Goal: Use online tool/utility: Utilize a website feature to perform a specific function

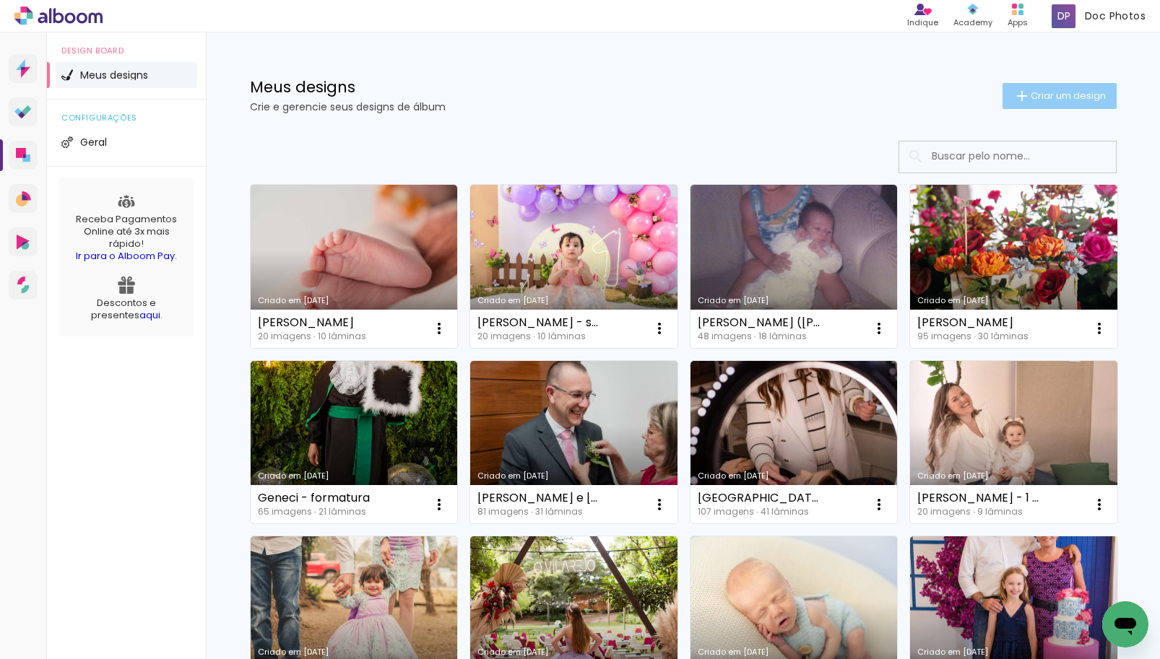
click at [1013, 91] on iron-icon at bounding box center [1021, 95] width 17 height 17
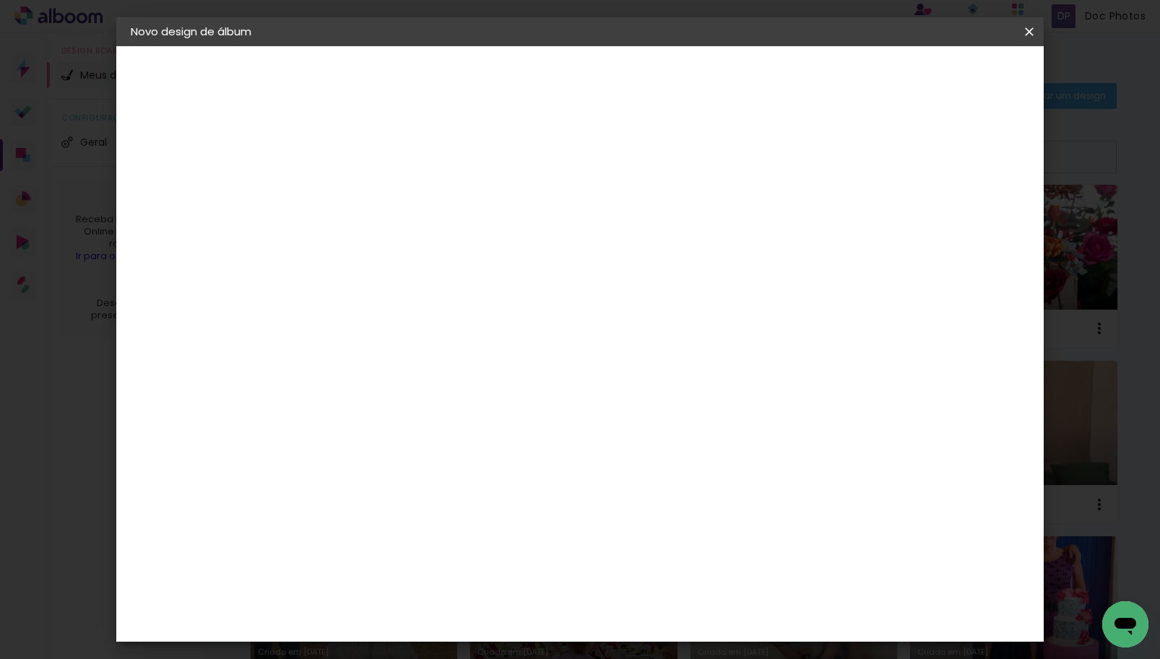
click at [367, 194] on input at bounding box center [367, 194] width 0 height 22
type input "Bento - smash"
type paper-input "Bento - smash"
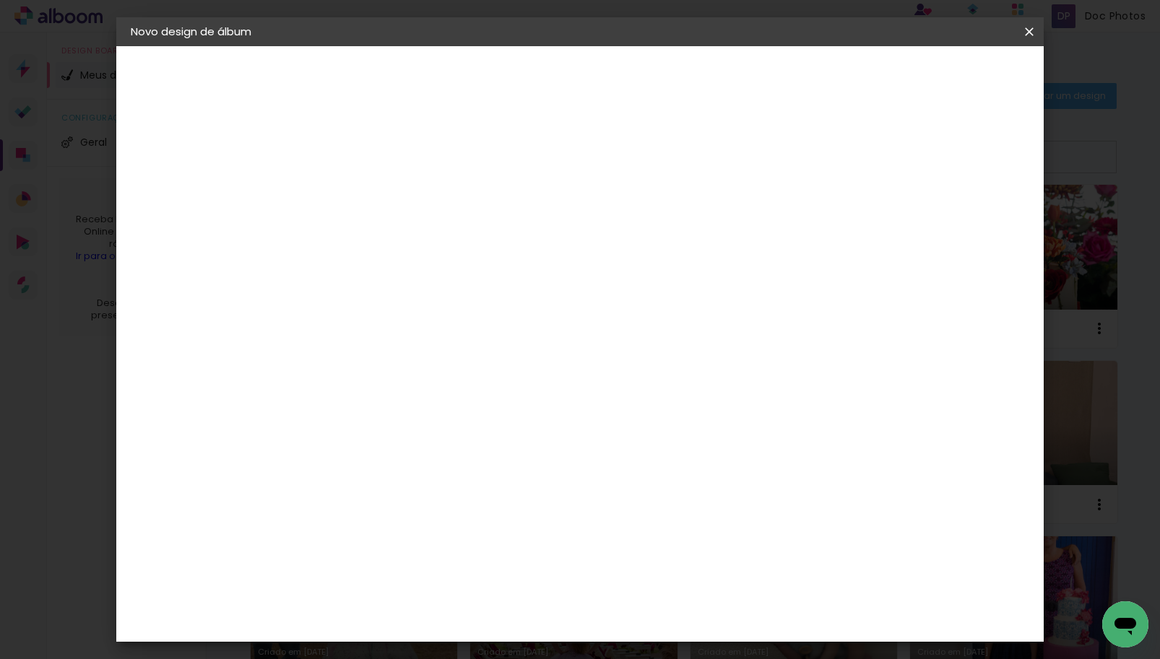
click at [0, 0] on slot "Avançar" at bounding box center [0, 0] width 0 height 0
click at [392, 620] on div "Go image" at bounding box center [374, 631] width 35 height 23
click at [0, 0] on slot "Avançar" at bounding box center [0, 0] width 0 height 0
click at [441, 243] on iron-icon at bounding box center [431, 251] width 17 height 17
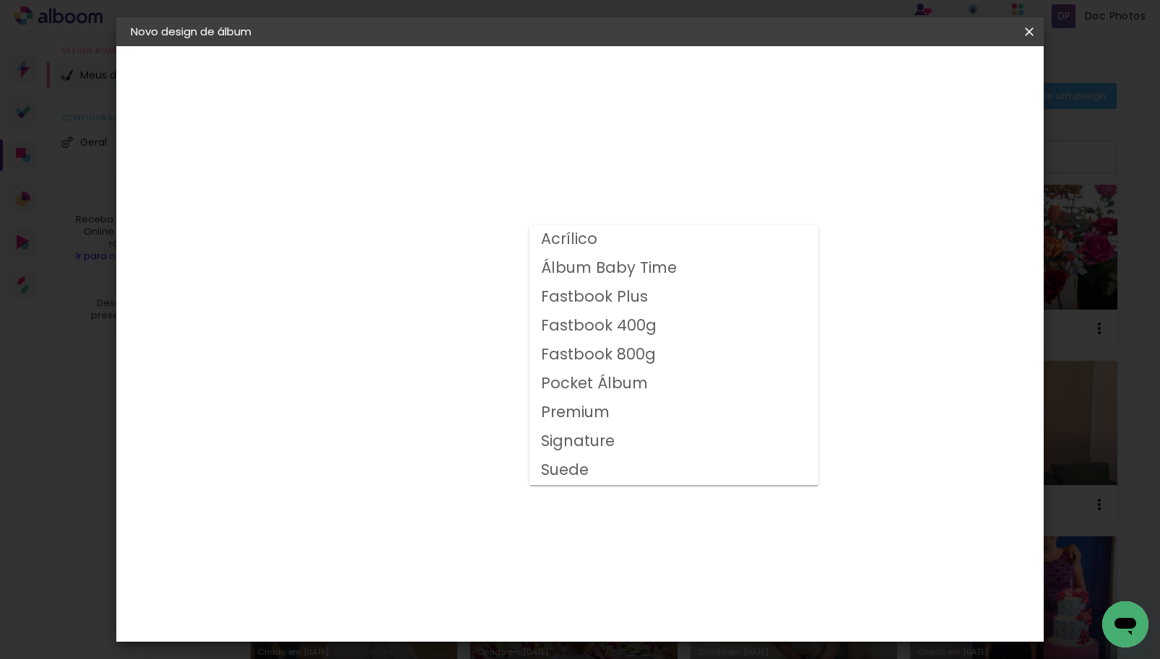
click at [0, 0] on slot "Fastbook 400g" at bounding box center [0, 0] width 0 height 0
type input "Fastbook 400g"
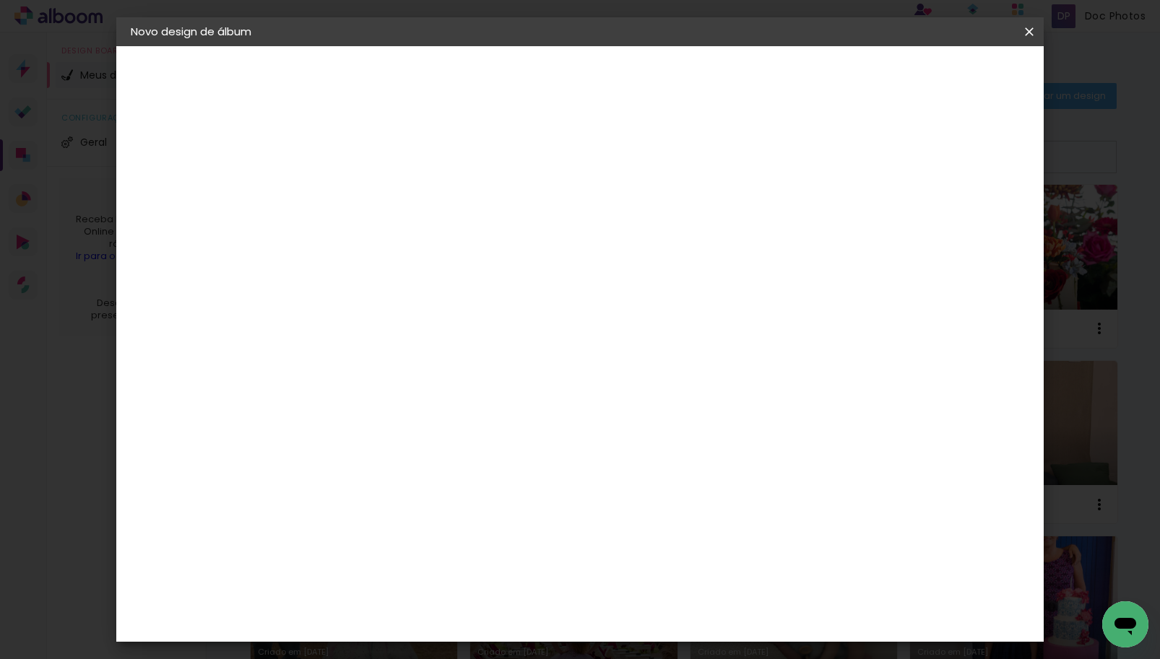
scroll to position [72, 0]
click at [464, 594] on span "20 × 20" at bounding box center [430, 617] width 67 height 47
click at [0, 0] on slot "Avançar" at bounding box center [0, 0] width 0 height 0
click at [0, 0] on slot "Mostrar sangria" at bounding box center [0, 0] width 0 height 0
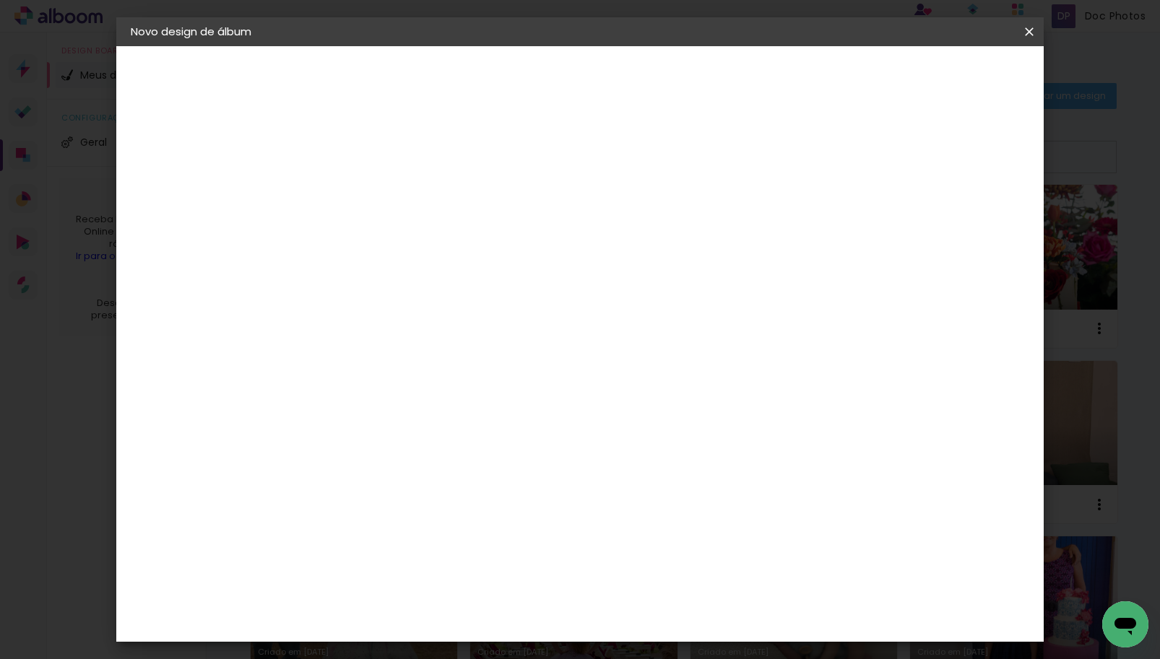
type paper-checkbox "on"
click at [939, 82] on span "Iniciar design" at bounding box center [906, 77] width 66 height 10
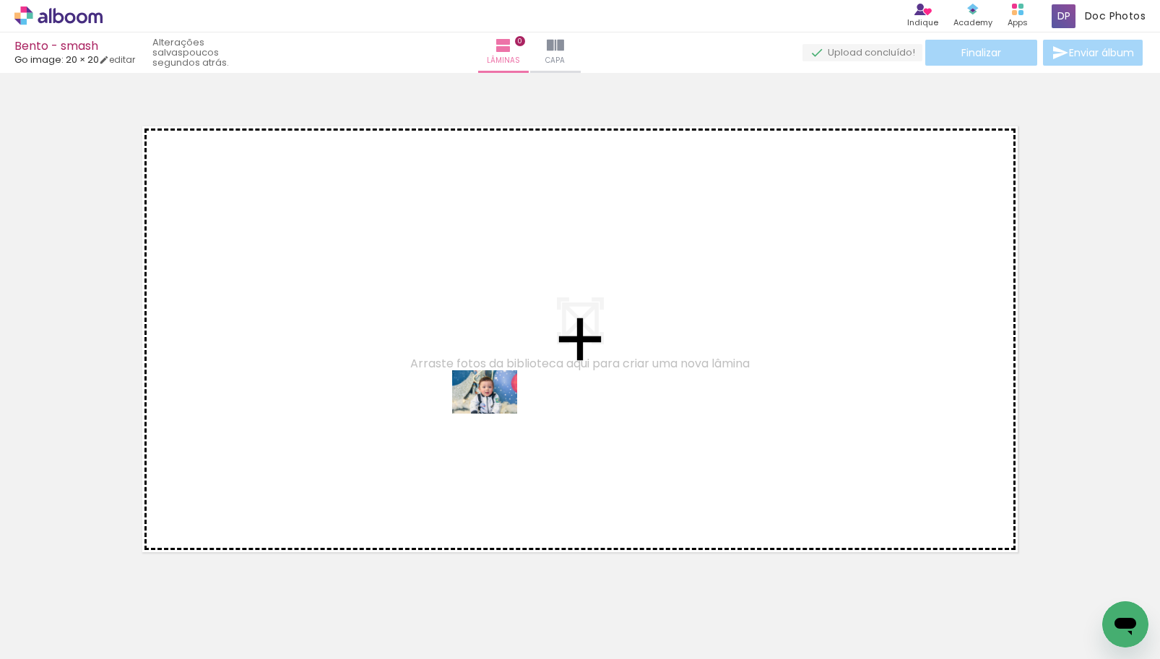
drag, startPoint x: 477, startPoint y: 615, endPoint x: 495, endPoint y: 414, distance: 202.4
click at [495, 414] on quentale-workspace at bounding box center [580, 329] width 1160 height 659
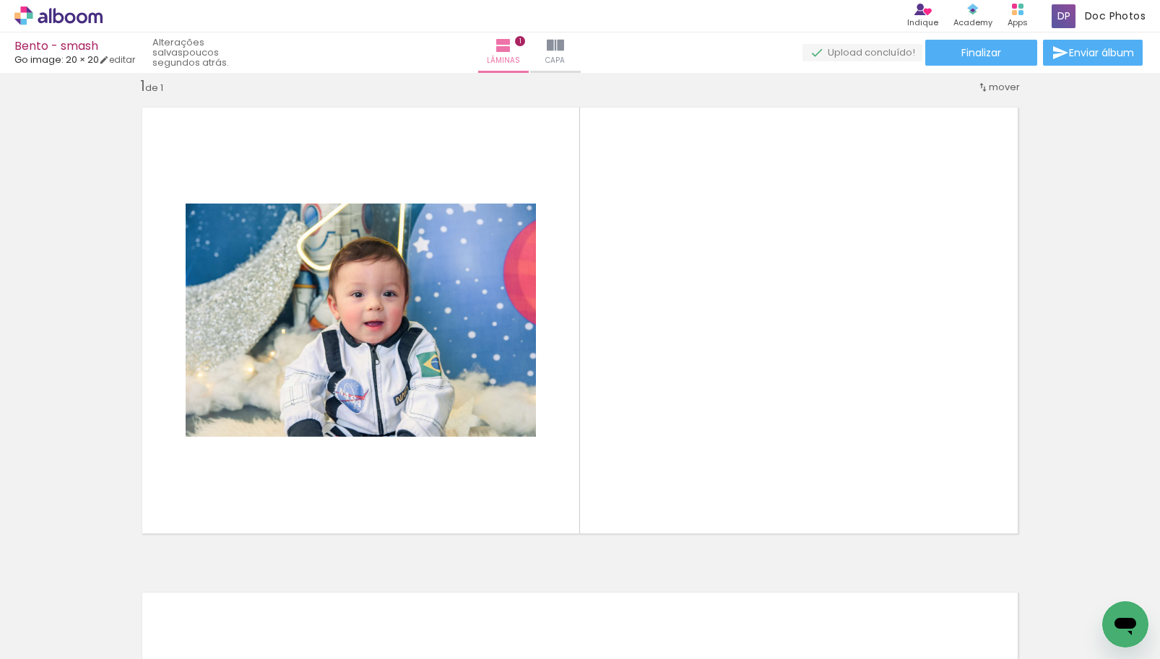
scroll to position [0, 581]
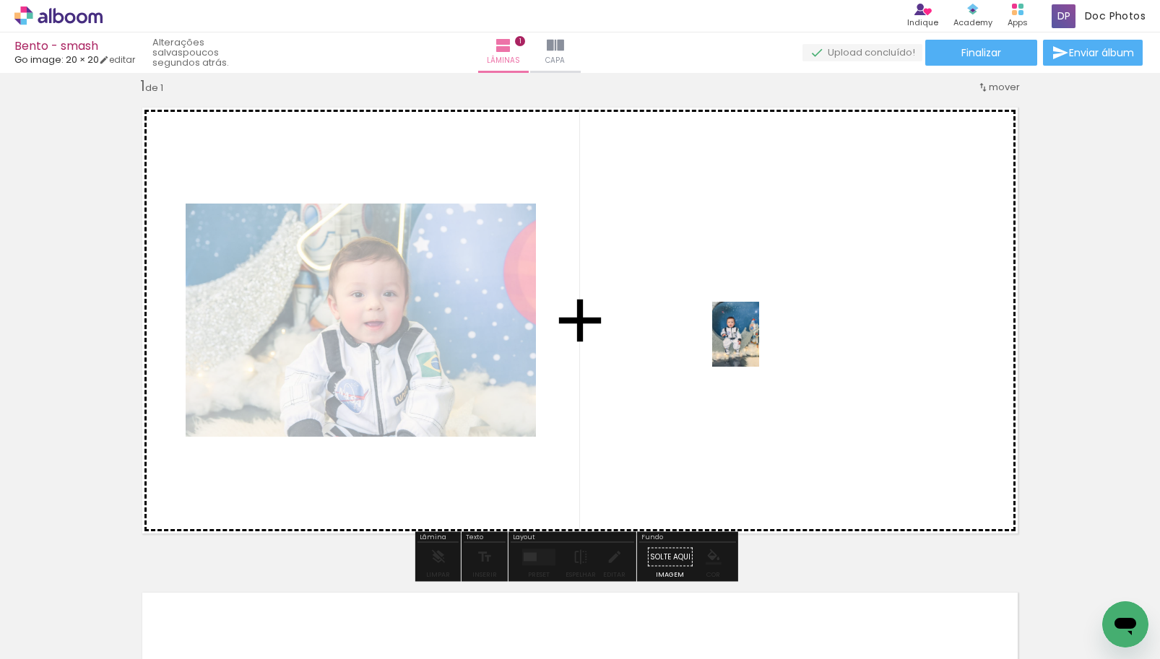
drag, startPoint x: 1099, startPoint y: 590, endPoint x: 755, endPoint y: 345, distance: 421.5
click at [755, 345] on quentale-workspace at bounding box center [580, 329] width 1160 height 659
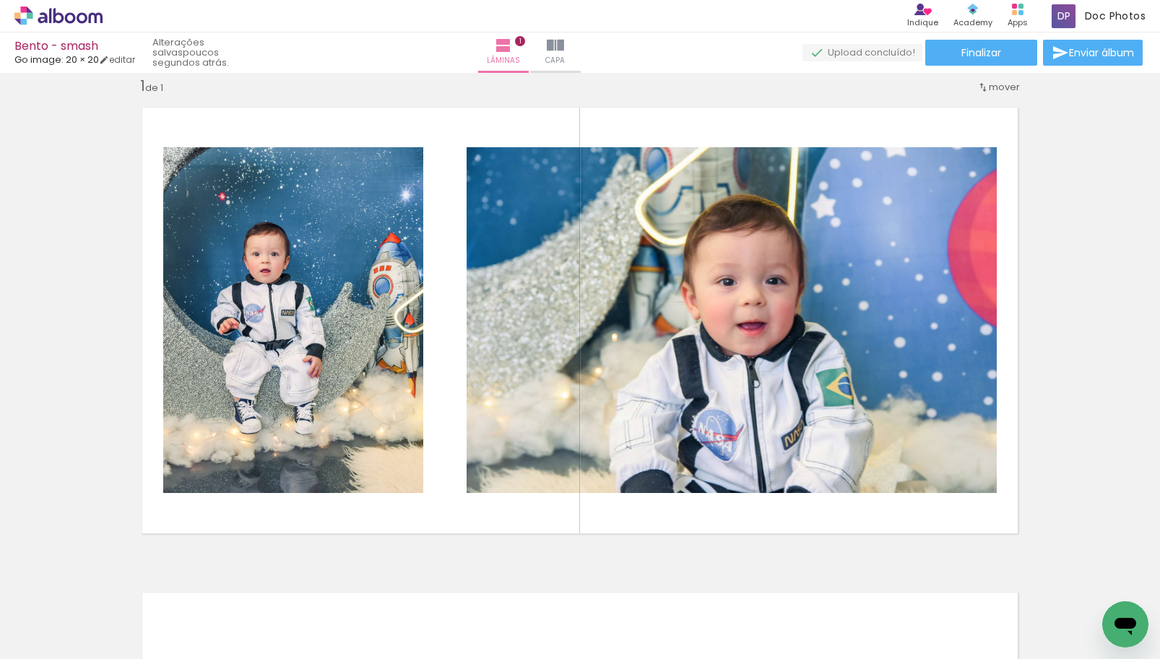
scroll to position [0, 0]
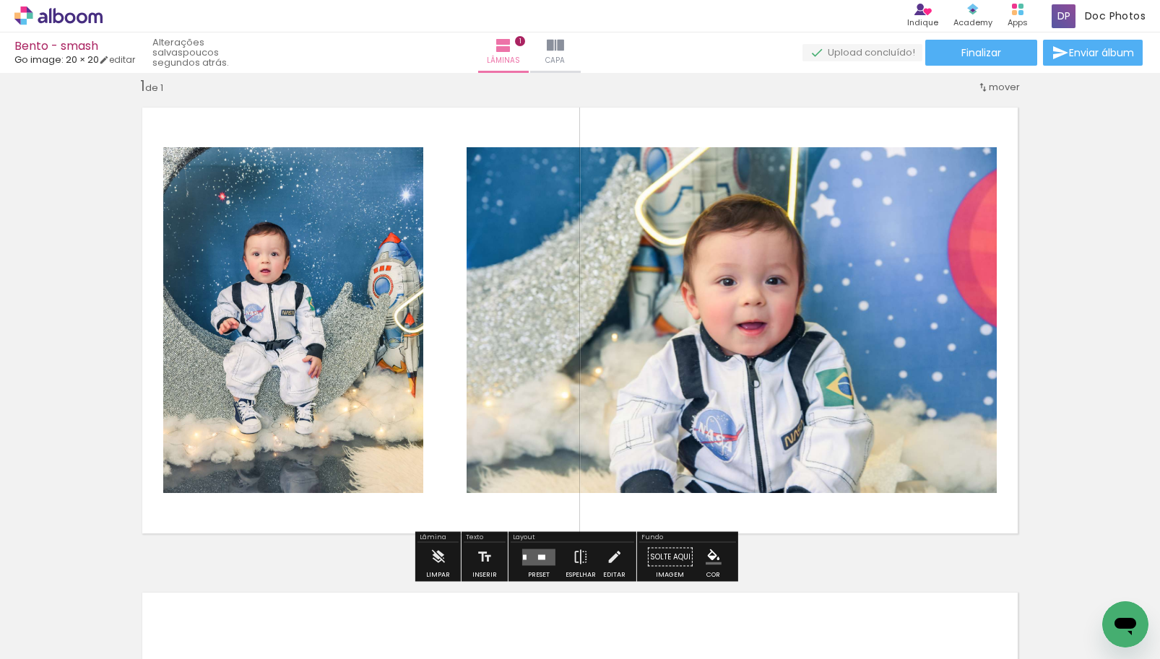
click at [523, 555] on div at bounding box center [525, 557] width 4 height 5
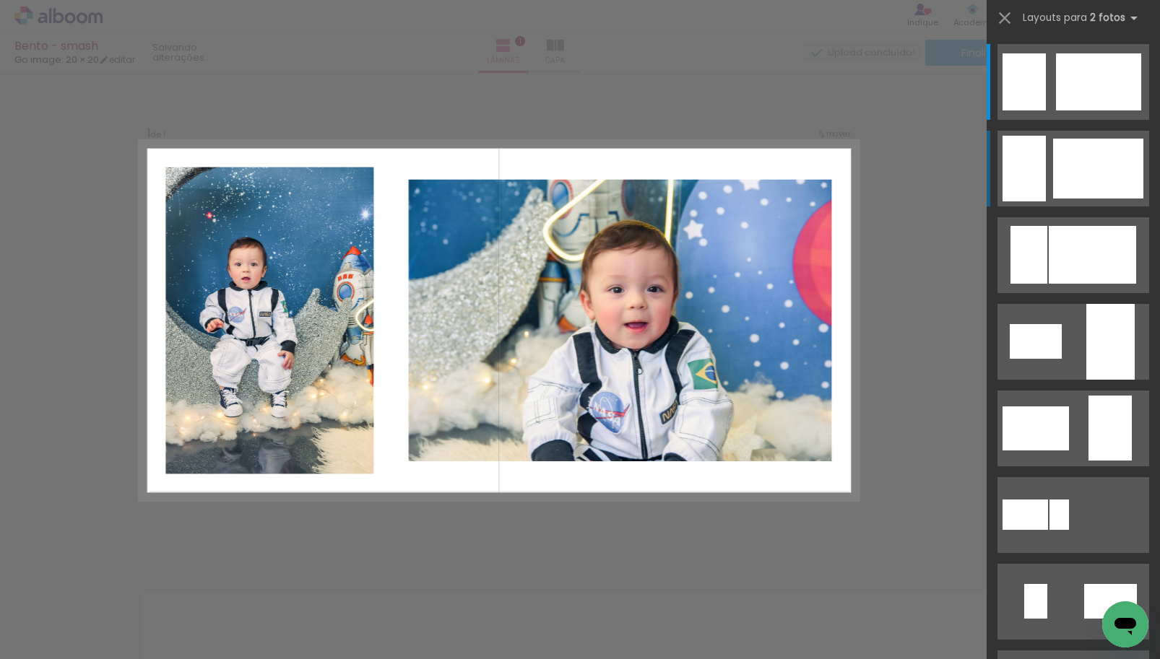
scroll to position [18, 0]
click at [1018, 166] on div at bounding box center [1023, 169] width 43 height 66
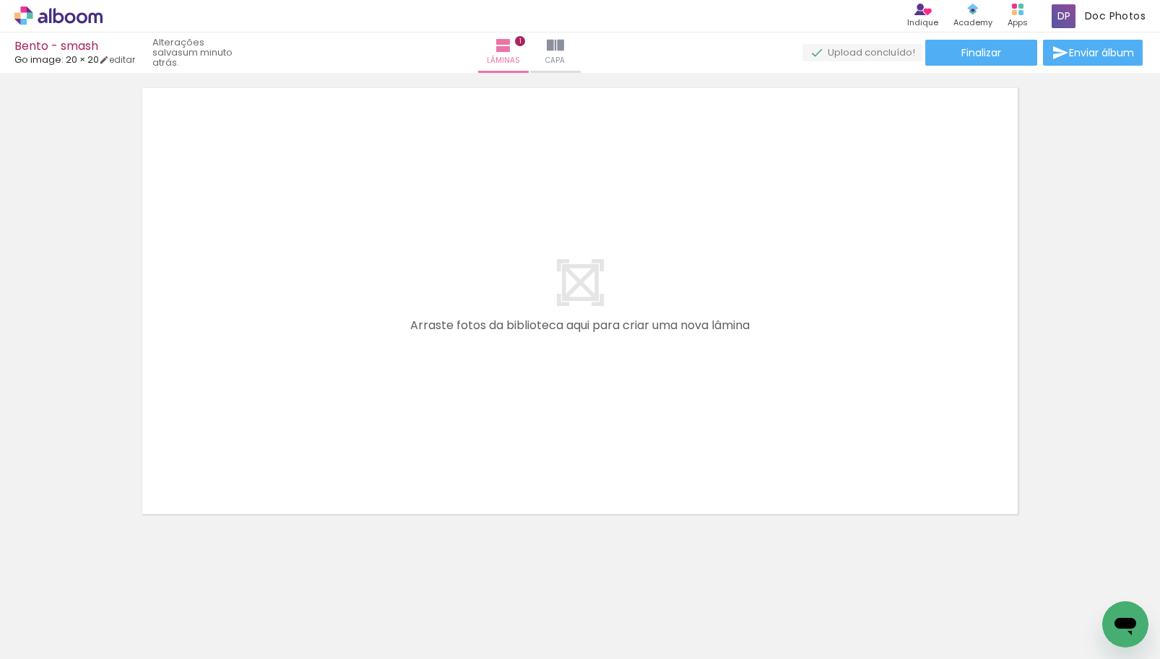
scroll to position [0, 112]
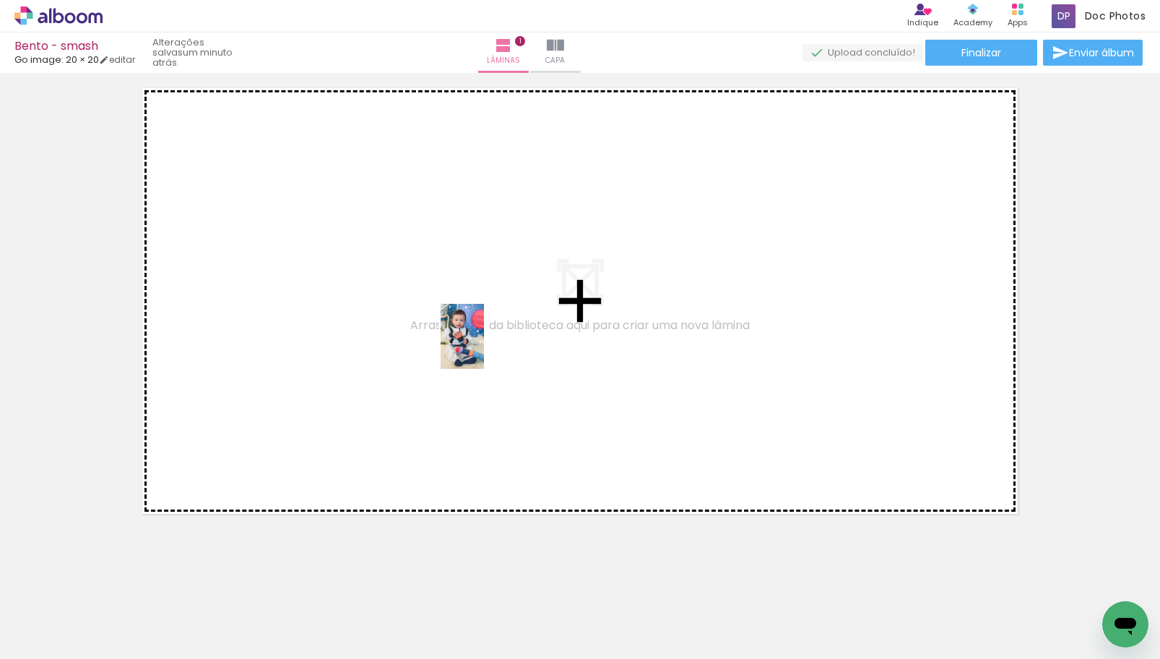
drag, startPoint x: 441, startPoint y: 635, endPoint x: 484, endPoint y: 347, distance: 290.7
click at [484, 347] on quentale-workspace at bounding box center [580, 329] width 1160 height 659
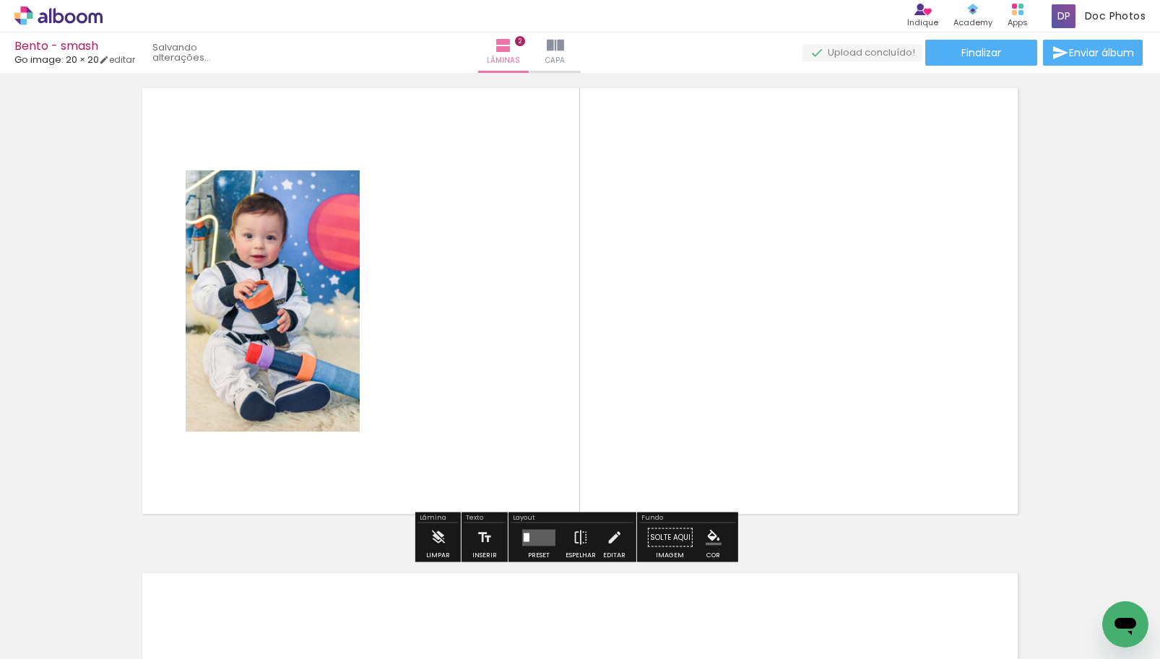
scroll to position [504, 0]
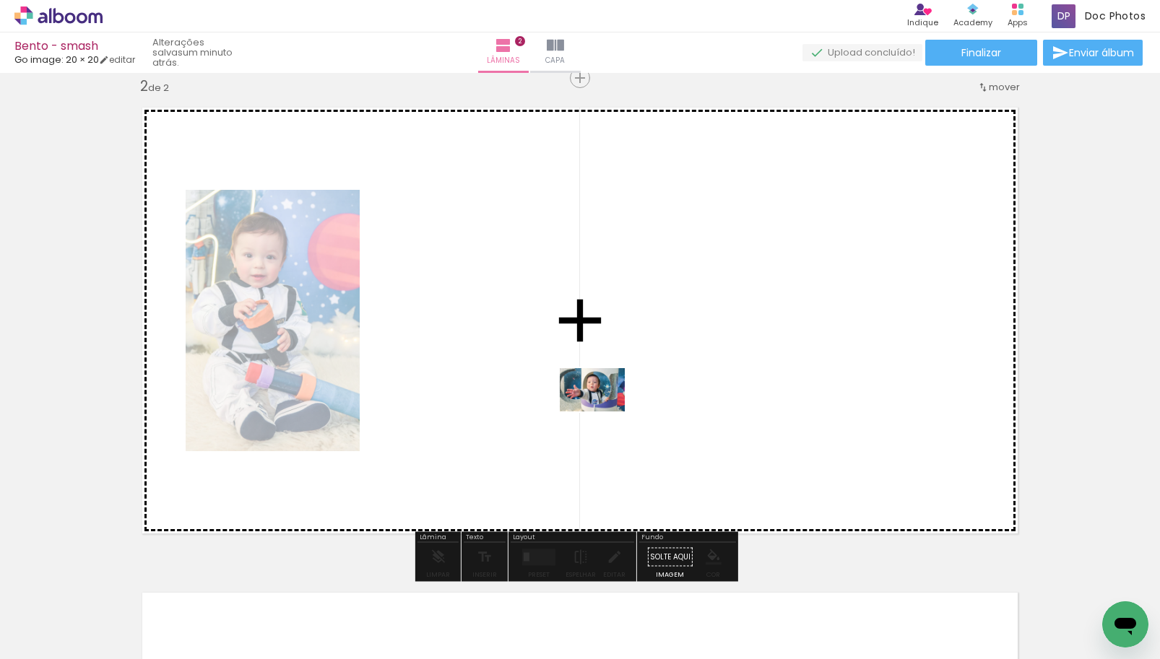
drag, startPoint x: 535, startPoint y: 620, endPoint x: 603, endPoint y: 412, distance: 219.5
click at [603, 412] on quentale-workspace at bounding box center [580, 329] width 1160 height 659
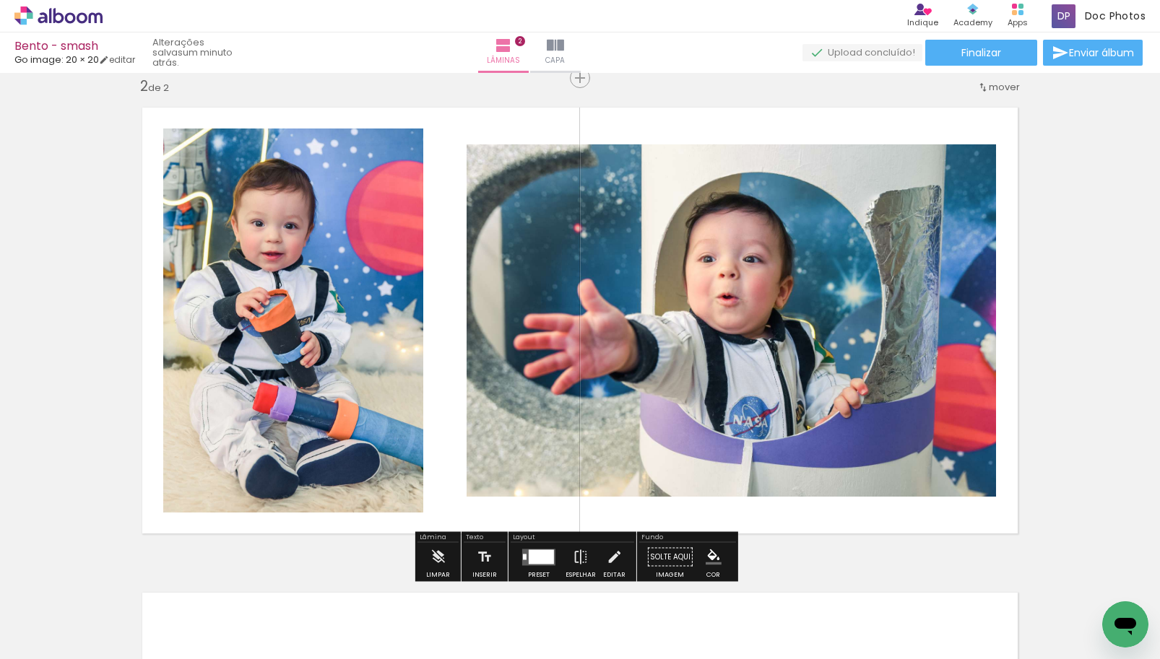
click at [531, 559] on div at bounding box center [541, 557] width 25 height 14
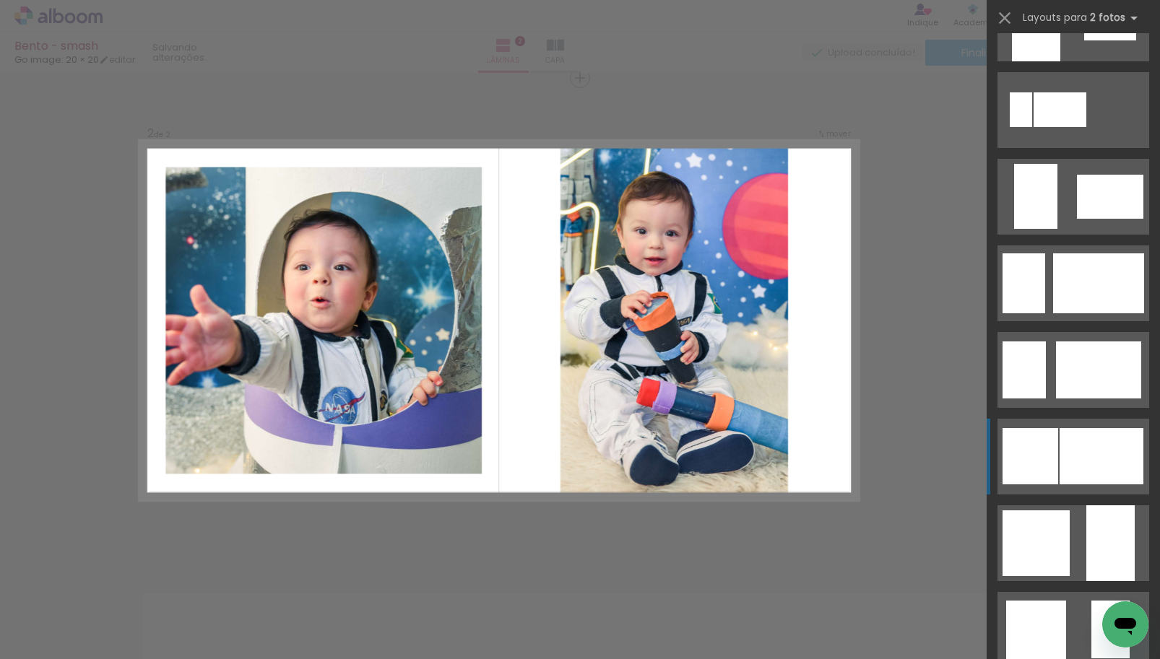
scroll to position [1011, 0]
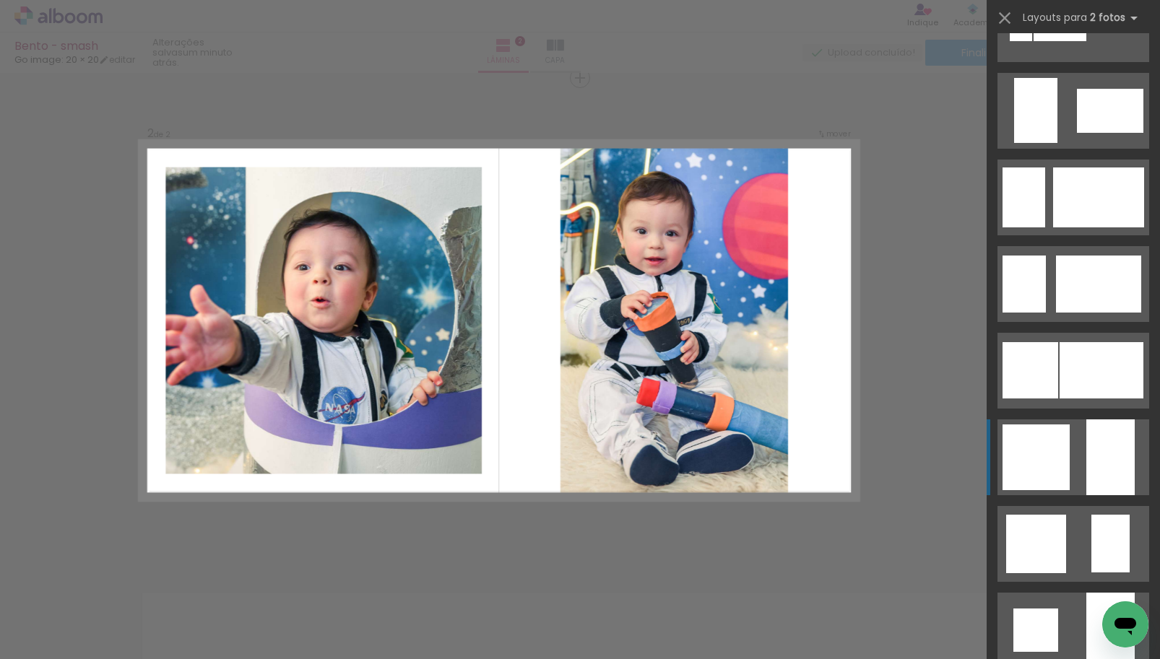
click at [1038, 468] on div at bounding box center [1035, 458] width 67 height 66
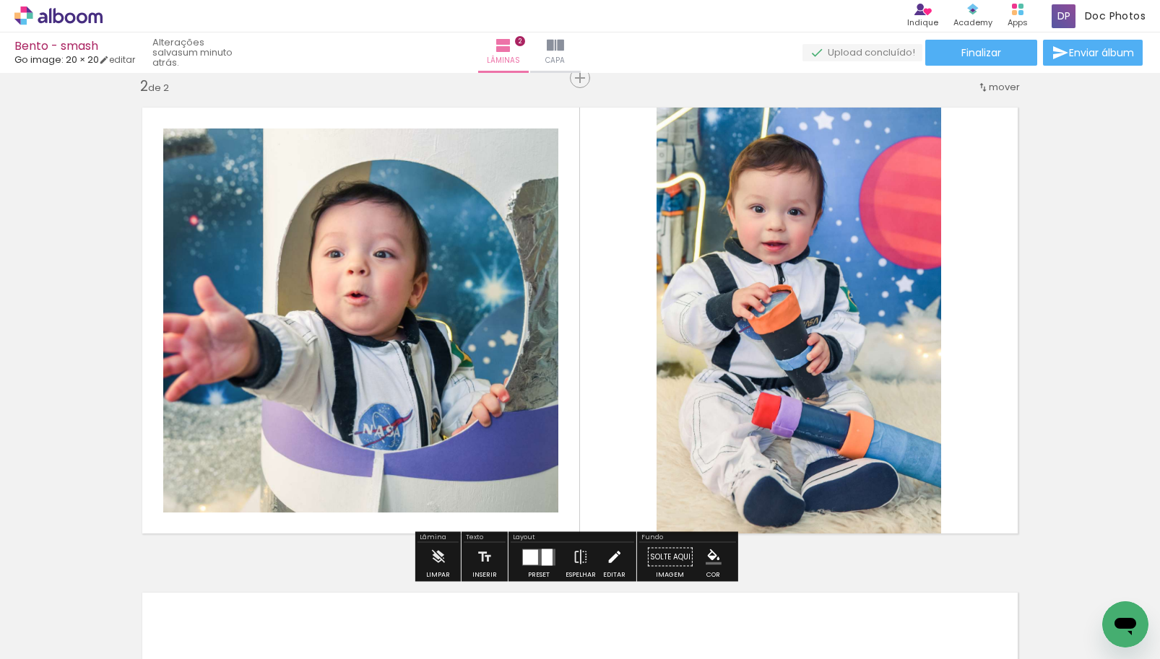
click at [606, 558] on iron-icon at bounding box center [614, 557] width 16 height 29
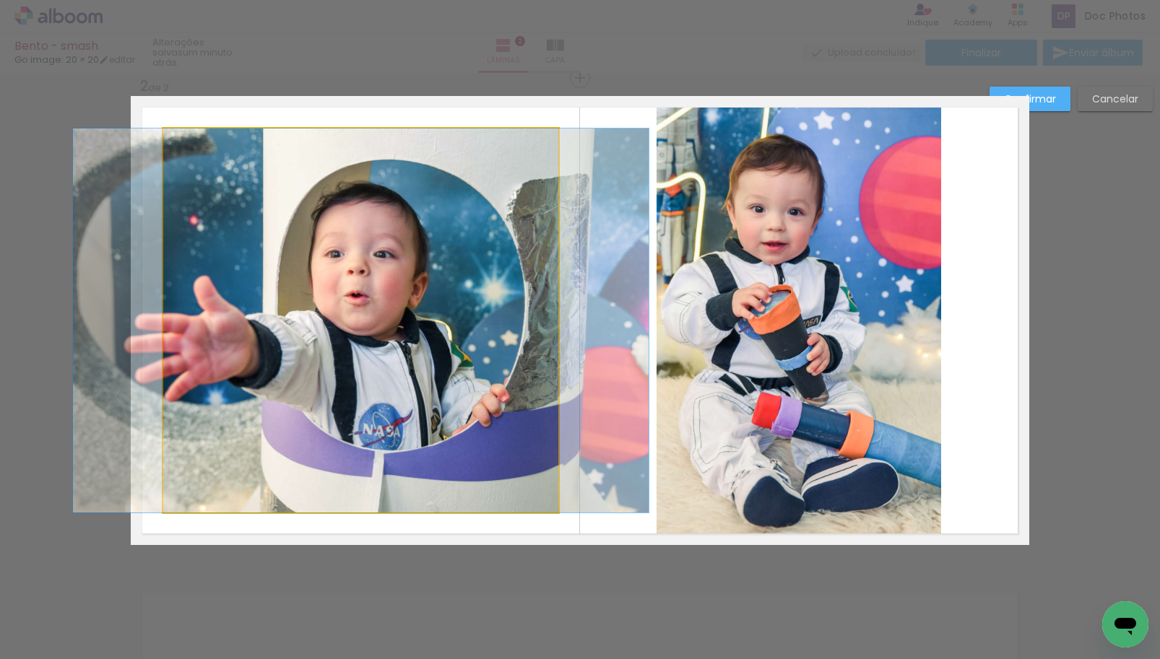
click at [491, 373] on quentale-photo at bounding box center [360, 321] width 395 height 384
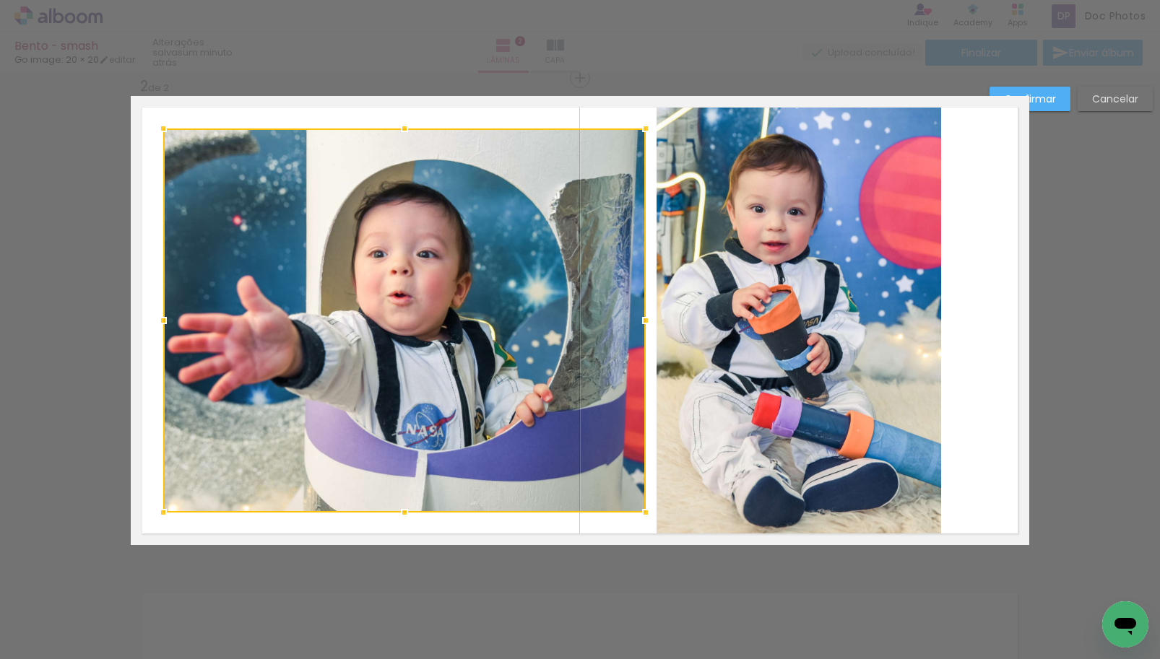
drag, startPoint x: 552, startPoint y: 321, endPoint x: 640, endPoint y: 312, distance: 88.5
click at [640, 312] on div at bounding box center [645, 320] width 29 height 29
click at [497, 339] on div at bounding box center [404, 321] width 483 height 384
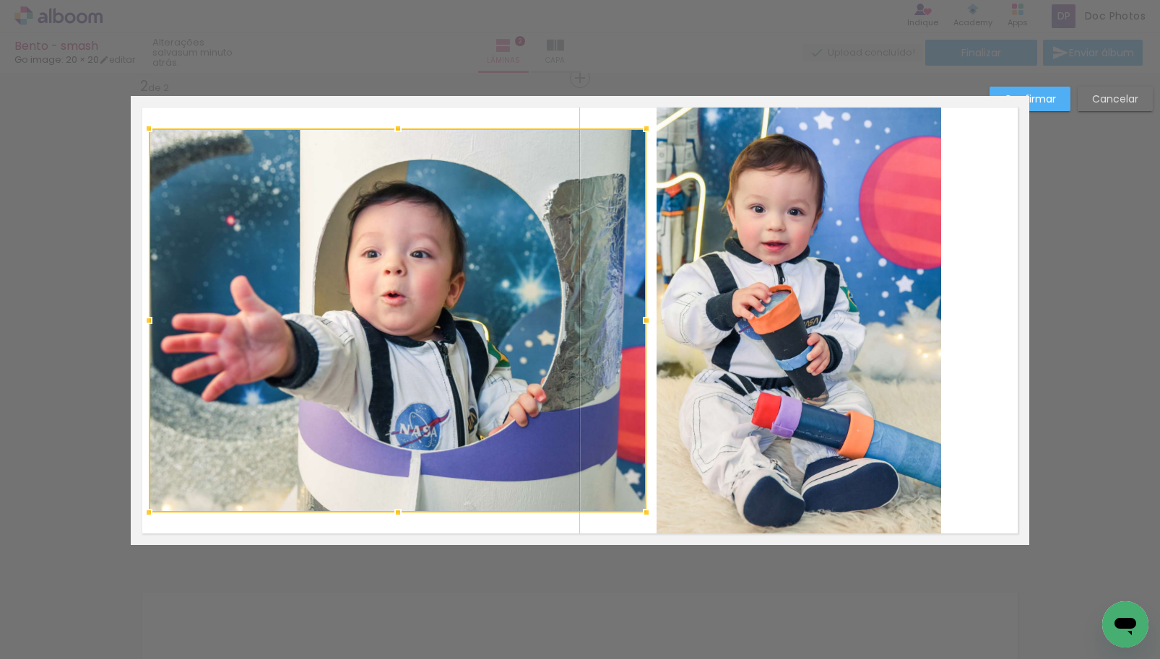
drag, startPoint x: 152, startPoint y: 320, endPoint x: 137, endPoint y: 317, distance: 14.7
click at [137, 317] on div at bounding box center [148, 320] width 29 height 29
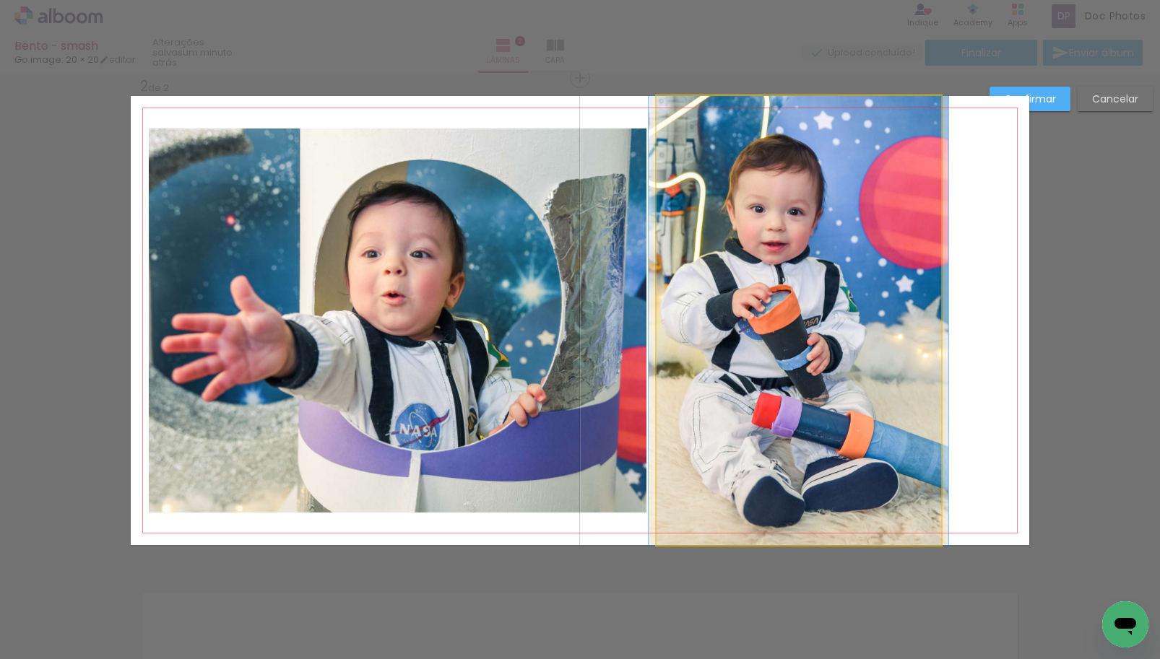
click at [903, 277] on quentale-photo at bounding box center [799, 320] width 285 height 449
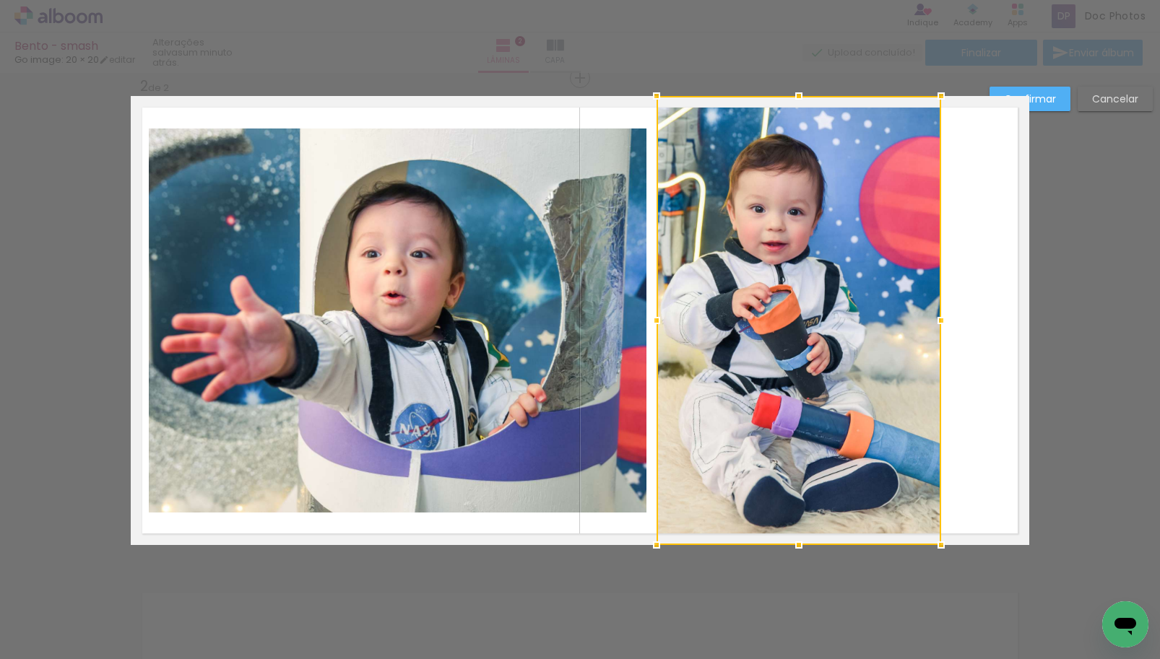
click at [997, 194] on quentale-layouter at bounding box center [580, 320] width 898 height 449
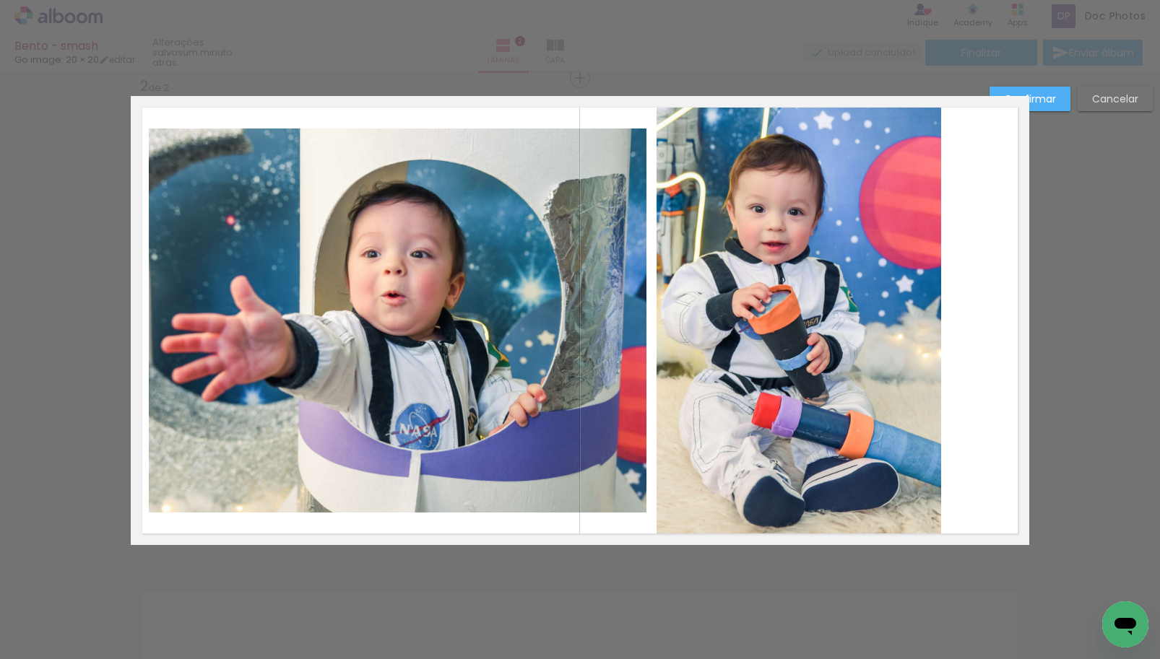
click at [887, 254] on quentale-photo at bounding box center [799, 320] width 285 height 449
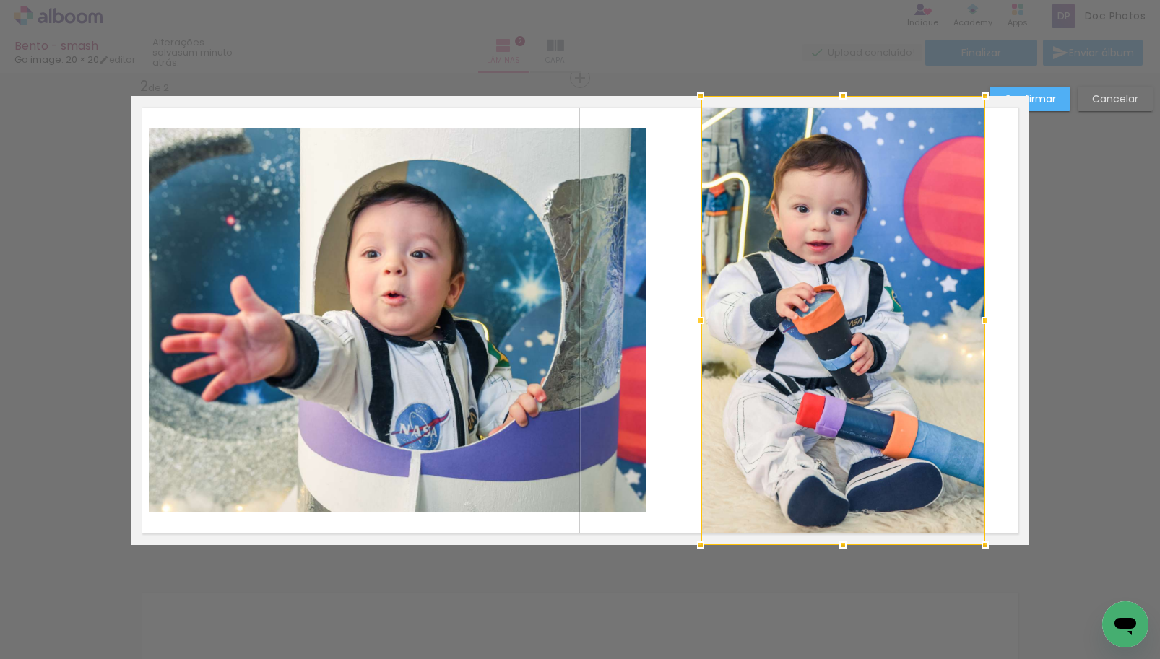
drag, startPoint x: 864, startPoint y: 285, endPoint x: 908, endPoint y: 280, distance: 44.4
click at [908, 280] on div at bounding box center [843, 320] width 285 height 449
click at [607, 277] on quentale-photo at bounding box center [398, 321] width 498 height 384
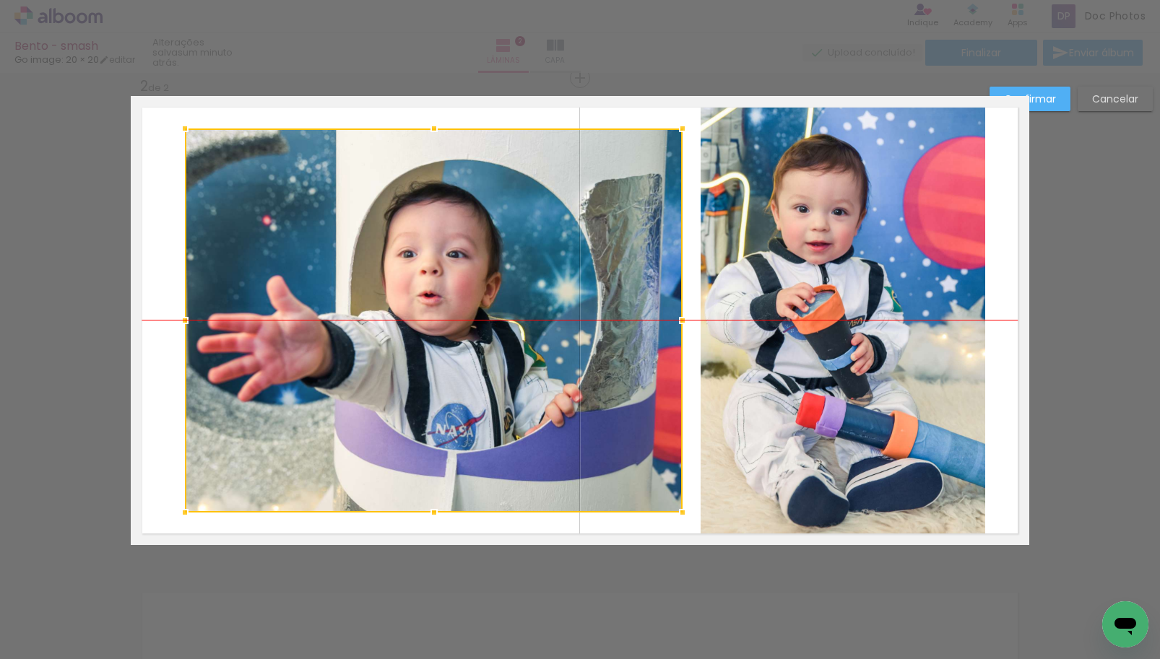
drag, startPoint x: 607, startPoint y: 277, endPoint x: 643, endPoint y: 274, distance: 36.2
click at [643, 274] on div at bounding box center [434, 321] width 498 height 384
click at [1047, 106] on paper-button "Confirmar" at bounding box center [1029, 99] width 81 height 25
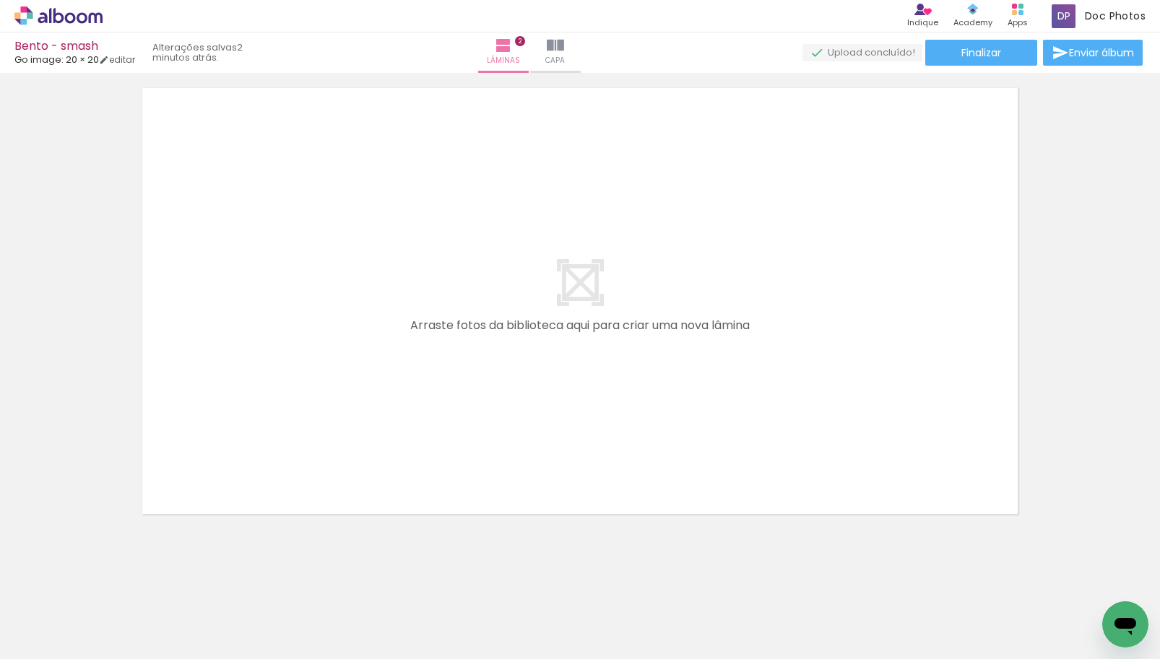
scroll to position [1010, 0]
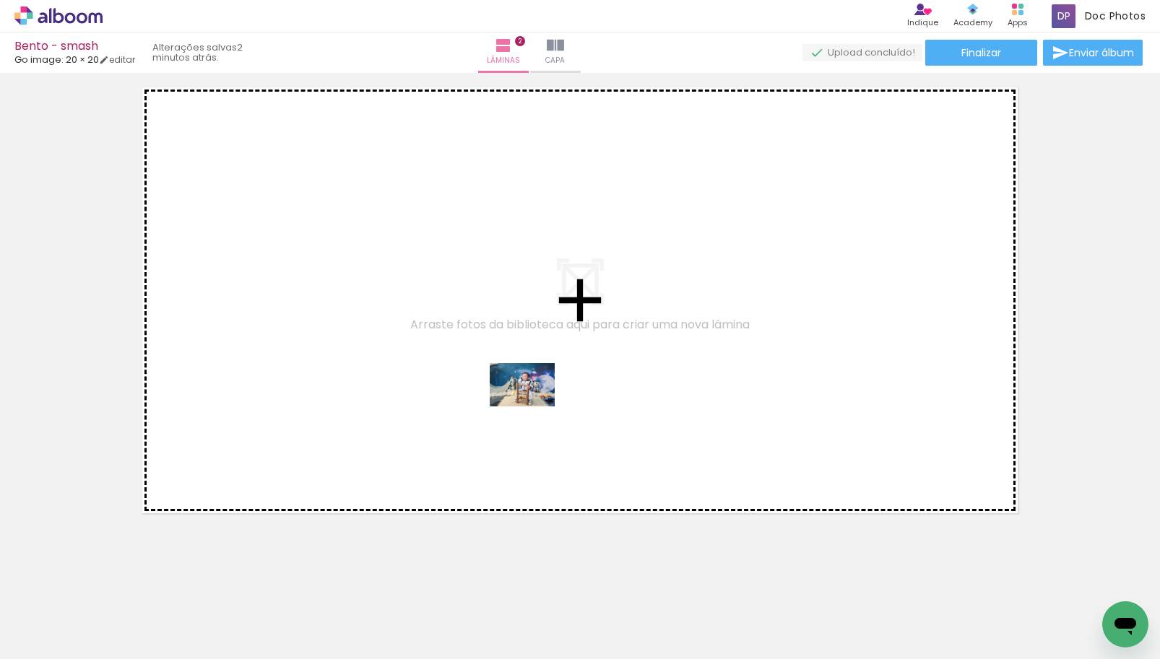
drag, startPoint x: 599, startPoint y: 622, endPoint x: 758, endPoint y: 605, distance: 160.6
click at [533, 404] on quentale-workspace at bounding box center [580, 329] width 1160 height 659
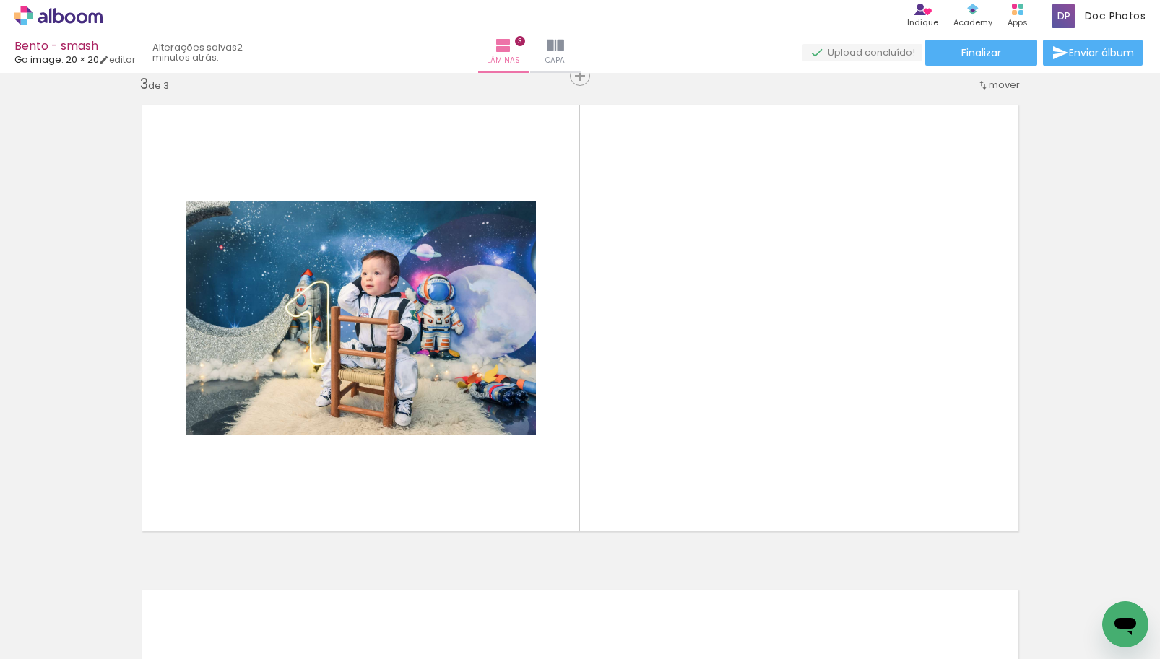
scroll to position [989, 0]
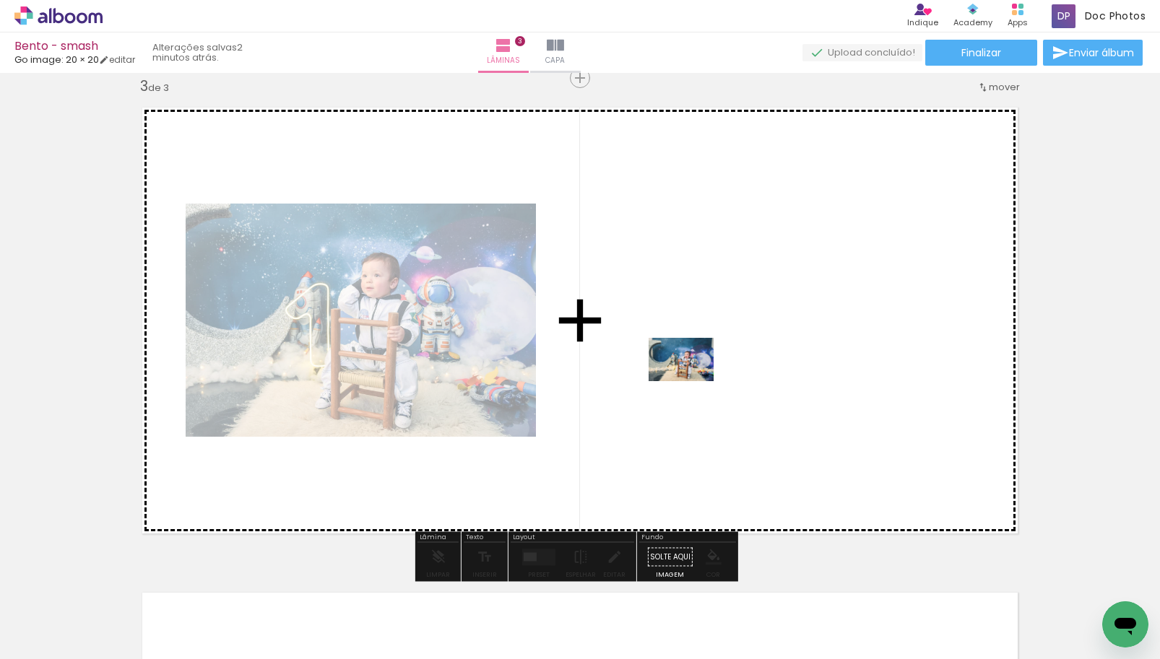
drag, startPoint x: 698, startPoint y: 626, endPoint x: 692, endPoint y: 381, distance: 244.9
click at [692, 381] on quentale-workspace at bounding box center [580, 329] width 1160 height 659
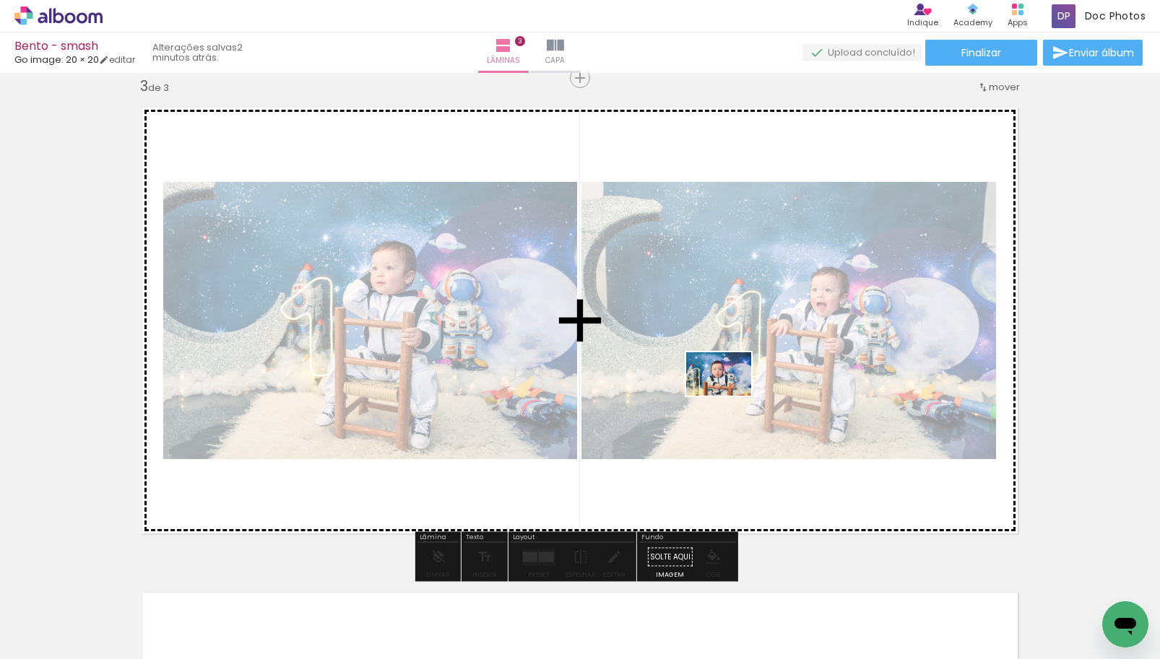
drag, startPoint x: 781, startPoint y: 620, endPoint x: 726, endPoint y: 385, distance: 241.1
click at [726, 385] on quentale-workspace at bounding box center [580, 329] width 1160 height 659
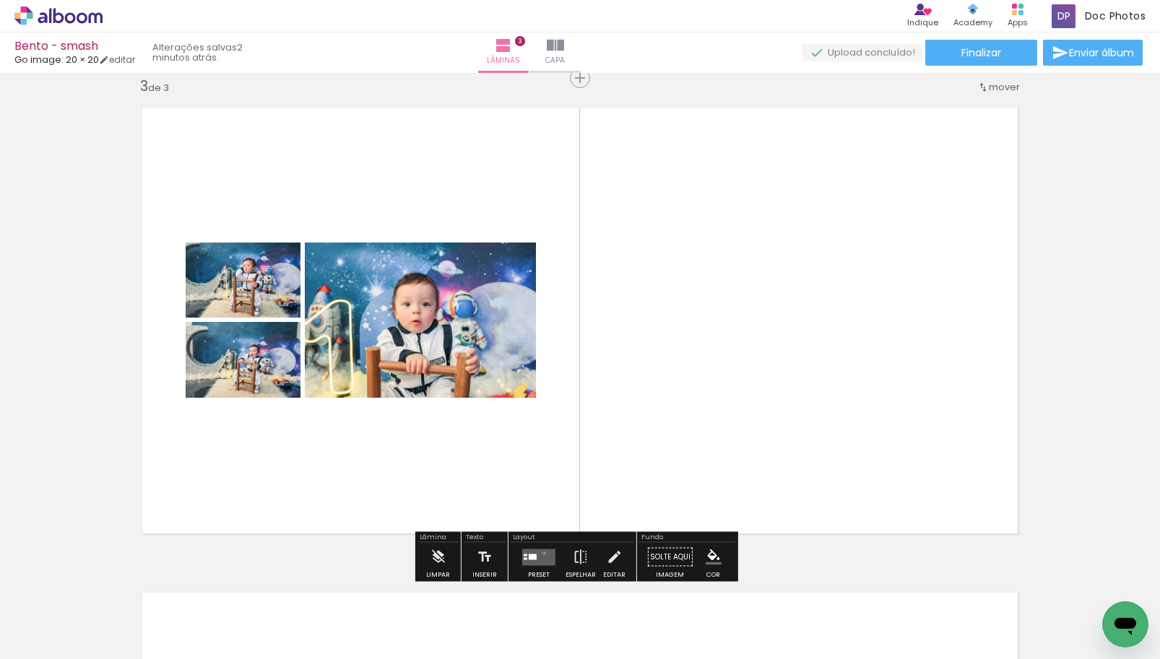
click at [541, 553] on quentale-layouter at bounding box center [538, 557] width 33 height 17
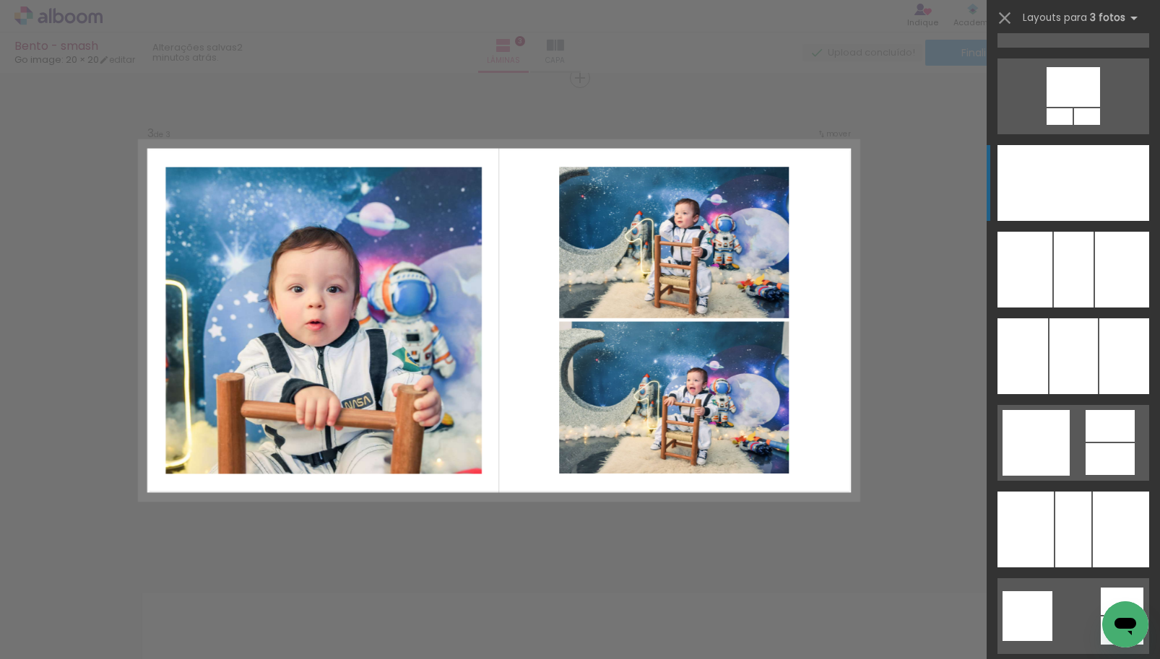
scroll to position [3756, 0]
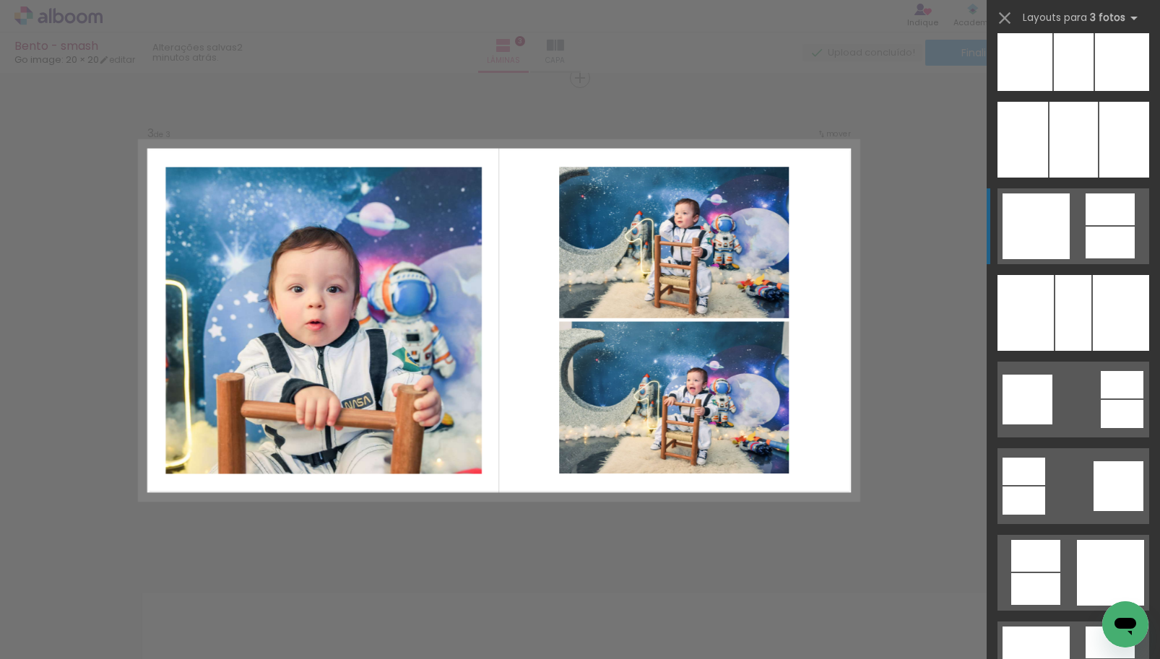
click at [1062, 238] on div at bounding box center [1035, 227] width 67 height 66
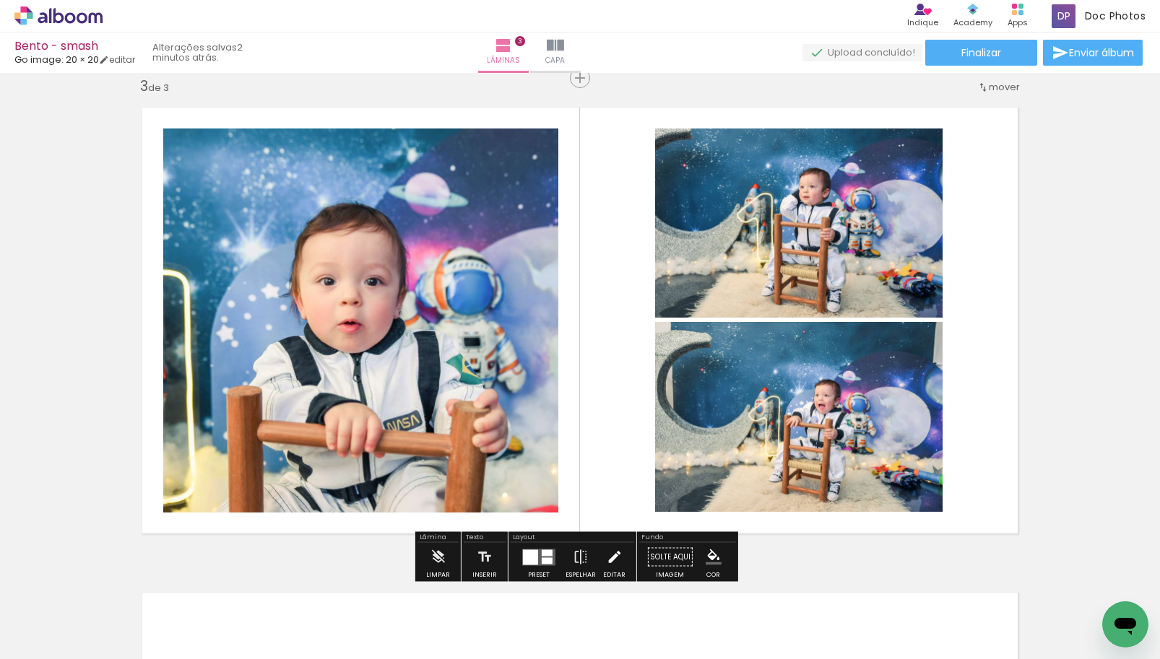
click at [607, 564] on iron-icon at bounding box center [614, 557] width 16 height 29
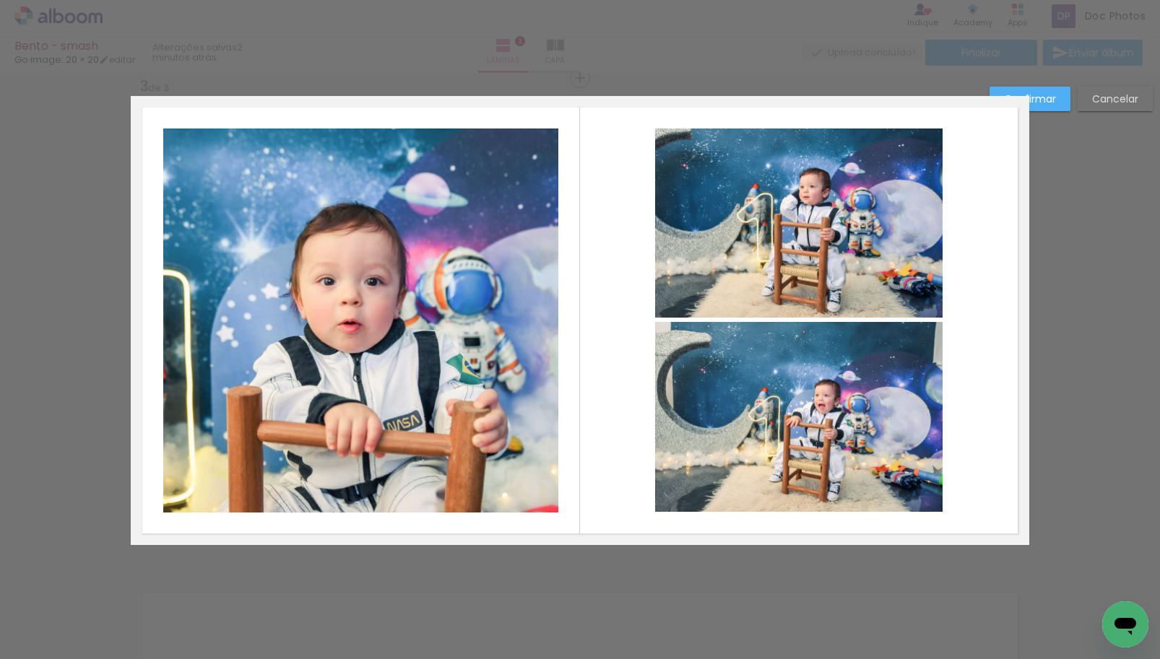
click at [459, 377] on quentale-photo at bounding box center [360, 321] width 395 height 384
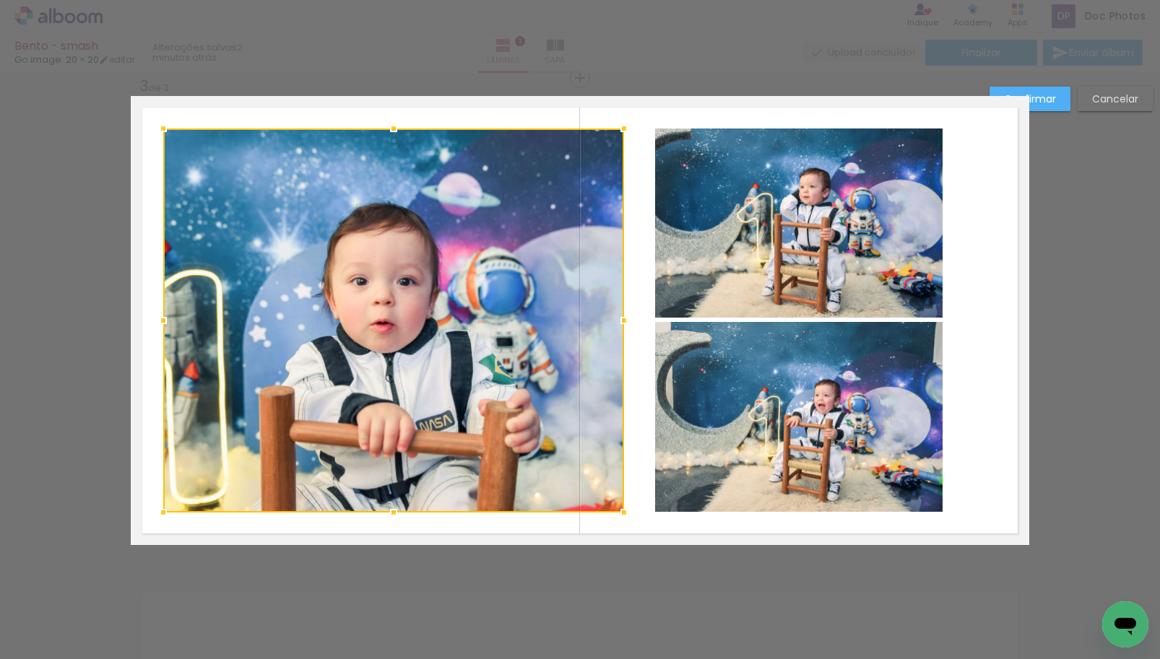
drag, startPoint x: 555, startPoint y: 321, endPoint x: 621, endPoint y: 311, distance: 66.5
click at [621, 311] on div at bounding box center [624, 320] width 29 height 29
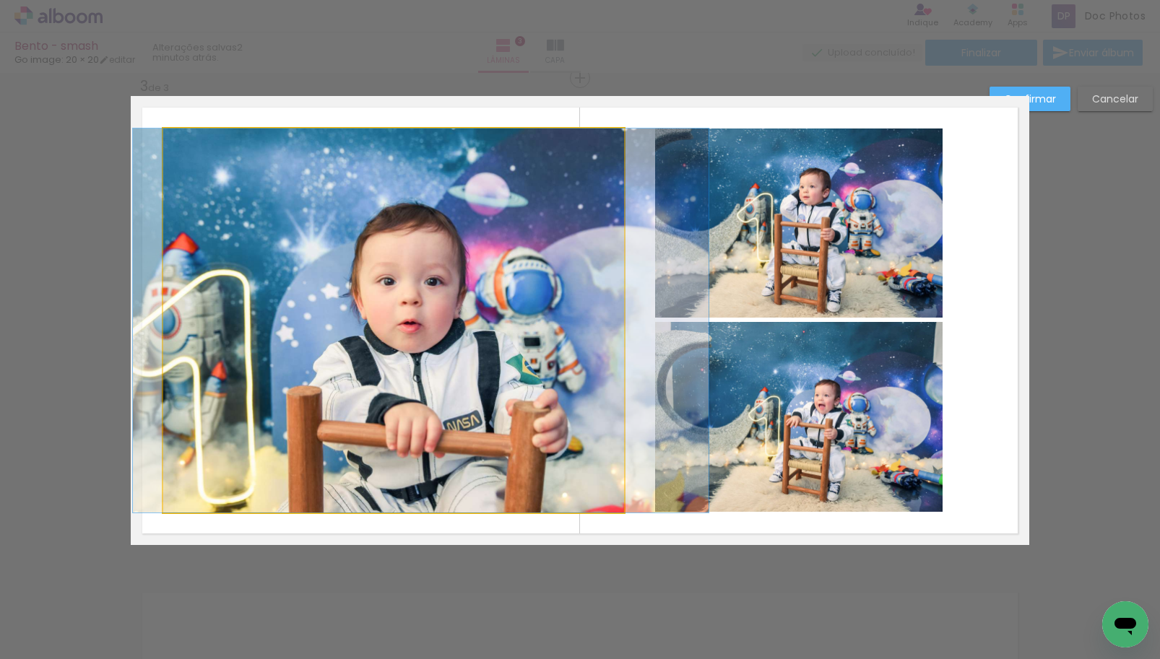
drag, startPoint x: 444, startPoint y: 353, endPoint x: 472, endPoint y: 353, distance: 27.4
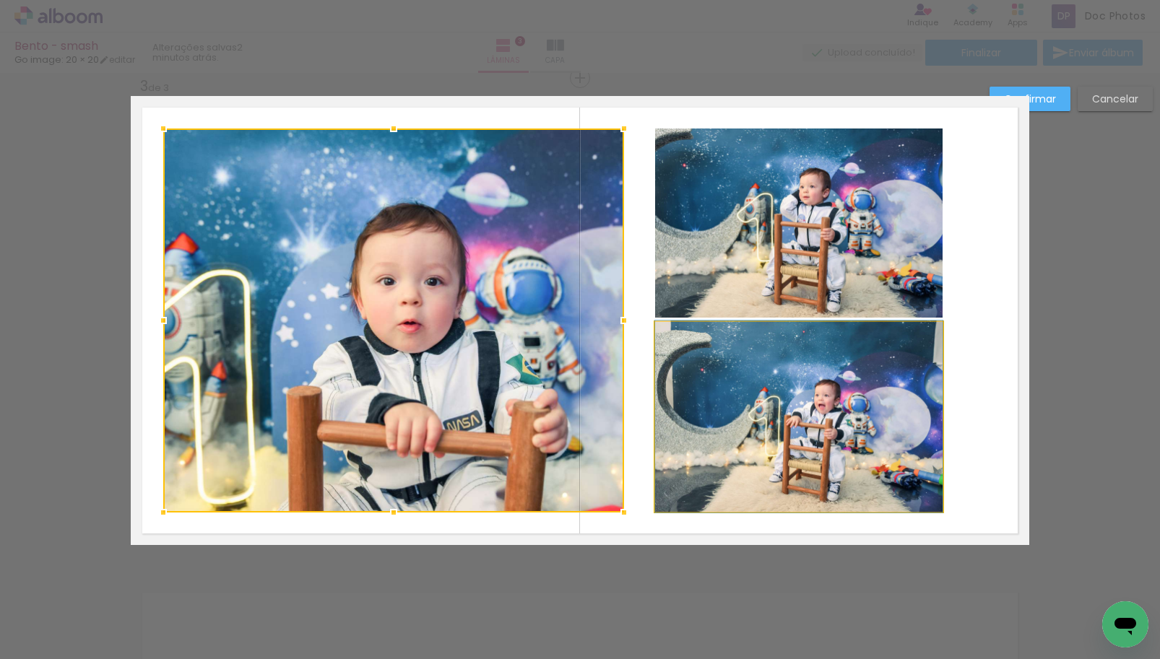
click at [655, 362] on quentale-photo at bounding box center [798, 417] width 287 height 190
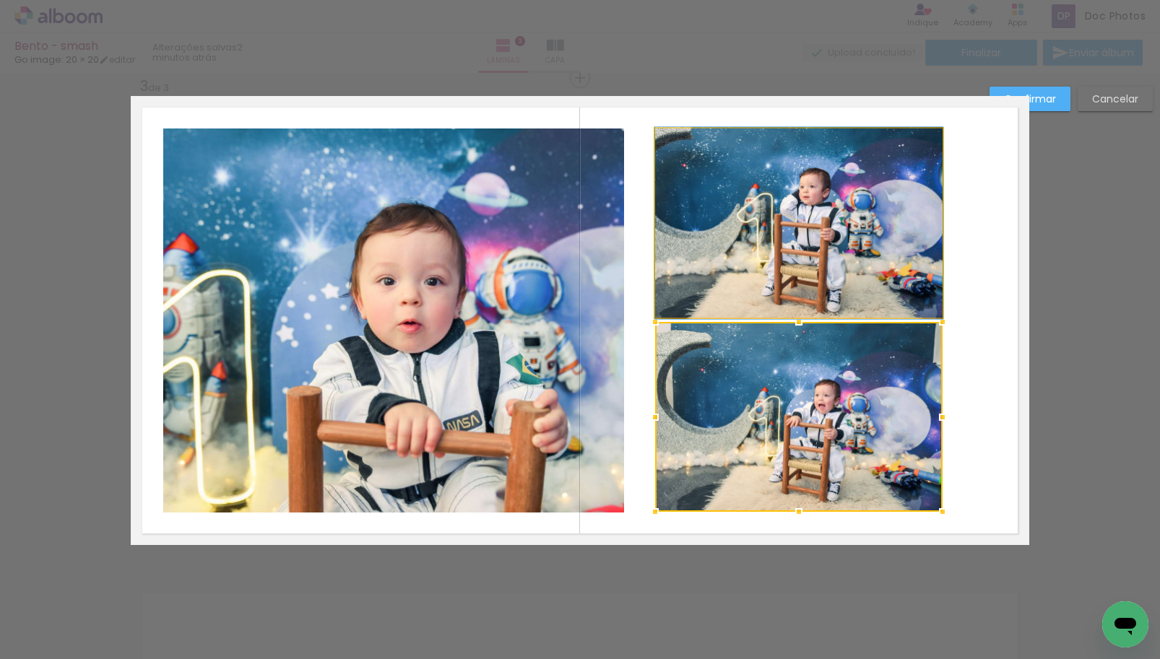
click at [885, 304] on quentale-photo at bounding box center [798, 223] width 287 height 189
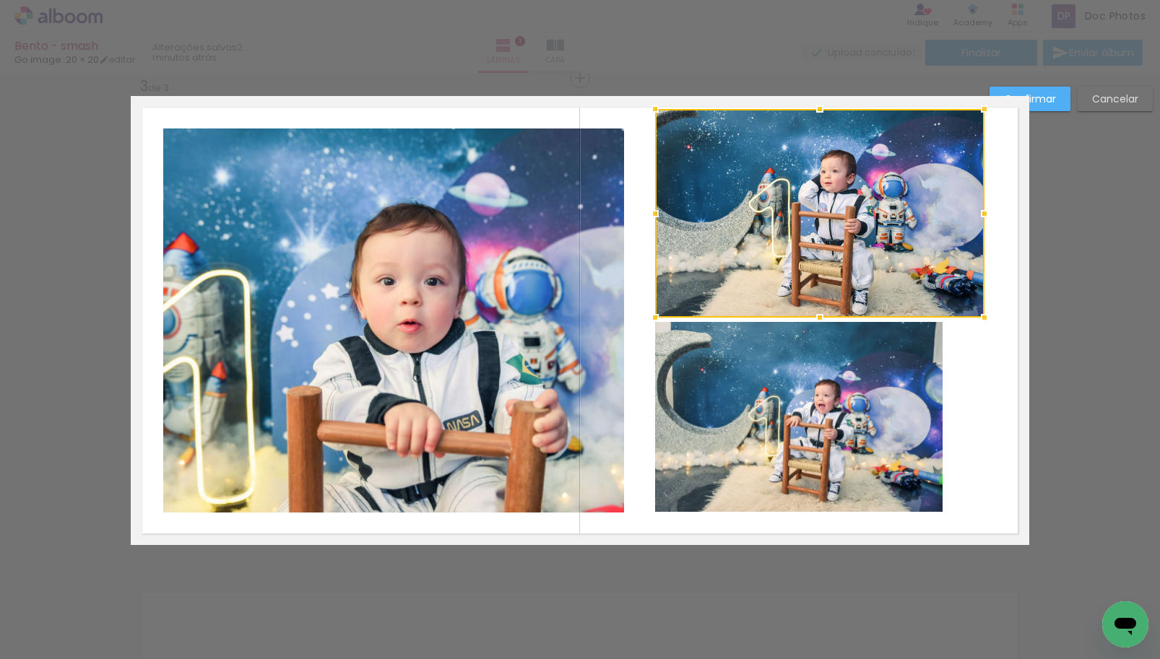
drag, startPoint x: 935, startPoint y: 129, endPoint x: 977, endPoint y: 110, distance: 46.2
click at [977, 110] on div at bounding box center [984, 109] width 29 height 29
click at [917, 407] on quentale-photo at bounding box center [798, 417] width 287 height 190
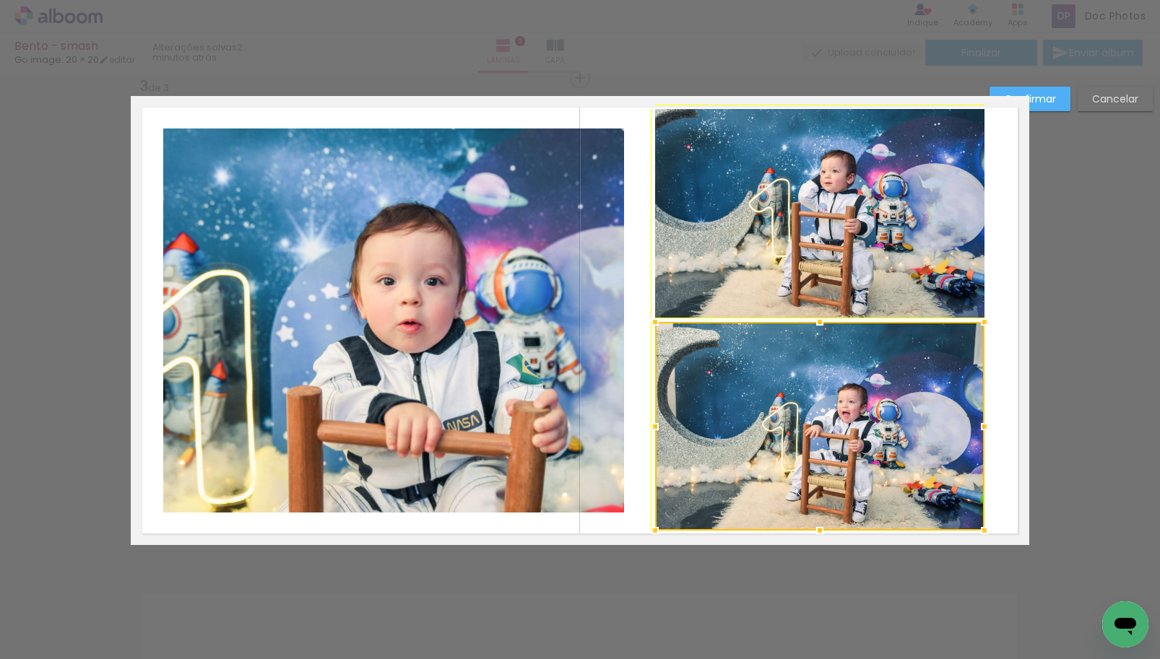
drag, startPoint x: 940, startPoint y: 518, endPoint x: 977, endPoint y: 531, distance: 39.1
click at [977, 531] on div at bounding box center [984, 530] width 29 height 29
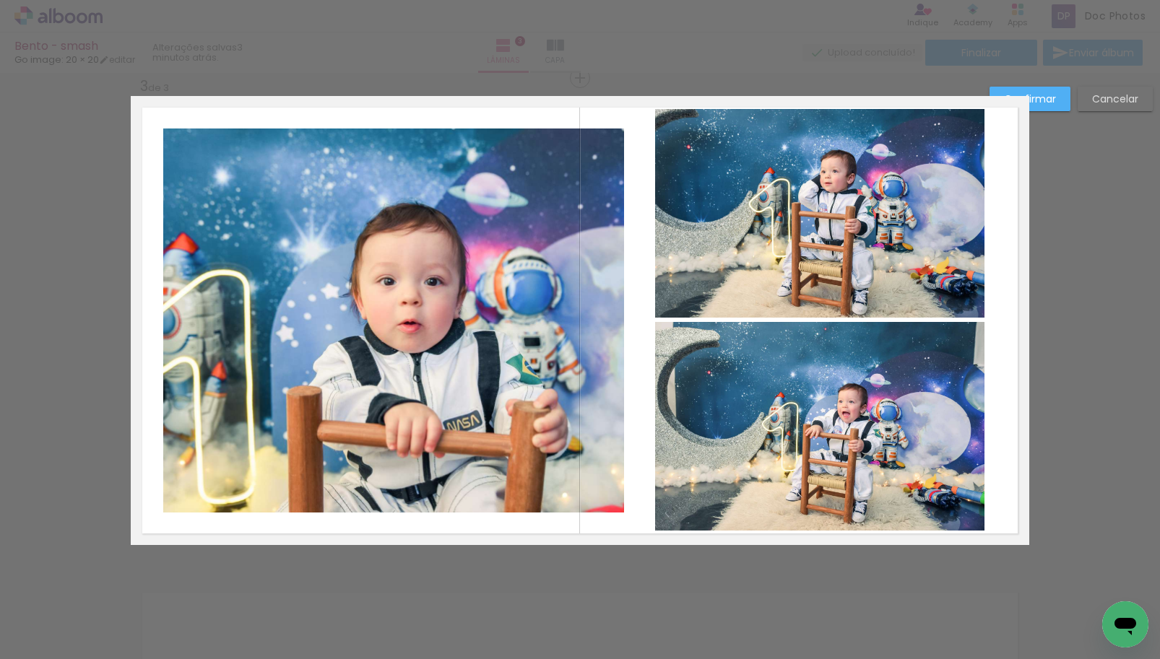
click at [1007, 496] on quentale-layouter at bounding box center [580, 320] width 898 height 449
click at [789, 501] on quentale-photo at bounding box center [819, 426] width 329 height 209
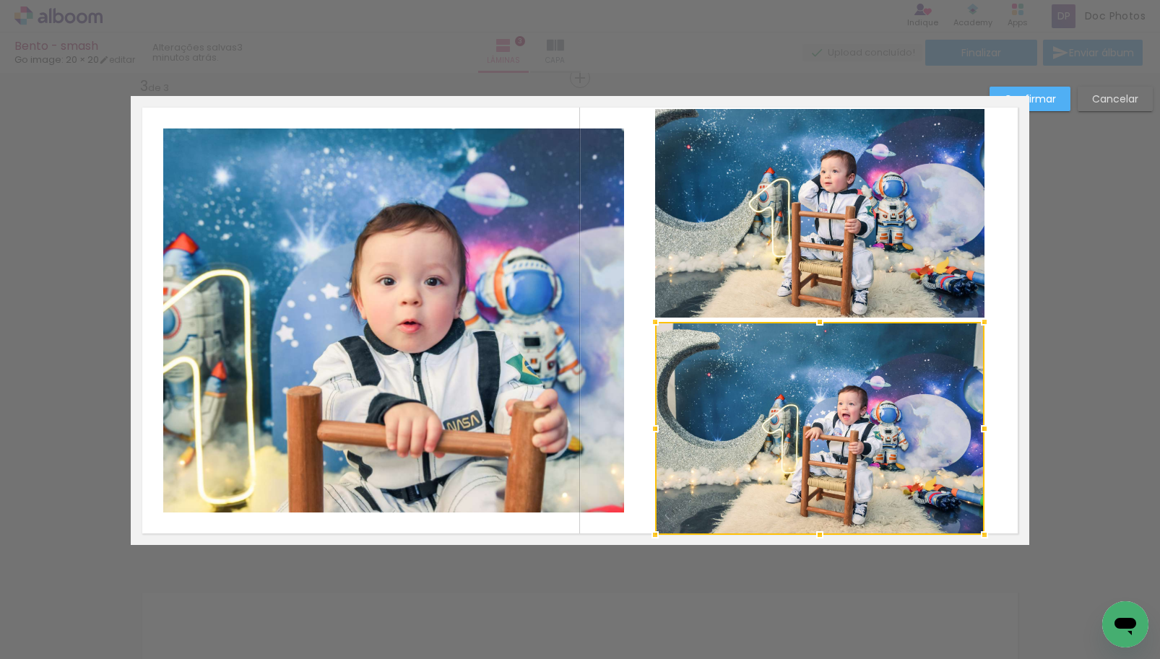
drag, startPoint x: 817, startPoint y: 535, endPoint x: 816, endPoint y: 550, distance: 14.5
click at [816, 550] on div "Inserir lâmina 1 de 3 Inserir lâmina 2 de 3 Inserir lâmina 3 de 3 Confirmar Can…" at bounding box center [580, 71] width 1160 height 1976
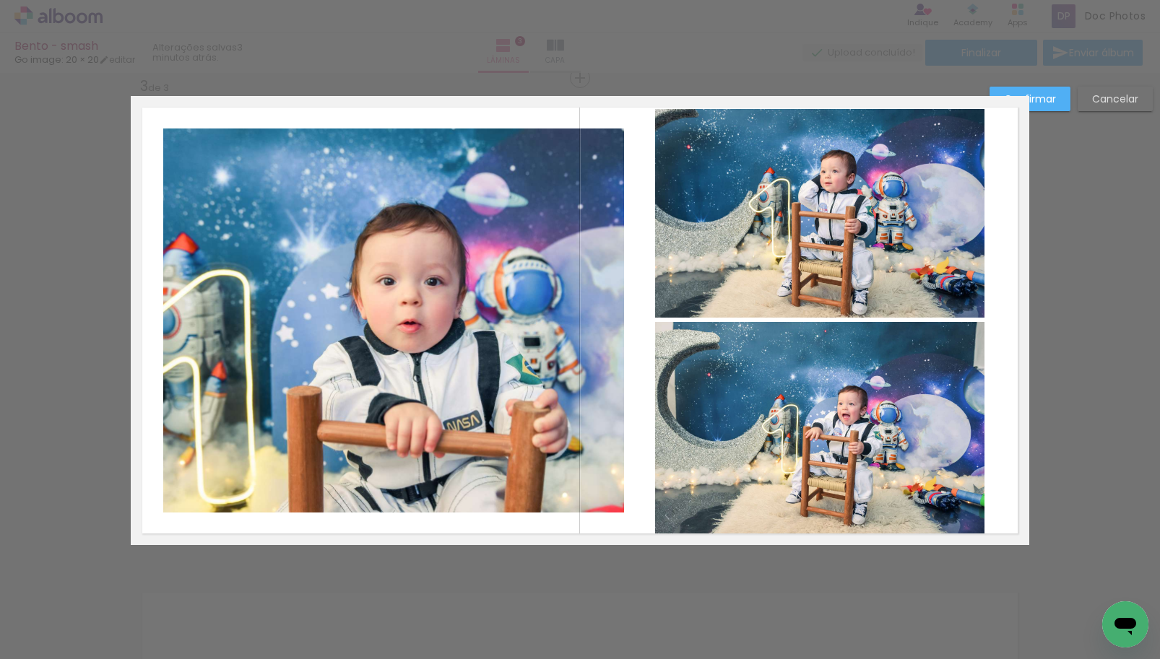
click at [948, 259] on quentale-photo at bounding box center [819, 213] width 329 height 209
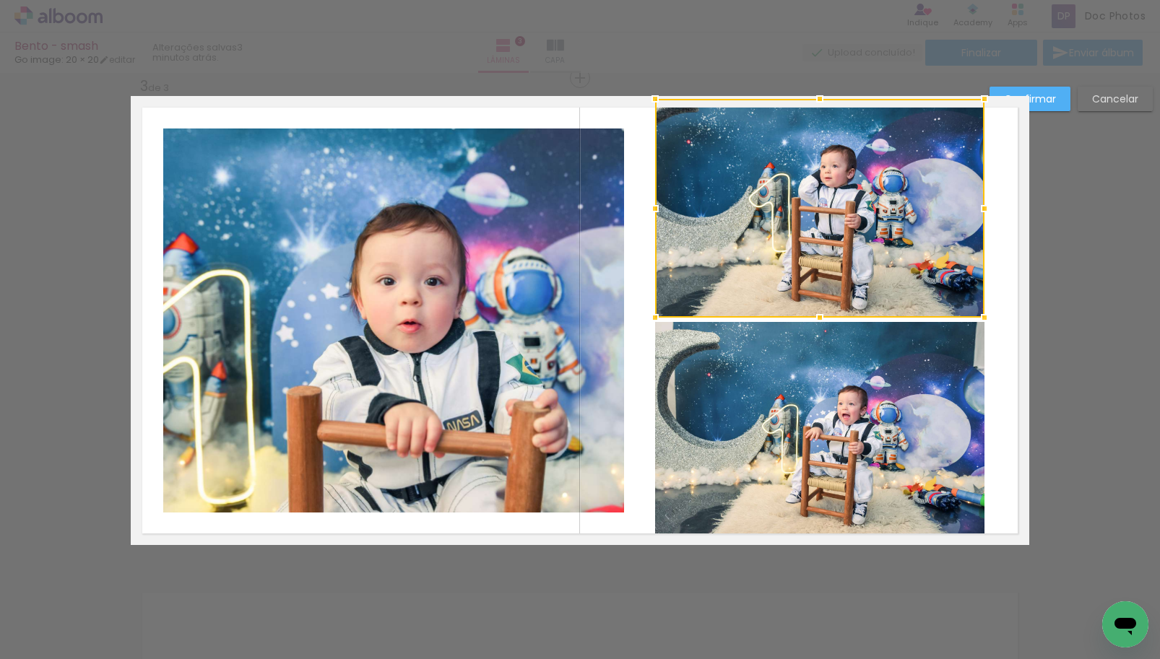
drag, startPoint x: 812, startPoint y: 111, endPoint x: 814, endPoint y: 100, distance: 11.0
click at [814, 100] on div at bounding box center [819, 99] width 29 height 29
click at [0, 0] on slot "Confirmar" at bounding box center [0, 0] width 0 height 0
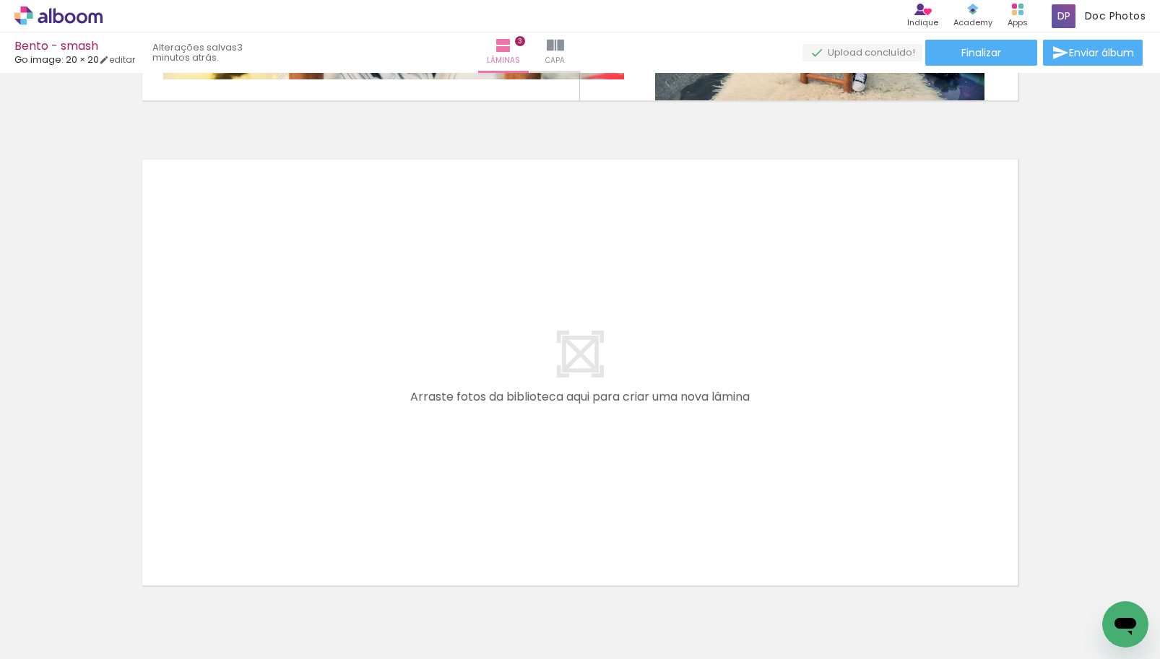
scroll to position [0, 0]
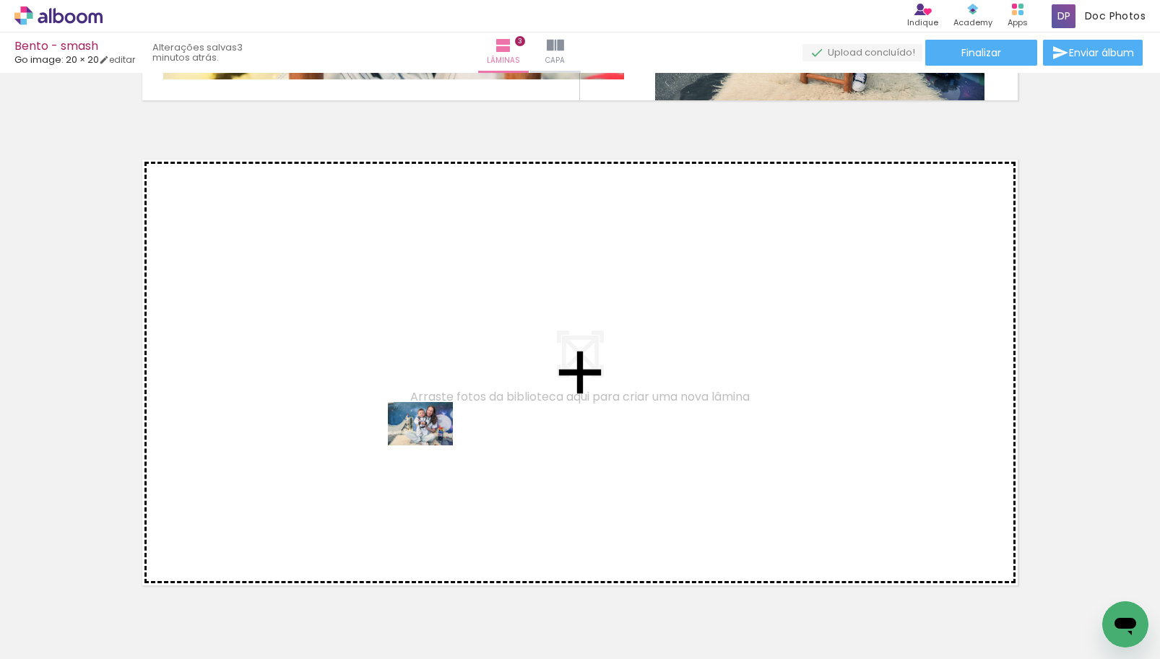
drag, startPoint x: 384, startPoint y: 610, endPoint x: 433, endPoint y: 428, distance: 188.3
click at [433, 428] on quentale-workspace at bounding box center [580, 329] width 1160 height 659
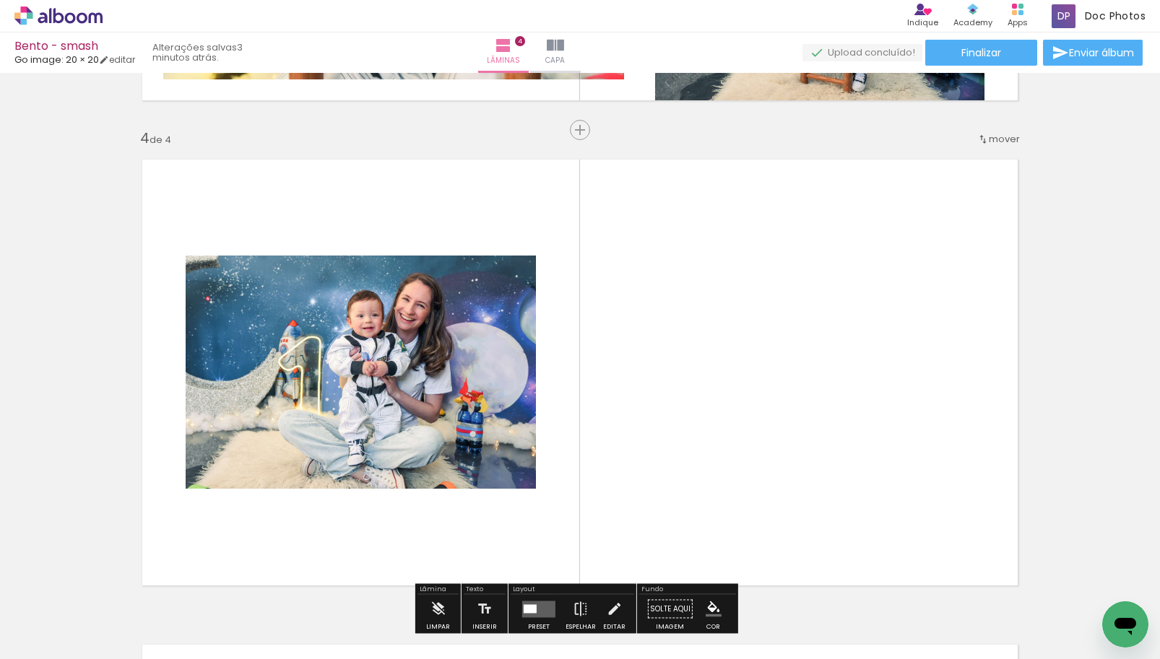
scroll to position [1475, 0]
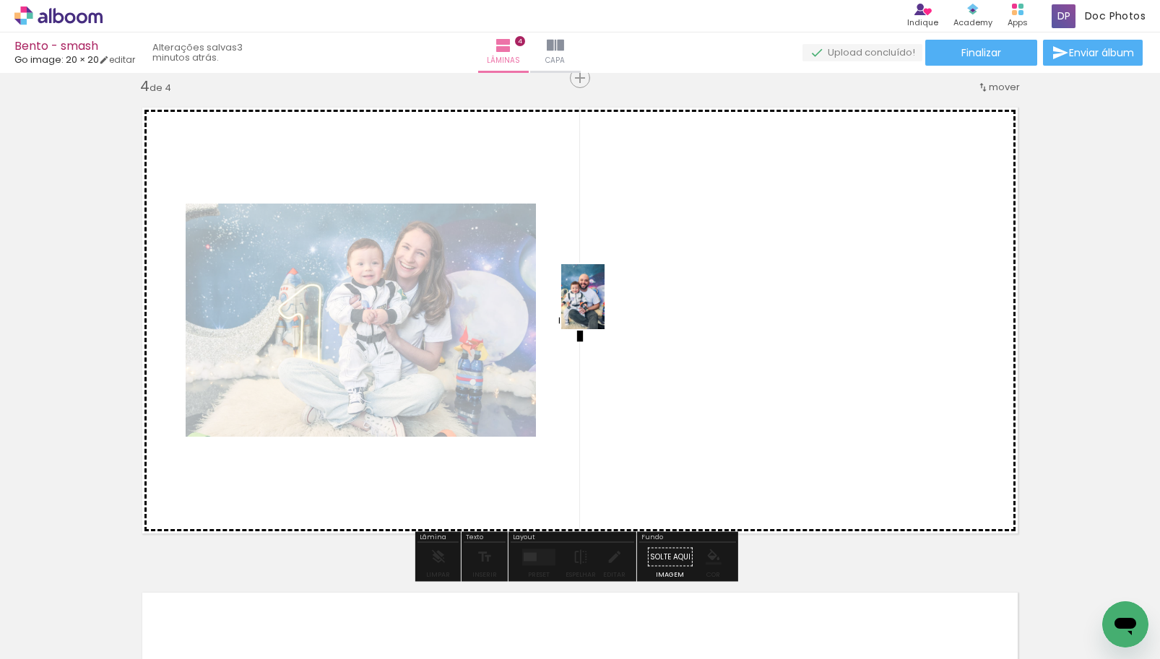
drag, startPoint x: 310, startPoint y: 619, endPoint x: 627, endPoint y: 406, distance: 382.0
click at [606, 306] on quentale-workspace at bounding box center [580, 329] width 1160 height 659
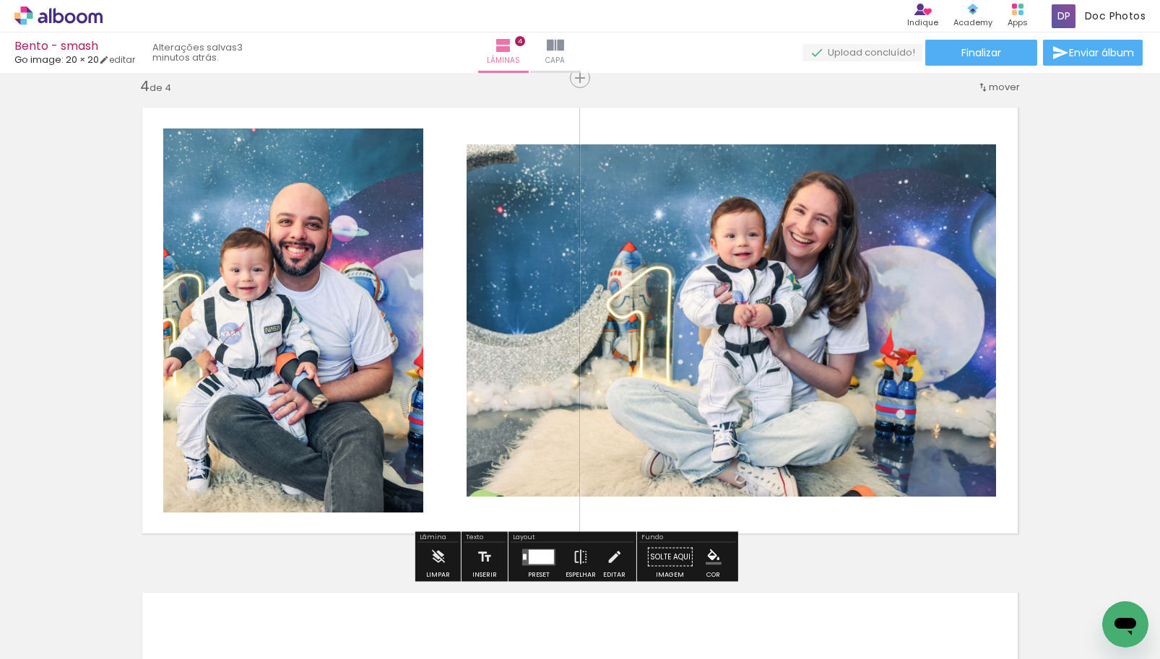
click at [534, 560] on div at bounding box center [541, 557] width 25 height 14
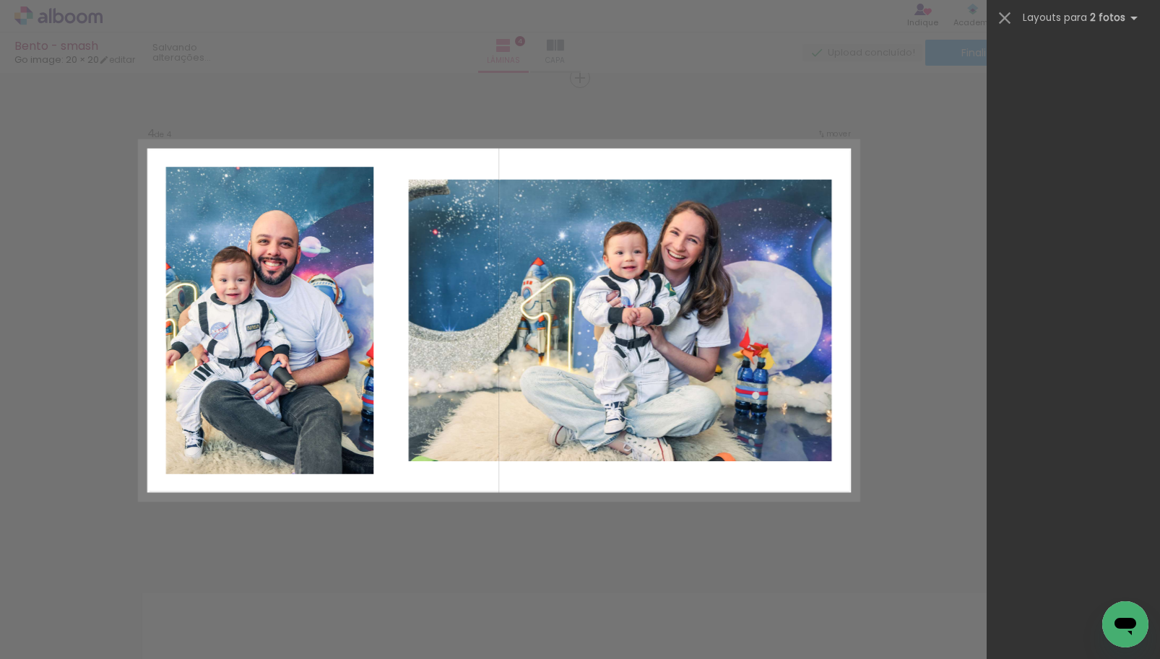
scroll to position [0, 0]
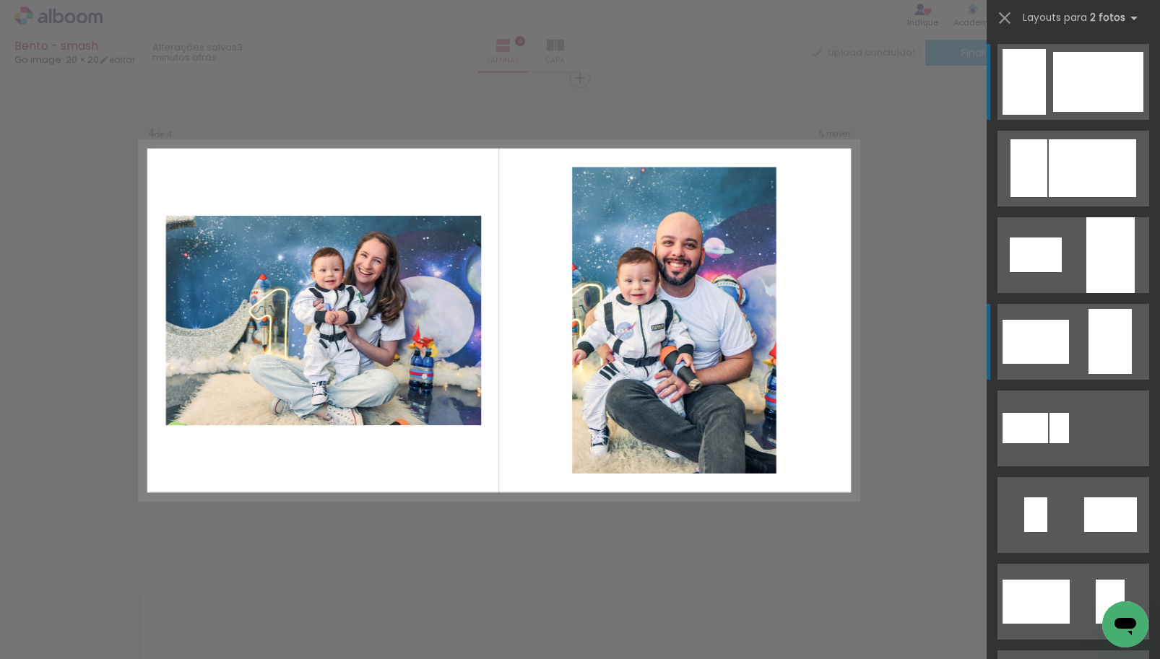
click at [1107, 321] on div at bounding box center [1109, 341] width 43 height 65
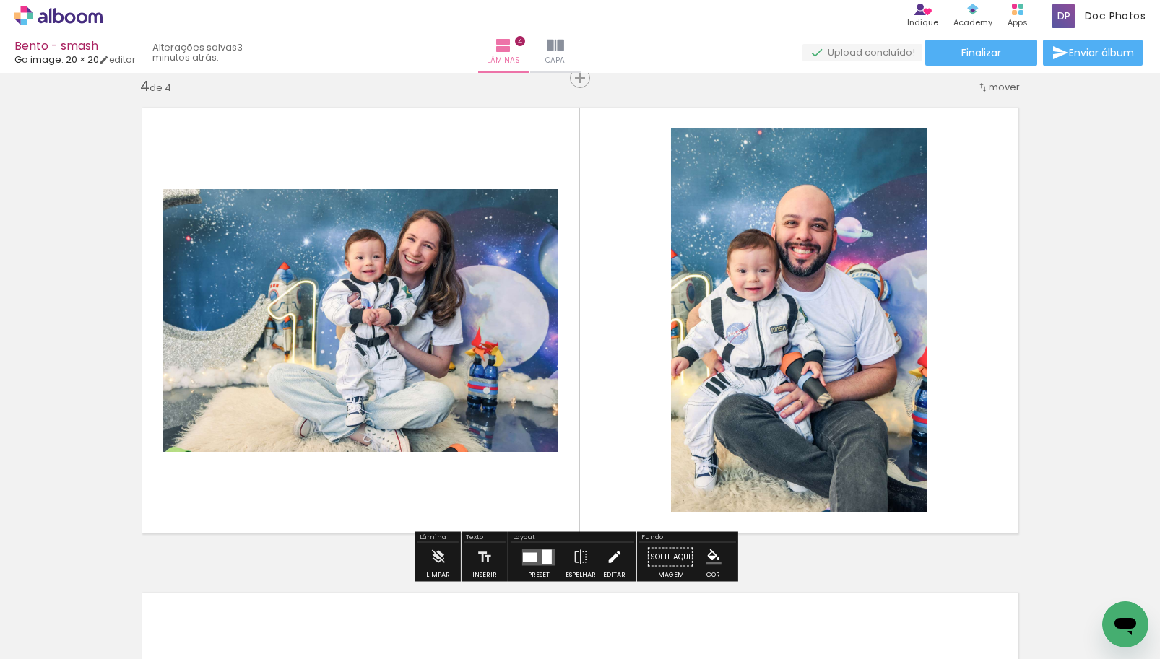
click at [600, 558] on paper-button "Editar" at bounding box center [614, 561] width 30 height 37
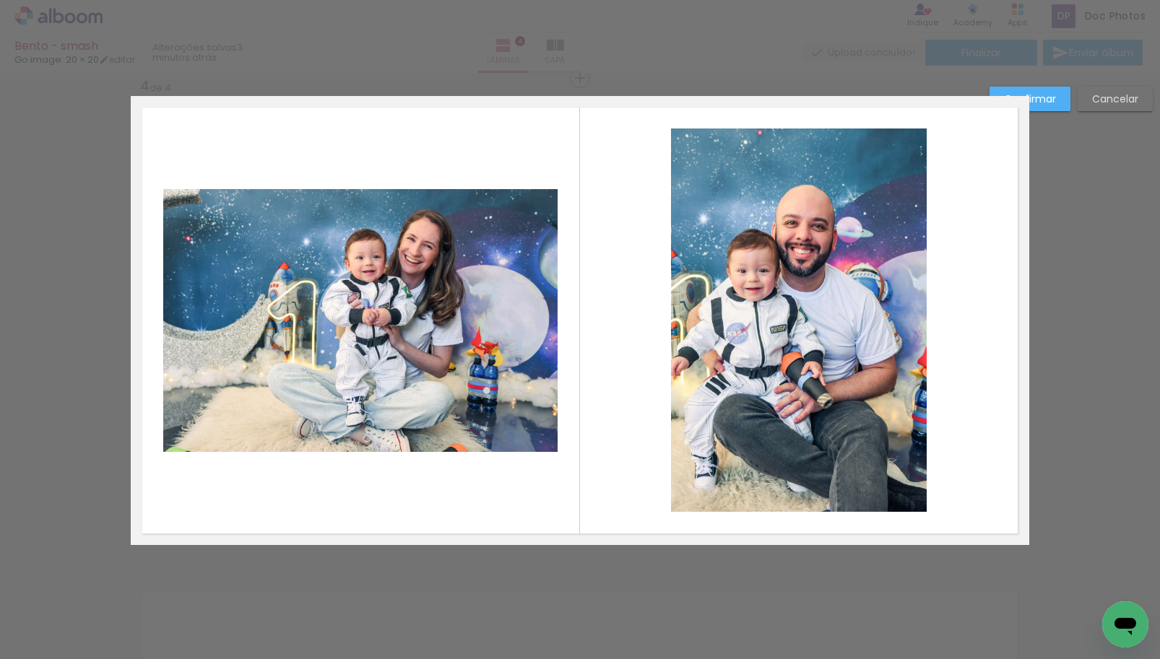
click at [490, 418] on quentale-photo at bounding box center [360, 320] width 394 height 263
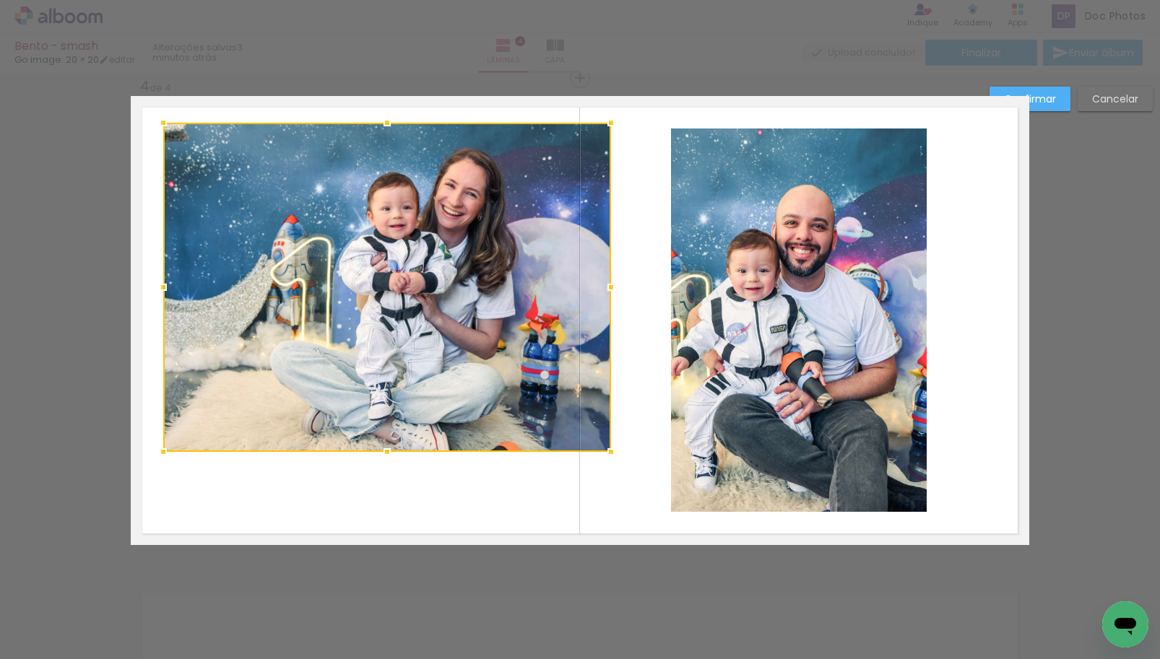
drag, startPoint x: 553, startPoint y: 190, endPoint x: 606, endPoint y: 121, distance: 86.5
click at [606, 121] on div at bounding box center [611, 122] width 29 height 29
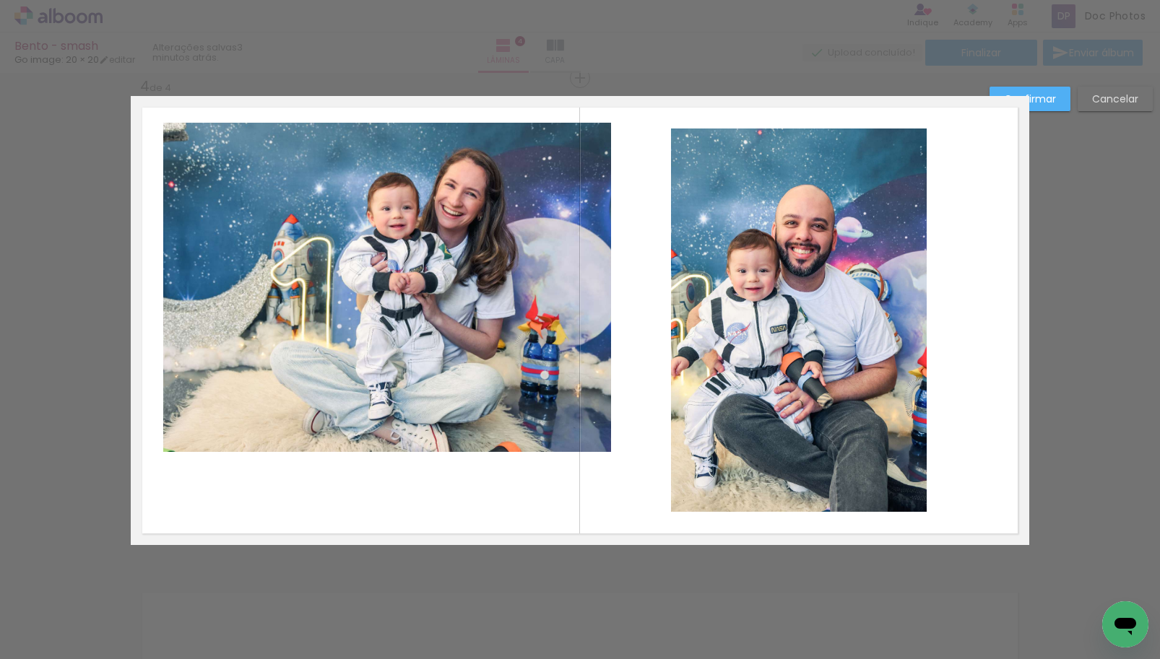
click at [495, 275] on quentale-photo at bounding box center [387, 287] width 448 height 329
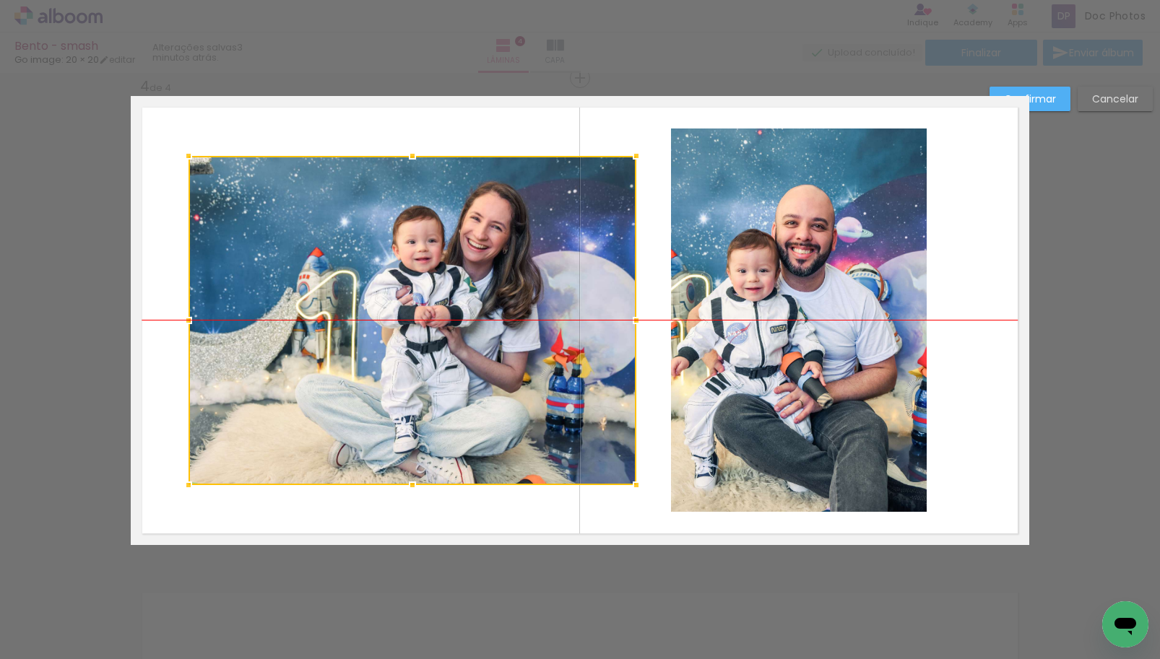
drag, startPoint x: 483, startPoint y: 282, endPoint x: 508, endPoint y: 308, distance: 36.8
click at [508, 308] on div at bounding box center [413, 320] width 448 height 329
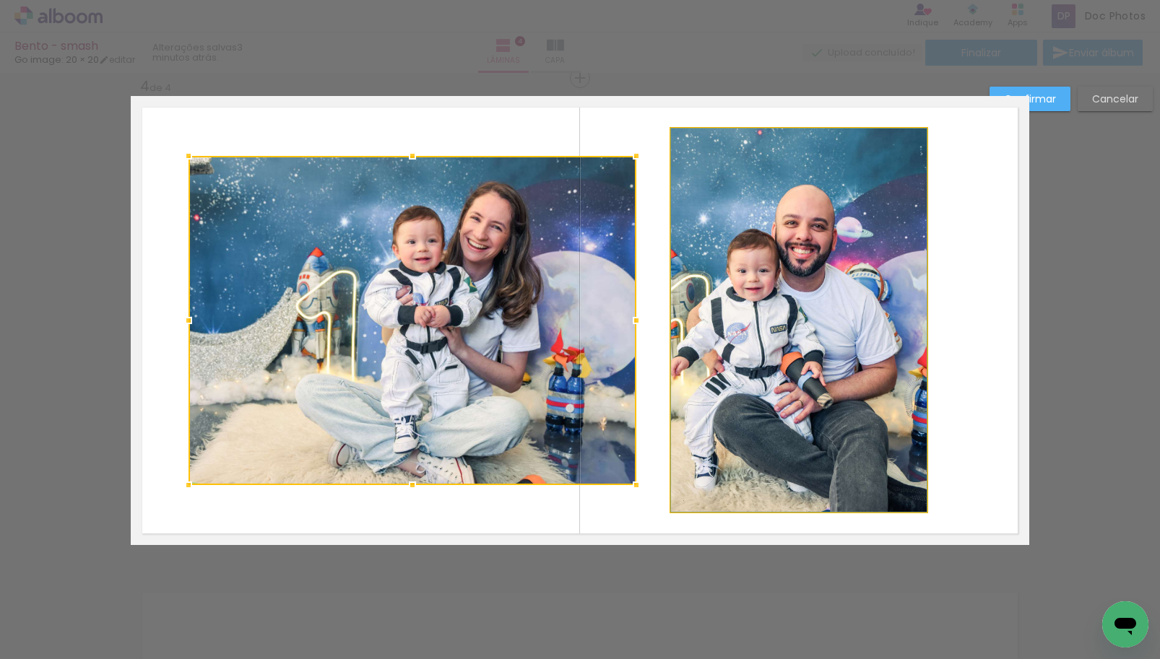
click at [777, 316] on quentale-photo at bounding box center [799, 321] width 256 height 384
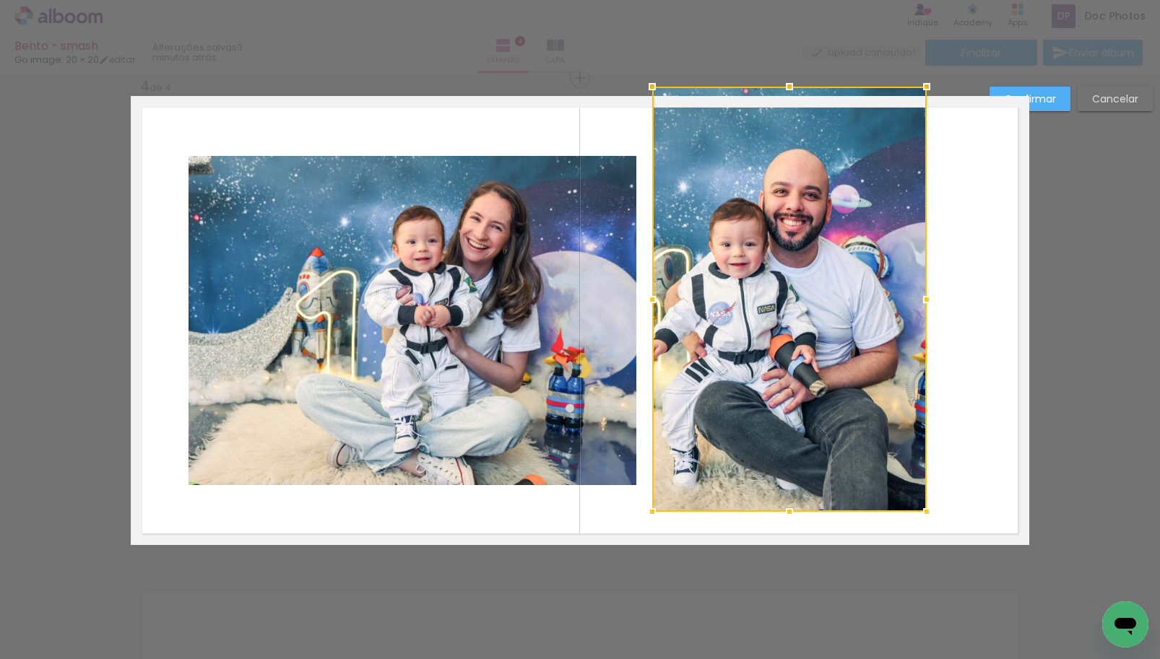
drag, startPoint x: 664, startPoint y: 131, endPoint x: 645, endPoint y: 102, distance: 35.1
click at [645, 102] on album-spread "4 de 4" at bounding box center [580, 320] width 898 height 449
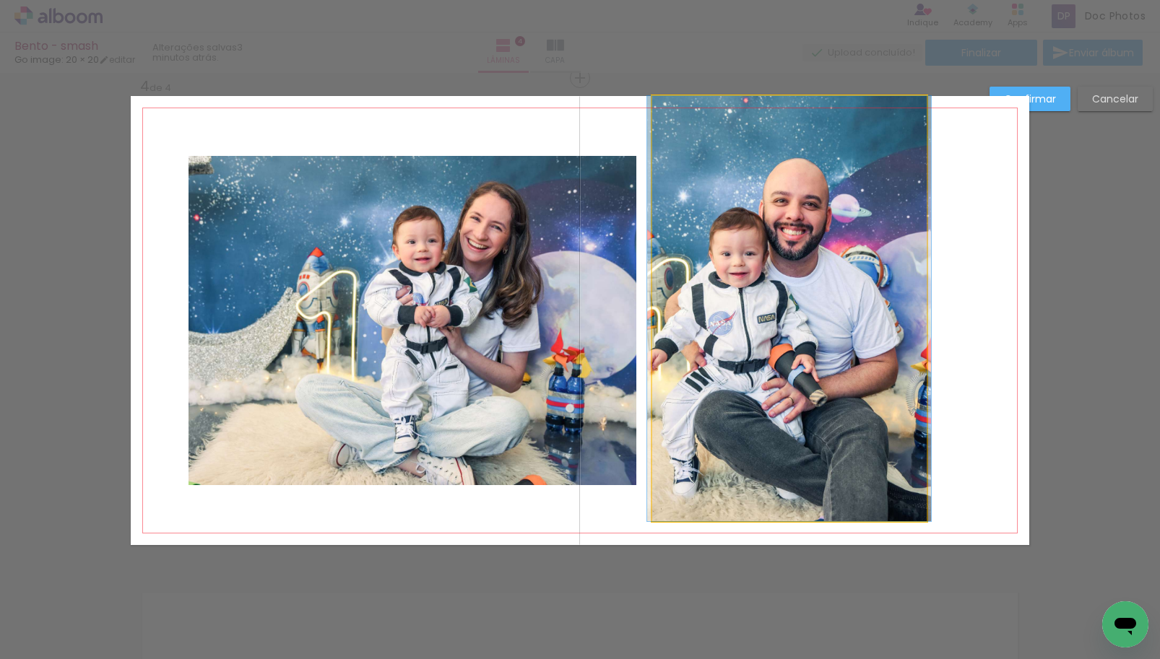
click at [809, 251] on quentale-photo at bounding box center [789, 308] width 274 height 425
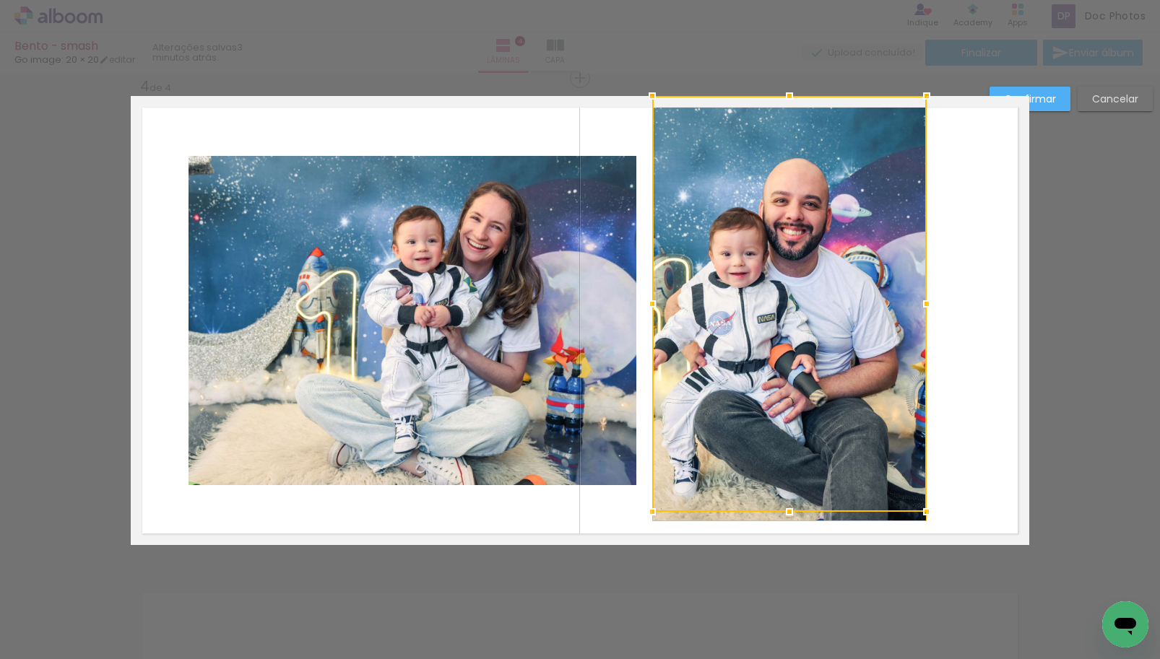
click at [798, 266] on div at bounding box center [789, 304] width 274 height 416
click at [950, 292] on quentale-layouter at bounding box center [580, 320] width 898 height 449
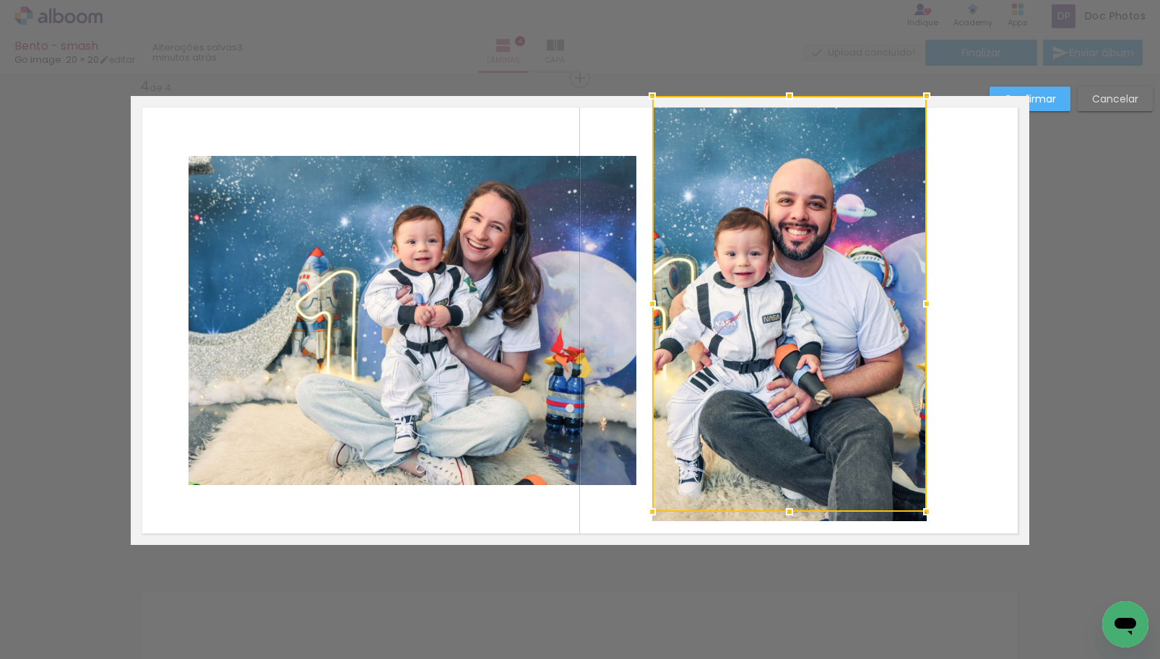
click at [957, 308] on quentale-layouter at bounding box center [580, 320] width 898 height 449
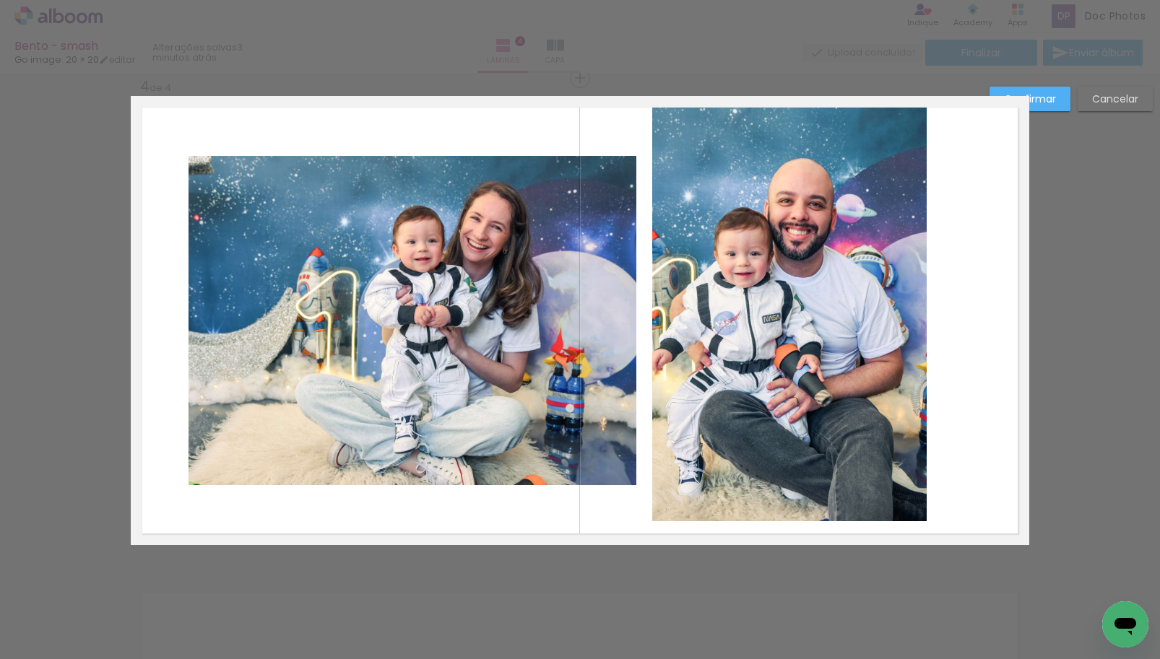
click at [844, 306] on quentale-photo at bounding box center [789, 308] width 274 height 425
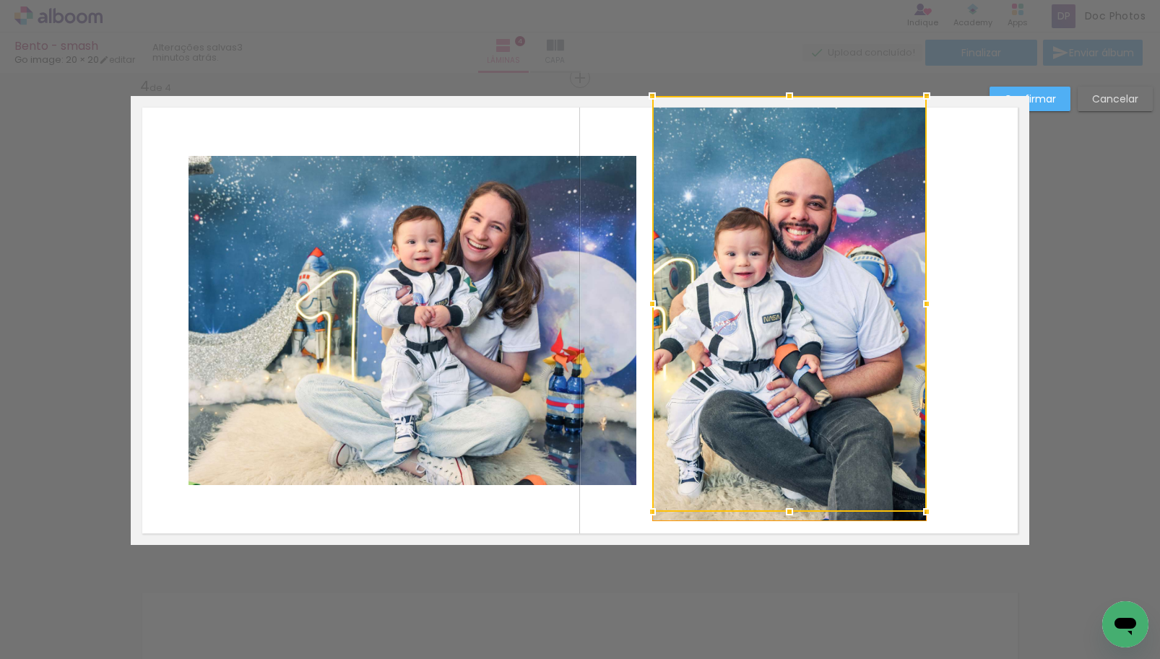
click at [844, 306] on div at bounding box center [789, 304] width 274 height 416
click at [955, 282] on quentale-layouter at bounding box center [580, 320] width 898 height 449
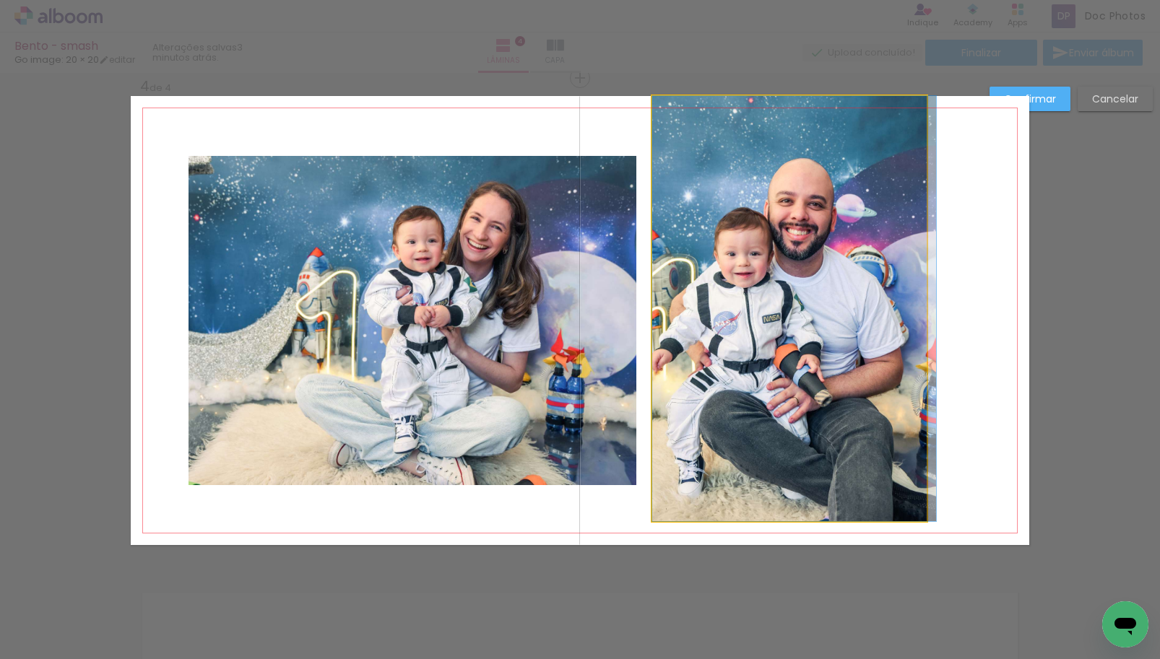
drag, startPoint x: 845, startPoint y: 278, endPoint x: 850, endPoint y: 292, distance: 14.6
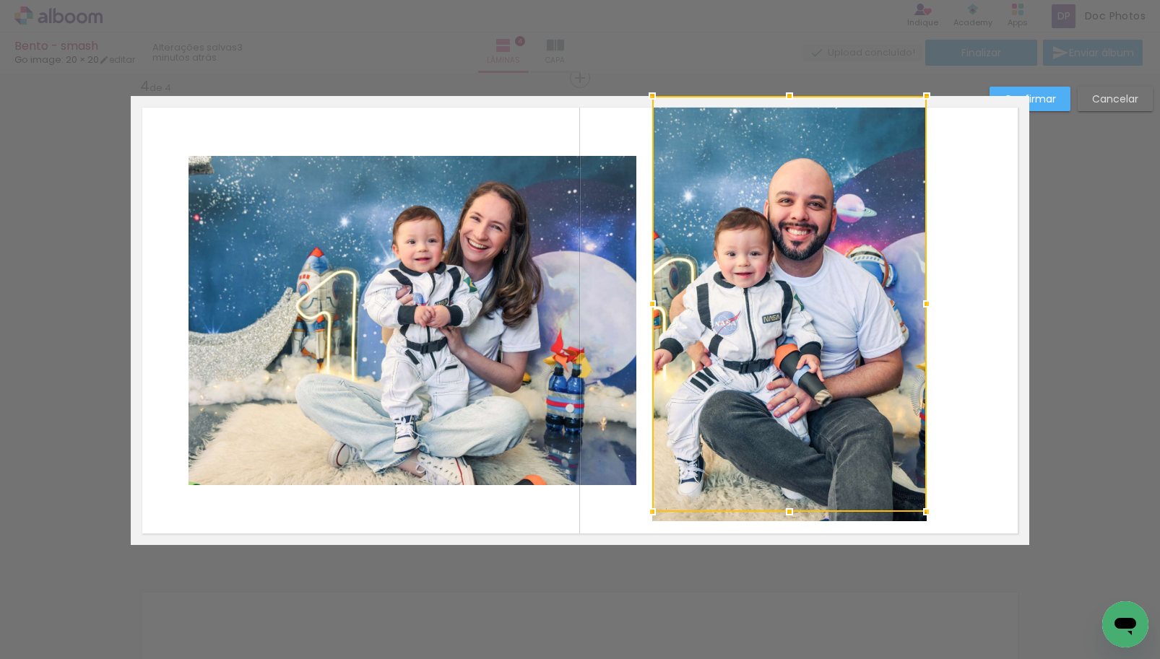
click at [976, 248] on quentale-layouter at bounding box center [580, 320] width 898 height 449
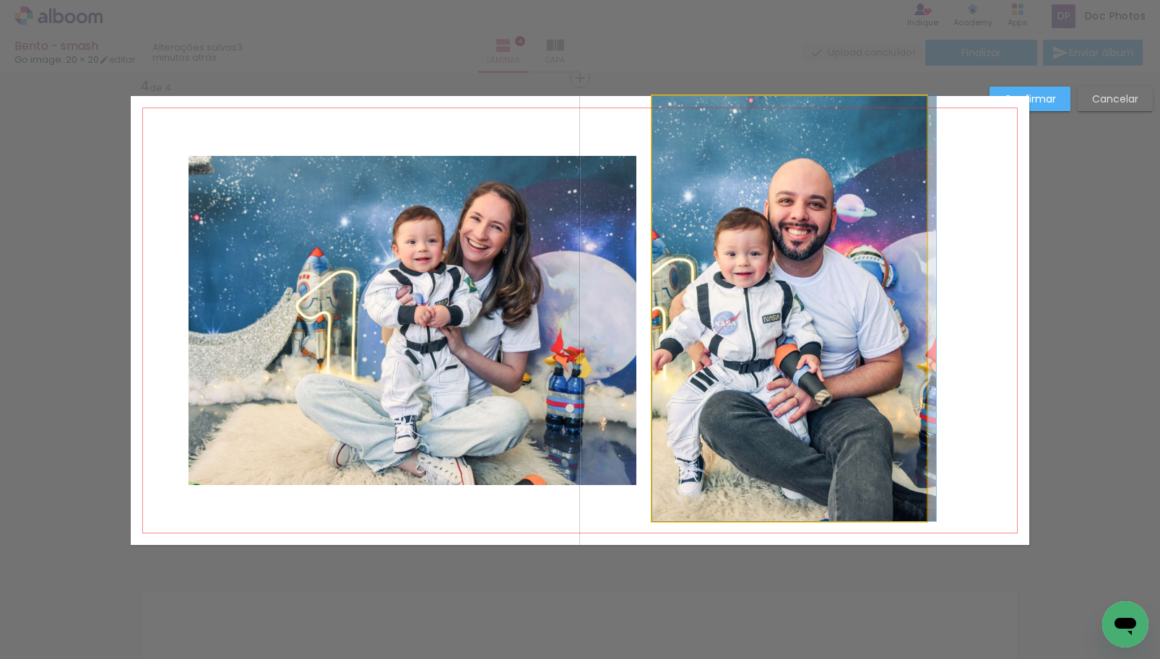
click at [841, 248] on quentale-photo at bounding box center [789, 308] width 274 height 425
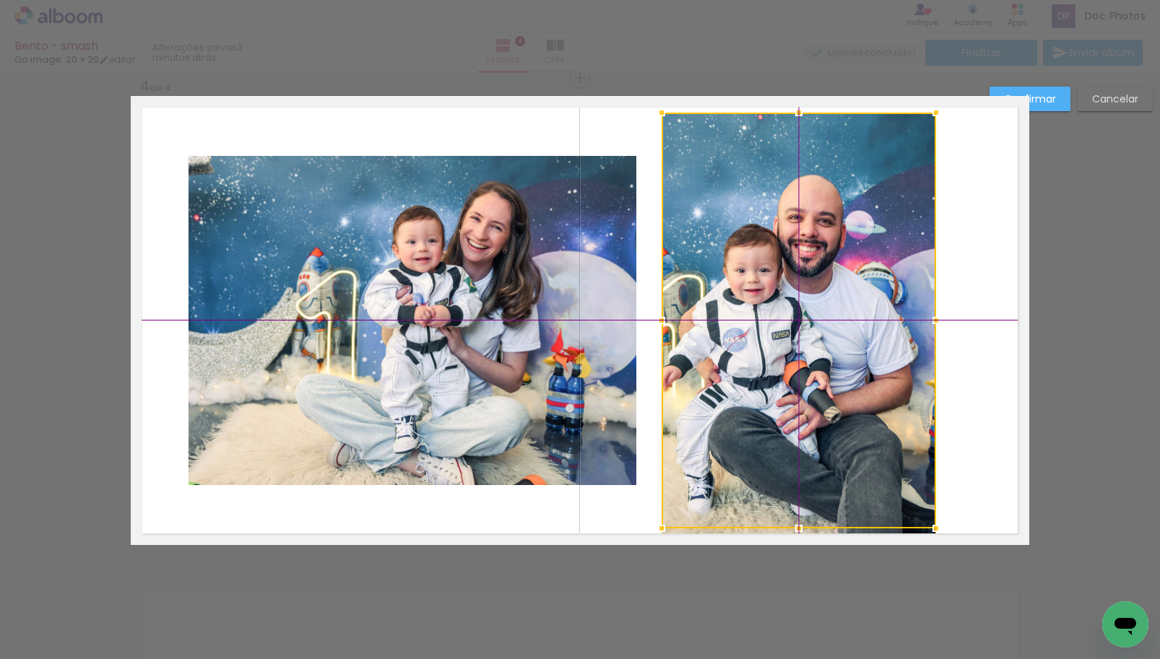
drag, startPoint x: 805, startPoint y: 291, endPoint x: 844, endPoint y: 296, distance: 40.0
click at [844, 296] on div at bounding box center [799, 321] width 274 height 416
click at [963, 294] on quentale-layouter at bounding box center [580, 320] width 898 height 449
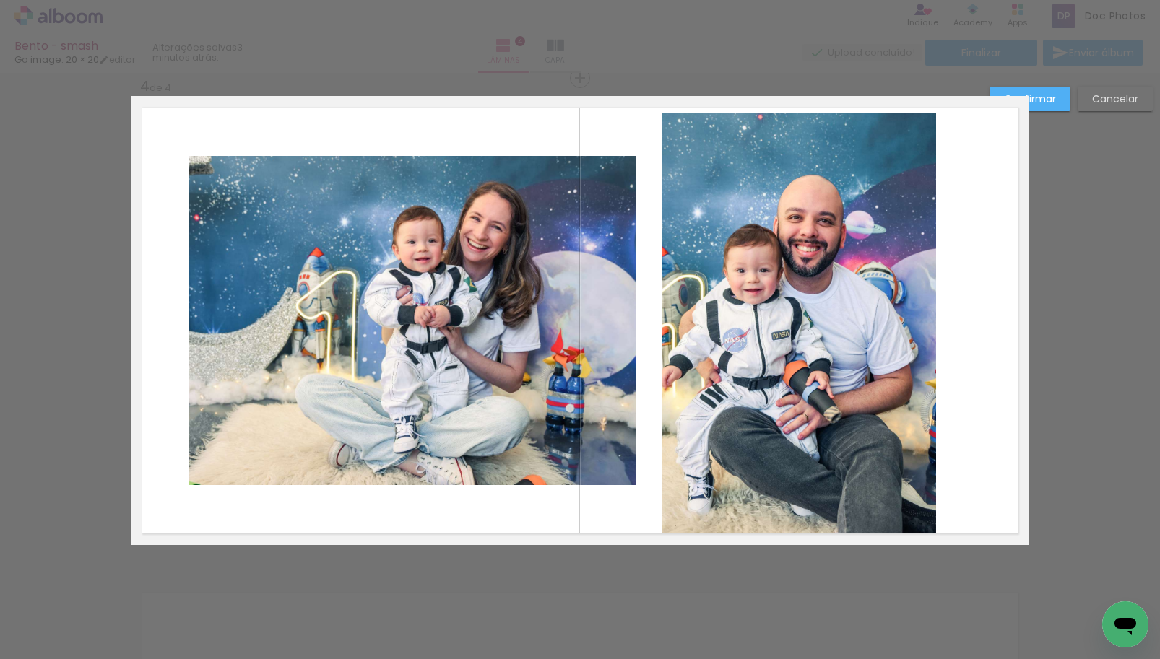
click at [839, 261] on quentale-photo at bounding box center [799, 325] width 274 height 425
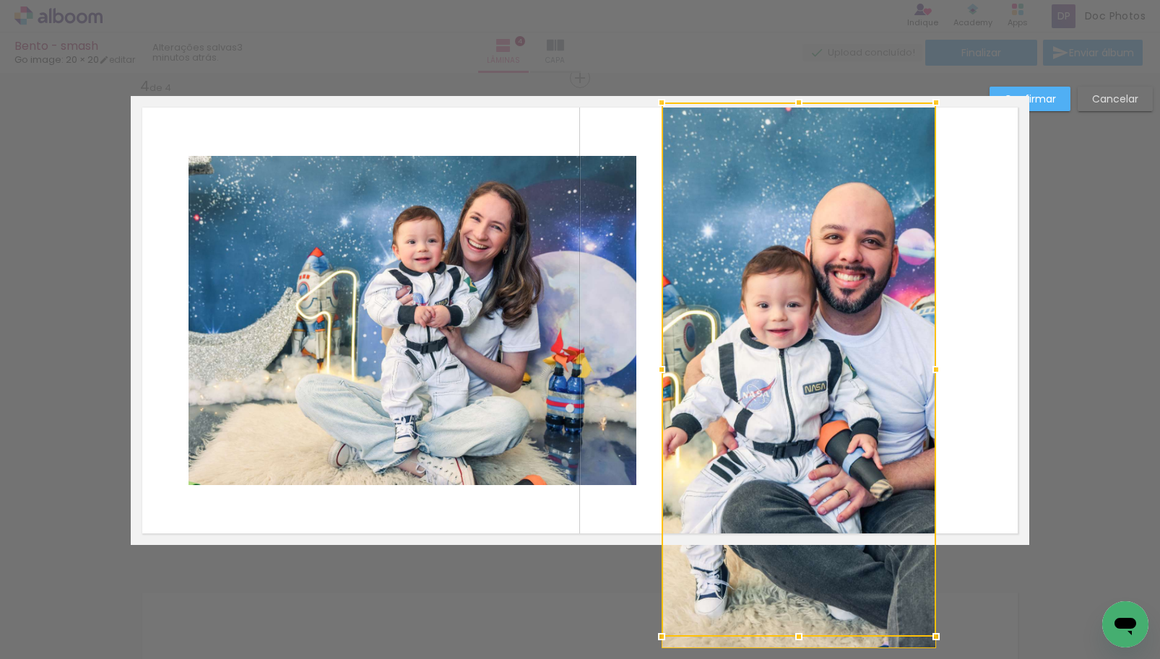
click at [790, 113] on div at bounding box center [798, 102] width 29 height 29
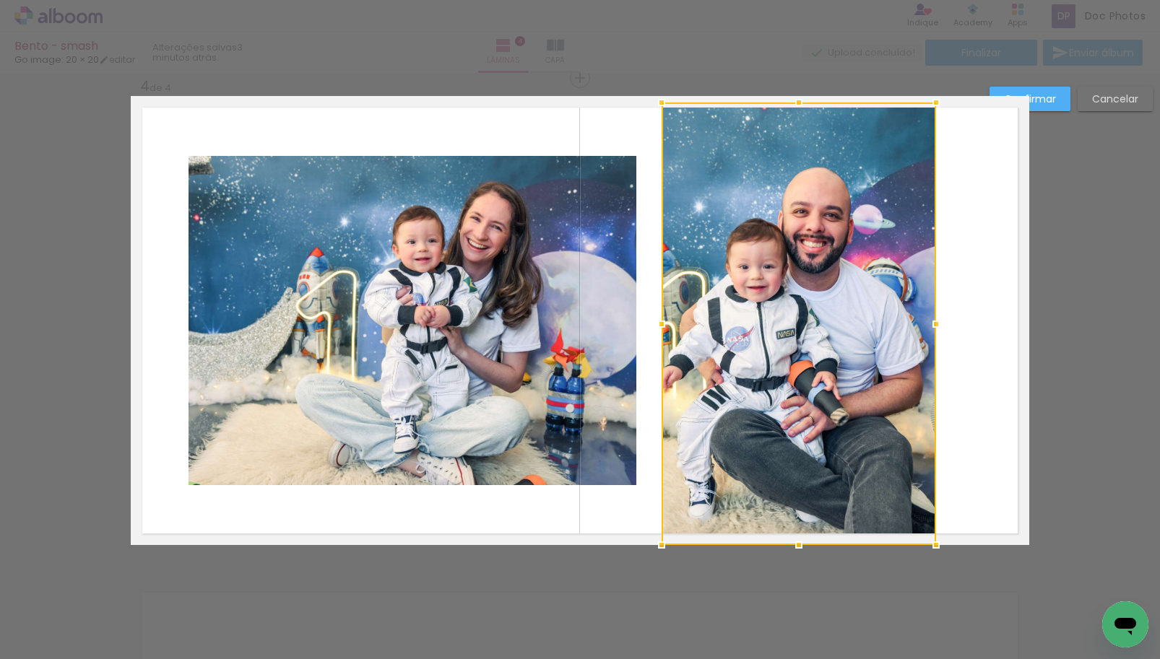
click at [956, 234] on quentale-layouter at bounding box center [580, 320] width 898 height 449
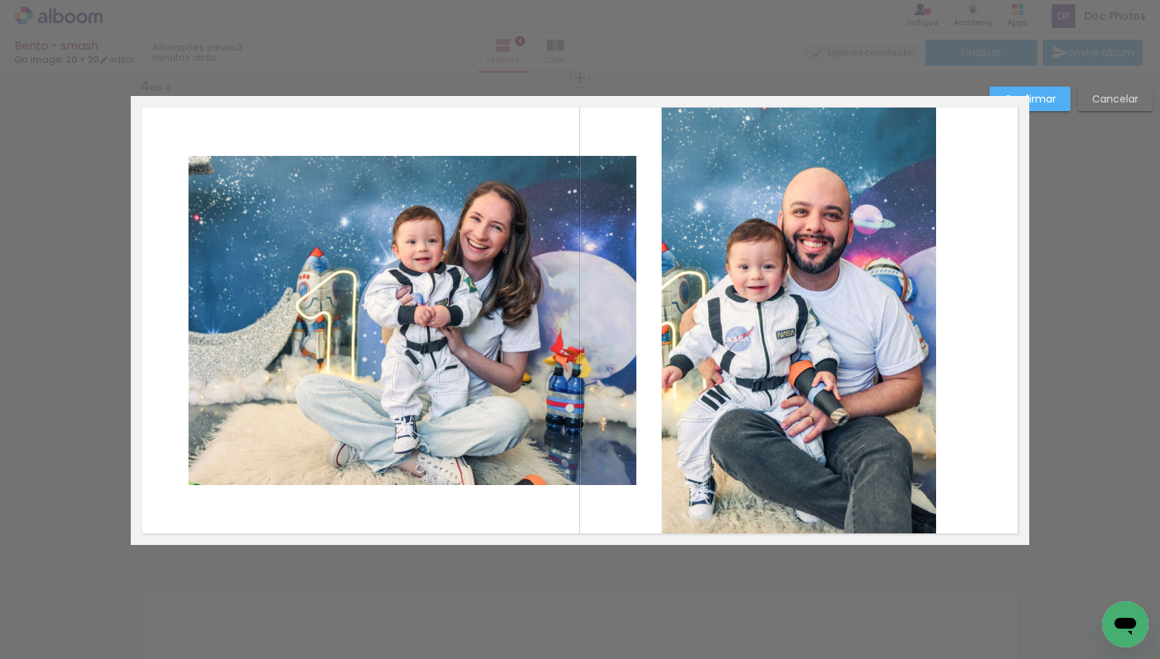
click at [979, 329] on quentale-layouter at bounding box center [580, 320] width 898 height 449
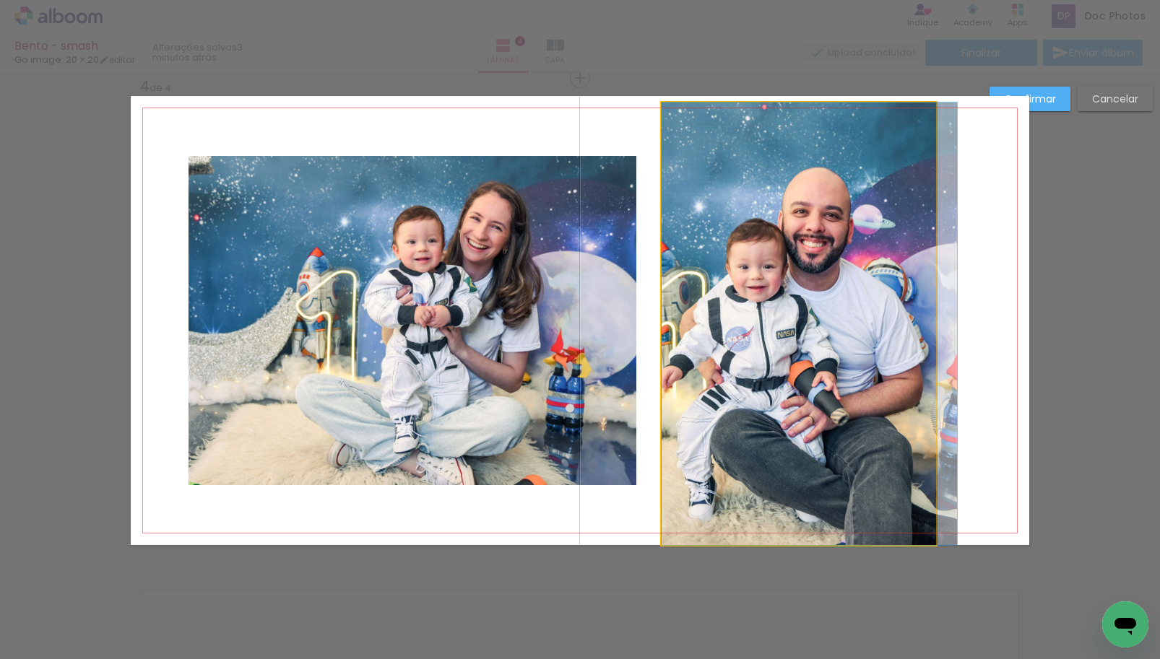
click at [912, 337] on quentale-photo at bounding box center [799, 324] width 274 height 443
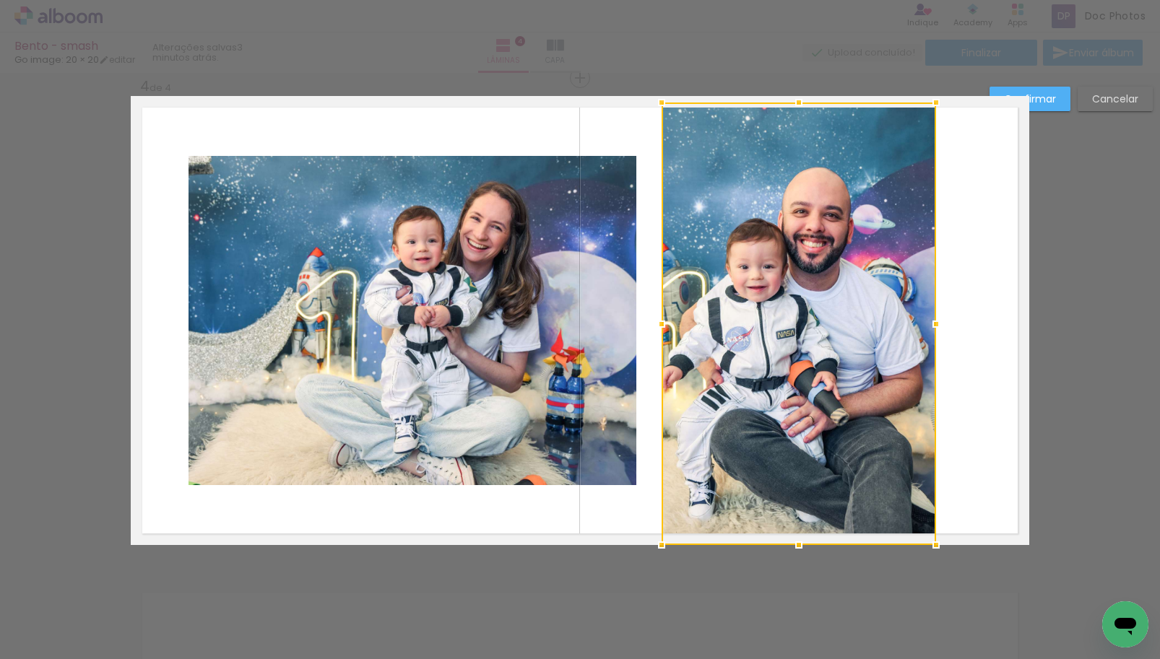
click at [970, 299] on quentale-layouter at bounding box center [580, 320] width 898 height 449
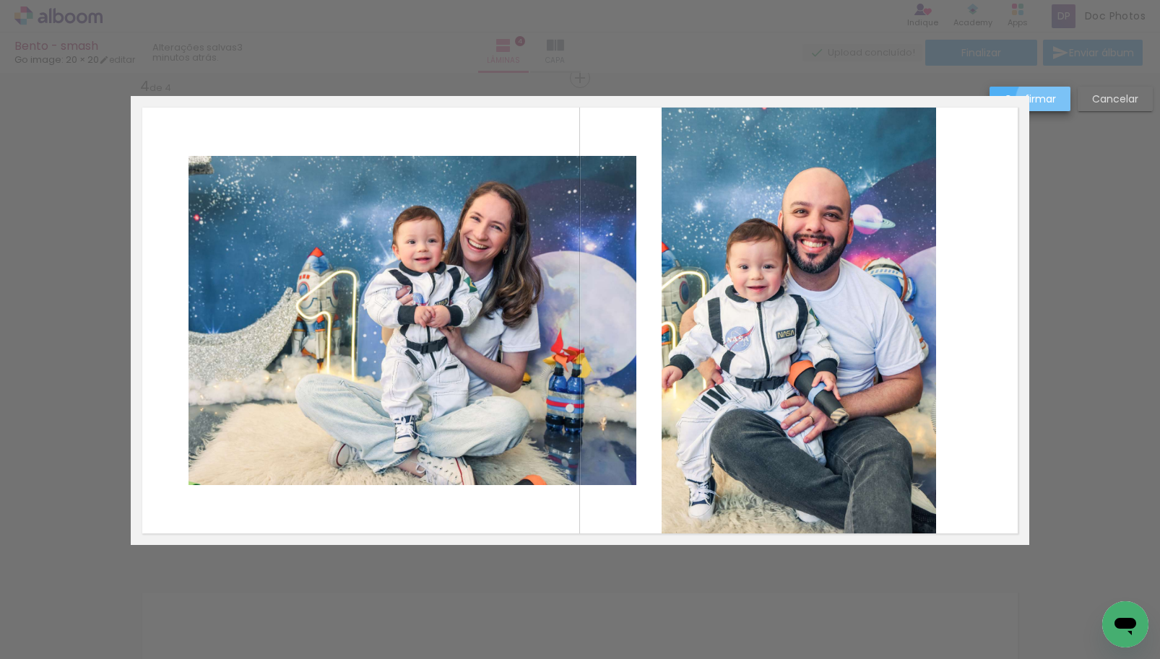
click at [0, 0] on slot "Confirmar" at bounding box center [0, 0] width 0 height 0
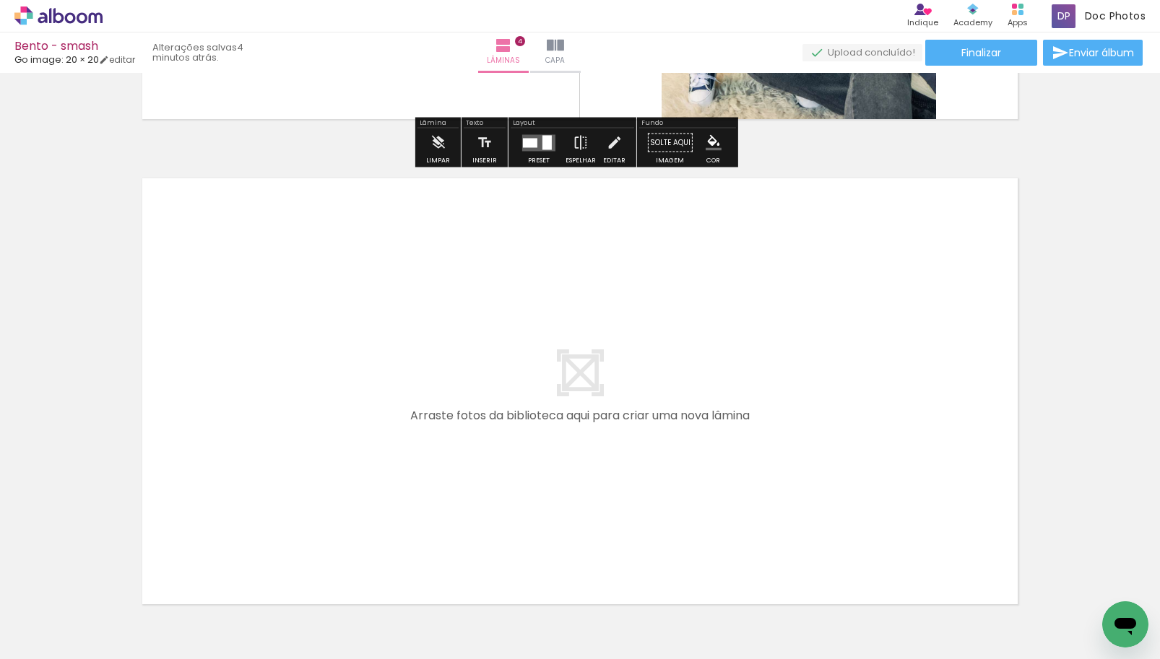
scroll to position [1908, 0]
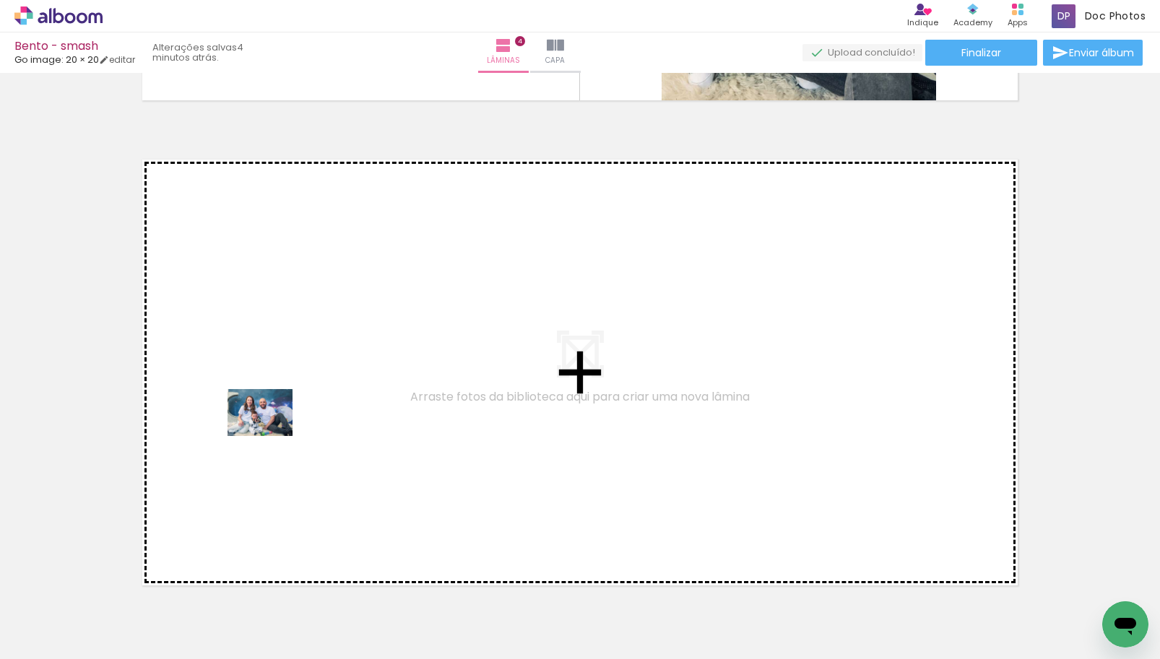
drag, startPoint x: 128, startPoint y: 617, endPoint x: 279, endPoint y: 420, distance: 247.7
click at [279, 420] on quentale-workspace at bounding box center [580, 329] width 1160 height 659
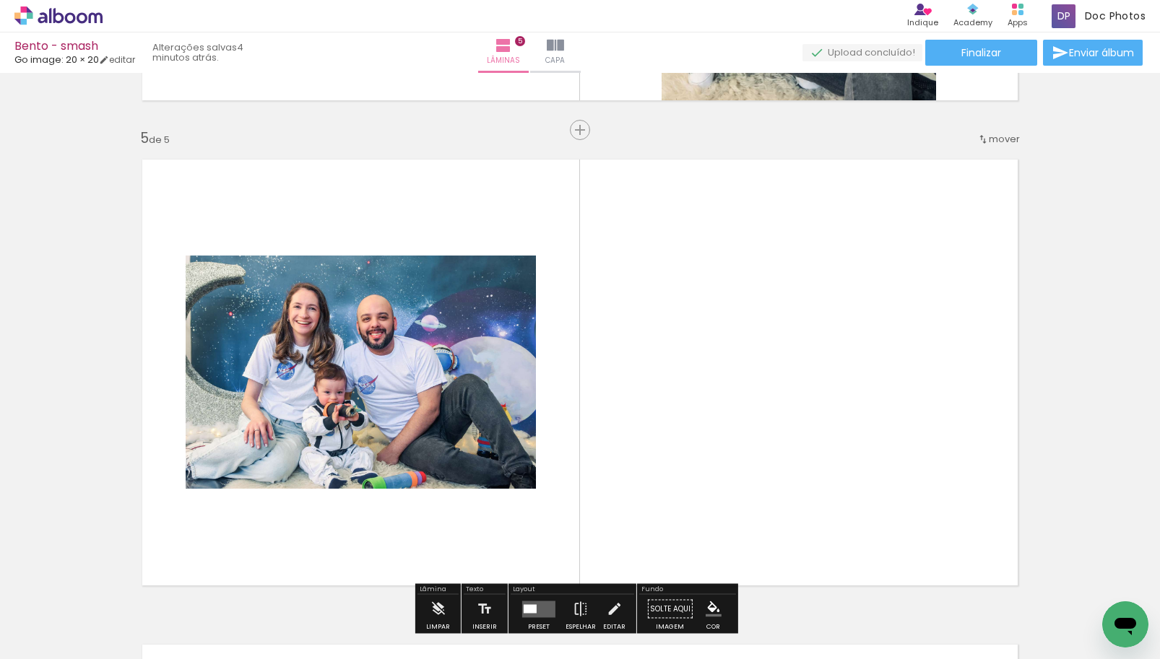
scroll to position [1960, 0]
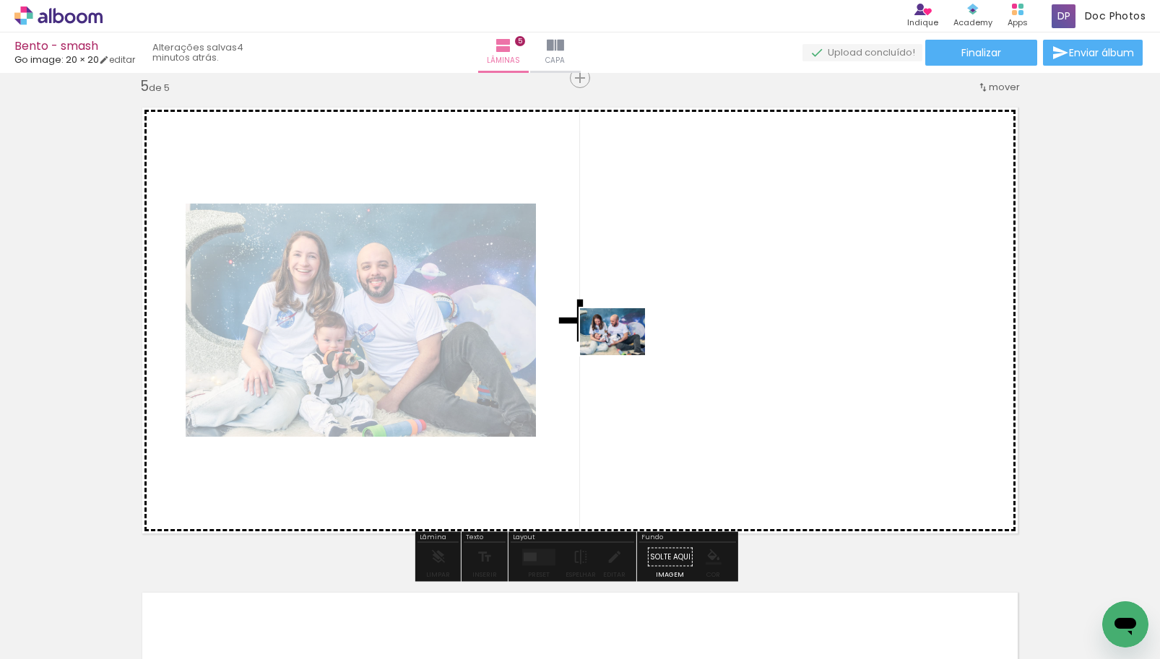
drag, startPoint x: 236, startPoint y: 618, endPoint x: 623, endPoint y: 352, distance: 470.0
click at [623, 352] on quentale-workspace at bounding box center [580, 329] width 1160 height 659
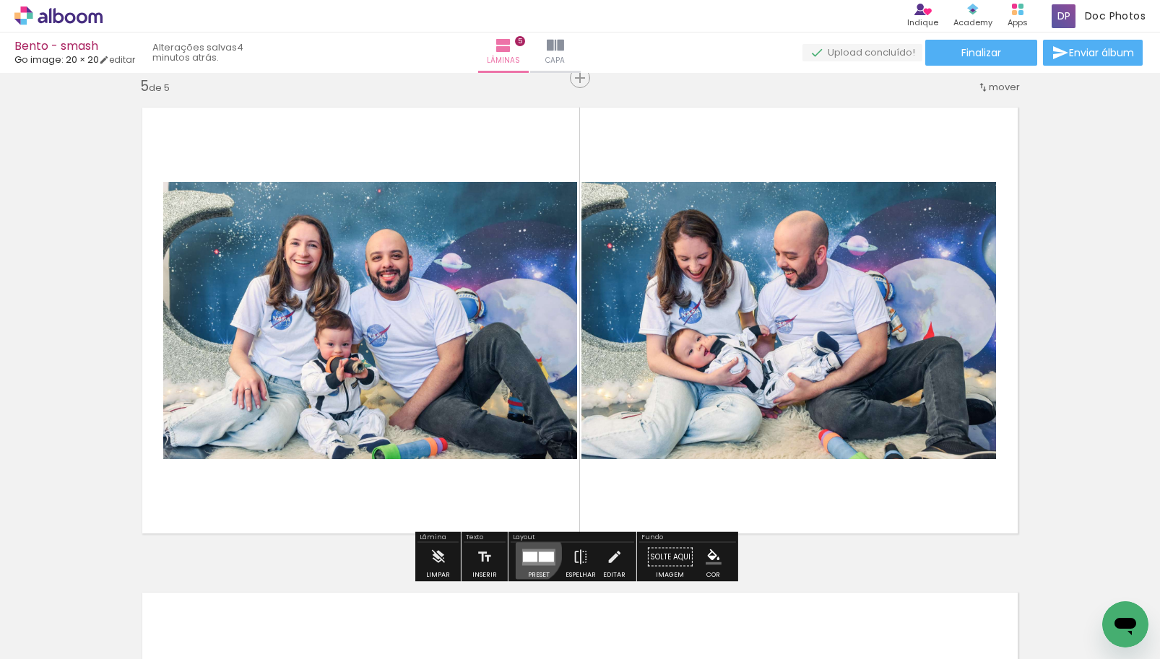
click at [529, 553] on div at bounding box center [530, 557] width 14 height 10
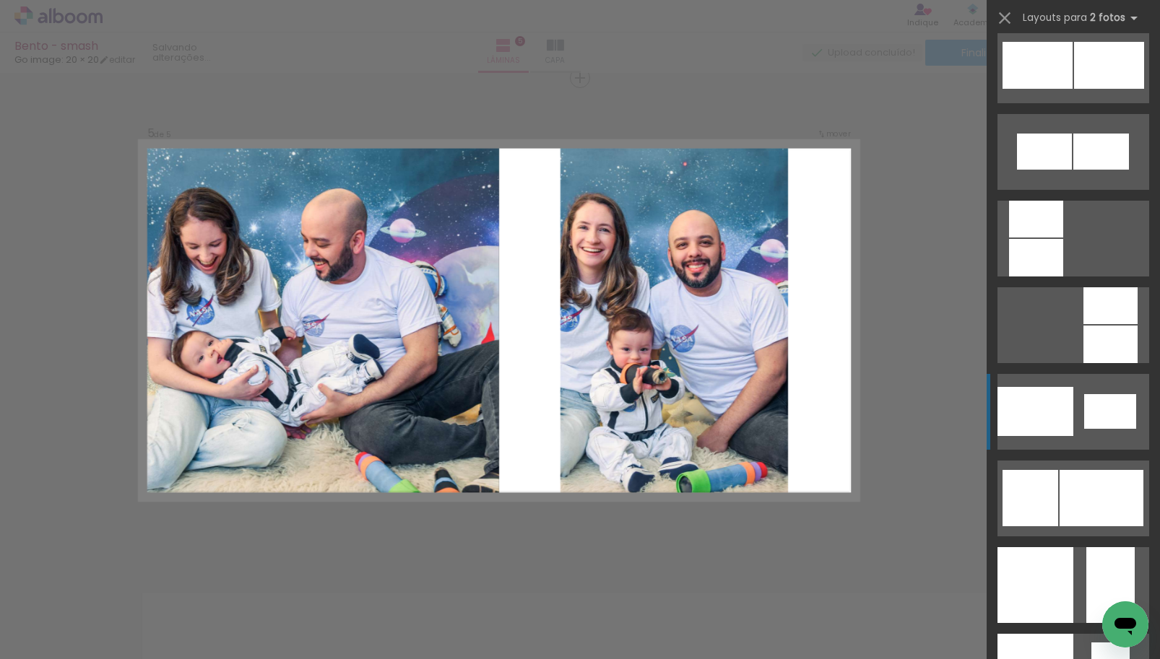
scroll to position [1661, 0]
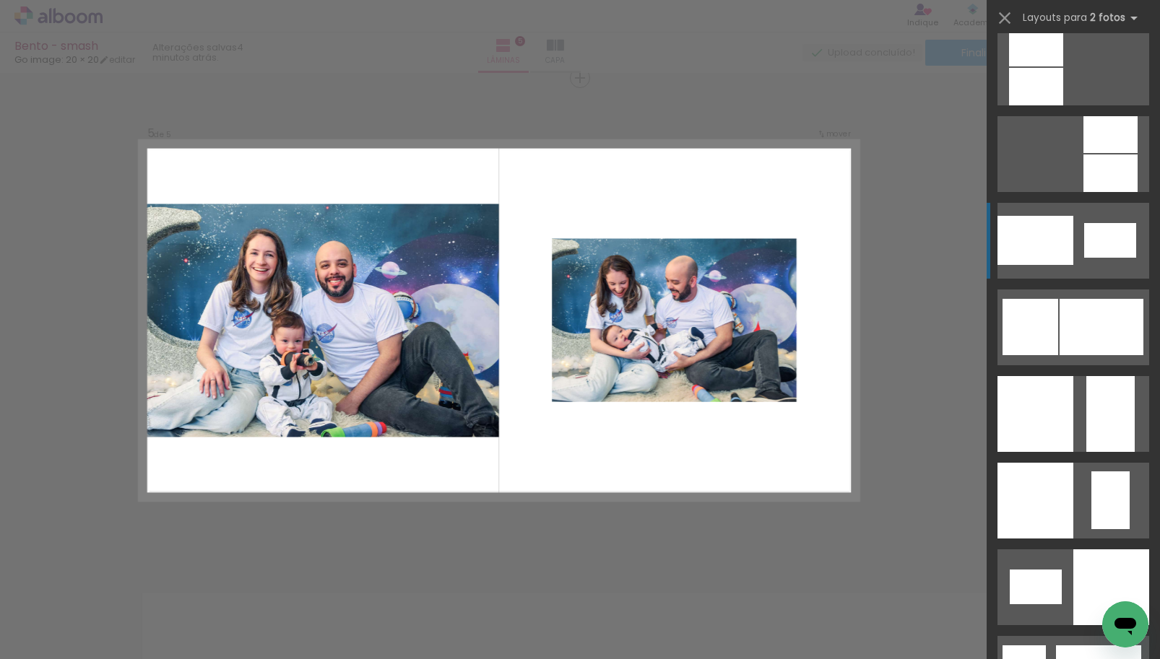
click at [1034, 228] on div at bounding box center [1035, 240] width 76 height 49
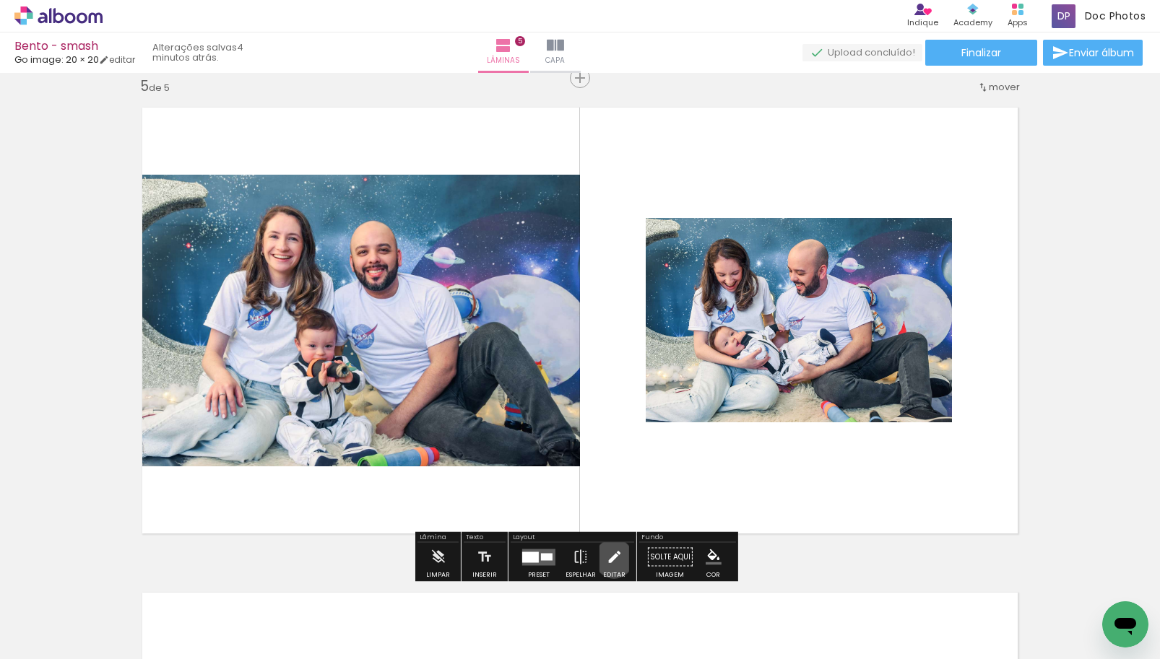
click at [610, 559] on iron-icon at bounding box center [614, 557] width 16 height 29
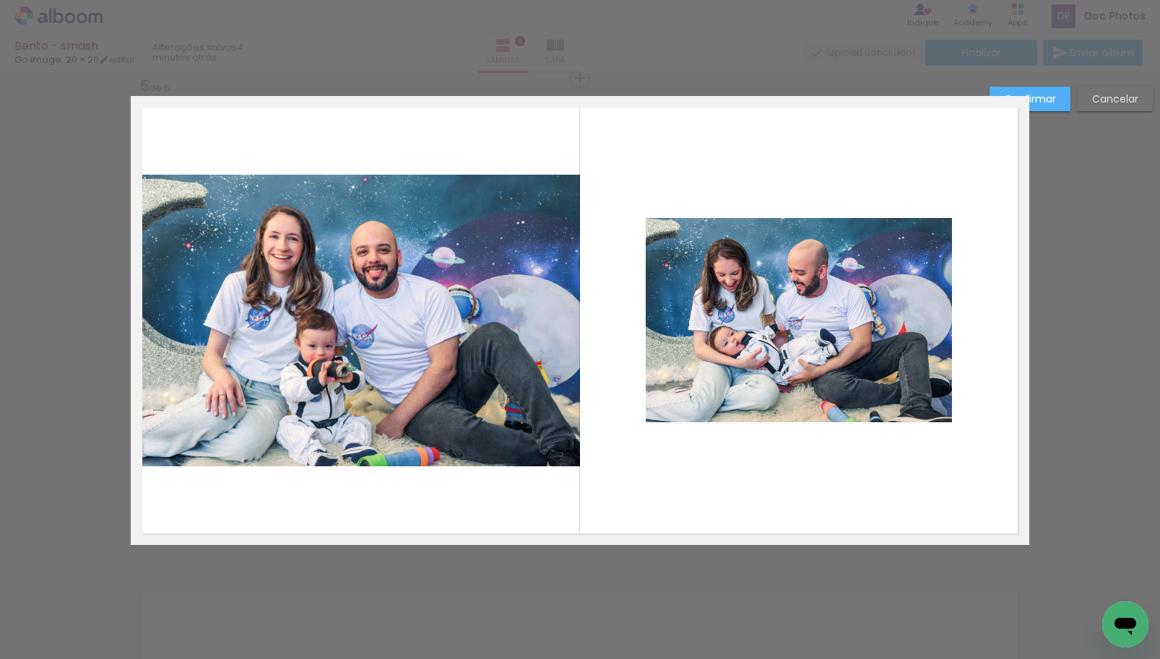
click at [483, 326] on quentale-photo at bounding box center [355, 321] width 449 height 292
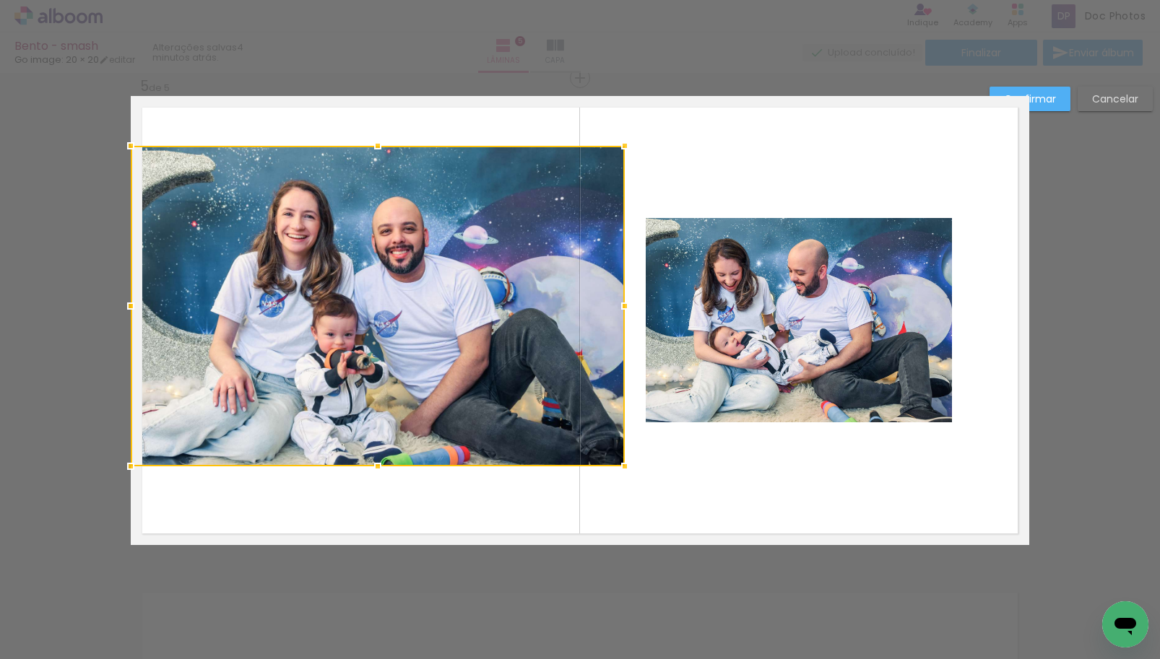
drag, startPoint x: 578, startPoint y: 174, endPoint x: 623, endPoint y: 144, distance: 54.3
click at [623, 144] on div at bounding box center [624, 145] width 29 height 29
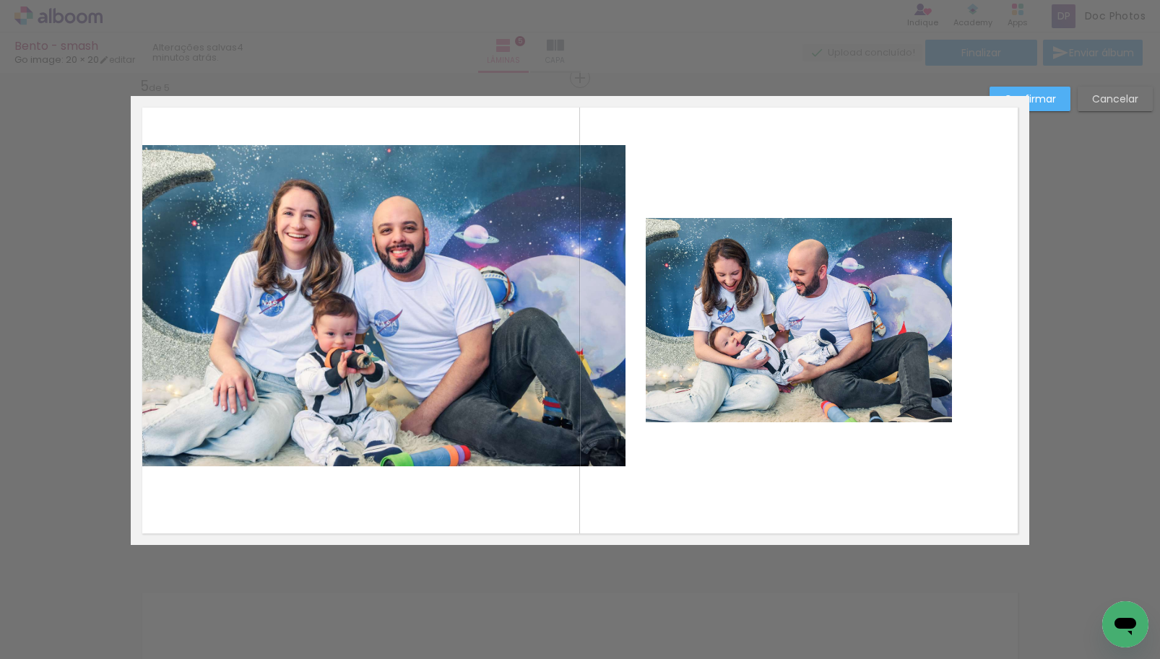
click at [543, 244] on quentale-photo at bounding box center [378, 305] width 495 height 321
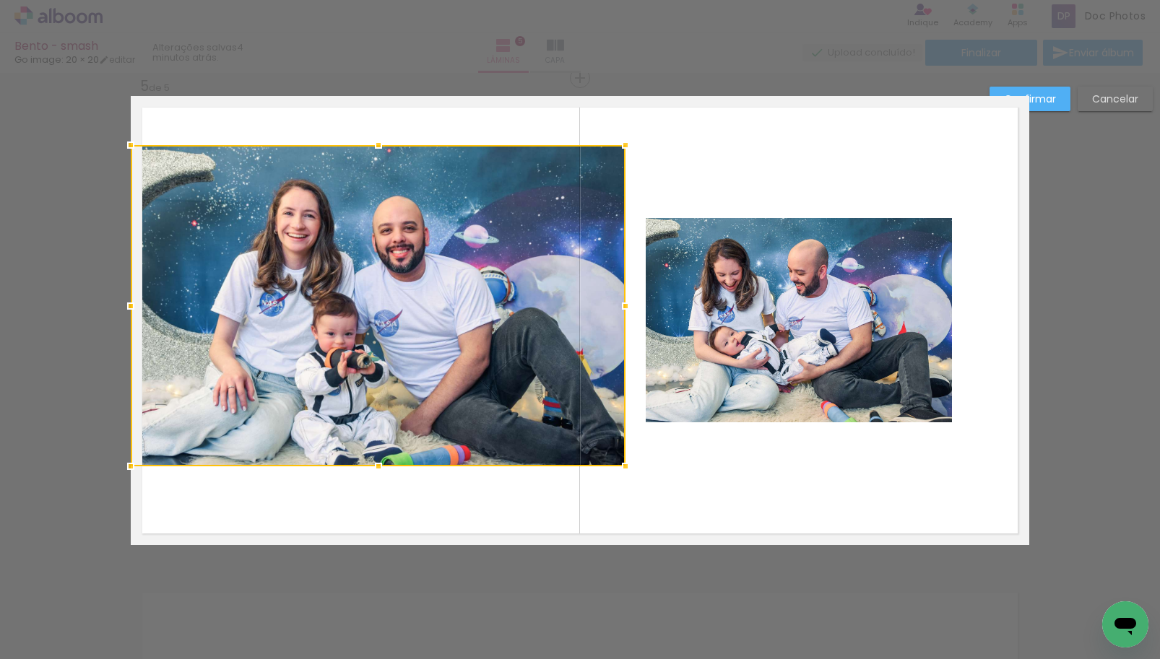
click at [865, 311] on quentale-photo at bounding box center [799, 320] width 306 height 204
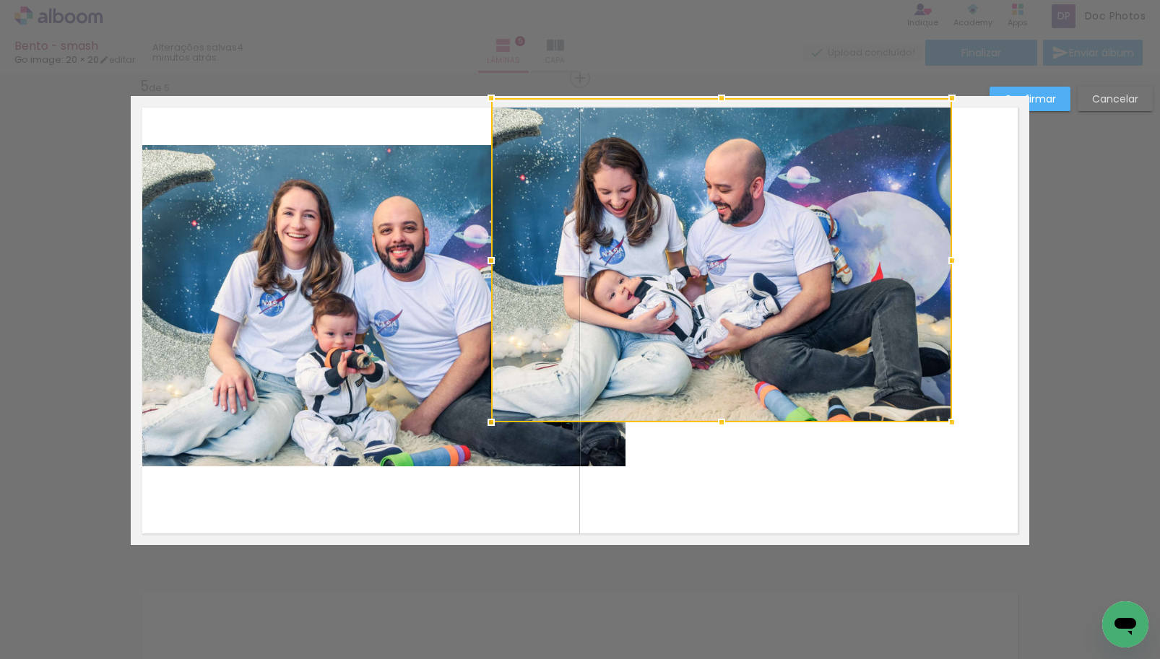
drag, startPoint x: 638, startPoint y: 216, endPoint x: 484, endPoint y: 73, distance: 210.6
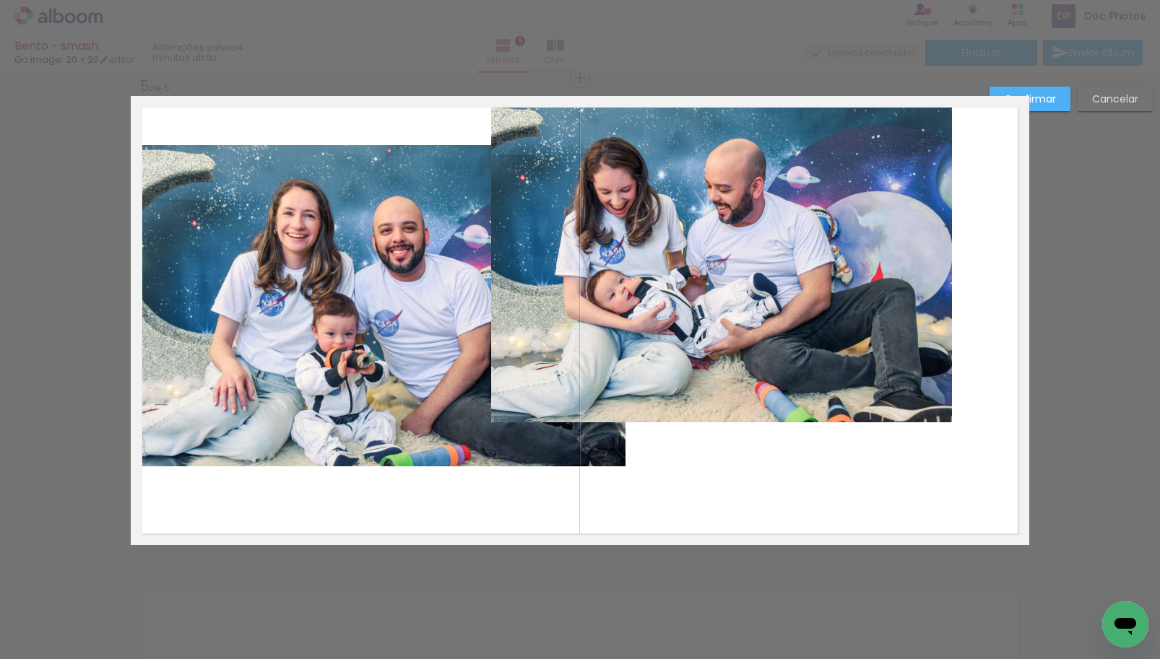
click at [820, 244] on quentale-photo at bounding box center [721, 260] width 461 height 324
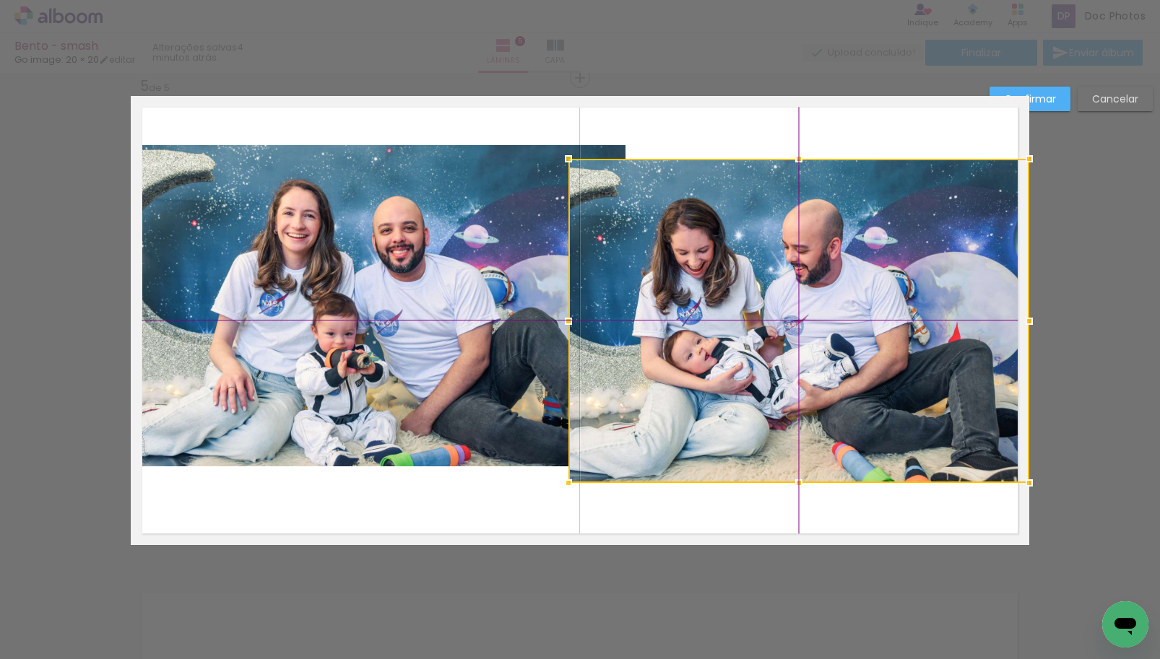
drag, startPoint x: 802, startPoint y: 271, endPoint x: 896, endPoint y: 320, distance: 106.6
click at [896, 320] on div at bounding box center [798, 321] width 461 height 324
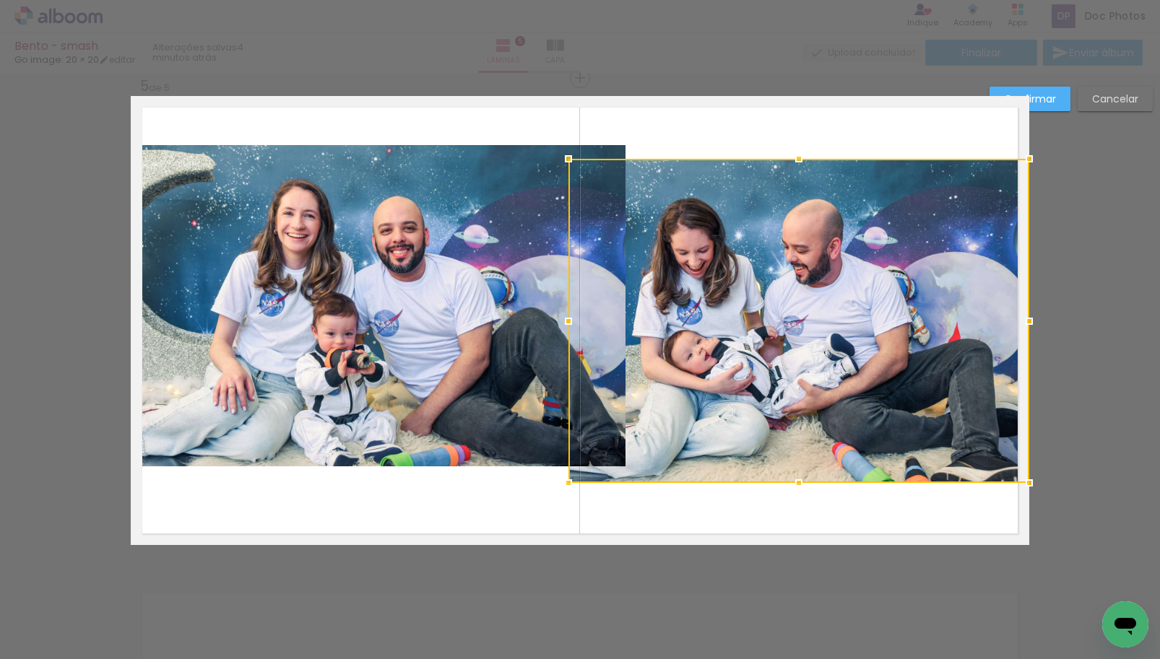
click at [458, 345] on quentale-photo at bounding box center [378, 305] width 495 height 321
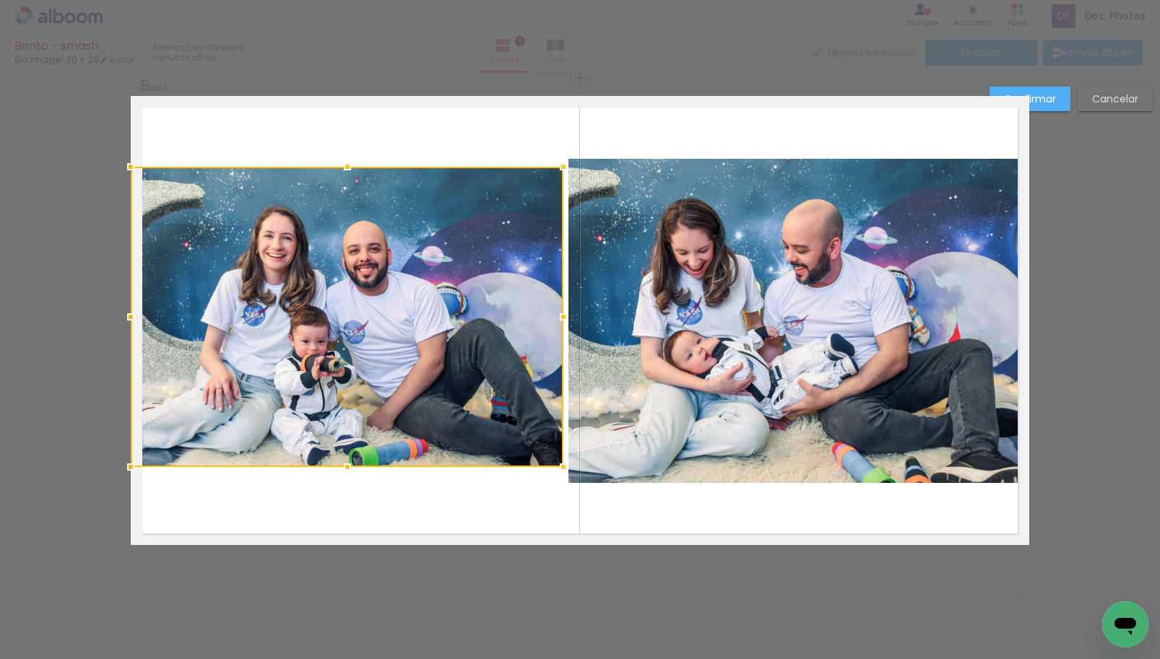
drag, startPoint x: 621, startPoint y: 144, endPoint x: 542, endPoint y: 176, distance: 85.8
click at [542, 176] on div at bounding box center [347, 317] width 433 height 300
click at [742, 150] on quentale-layouter at bounding box center [580, 320] width 898 height 449
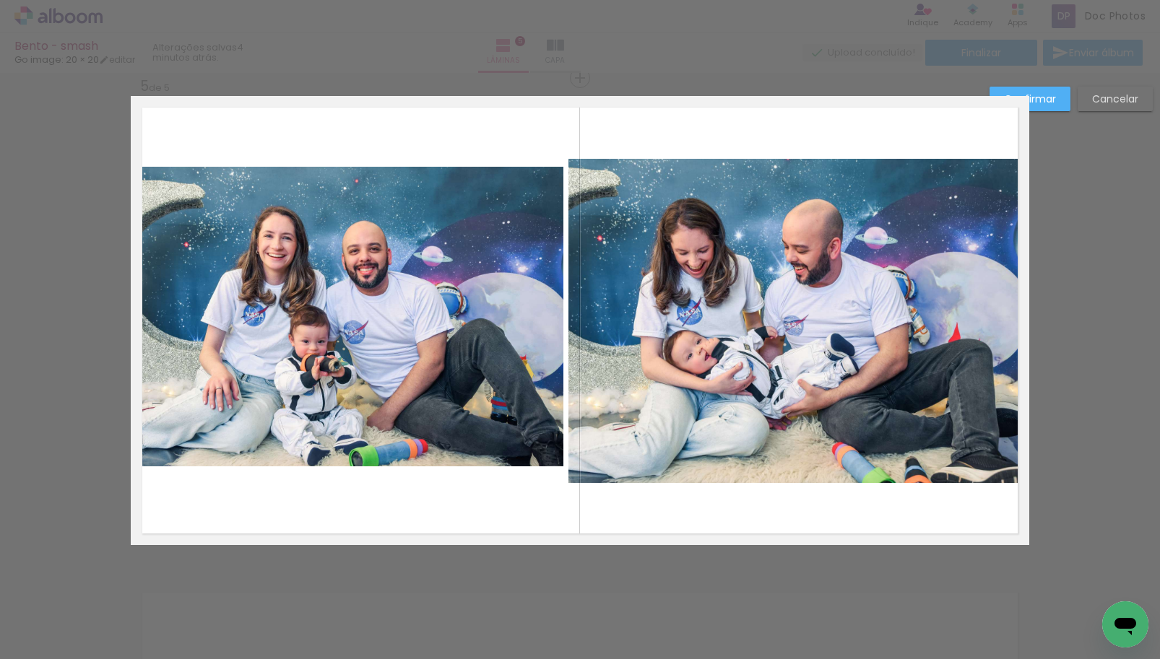
click at [397, 333] on quentale-photo at bounding box center [347, 317] width 433 height 300
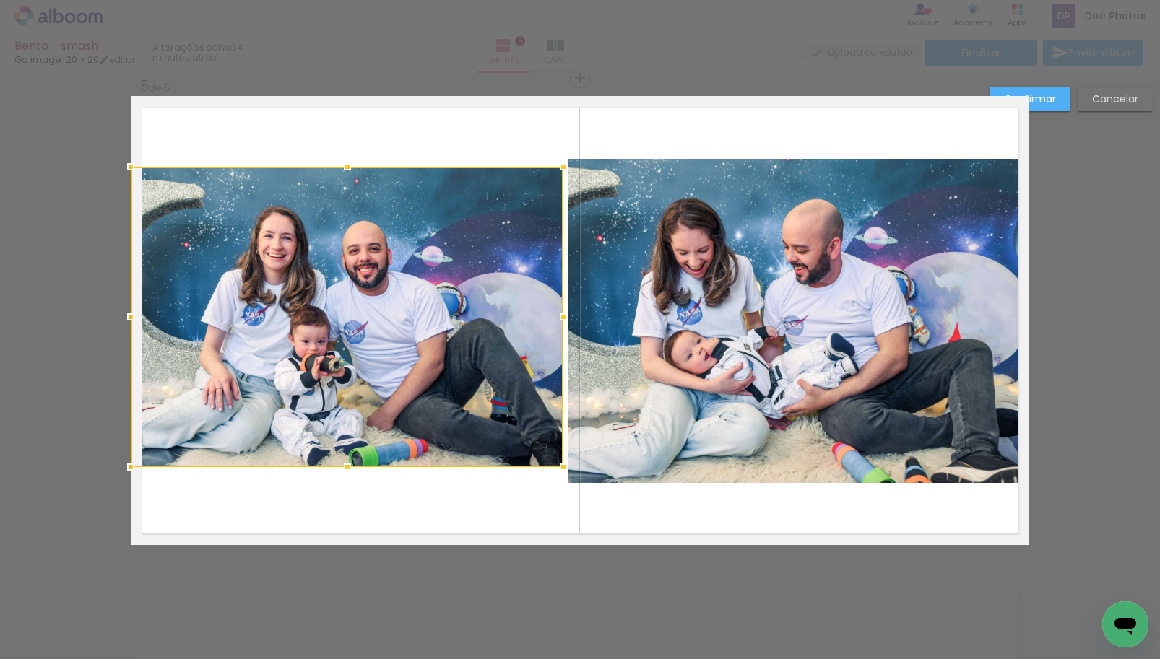
click at [733, 136] on quentale-layouter at bounding box center [580, 320] width 898 height 449
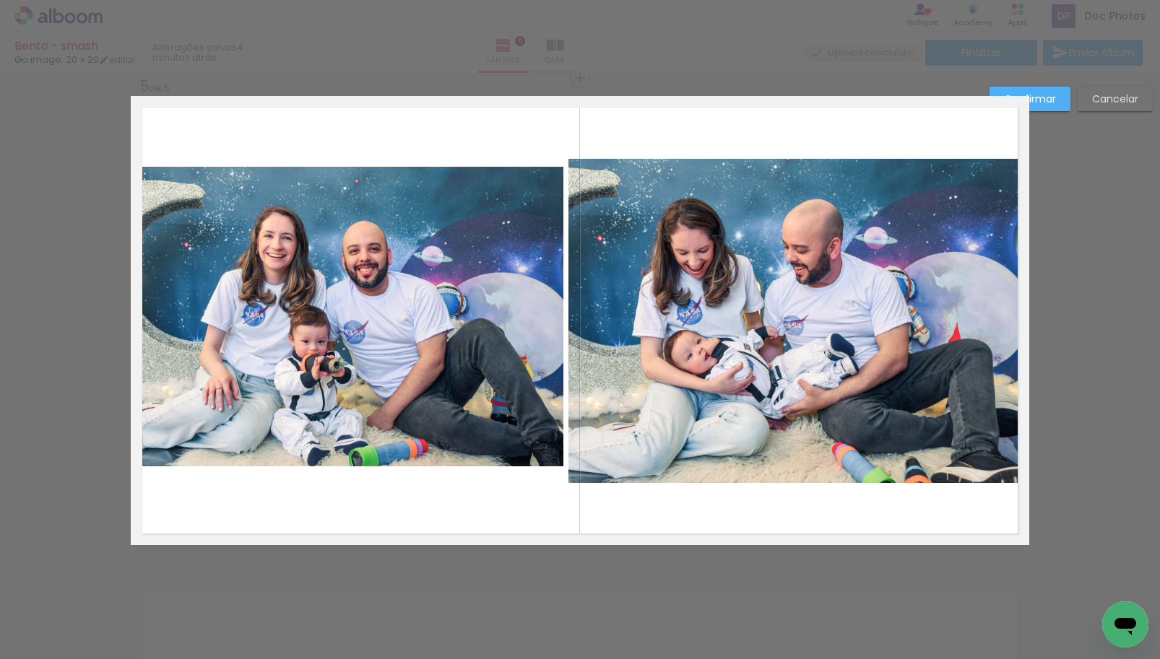
click at [1060, 96] on paper-button "Confirmar" at bounding box center [1029, 99] width 81 height 25
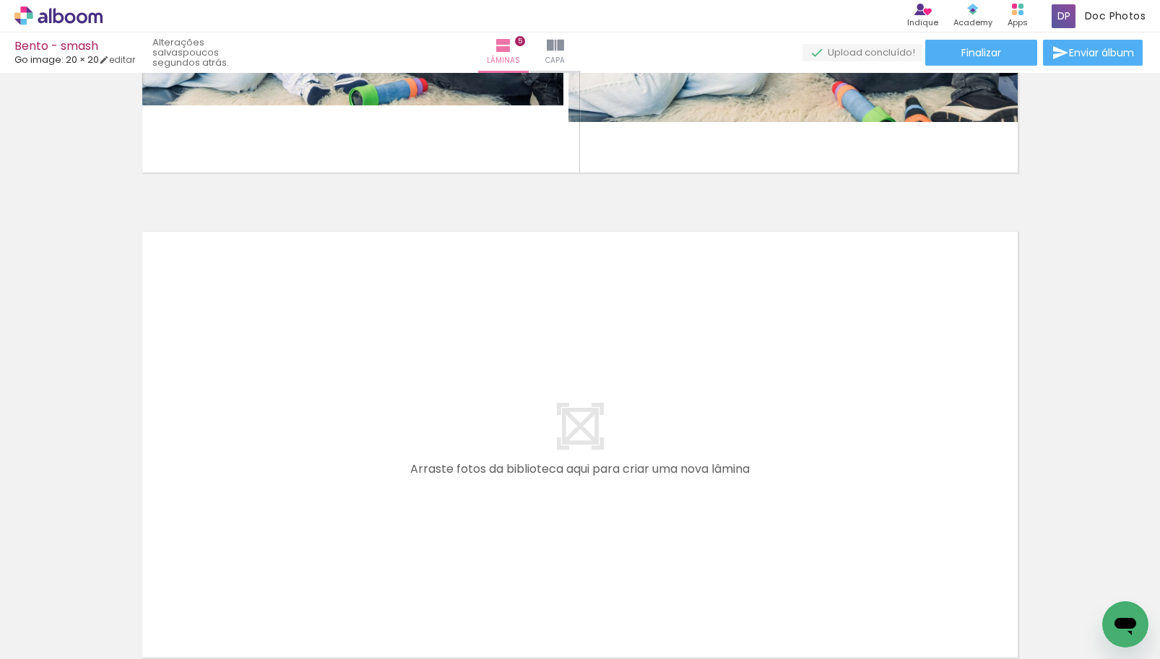
scroll to position [0, 581]
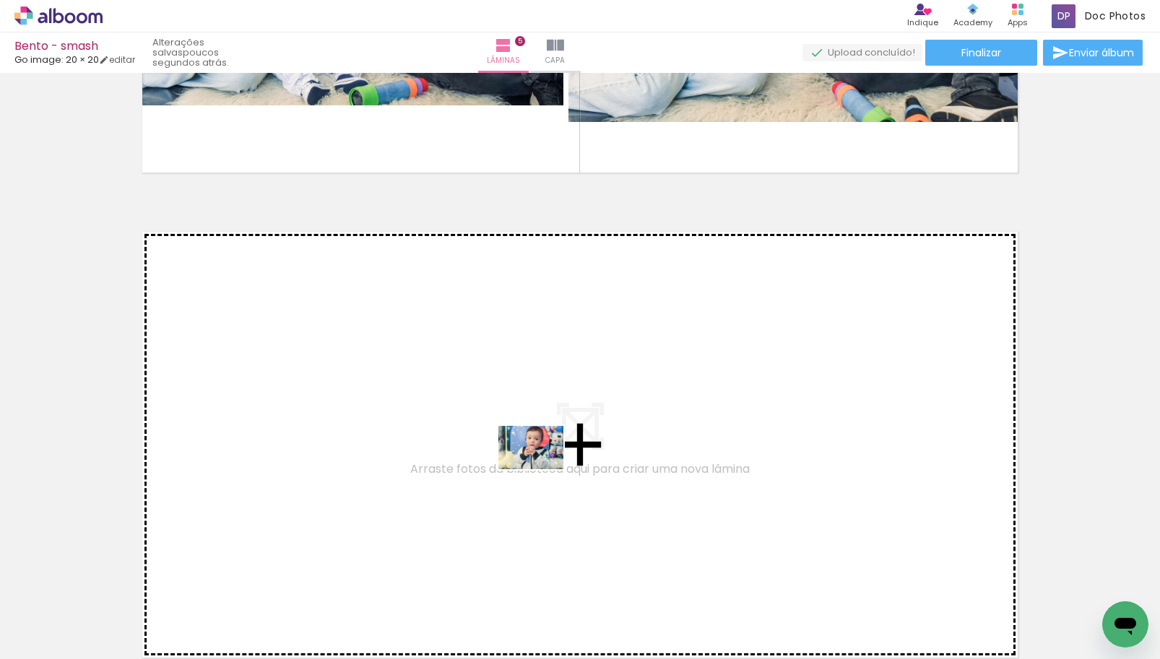
drag, startPoint x: 461, startPoint y: 614, endPoint x: 542, endPoint y: 469, distance: 165.6
click at [542, 469] on quentale-workspace at bounding box center [580, 329] width 1160 height 659
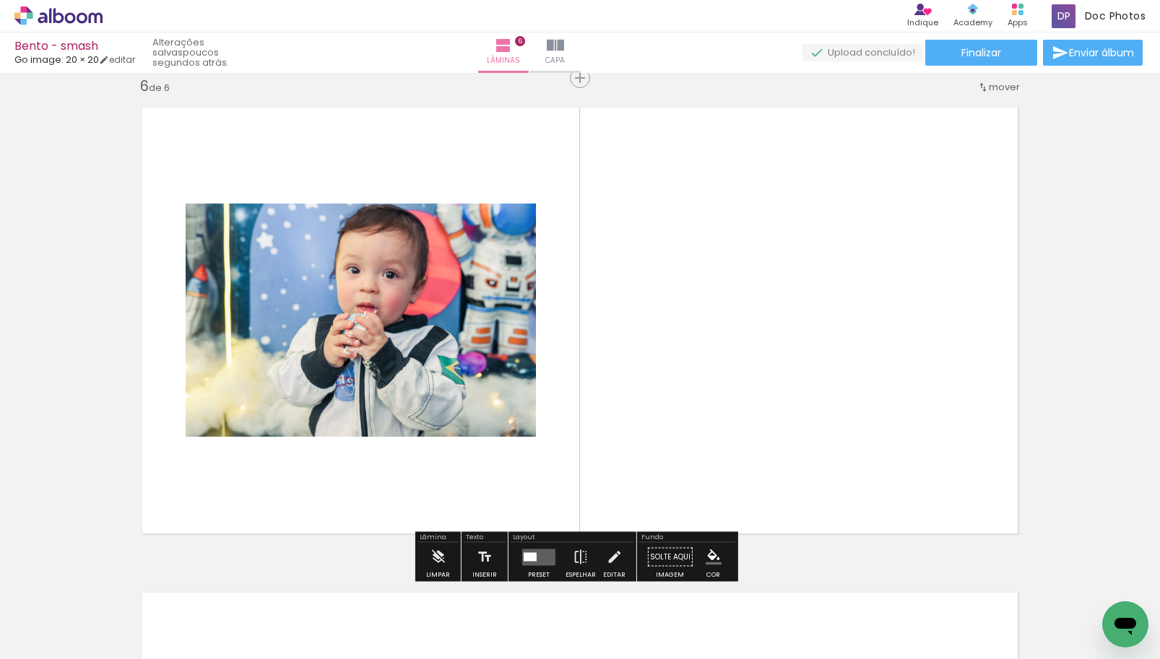
scroll to position [2518, 0]
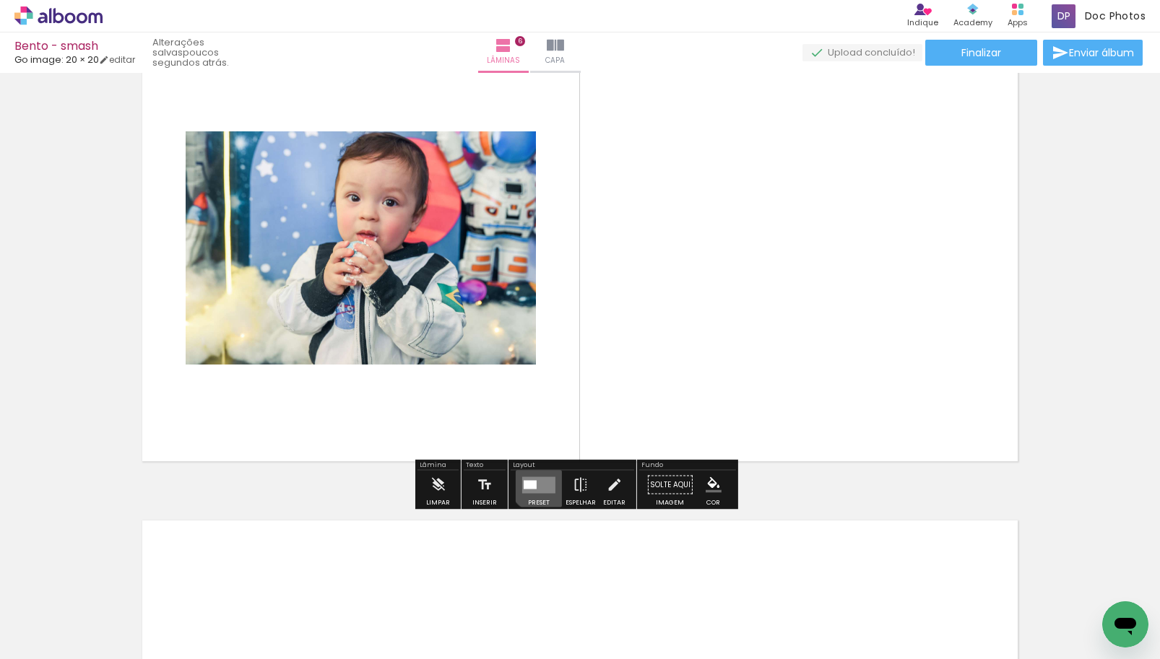
click at [539, 480] on quentale-layouter at bounding box center [538, 485] width 33 height 17
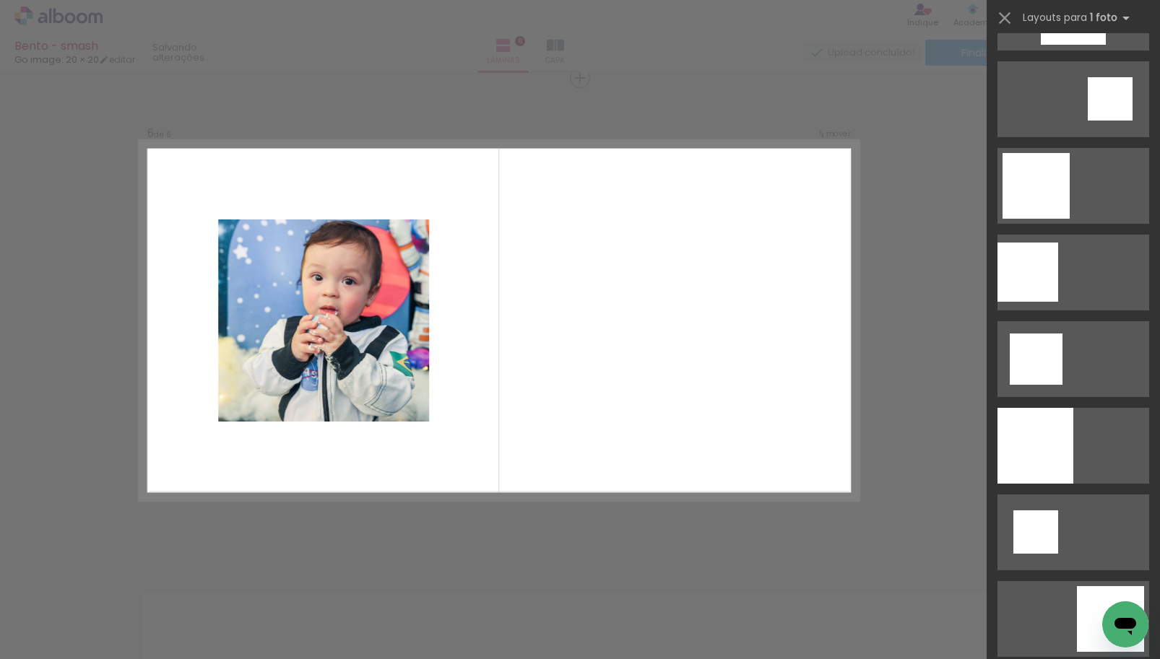
scroll to position [1661, 0]
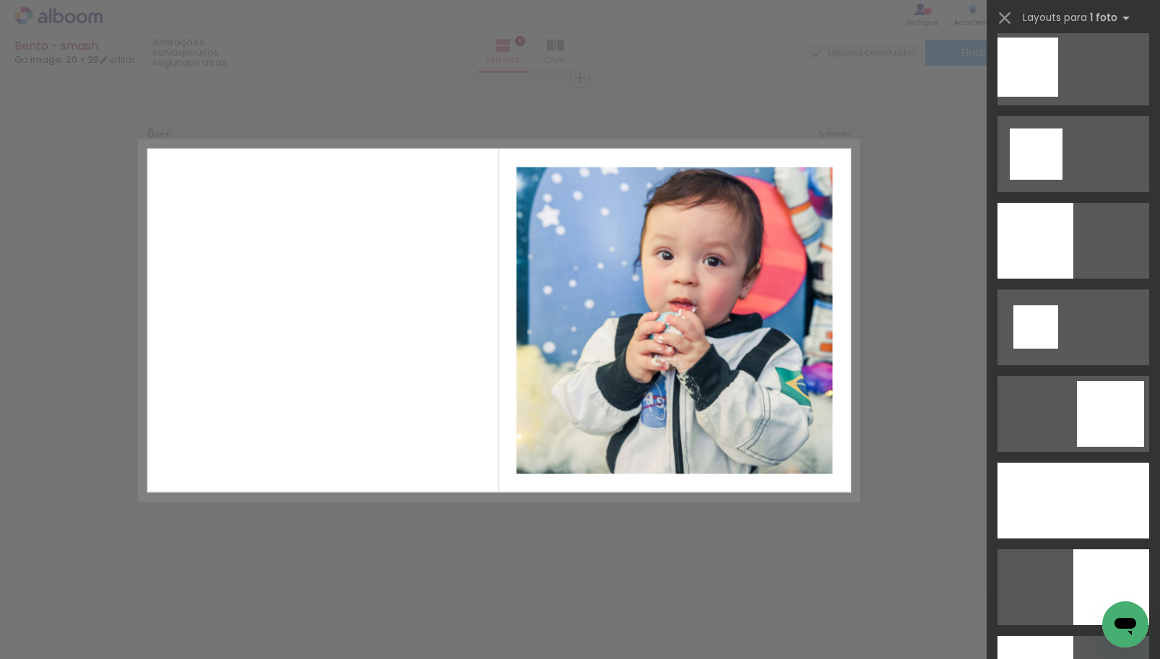
click at [1096, 419] on div at bounding box center [1110, 414] width 67 height 66
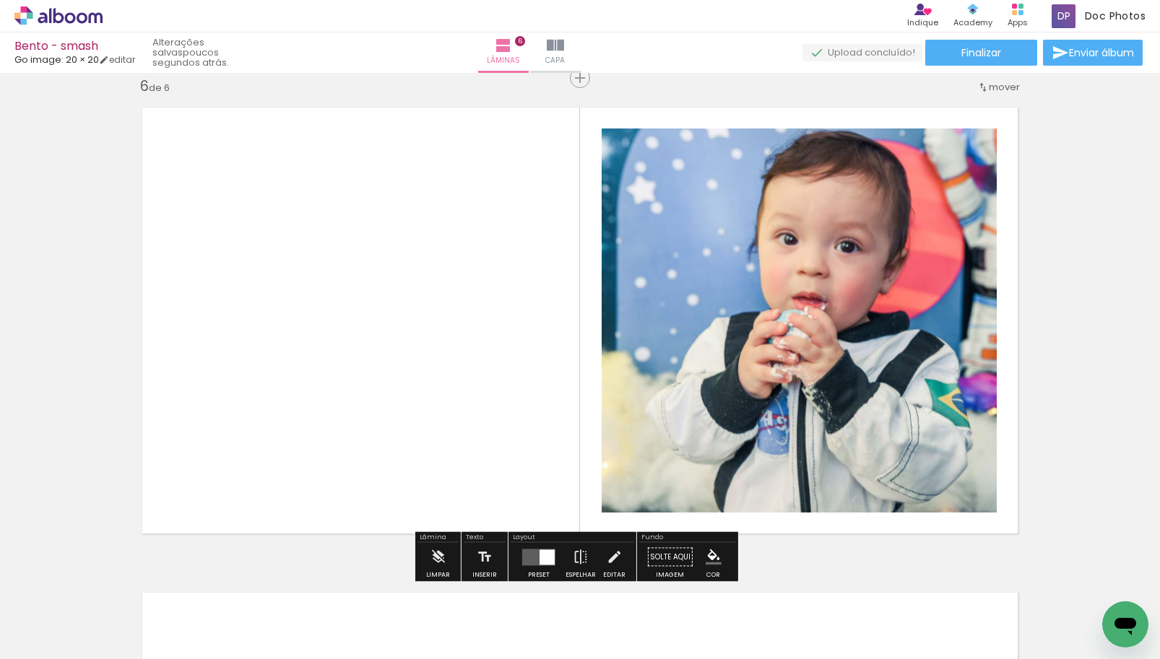
click at [542, 563] on div at bounding box center [547, 557] width 15 height 15
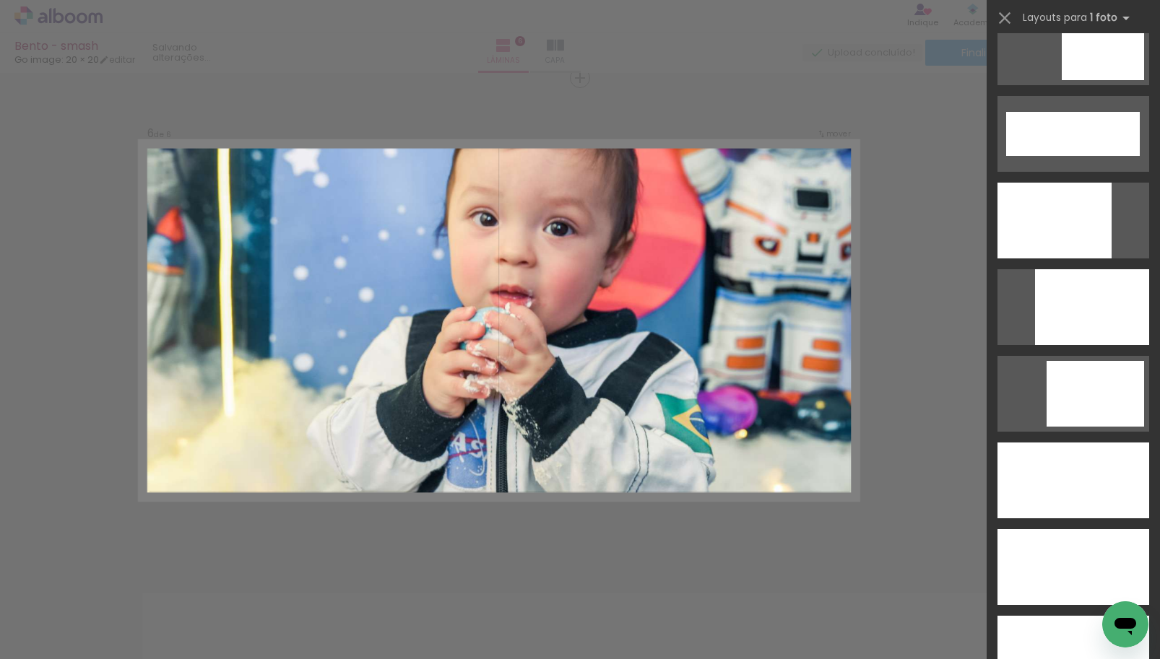
scroll to position [3799, 0]
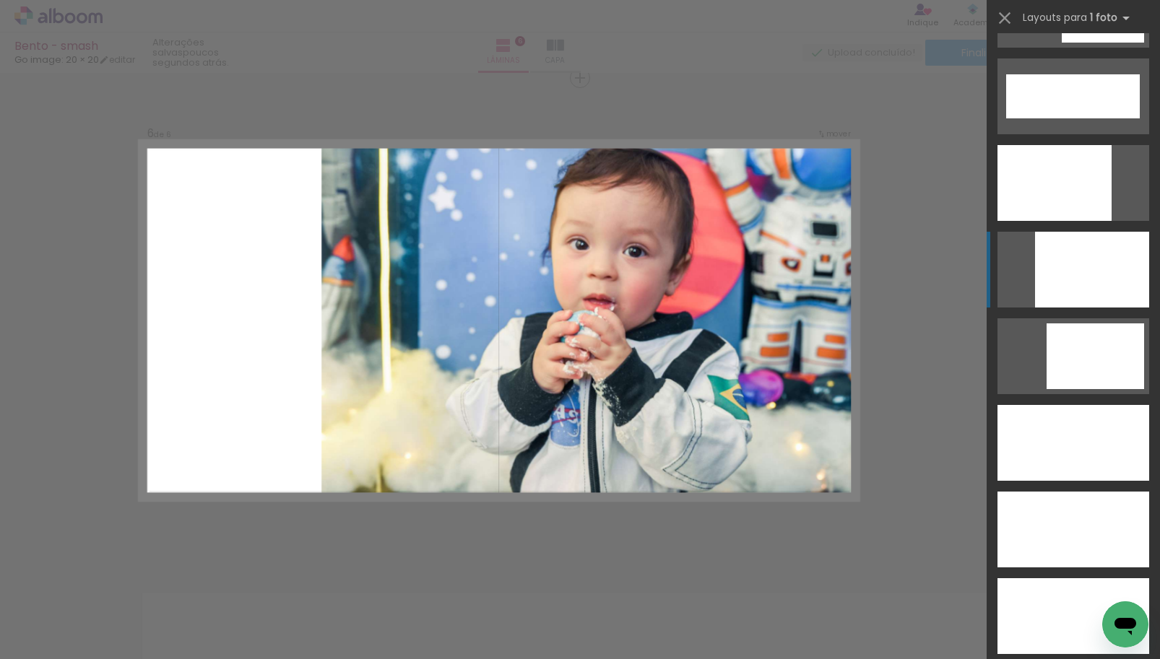
click at [1051, 266] on div at bounding box center [1092, 270] width 114 height 76
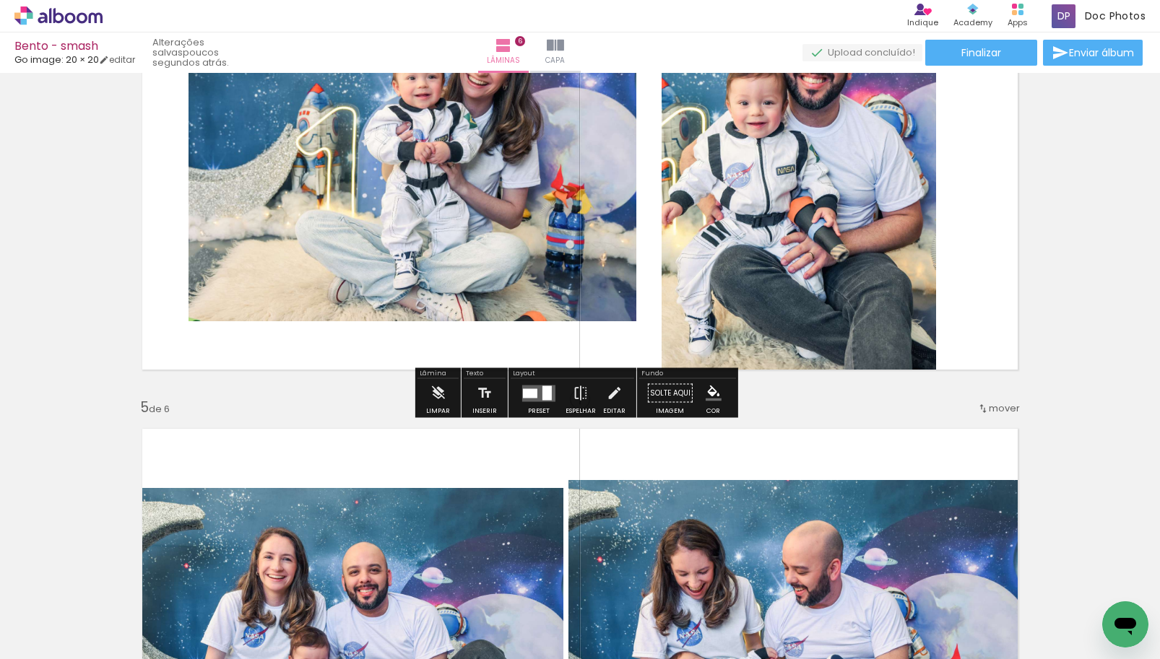
scroll to position [1795, 0]
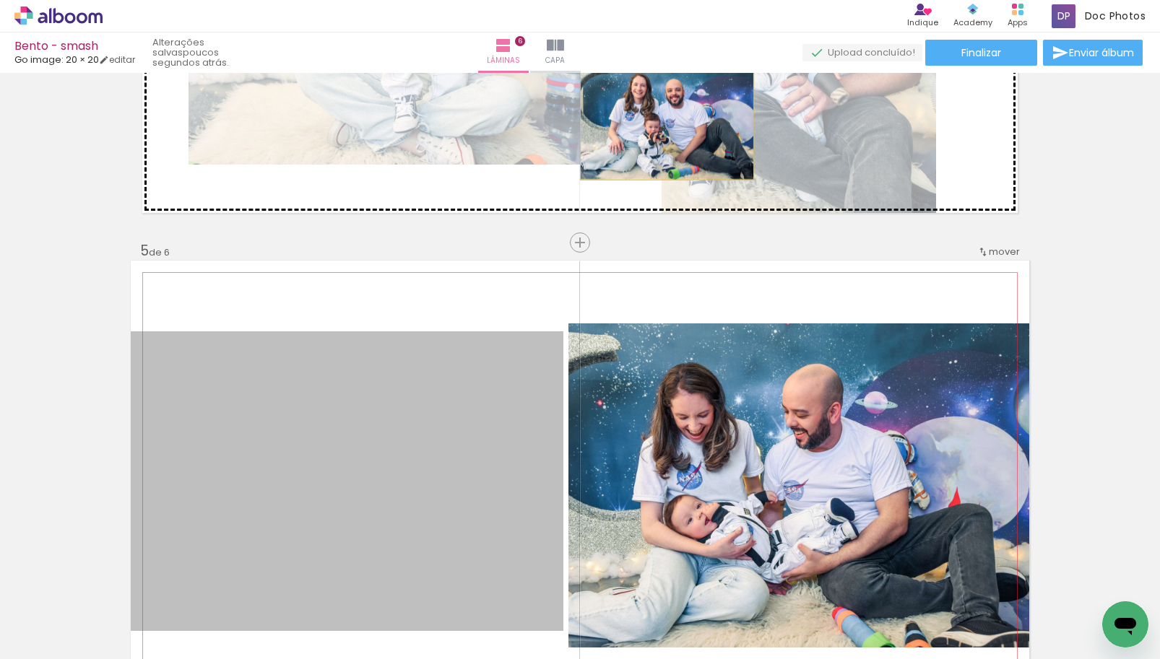
drag, startPoint x: 372, startPoint y: 507, endPoint x: 662, endPoint y: 119, distance: 484.0
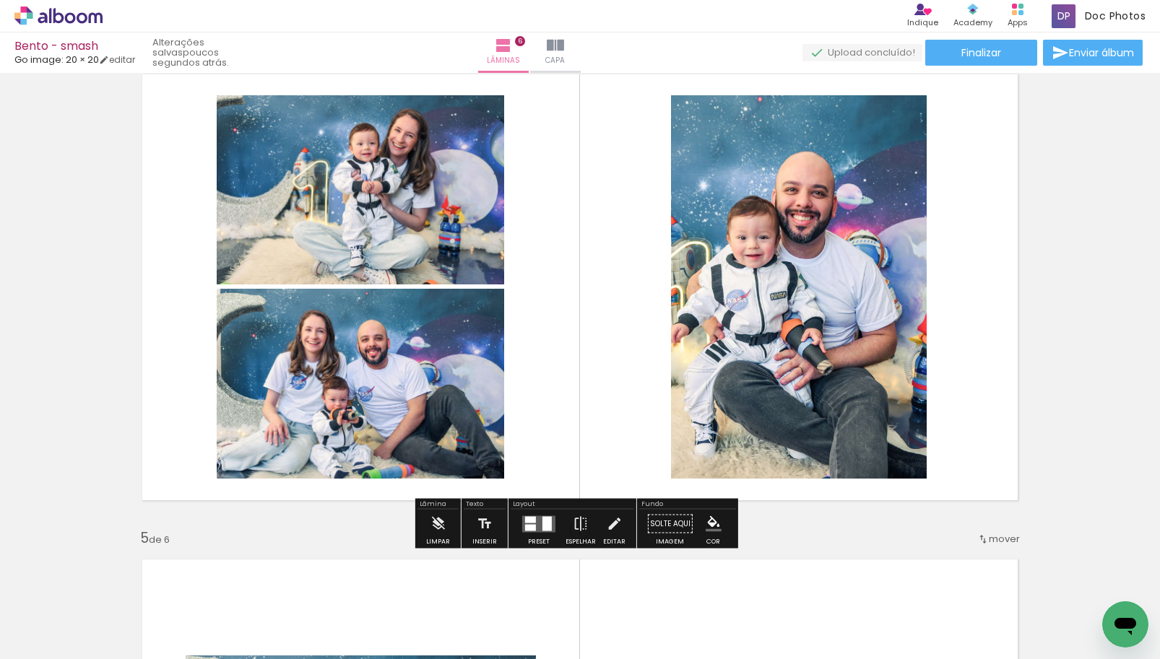
scroll to position [1507, 0]
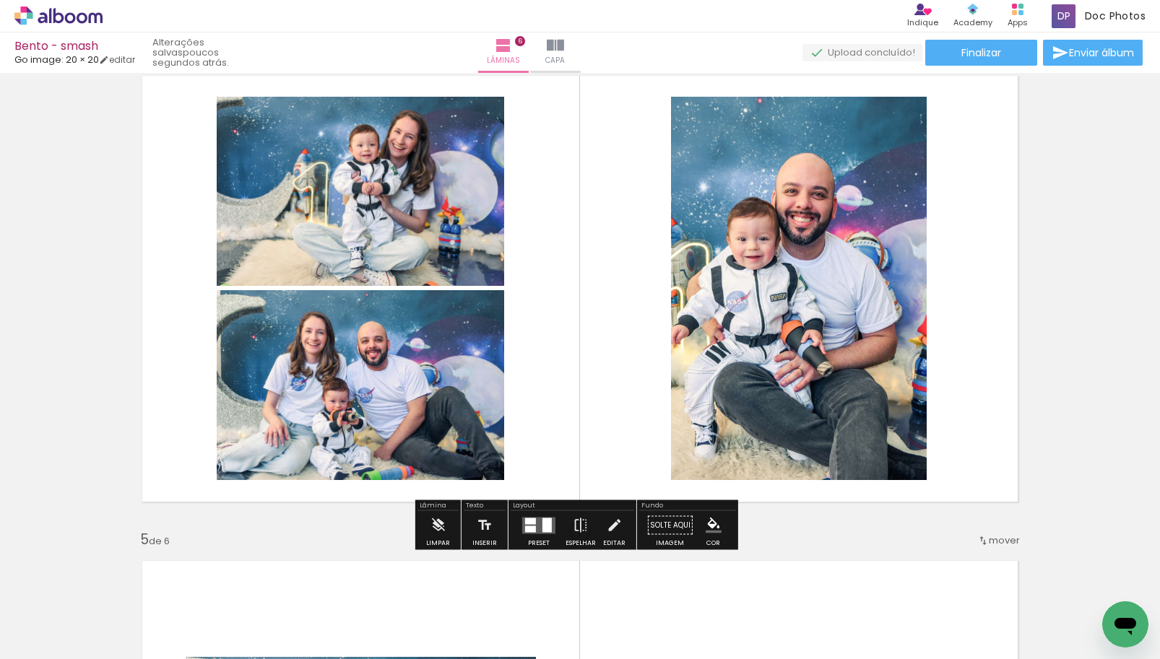
click at [589, 298] on quentale-layouter at bounding box center [580, 288] width 898 height 449
click at [527, 518] on div at bounding box center [530, 521] width 11 height 7
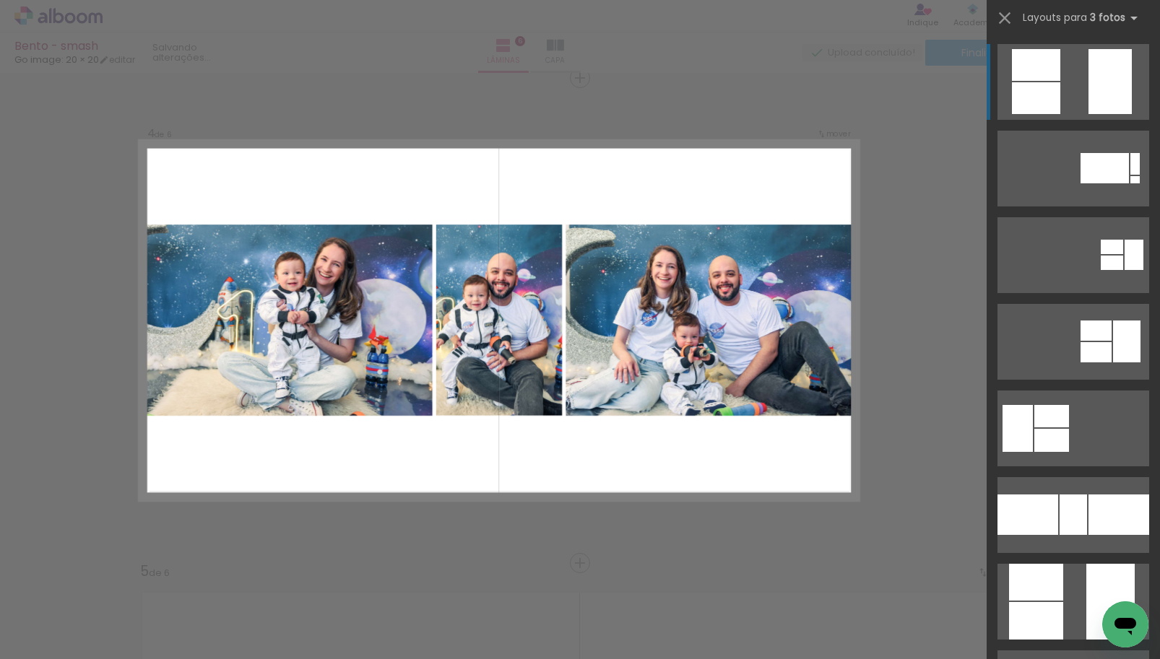
scroll to position [361, 0]
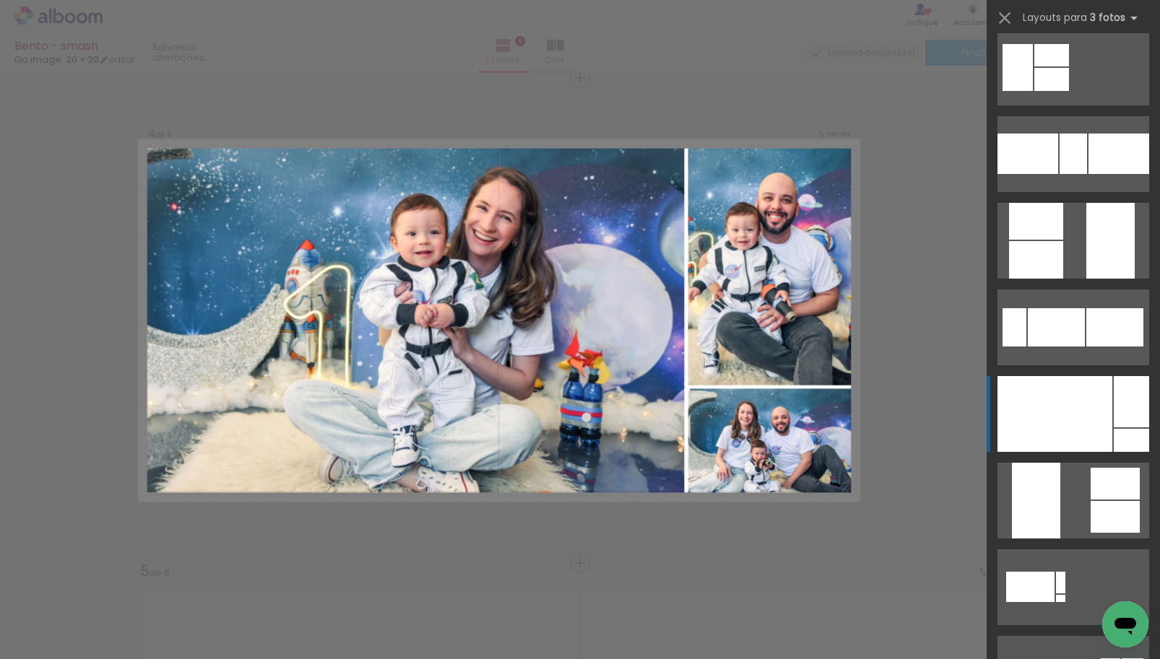
click at [1032, 449] on div at bounding box center [1054, 414] width 115 height 76
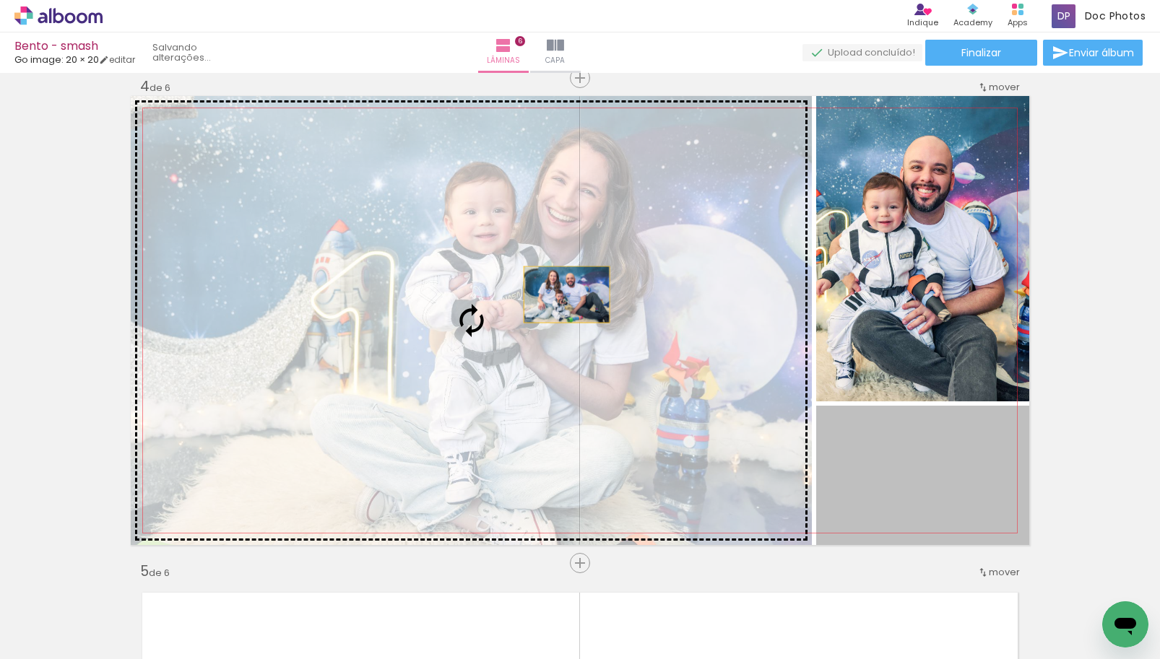
drag, startPoint x: 944, startPoint y: 494, endPoint x: 561, endPoint y: 295, distance: 431.6
click at [0, 0] on slot at bounding box center [0, 0] width 0 height 0
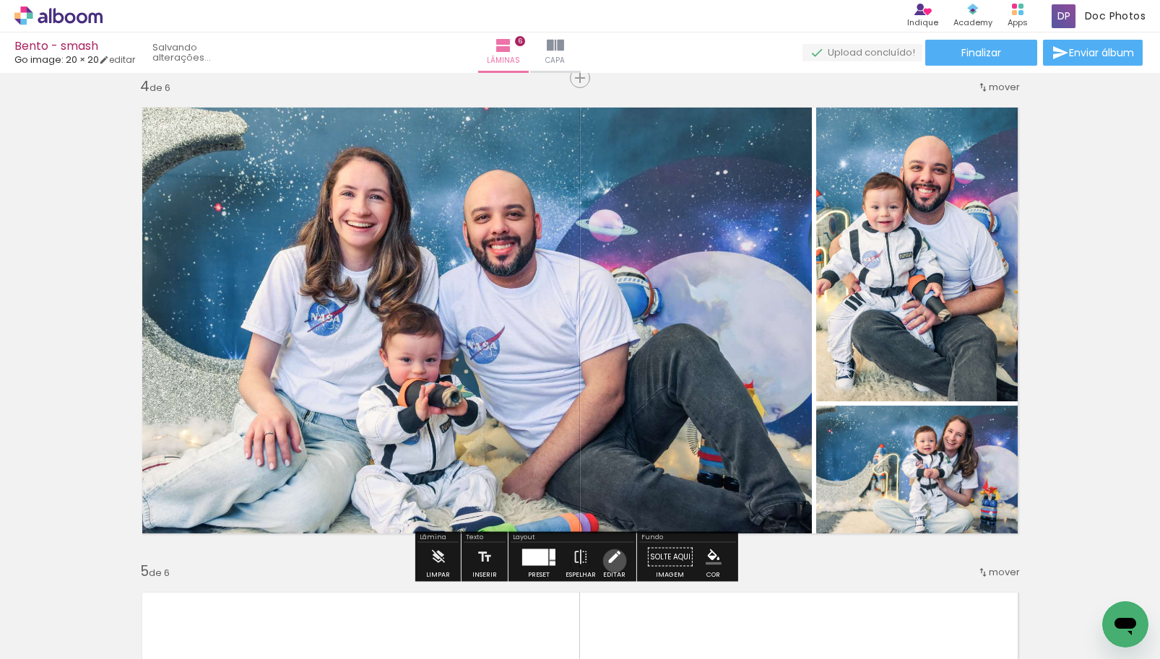
click at [611, 561] on iron-icon at bounding box center [614, 557] width 16 height 29
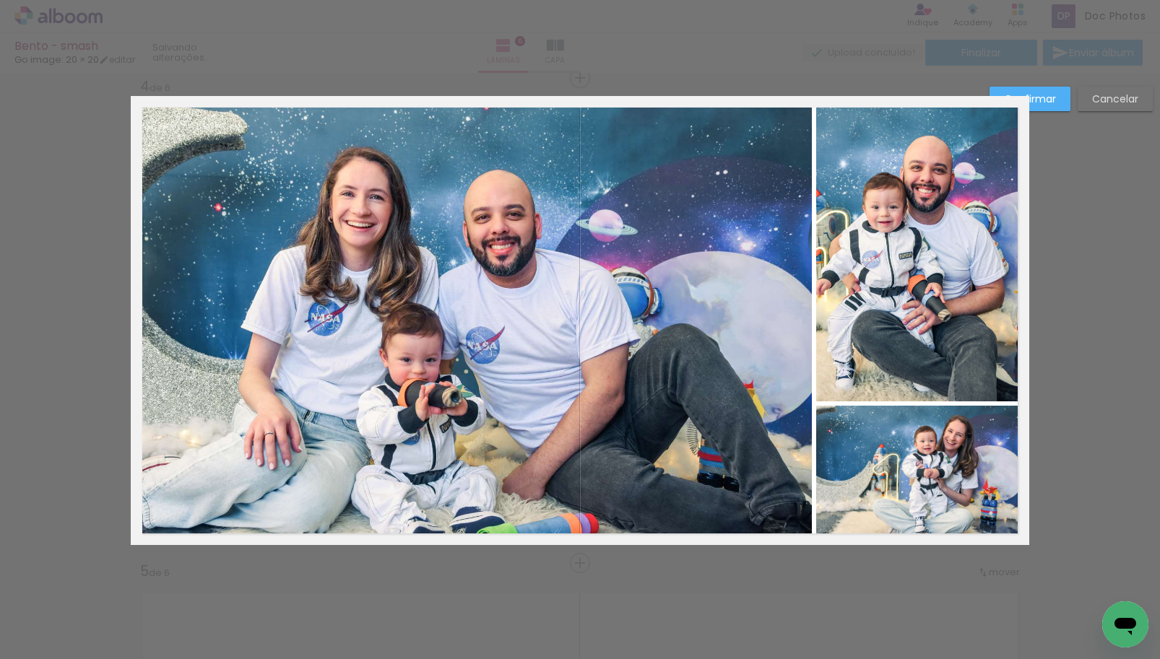
click at [641, 376] on quentale-photo at bounding box center [471, 320] width 681 height 449
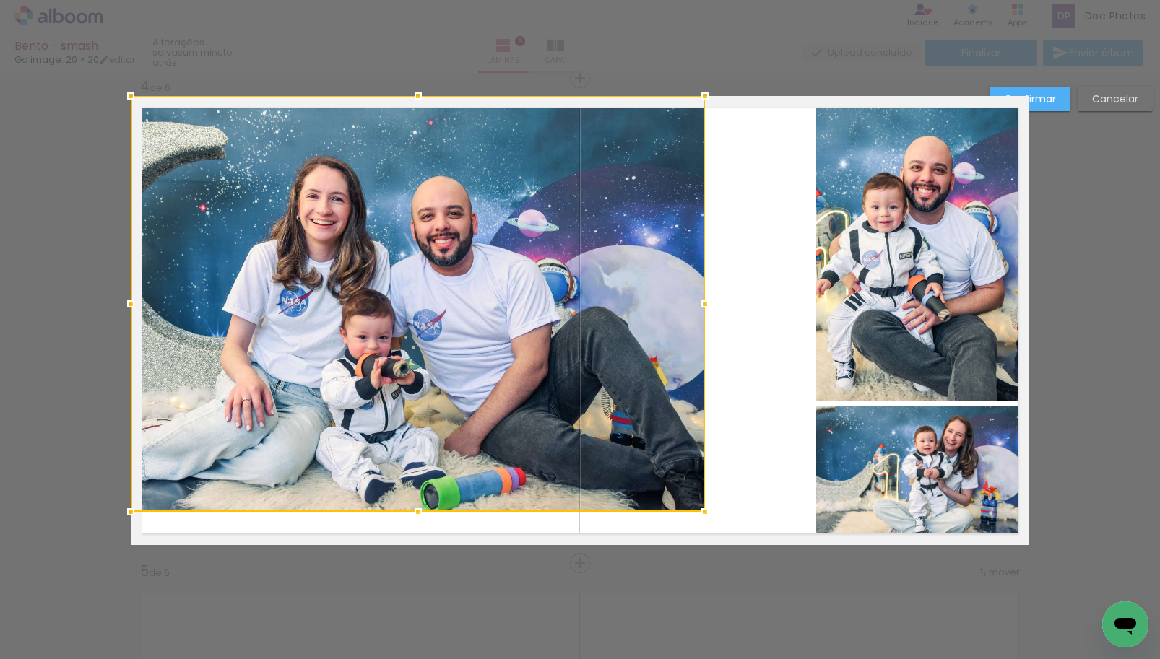
drag, startPoint x: 811, startPoint y: 553, endPoint x: 704, endPoint y: 520, distance: 111.9
click at [704, 520] on div at bounding box center [704, 512] width 29 height 29
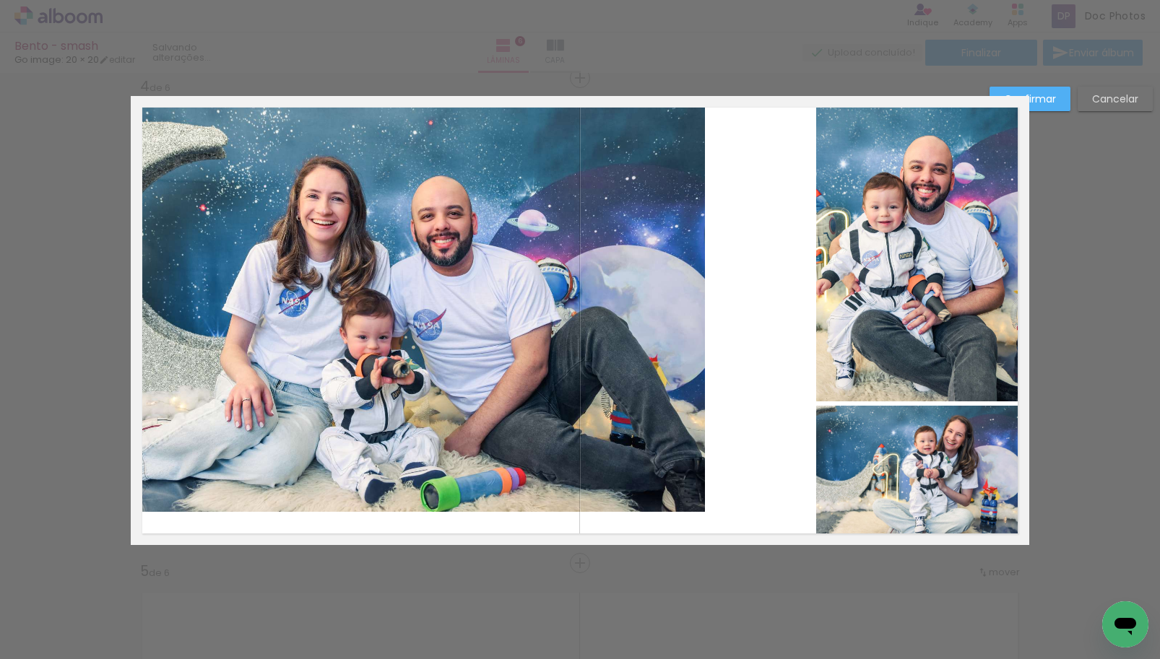
click at [638, 402] on quentale-photo at bounding box center [418, 304] width 574 height 416
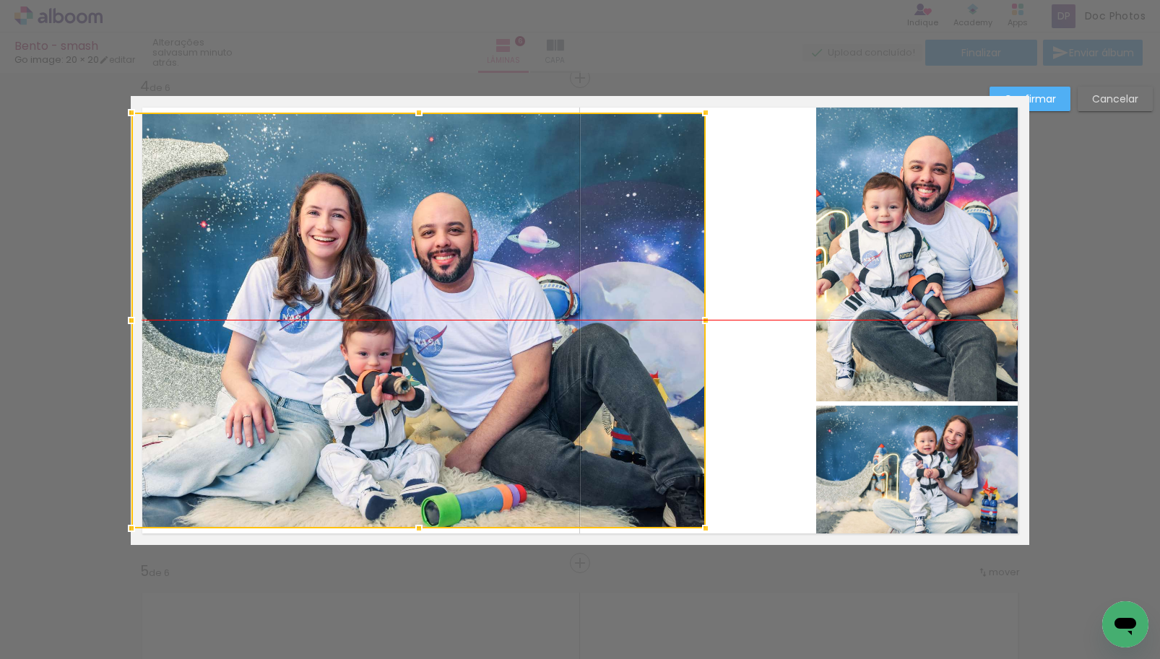
drag, startPoint x: 627, startPoint y: 351, endPoint x: 628, endPoint y: 366, distance: 15.2
click at [628, 366] on div at bounding box center [418, 321] width 574 height 416
click at [878, 288] on quentale-photo at bounding box center [922, 249] width 213 height 306
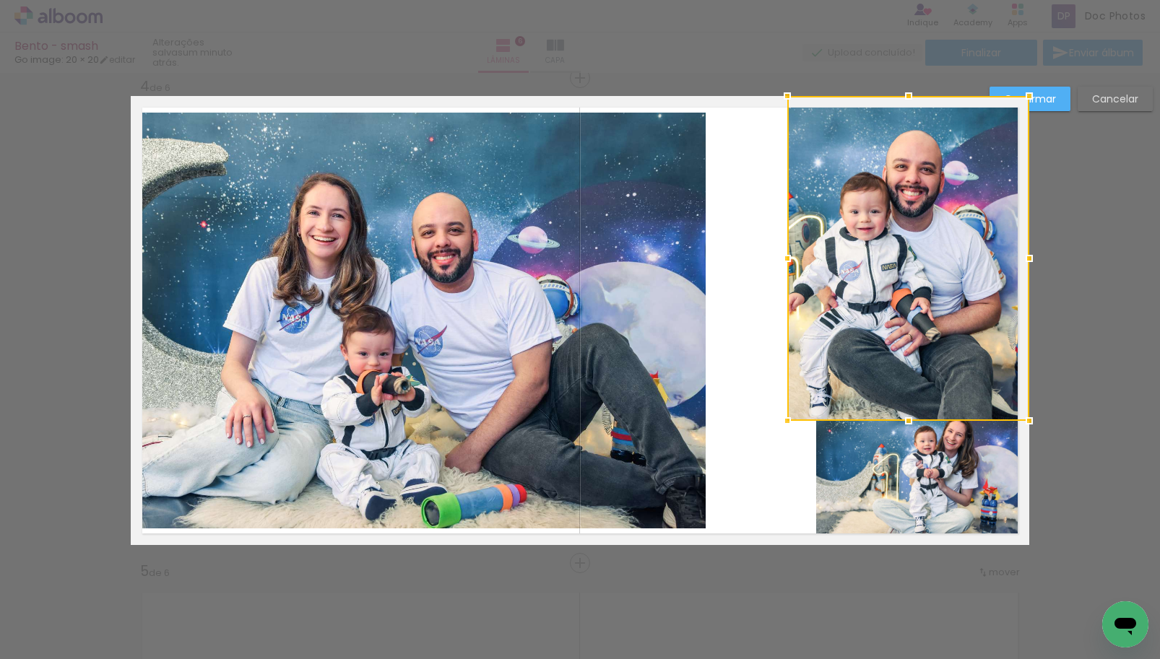
drag, startPoint x: 813, startPoint y: 404, endPoint x: 784, endPoint y: 425, distance: 35.7
click at [784, 425] on div at bounding box center [787, 421] width 29 height 29
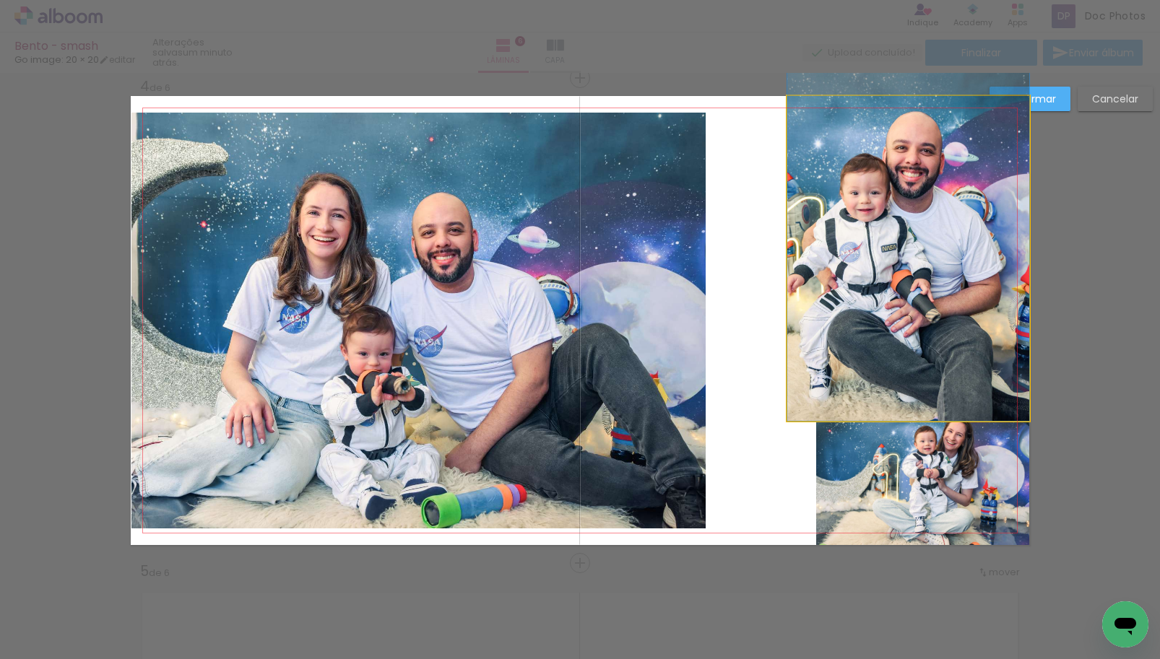
drag, startPoint x: 887, startPoint y: 299, endPoint x: 883, endPoint y: 274, distance: 24.8
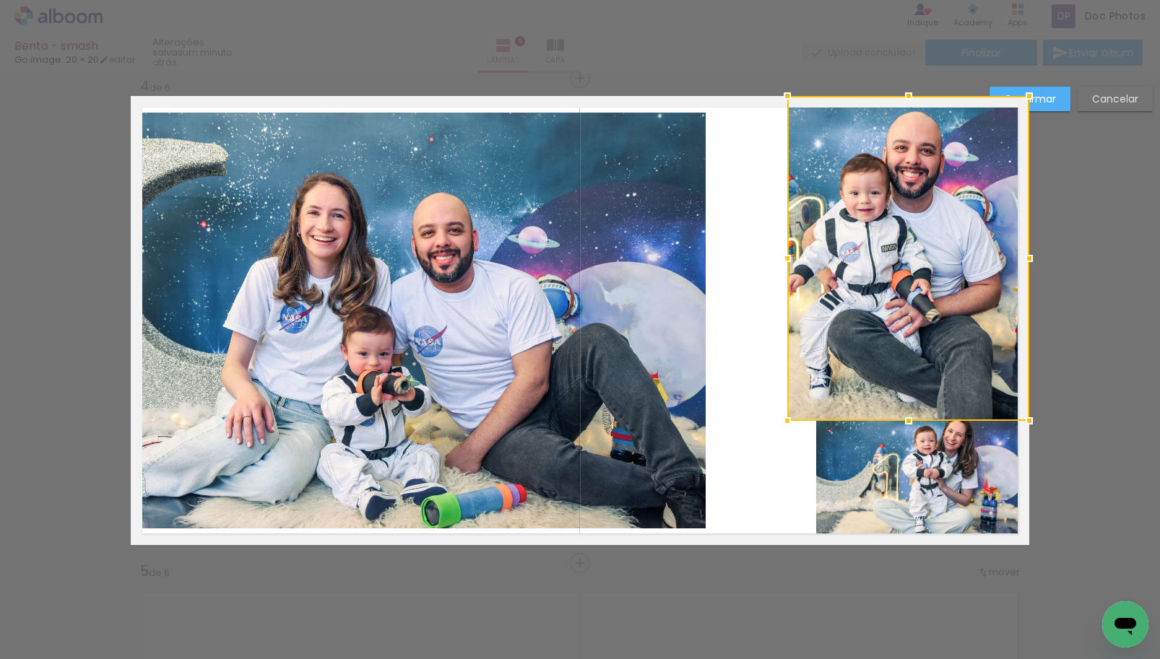
click at [731, 332] on quentale-layouter at bounding box center [580, 320] width 898 height 449
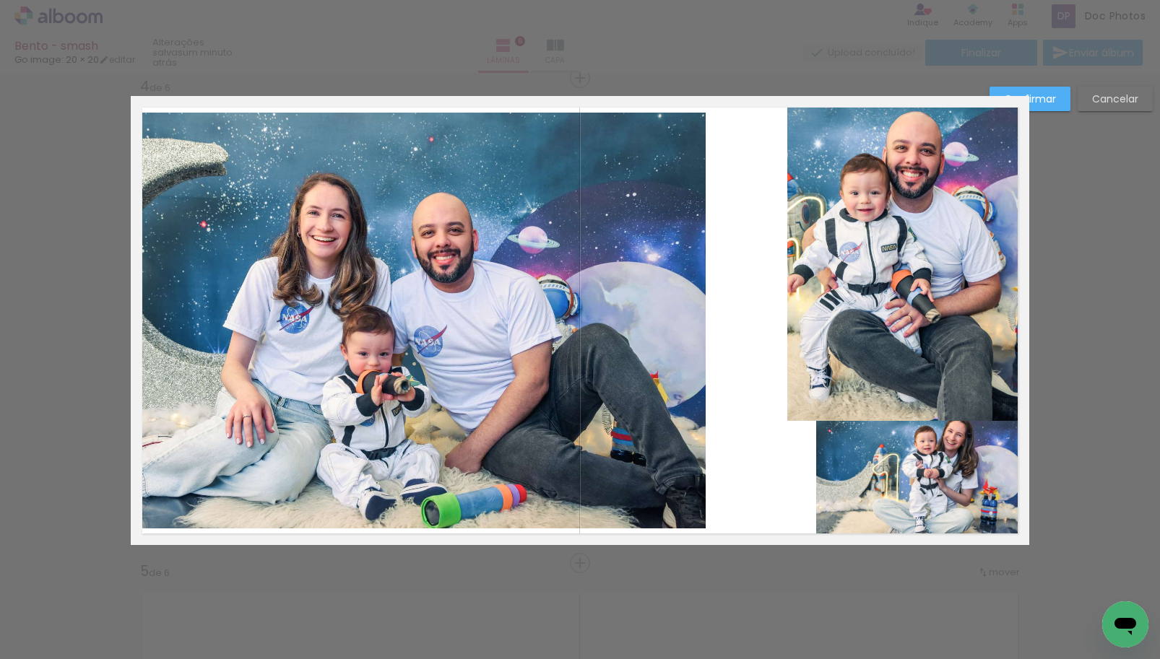
click at [938, 286] on quentale-photo at bounding box center [908, 258] width 242 height 325
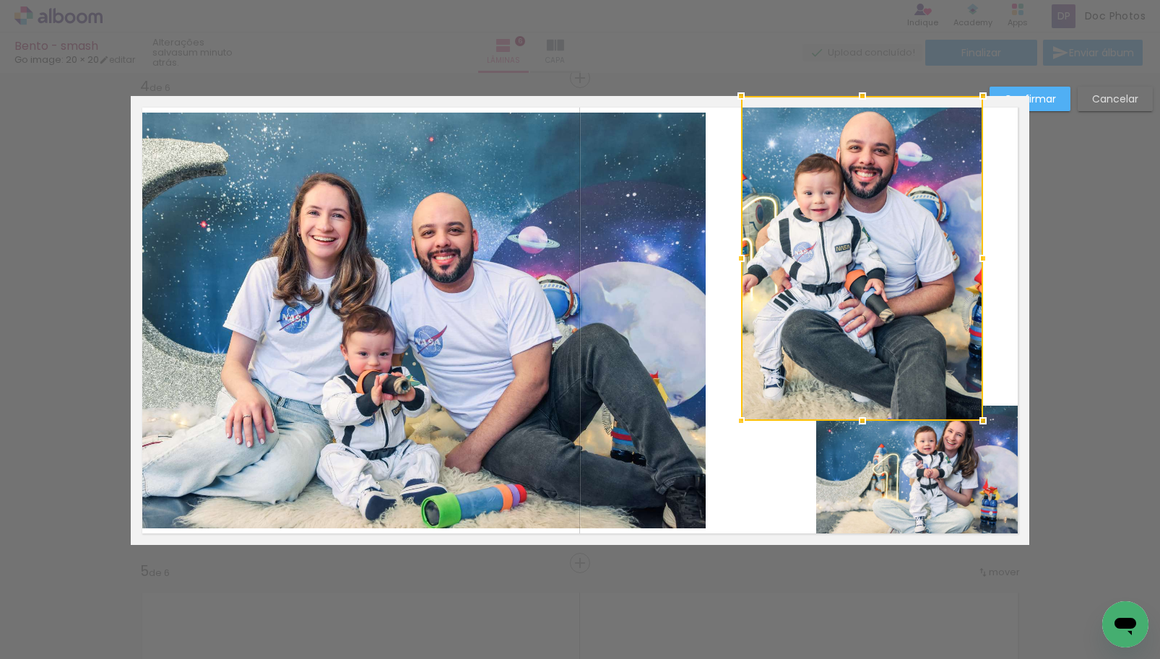
drag, startPoint x: 930, startPoint y: 281, endPoint x: 892, endPoint y: 280, distance: 37.6
click at [892, 280] on div at bounding box center [862, 258] width 242 height 325
click at [891, 278] on div at bounding box center [862, 258] width 242 height 325
click at [910, 428] on quentale-photo at bounding box center [922, 475] width 213 height 139
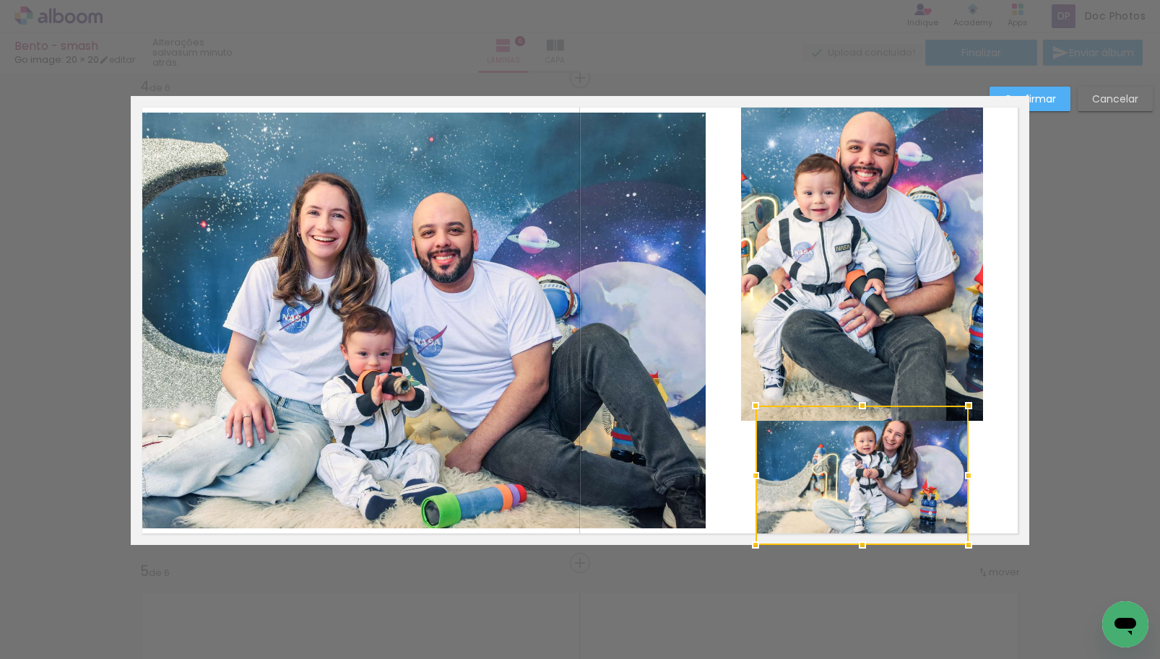
drag, startPoint x: 904, startPoint y: 465, endPoint x: 835, endPoint y: 471, distance: 68.9
click at [835, 471] on div at bounding box center [861, 475] width 213 height 139
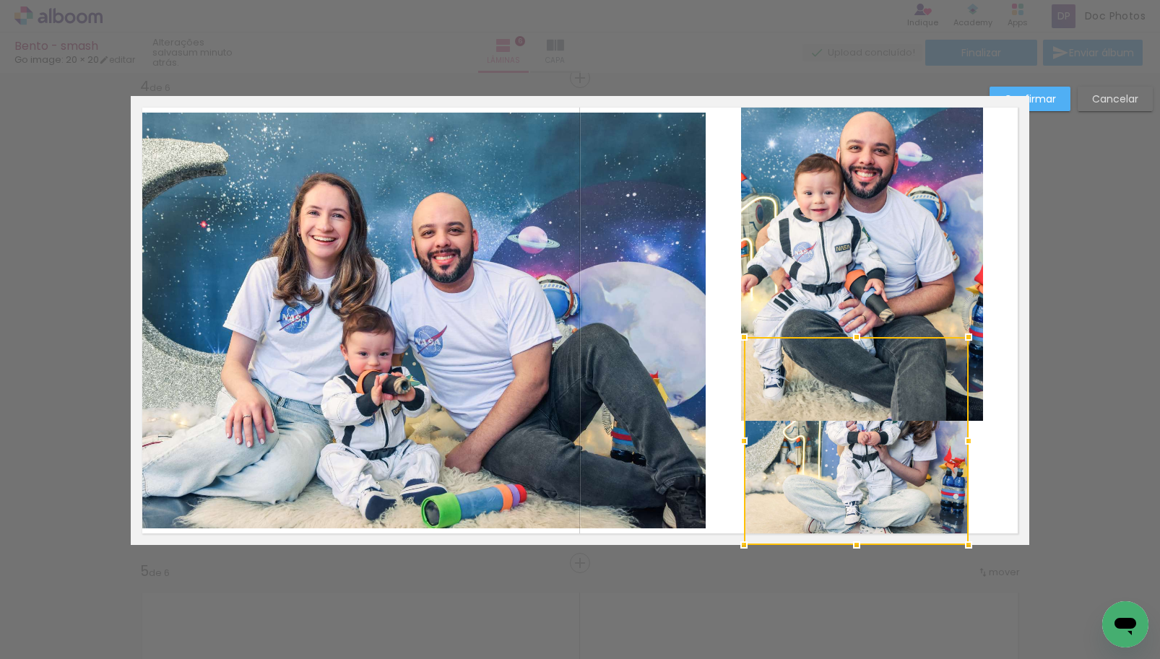
drag, startPoint x: 744, startPoint y: 406, endPoint x: 740, endPoint y: 332, distance: 74.5
click at [740, 332] on div at bounding box center [743, 337] width 29 height 29
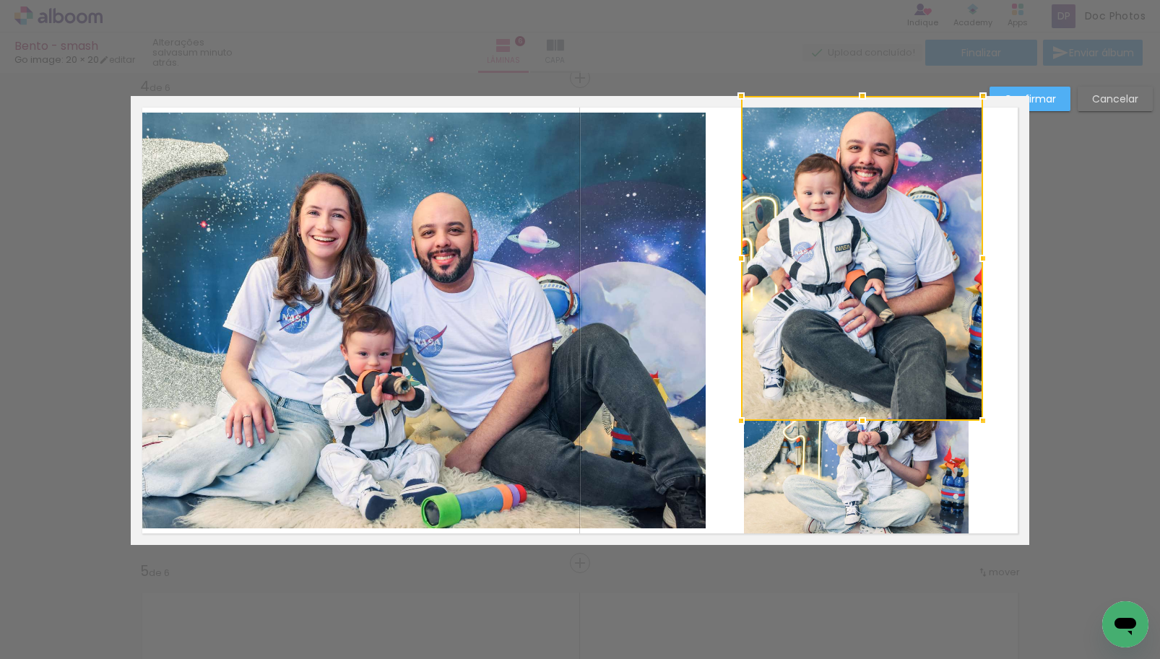
click at [0, 0] on slot "Cancelar" at bounding box center [0, 0] width 0 height 0
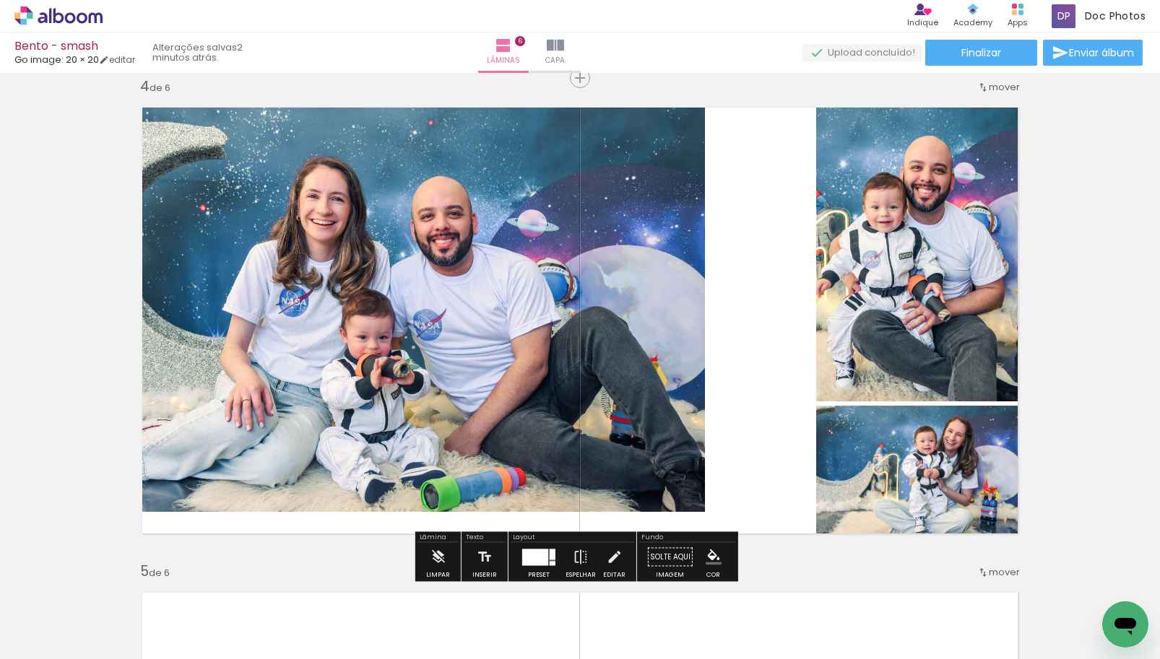
click at [705, 244] on quentale-layouter at bounding box center [580, 320] width 898 height 449
click at [545, 559] on quentale-layouter at bounding box center [538, 557] width 33 height 17
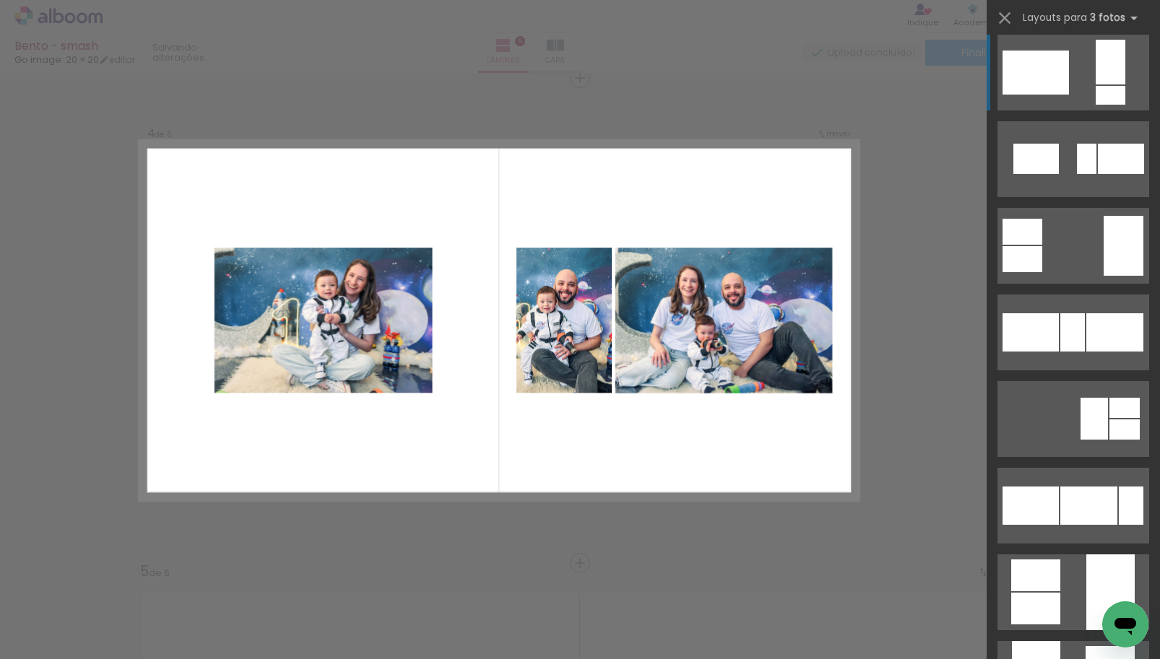
scroll to position [1127, 0]
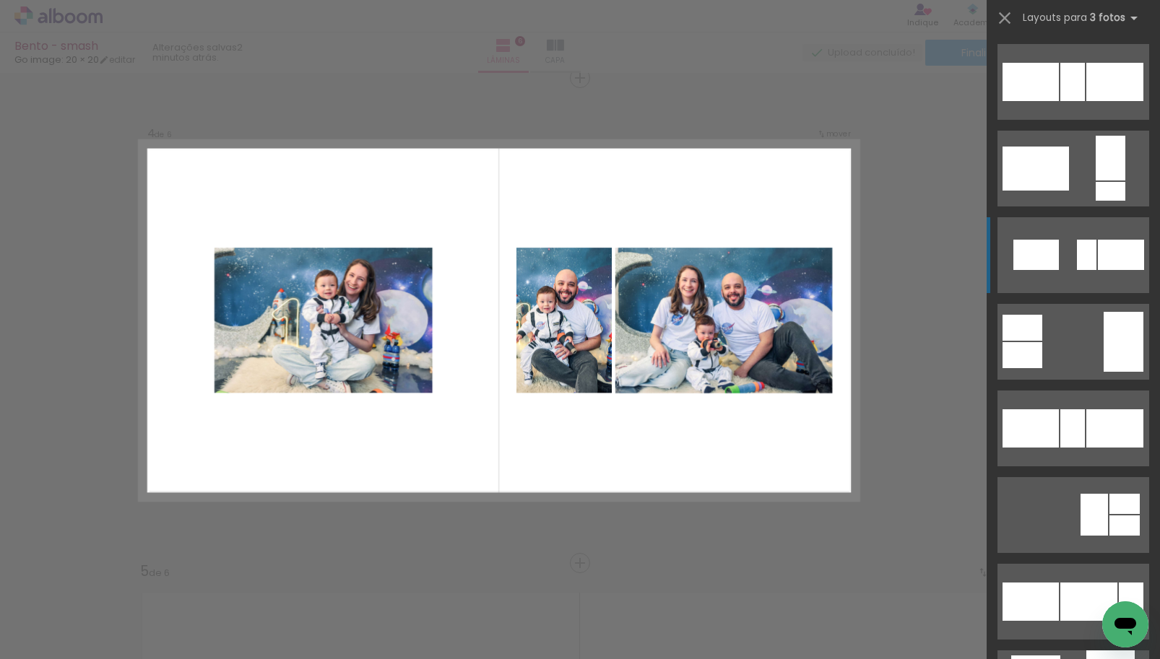
click at [1047, 265] on div at bounding box center [1036, 255] width 46 height 30
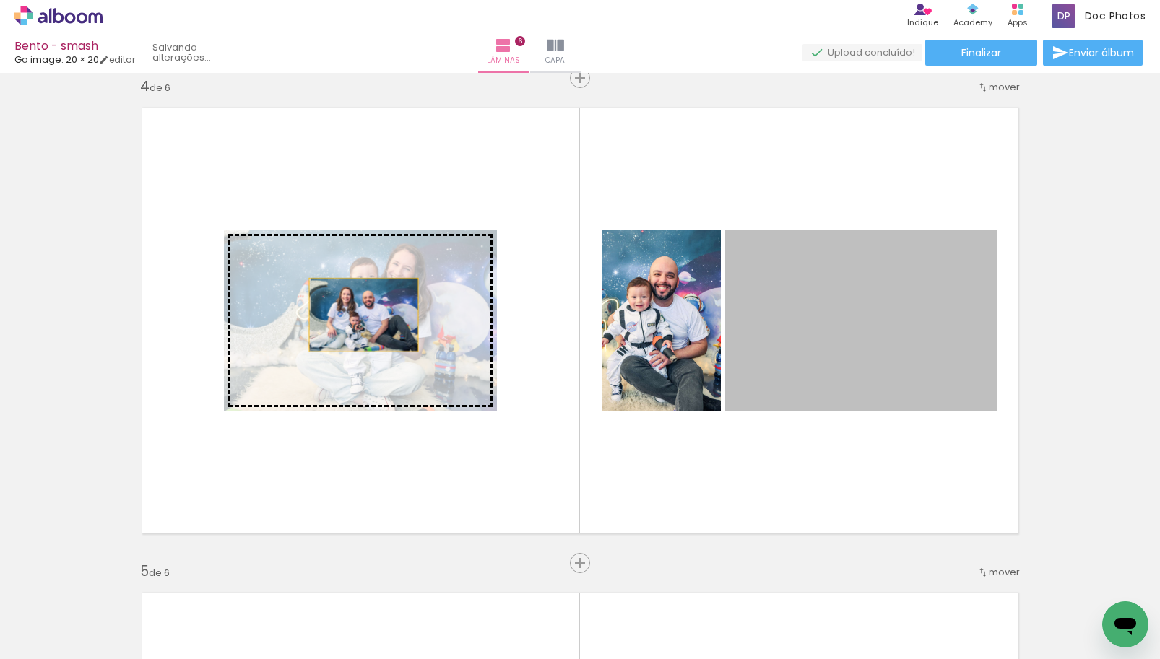
drag, startPoint x: 937, startPoint y: 316, endPoint x: 358, endPoint y: 315, distance: 578.5
click at [0, 0] on slot at bounding box center [0, 0] width 0 height 0
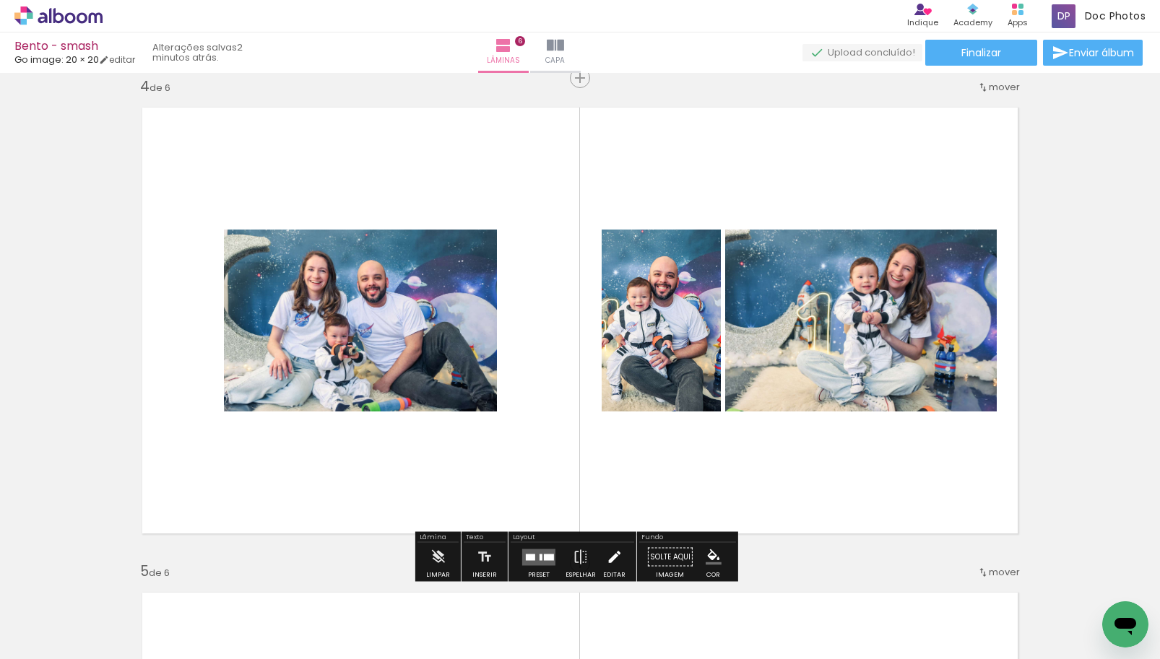
click at [606, 554] on iron-icon at bounding box center [614, 557] width 16 height 29
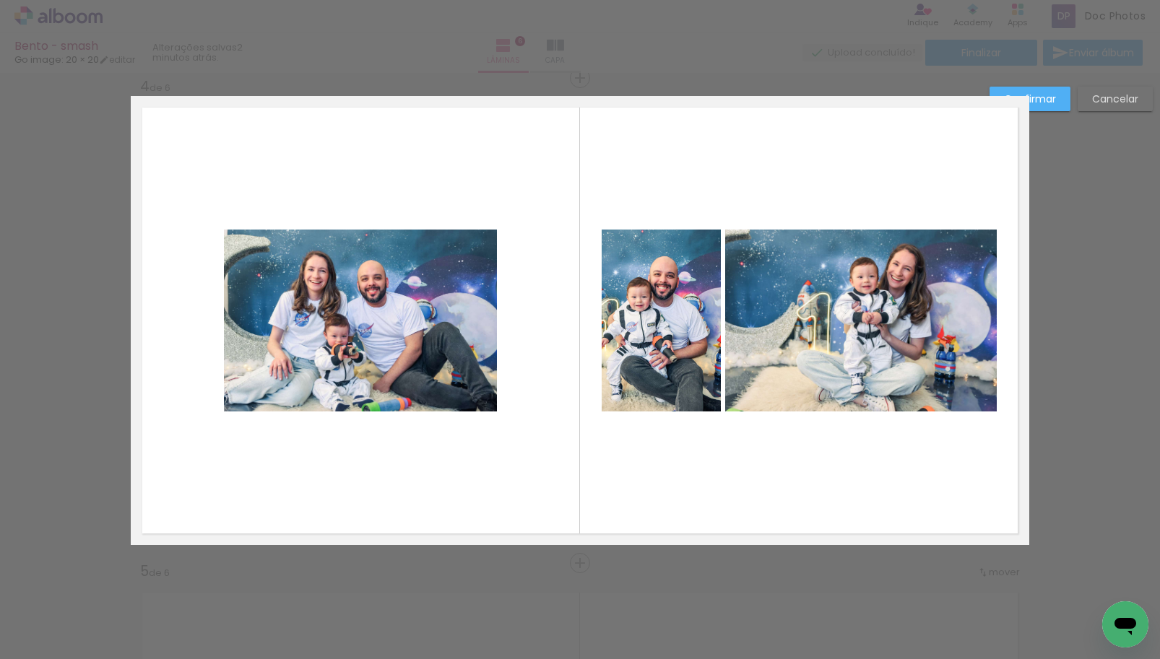
click at [436, 339] on quentale-photo at bounding box center [360, 321] width 273 height 182
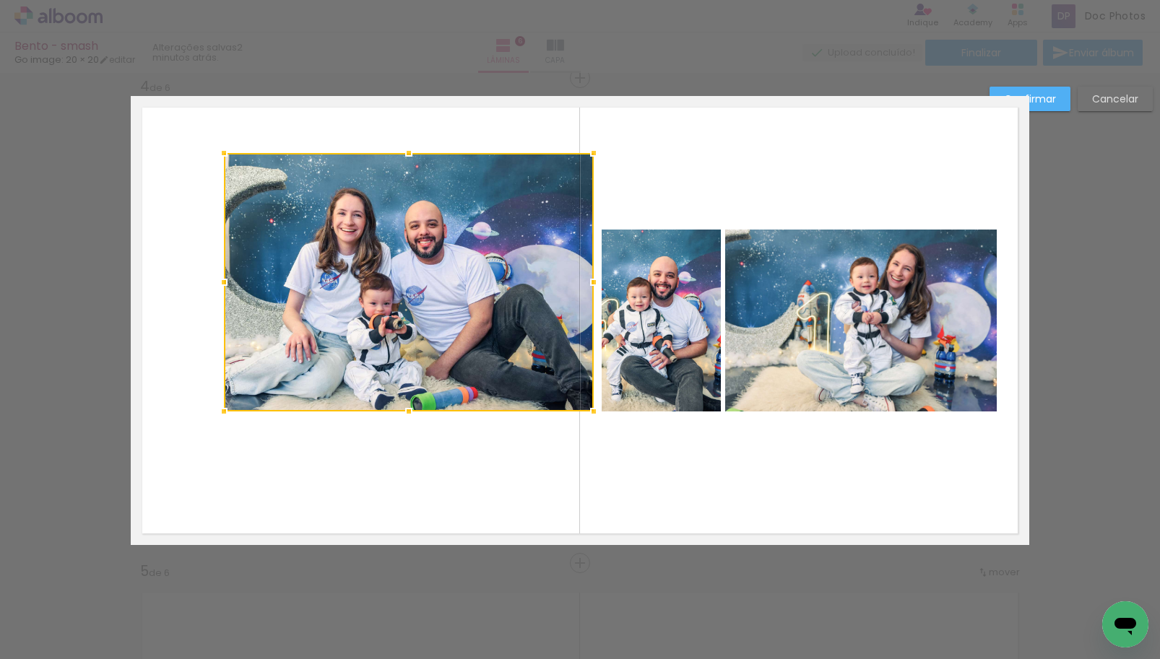
drag, startPoint x: 488, startPoint y: 229, endPoint x: 584, endPoint y: 152, distance: 123.4
click at [584, 152] on div at bounding box center [593, 153] width 29 height 29
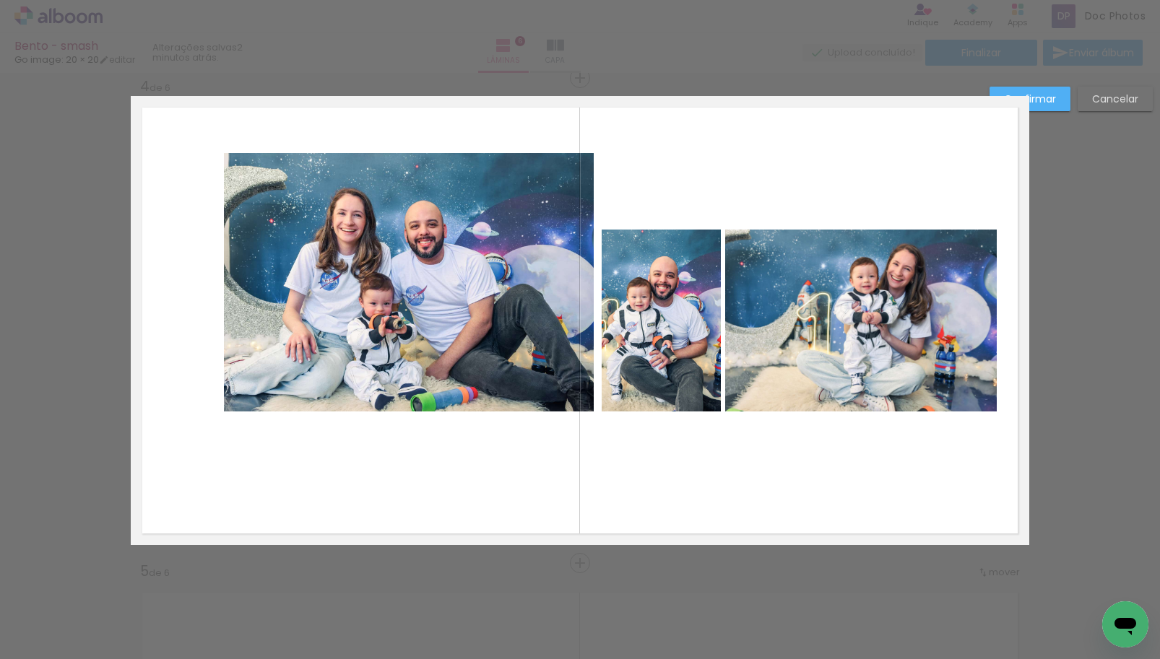
click at [472, 269] on quentale-photo at bounding box center [409, 282] width 370 height 259
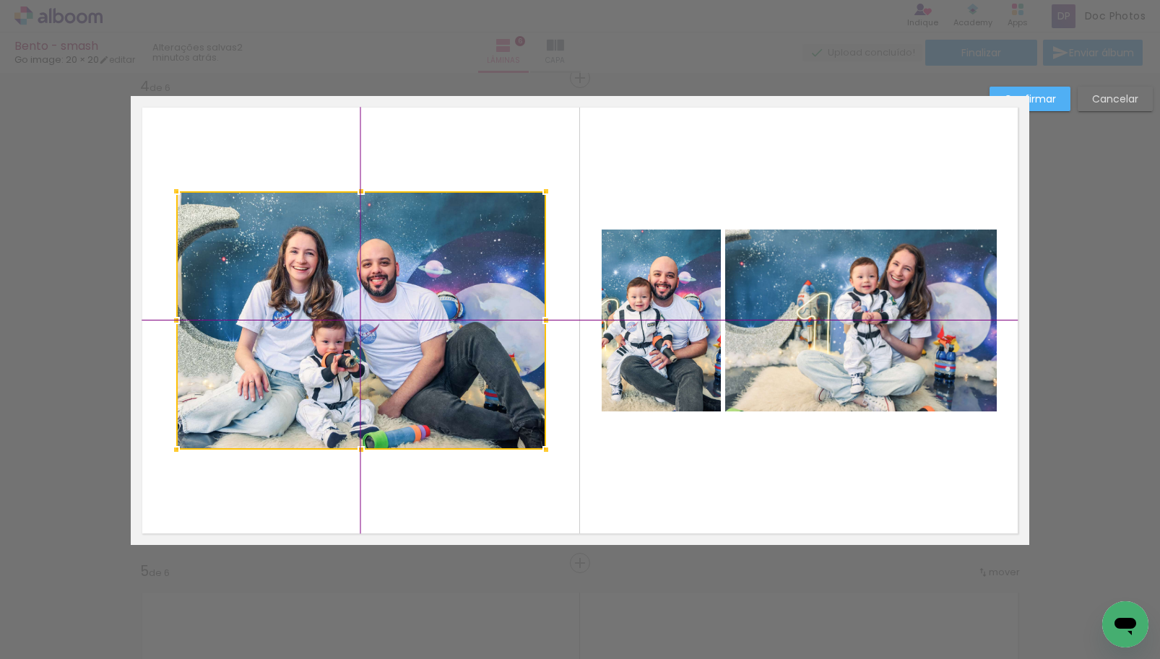
drag, startPoint x: 482, startPoint y: 294, endPoint x: 411, endPoint y: 316, distance: 74.2
click at [411, 316] on div at bounding box center [361, 320] width 370 height 259
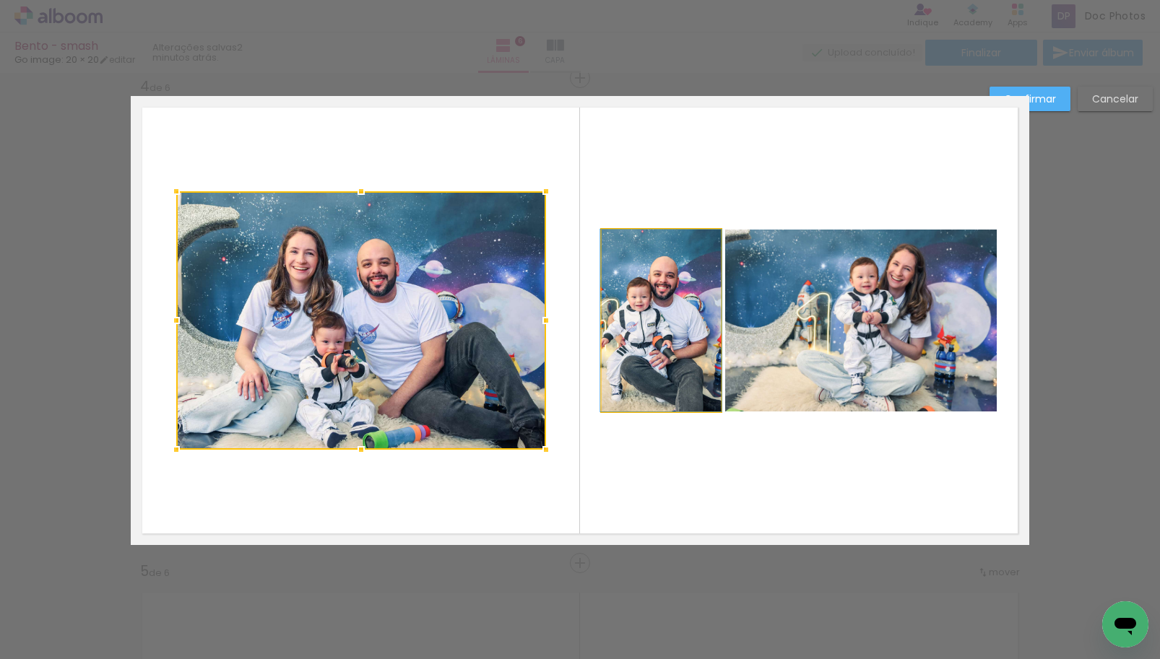
click at [620, 313] on quentale-photo at bounding box center [661, 321] width 119 height 182
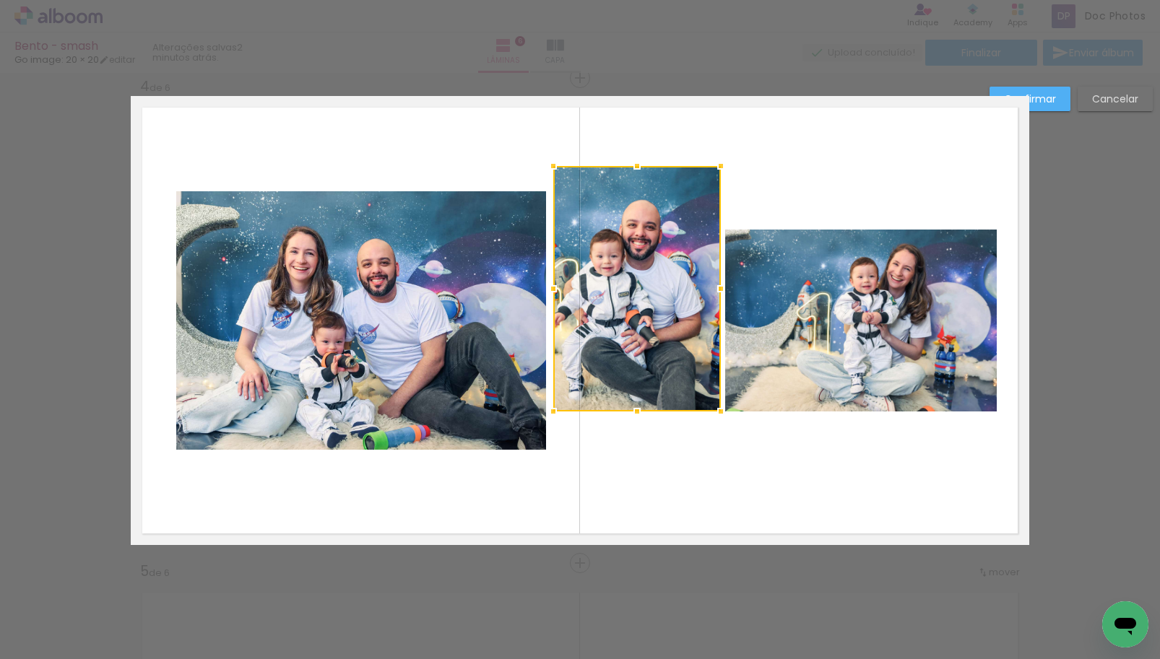
drag, startPoint x: 595, startPoint y: 230, endPoint x: 570, endPoint y: 182, distance: 54.0
click at [570, 182] on div at bounding box center [637, 289] width 168 height 246
click at [627, 292] on div at bounding box center [637, 289] width 168 height 246
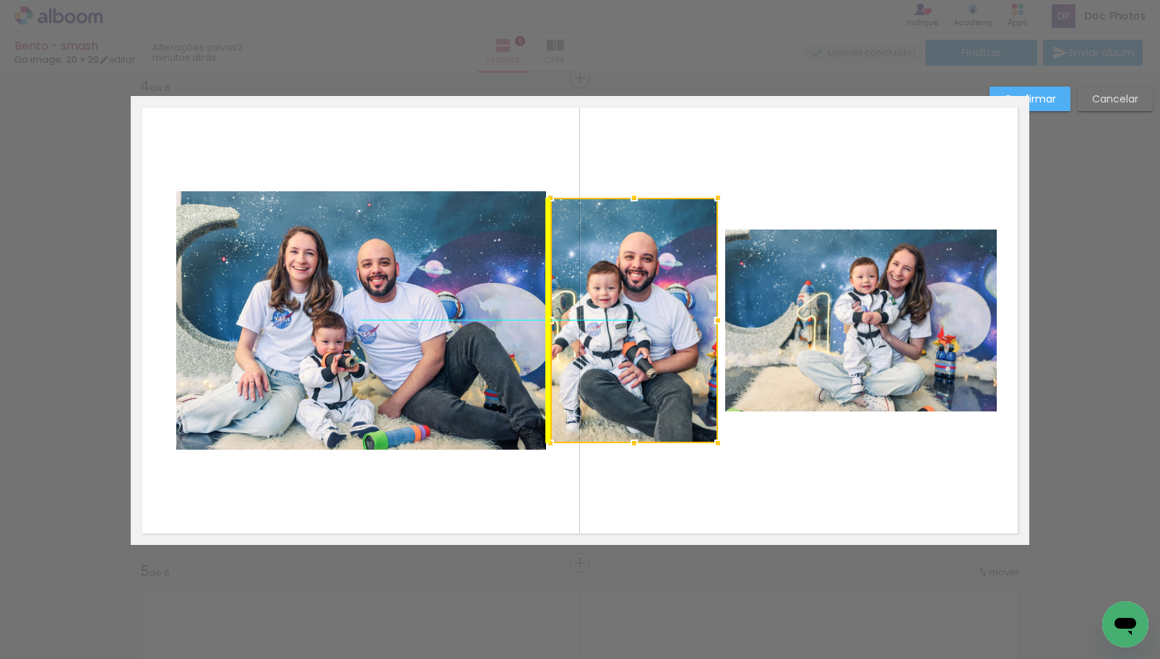
drag, startPoint x: 630, startPoint y: 252, endPoint x: 625, endPoint y: 282, distance: 29.9
click at [625, 282] on div at bounding box center [634, 321] width 168 height 246
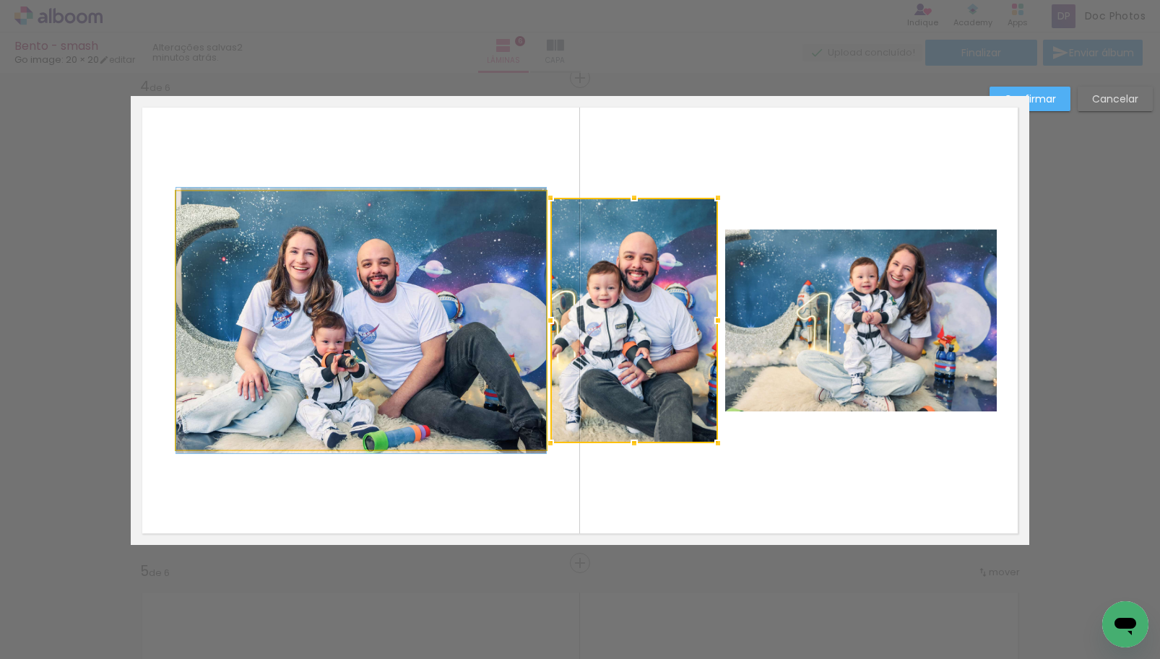
click at [416, 319] on quentale-photo at bounding box center [361, 320] width 370 height 259
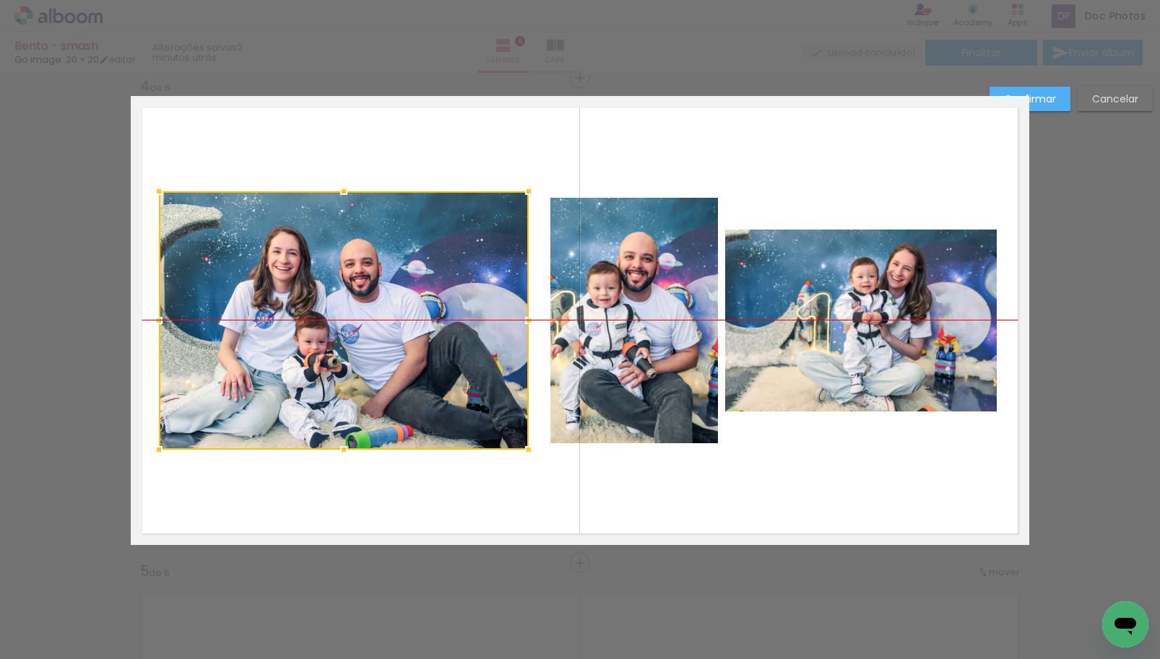
drag, startPoint x: 394, startPoint y: 316, endPoint x: 377, endPoint y: 314, distance: 17.5
click at [377, 314] on div at bounding box center [344, 320] width 370 height 259
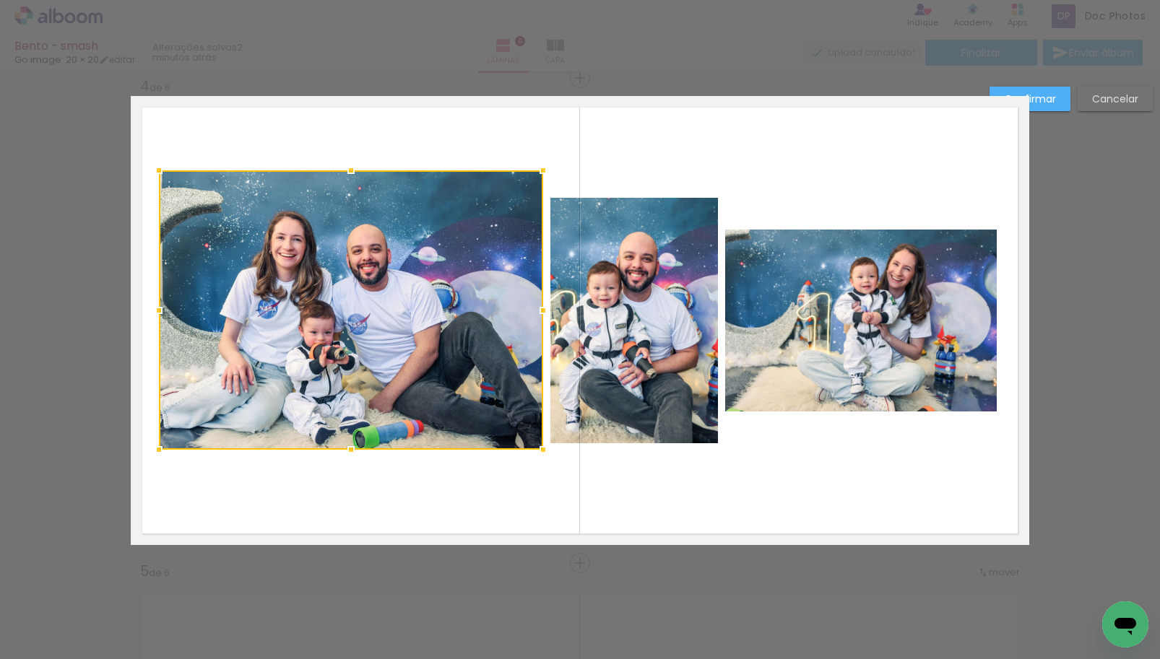
drag, startPoint x: 524, startPoint y: 190, endPoint x: 537, endPoint y: 173, distance: 21.7
click at [537, 173] on div at bounding box center [543, 170] width 29 height 29
click at [451, 317] on div at bounding box center [351, 310] width 384 height 280
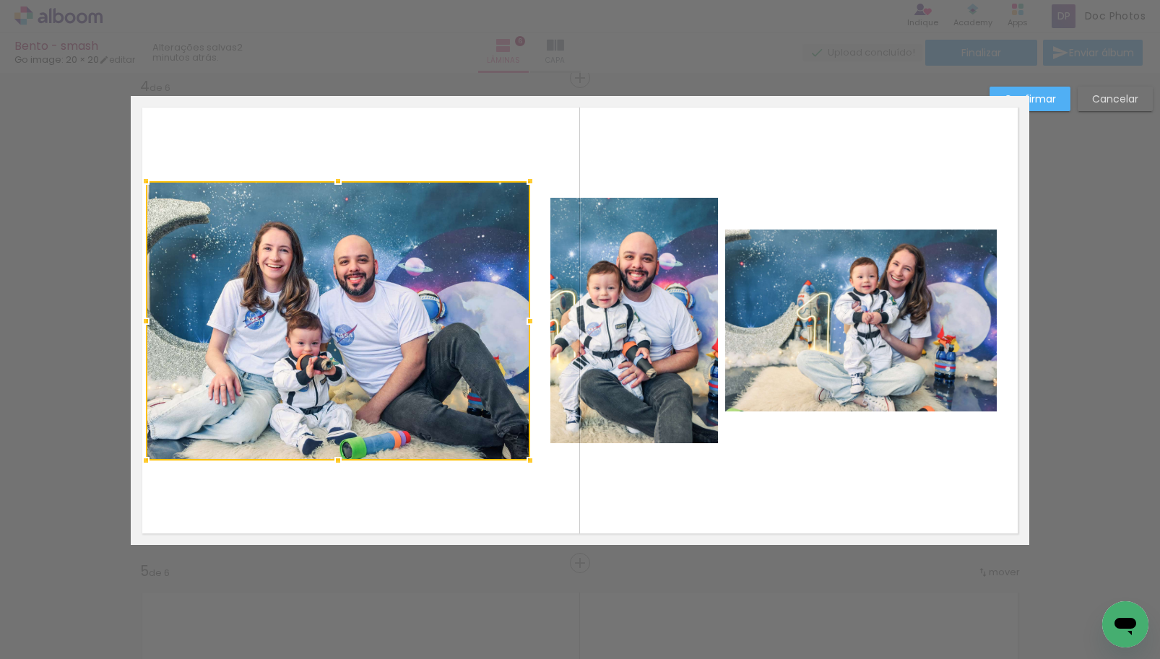
drag, startPoint x: 412, startPoint y: 296, endPoint x: 399, endPoint y: 304, distance: 15.2
click at [399, 304] on div at bounding box center [338, 321] width 384 height 280
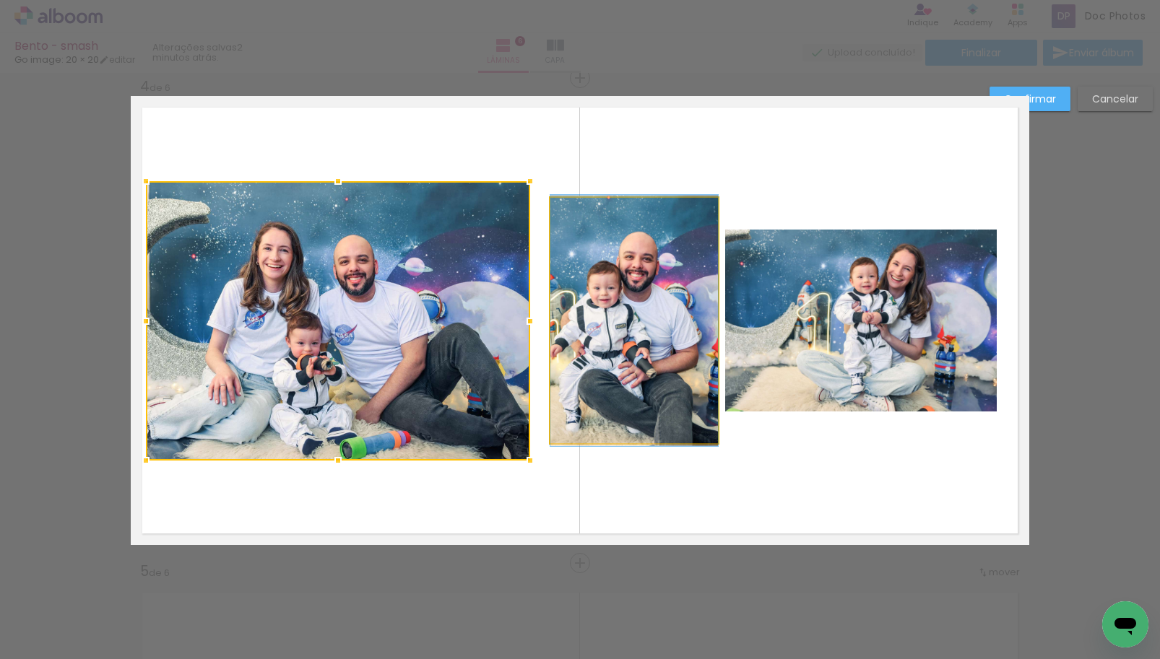
click at [687, 311] on quentale-photo at bounding box center [634, 321] width 168 height 246
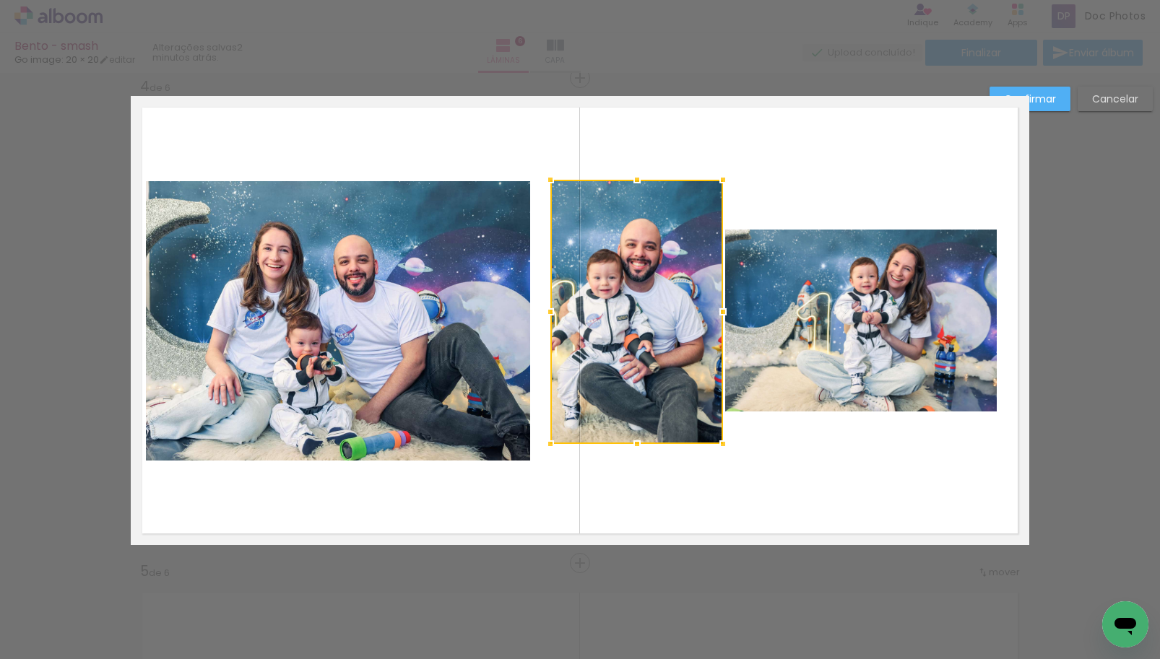
drag, startPoint x: 706, startPoint y: 199, endPoint x: 711, endPoint y: 183, distance: 16.7
click at [711, 183] on div at bounding box center [723, 179] width 29 height 29
click at [671, 282] on div at bounding box center [636, 312] width 173 height 264
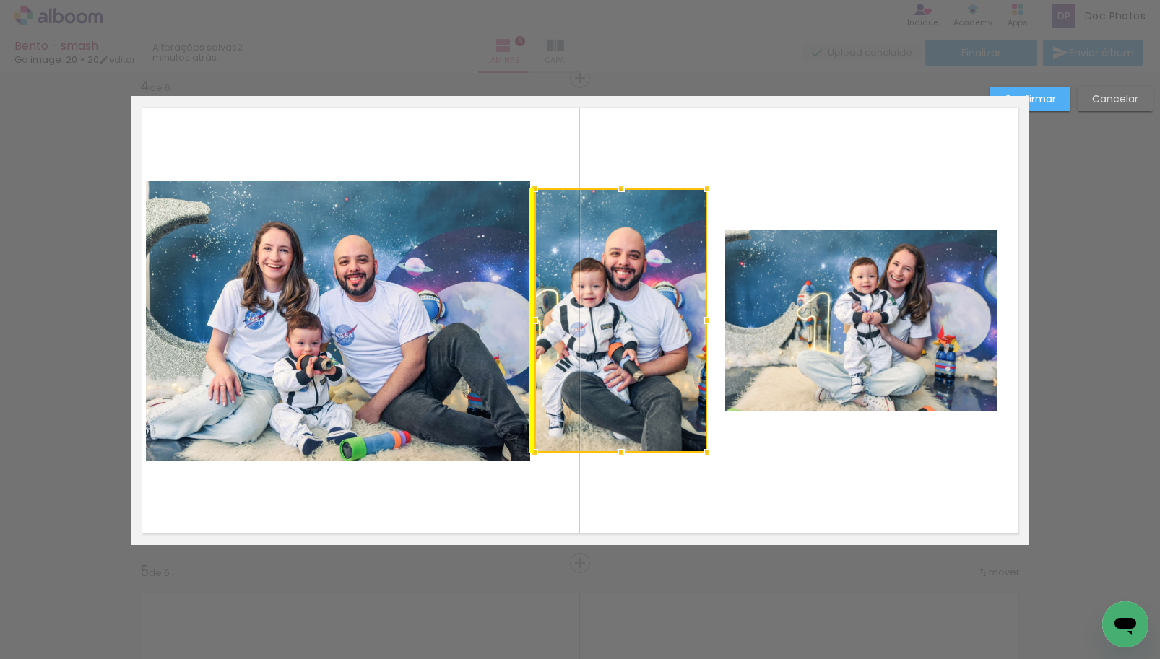
drag, startPoint x: 659, startPoint y: 308, endPoint x: 645, endPoint y: 314, distance: 15.6
click at [645, 314] on div at bounding box center [620, 321] width 173 height 264
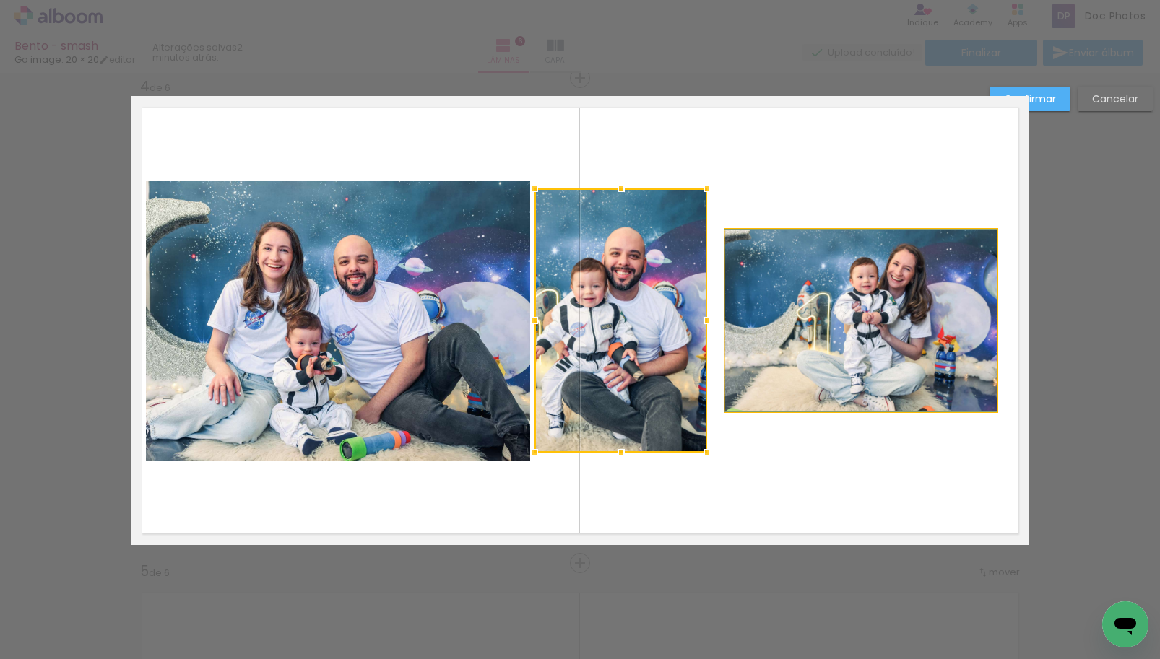
click at [815, 313] on quentale-photo at bounding box center [861, 321] width 272 height 182
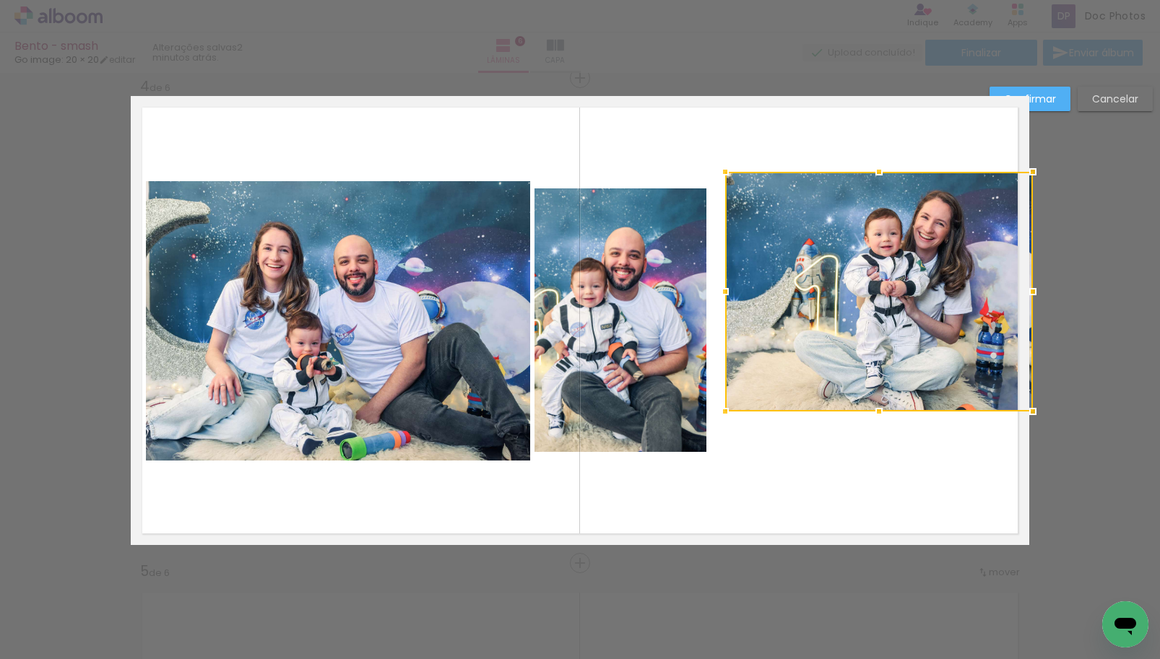
drag, startPoint x: 989, startPoint y: 230, endPoint x: 1016, endPoint y: 175, distance: 61.0
click at [1018, 175] on div at bounding box center [1032, 171] width 29 height 29
click at [920, 300] on div at bounding box center [877, 292] width 304 height 240
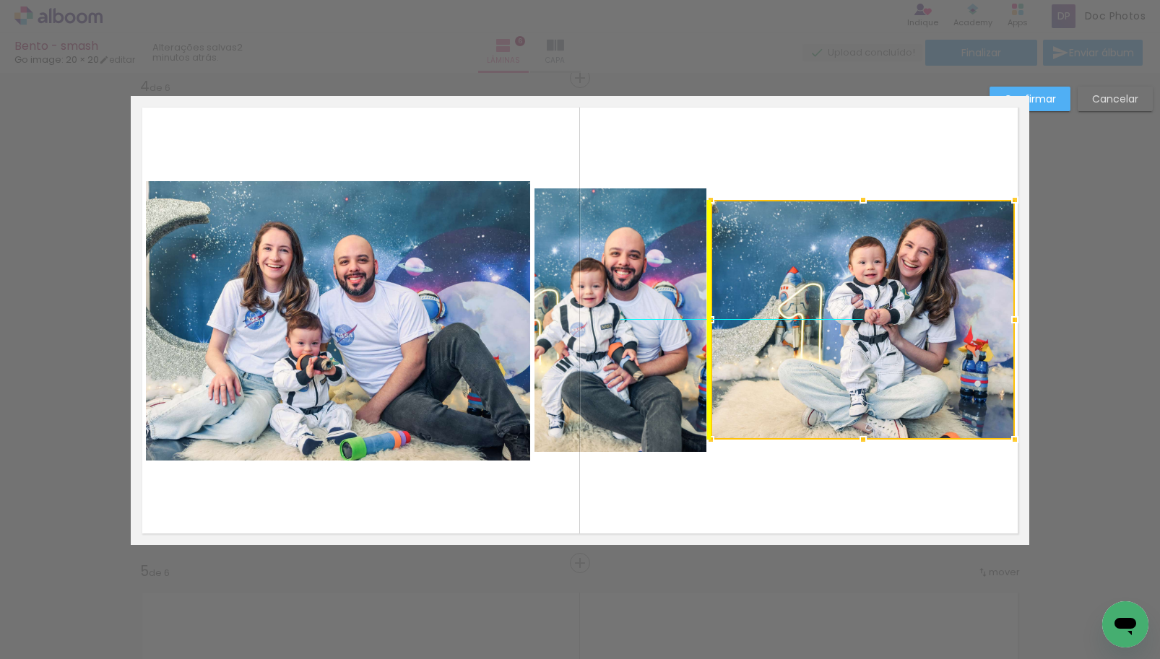
drag, startPoint x: 913, startPoint y: 276, endPoint x: 906, endPoint y: 294, distance: 19.4
click at [906, 294] on div at bounding box center [863, 320] width 304 height 240
click at [658, 336] on quentale-photo at bounding box center [620, 321] width 173 height 264
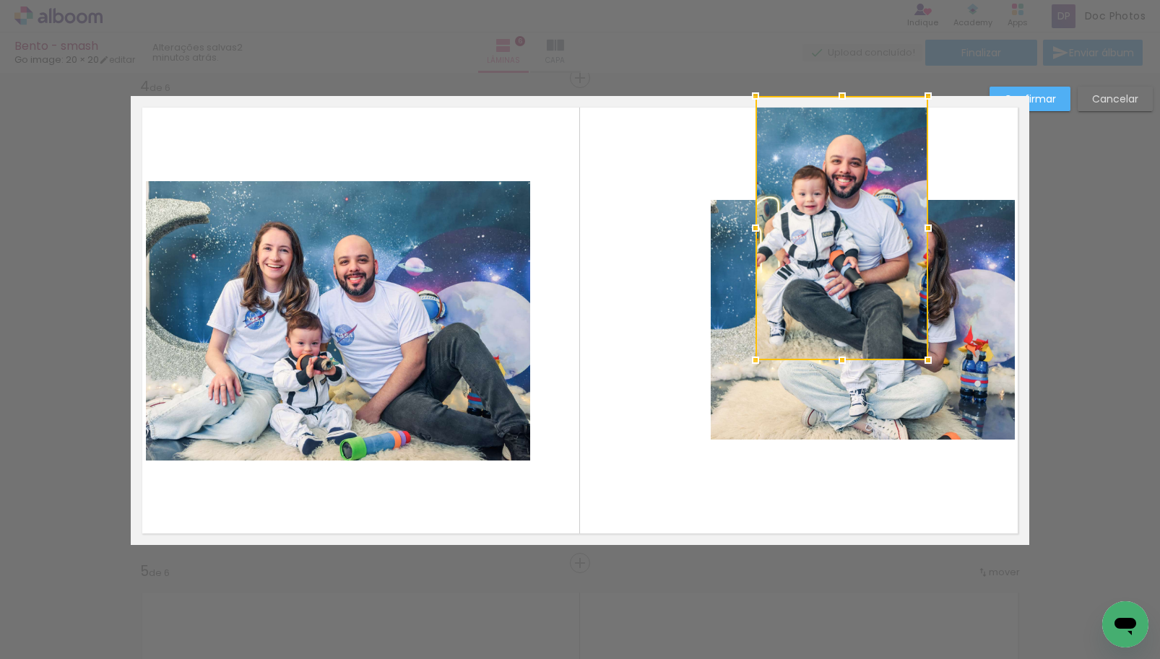
drag, startPoint x: 657, startPoint y: 336, endPoint x: 915, endPoint y: 209, distance: 287.5
click at [915, 209] on div at bounding box center [841, 228] width 173 height 264
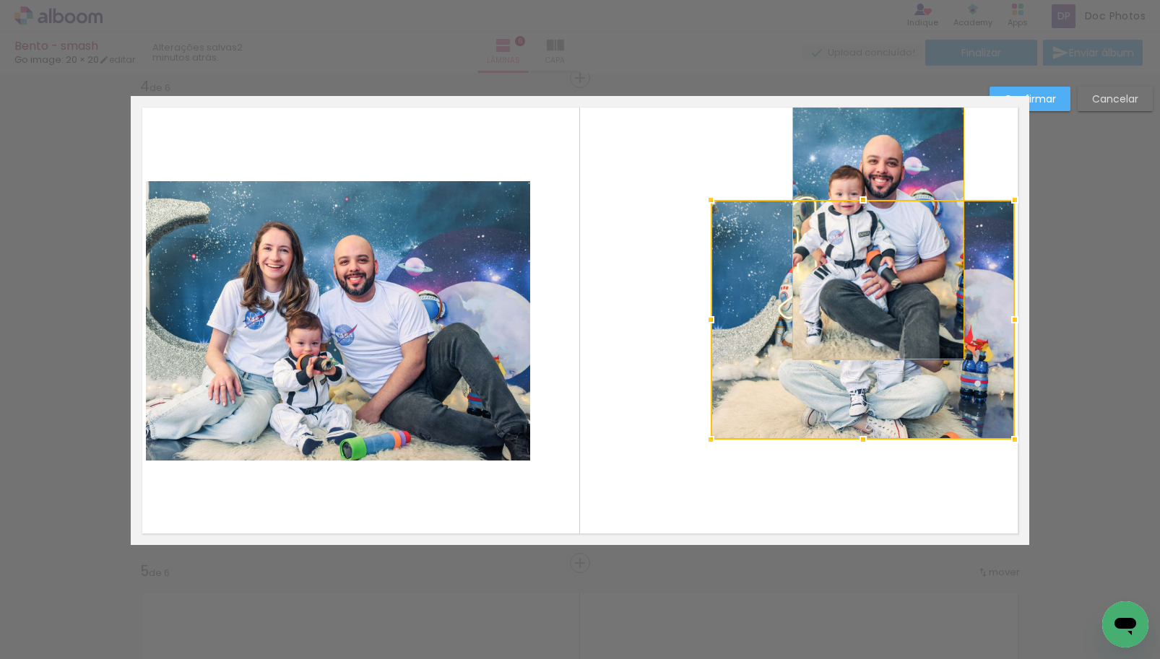
click at [990, 407] on div at bounding box center [863, 320] width 304 height 240
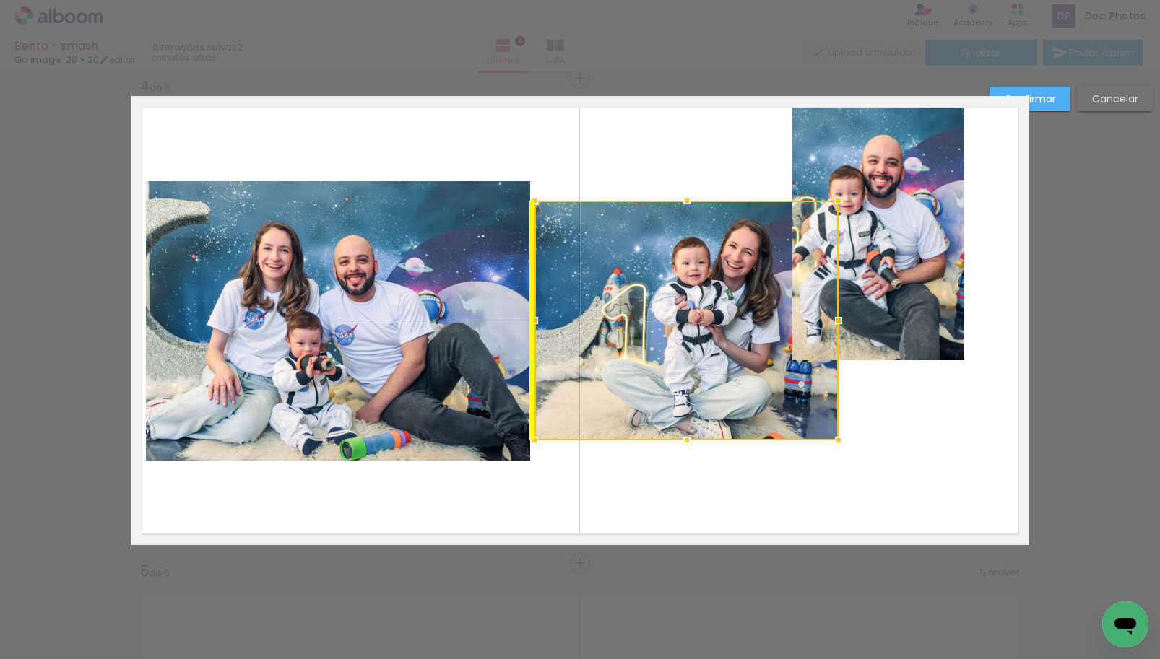
drag, startPoint x: 986, startPoint y: 402, endPoint x: 813, endPoint y: 409, distance: 172.7
click at [813, 409] on div at bounding box center [686, 321] width 304 height 240
click at [922, 254] on quentale-photo at bounding box center [878, 228] width 173 height 264
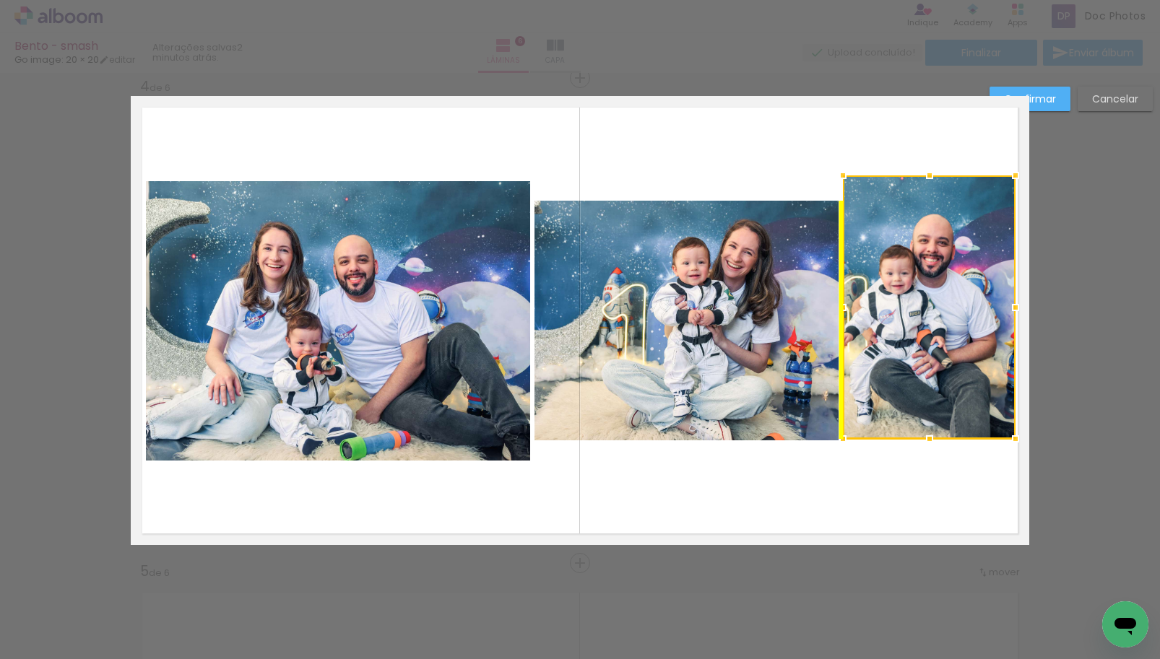
drag, startPoint x: 919, startPoint y: 227, endPoint x: 979, endPoint y: 306, distance: 99.5
click at [979, 306] on div at bounding box center [929, 308] width 173 height 264
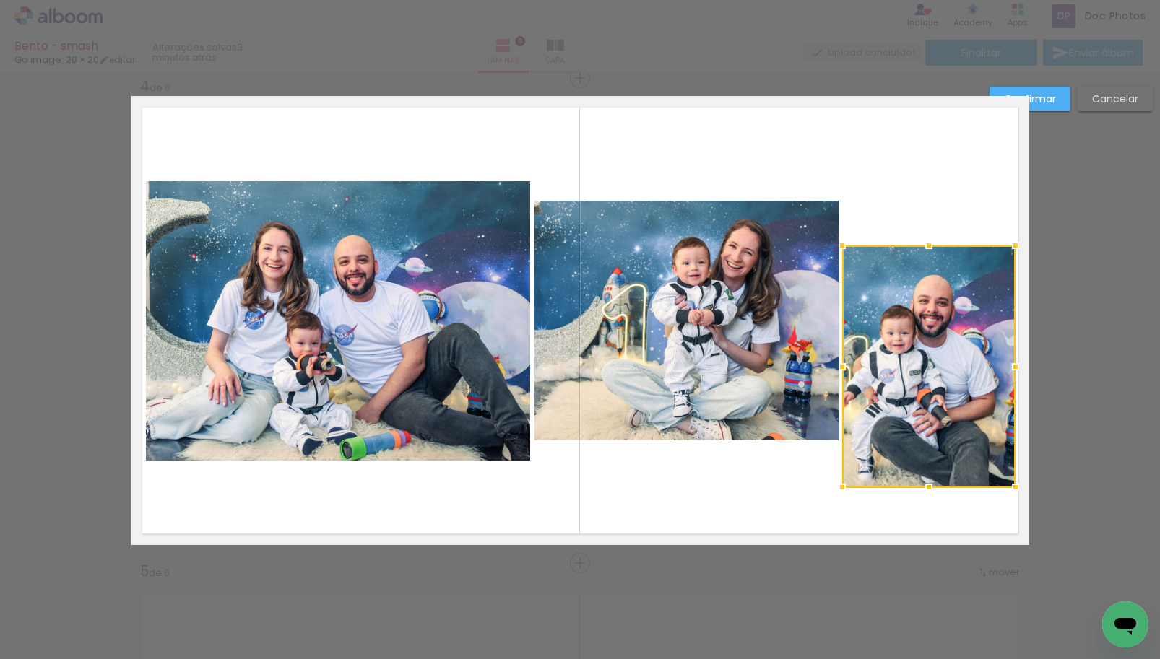
drag, startPoint x: 834, startPoint y: 176, endPoint x: 824, endPoint y: 246, distance: 70.8
click at [828, 246] on div at bounding box center [842, 245] width 29 height 29
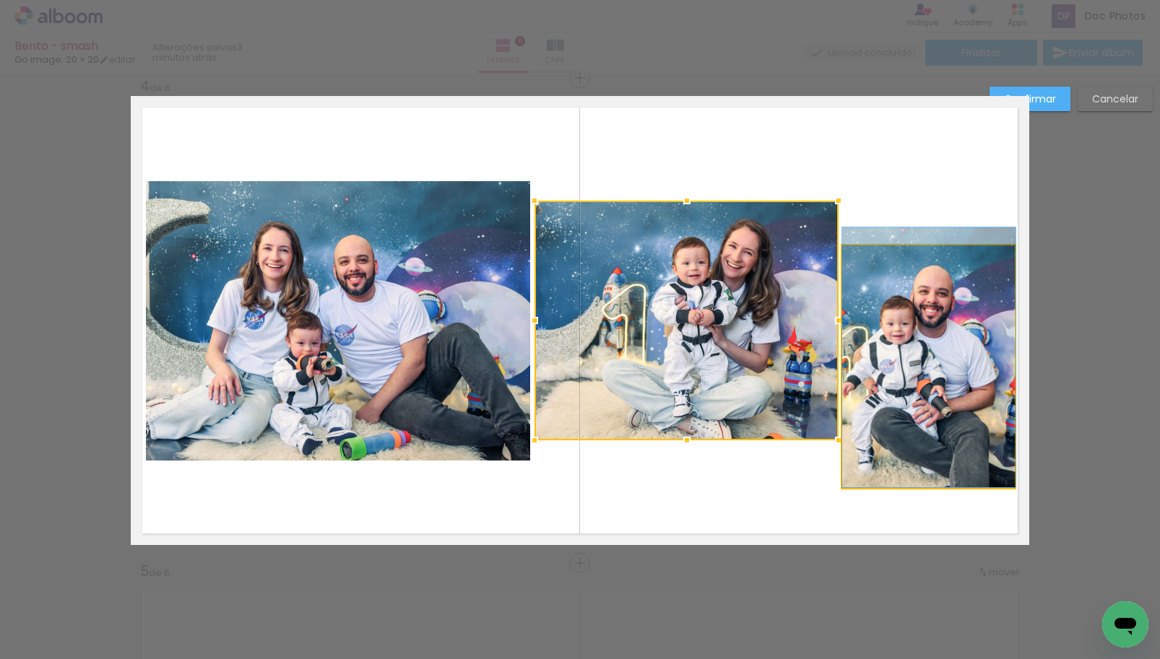
drag, startPoint x: 903, startPoint y: 371, endPoint x: 903, endPoint y: 321, distance: 50.6
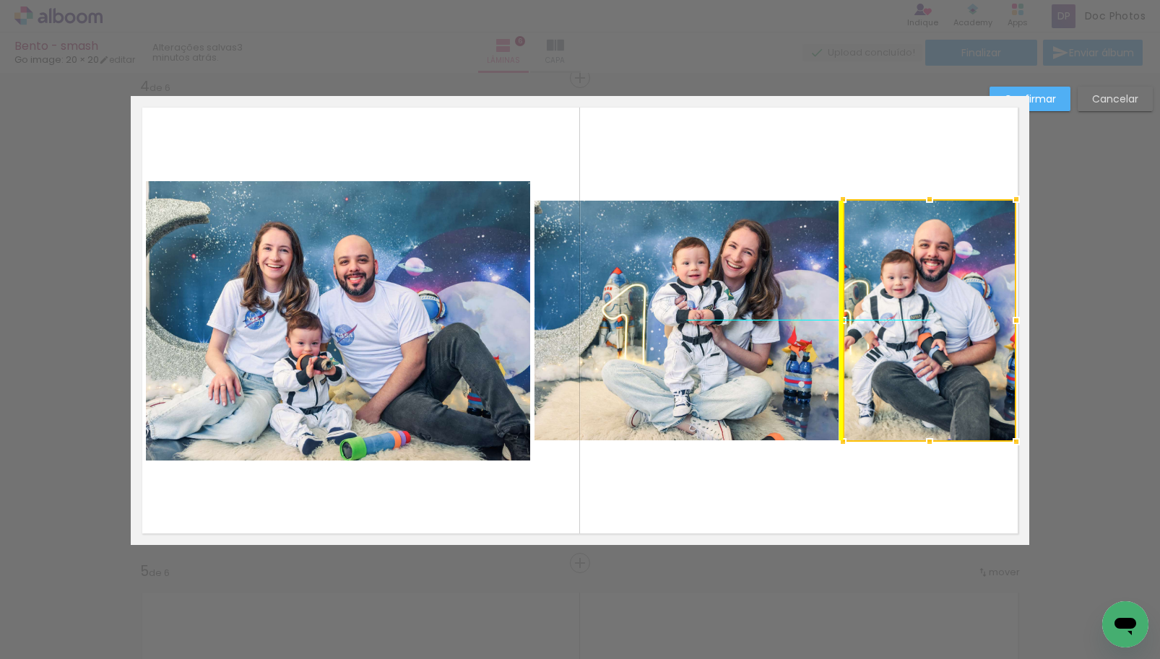
drag, startPoint x: 898, startPoint y: 420, endPoint x: 893, endPoint y: 369, distance: 50.8
click at [893, 369] on div at bounding box center [929, 320] width 173 height 243
click at [872, 528] on quentale-layouter at bounding box center [580, 320] width 898 height 449
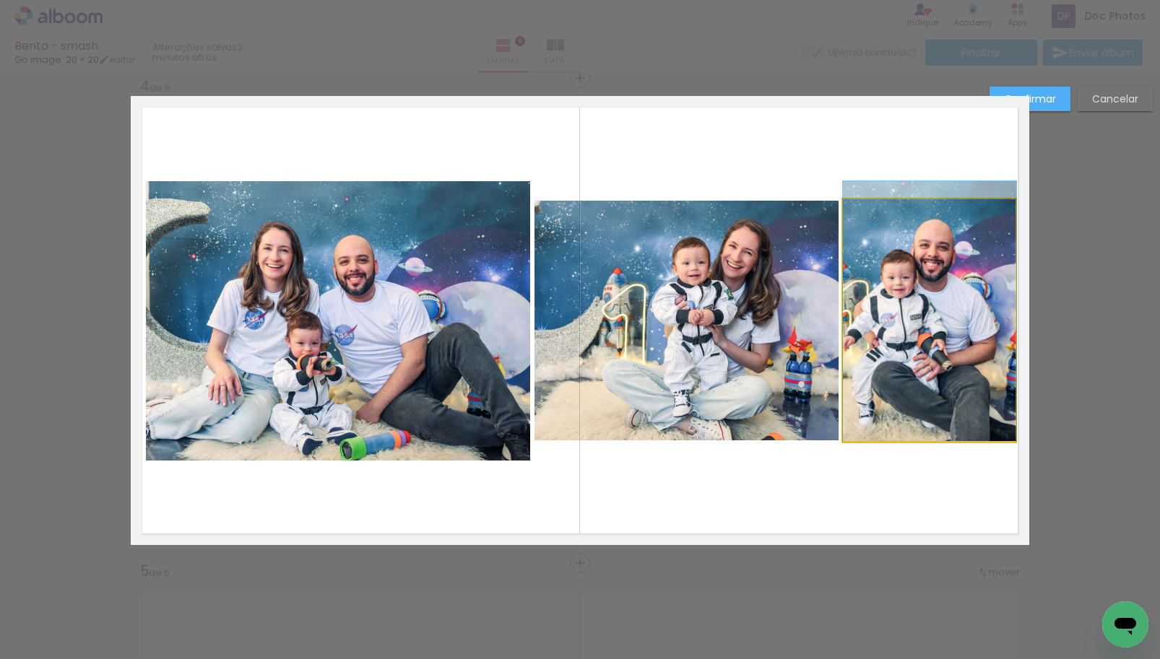
click at [895, 341] on quentale-photo at bounding box center [929, 320] width 173 height 243
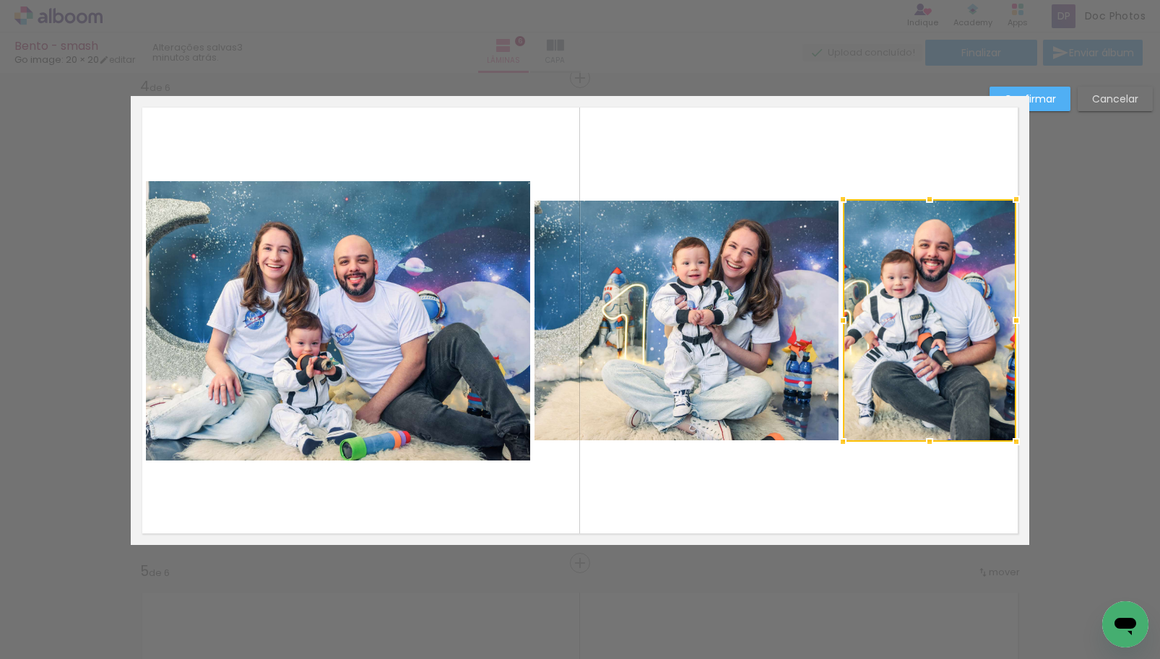
click at [805, 527] on quentale-layouter at bounding box center [580, 320] width 898 height 449
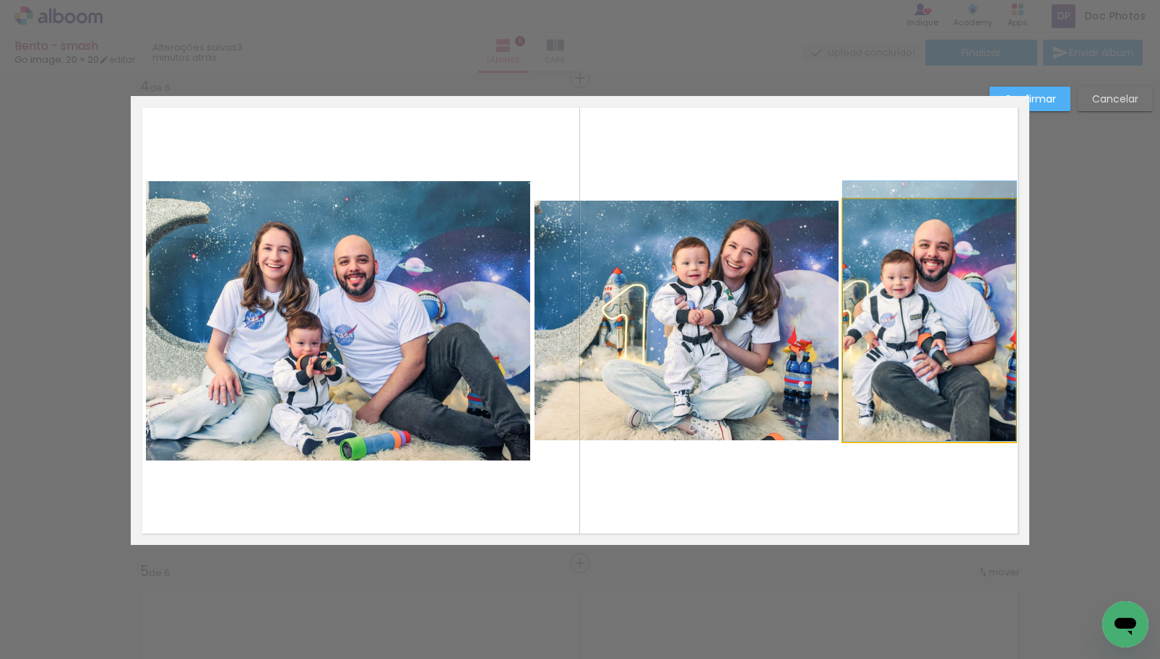
click at [885, 371] on quentale-photo at bounding box center [929, 320] width 173 height 243
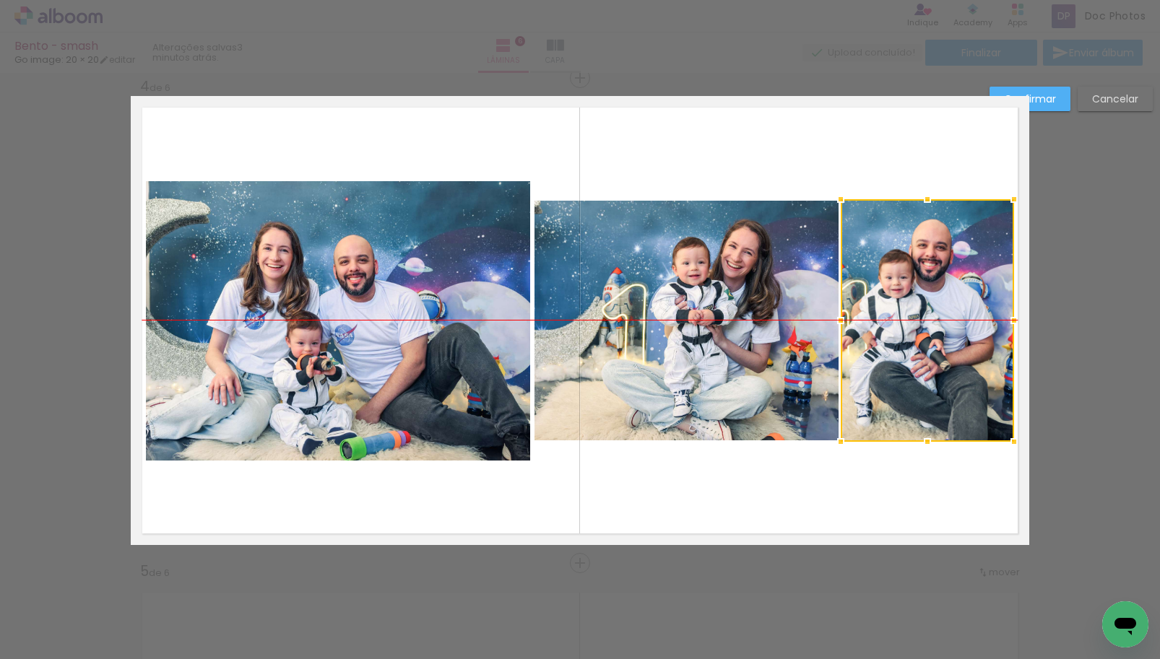
click at [900, 363] on div at bounding box center [927, 320] width 173 height 243
click at [878, 505] on quentale-layouter at bounding box center [580, 320] width 898 height 449
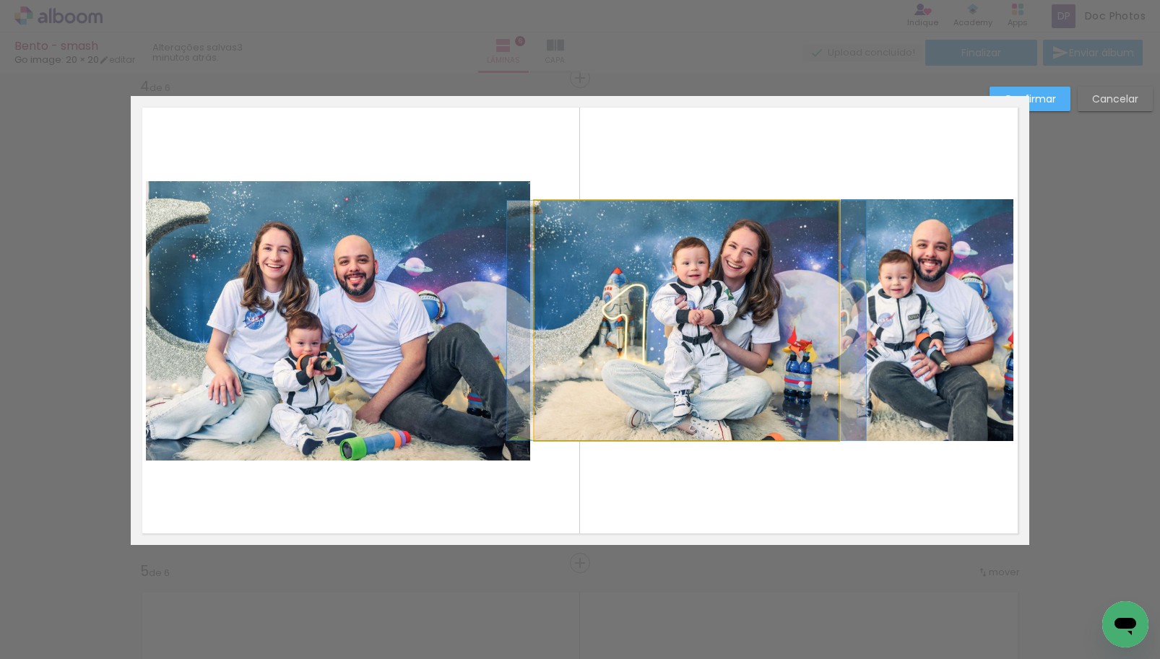
click at [658, 374] on quentale-photo at bounding box center [686, 321] width 304 height 240
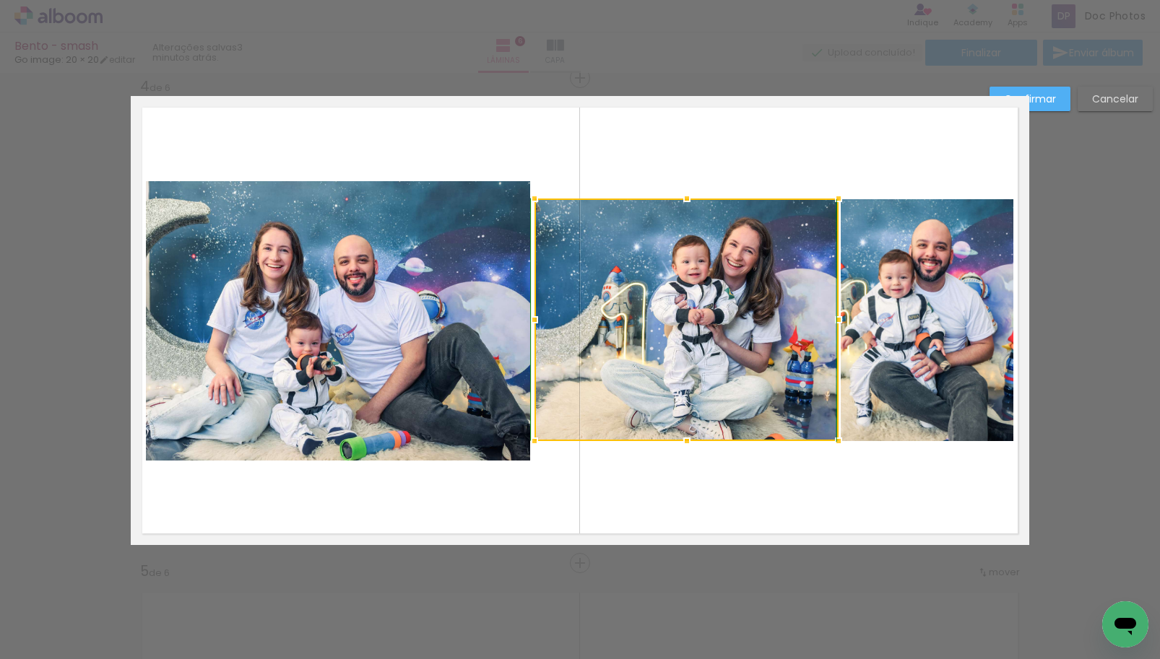
click at [677, 198] on div at bounding box center [686, 198] width 29 height 29
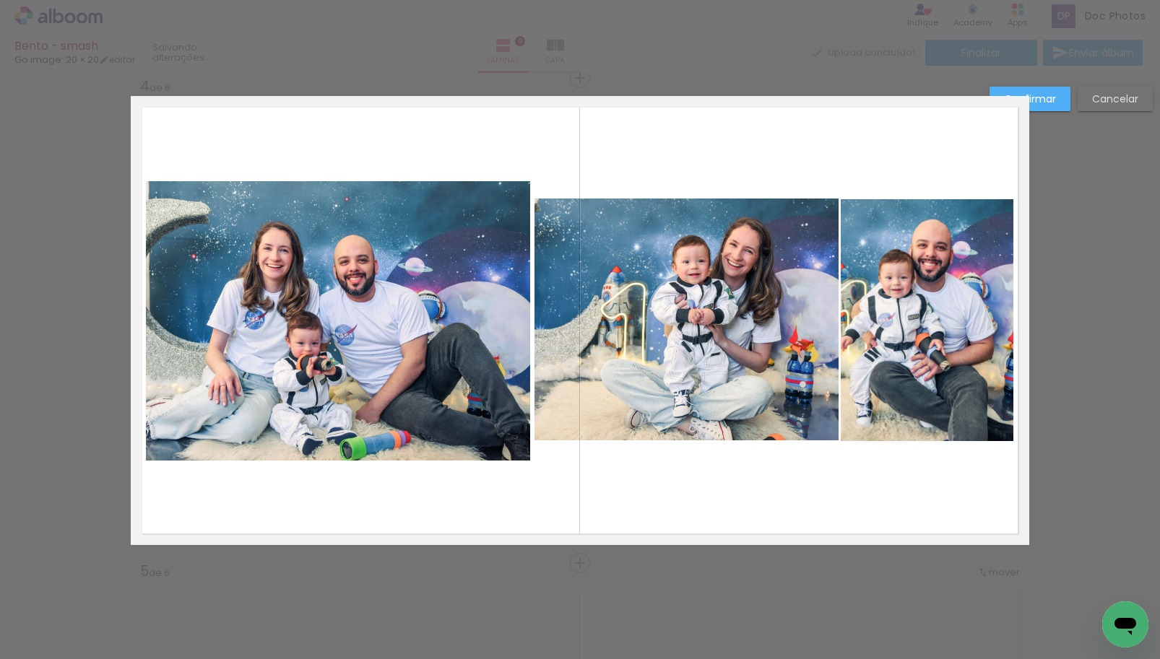
click at [774, 142] on quentale-layouter at bounding box center [580, 320] width 898 height 449
click at [1059, 94] on paper-button "Confirmar" at bounding box center [1029, 99] width 81 height 25
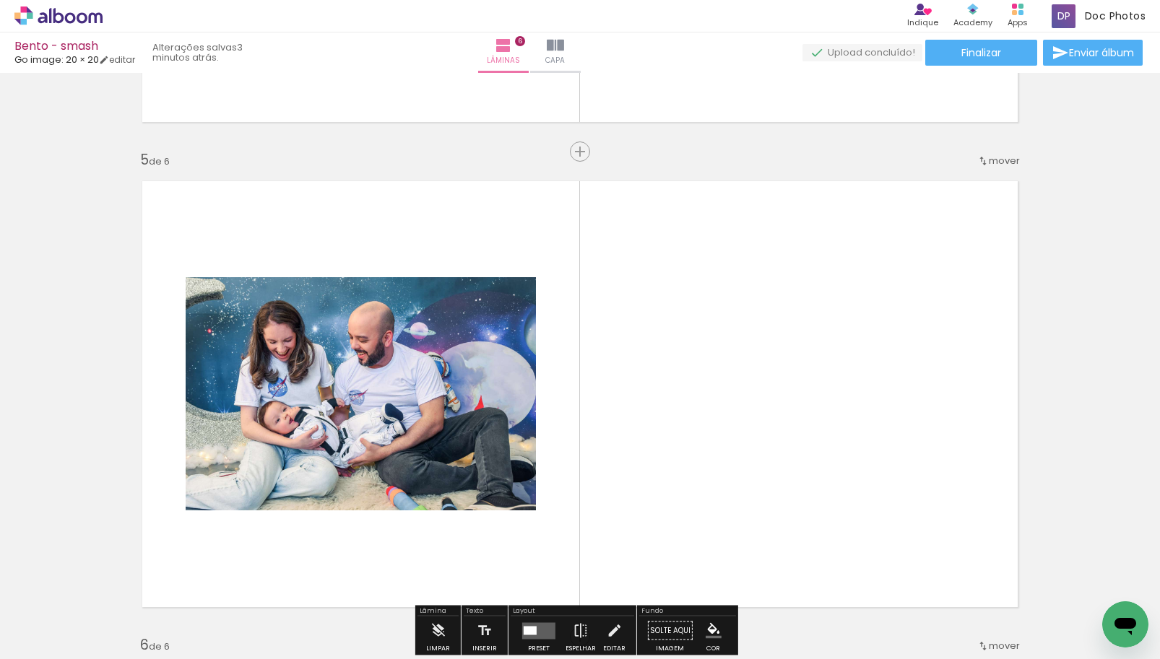
scroll to position [1908, 0]
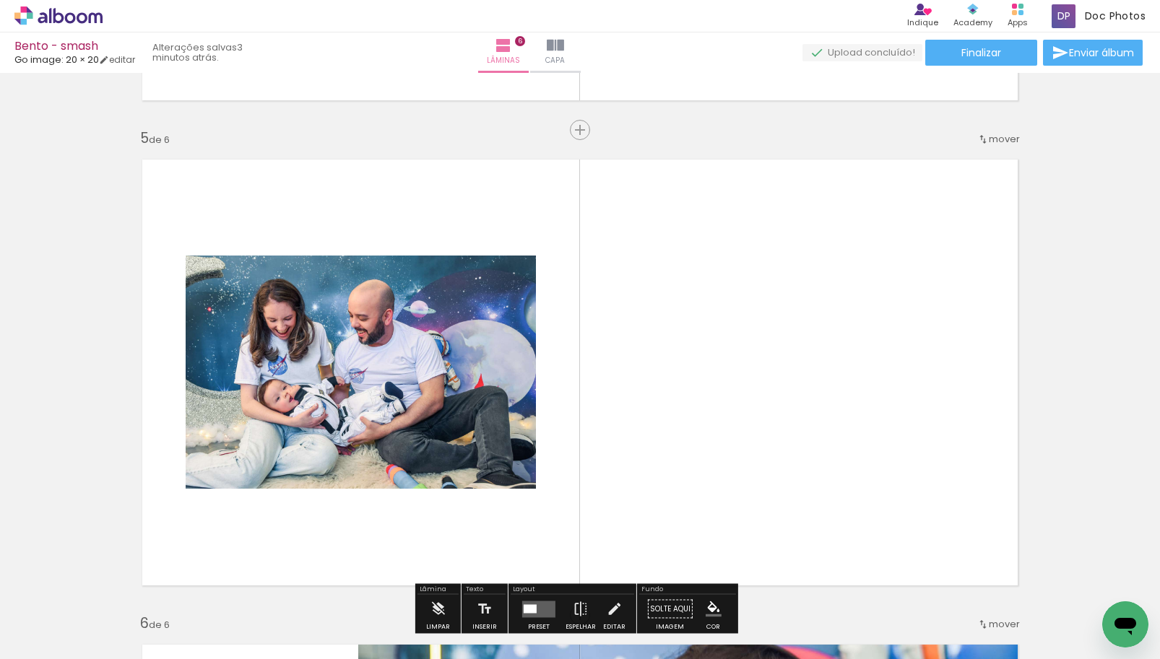
click at [481, 373] on quentale-photo at bounding box center [361, 372] width 350 height 233
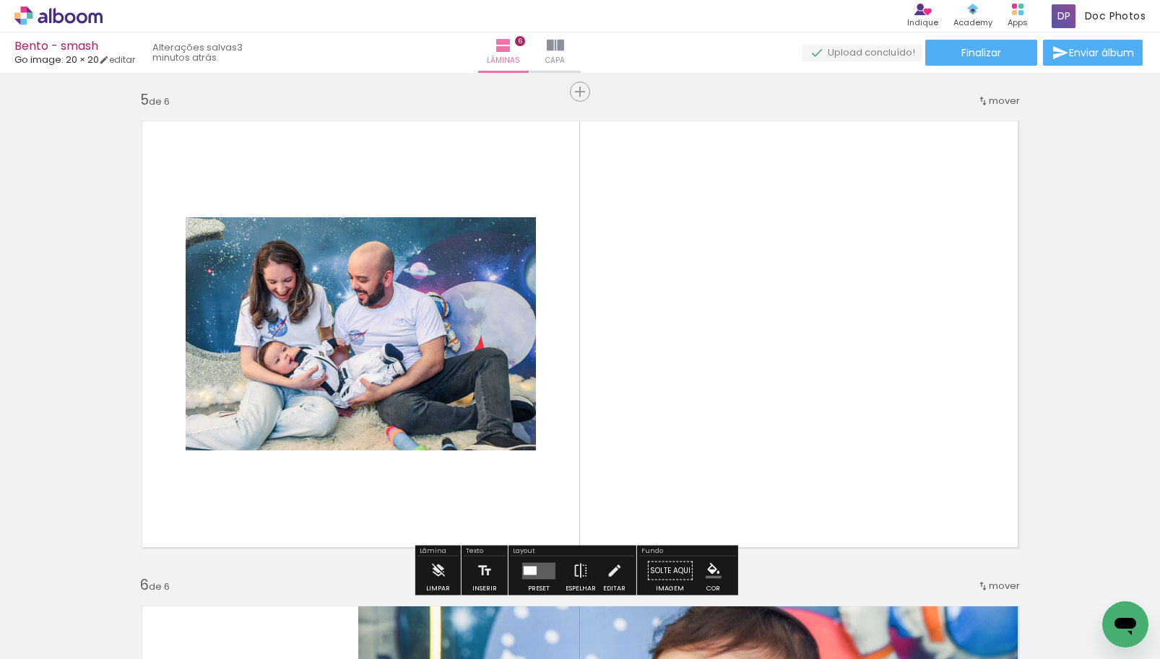
scroll to position [1980, 0]
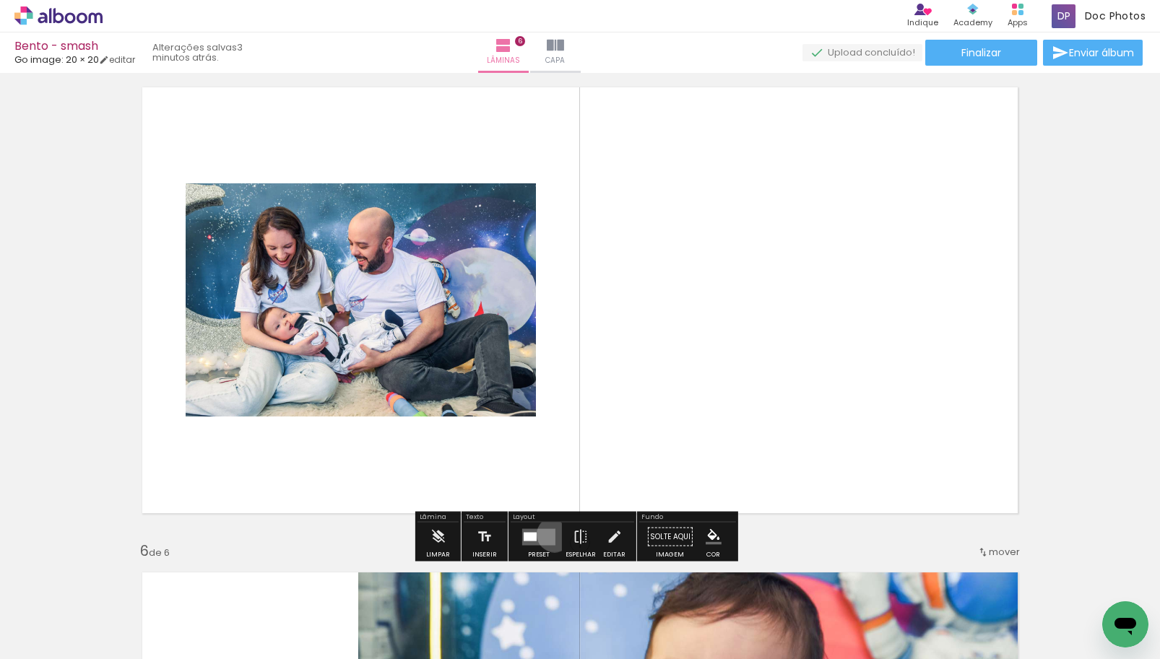
click at [551, 534] on quentale-layouter at bounding box center [538, 537] width 33 height 17
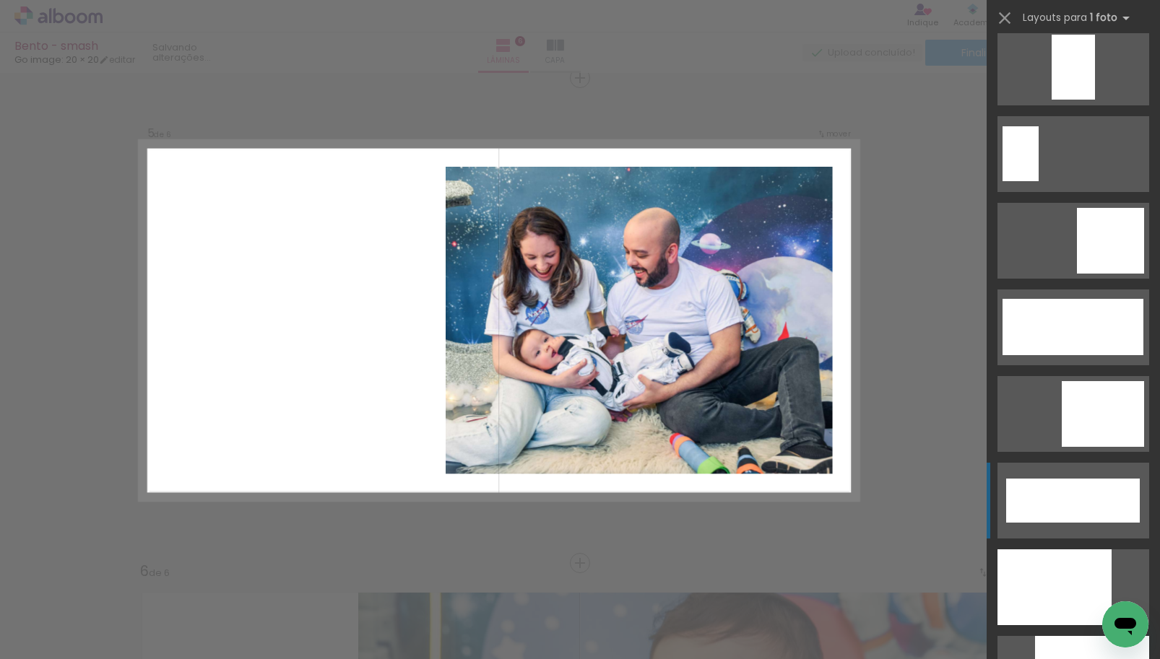
scroll to position [3828, 0]
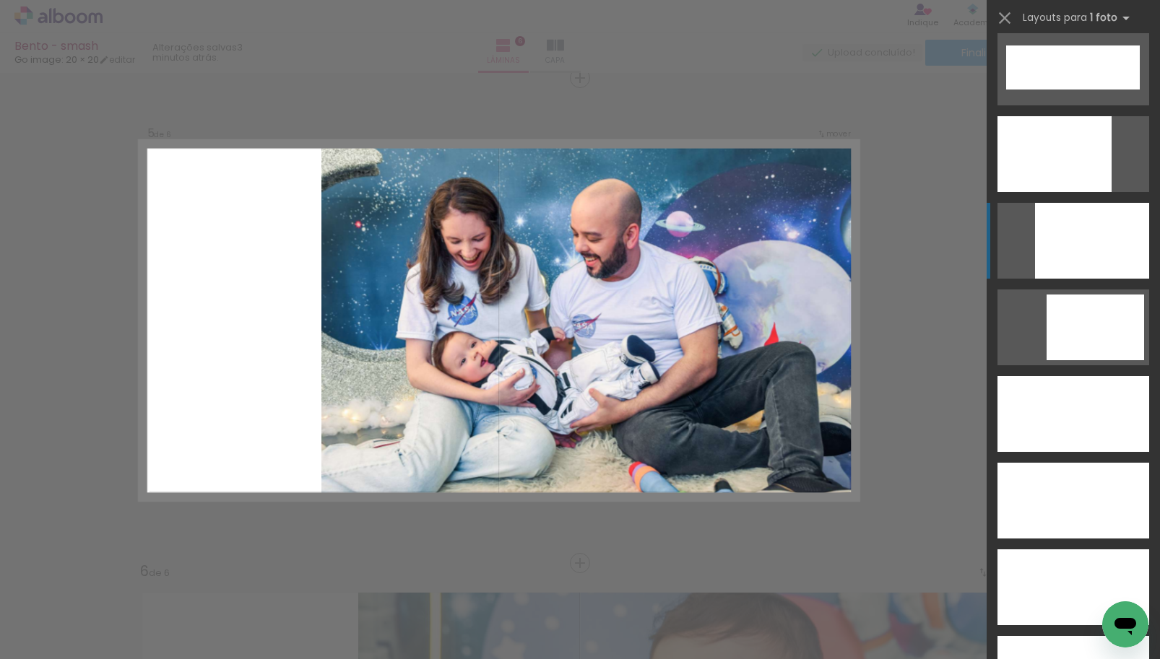
click at [1096, 264] on div at bounding box center [1092, 241] width 114 height 76
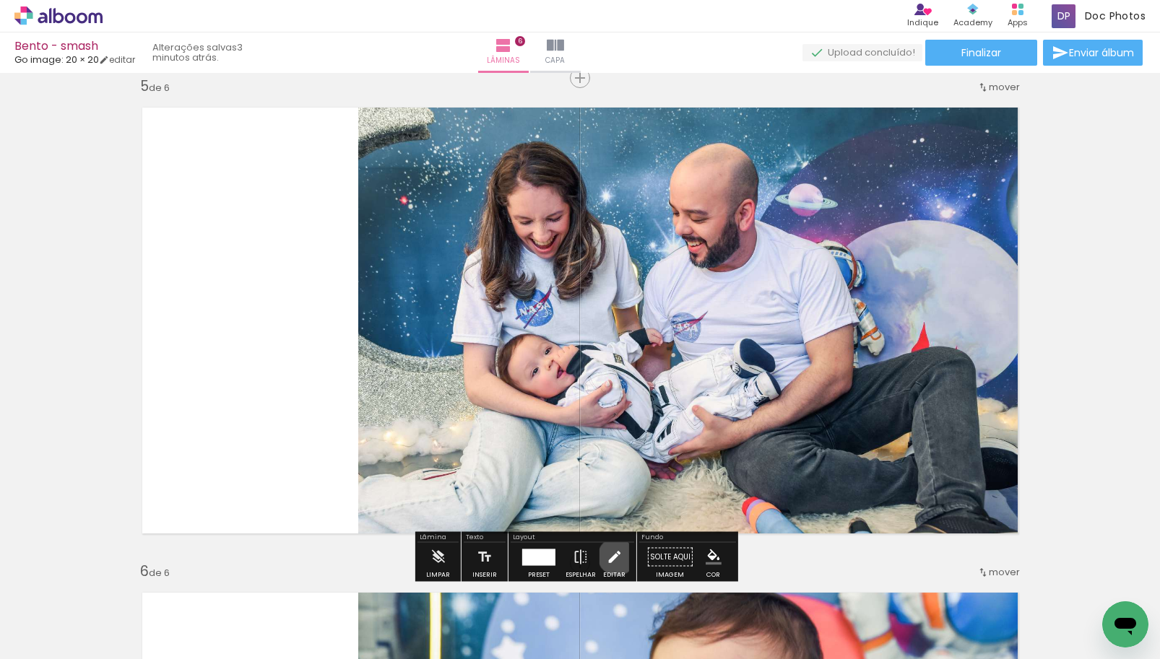
click at [613, 557] on iron-icon at bounding box center [614, 557] width 16 height 29
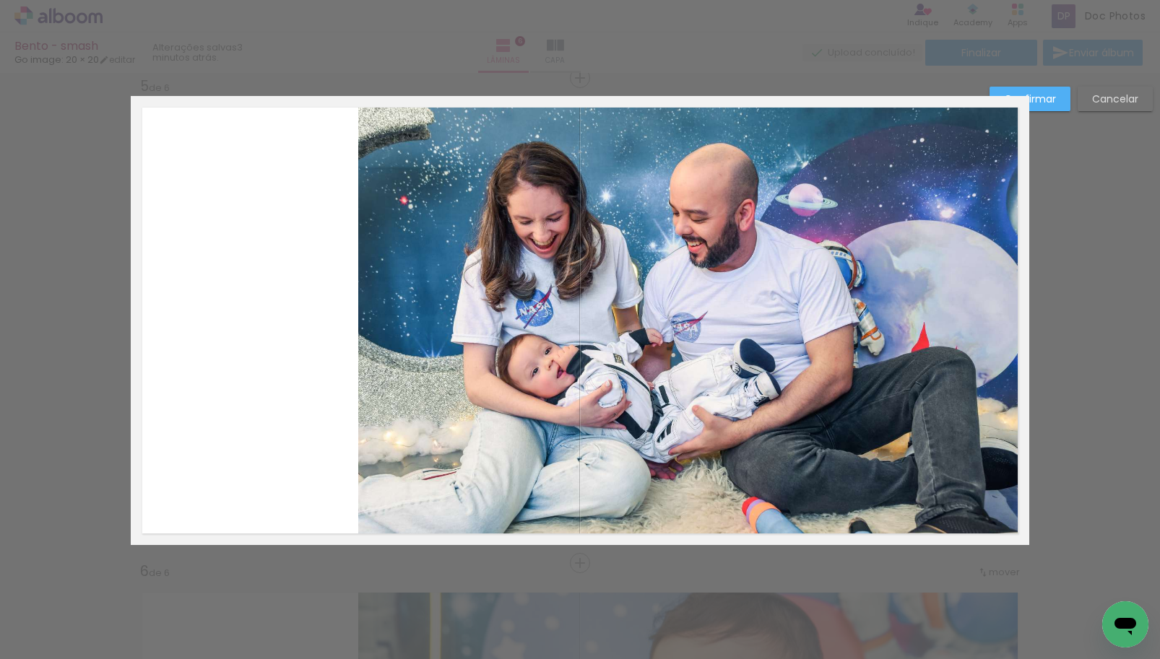
click at [814, 415] on quentale-photo at bounding box center [693, 320] width 671 height 449
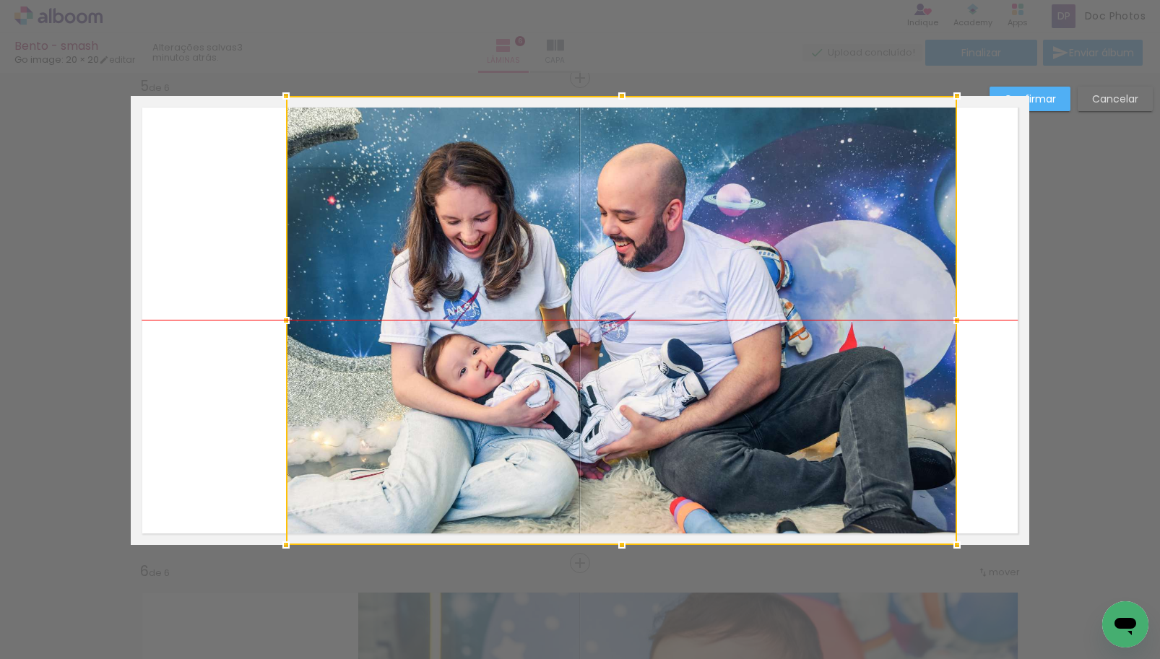
drag, startPoint x: 873, startPoint y: 296, endPoint x: 801, endPoint y: 286, distance: 72.9
click at [801, 286] on div at bounding box center [621, 320] width 671 height 449
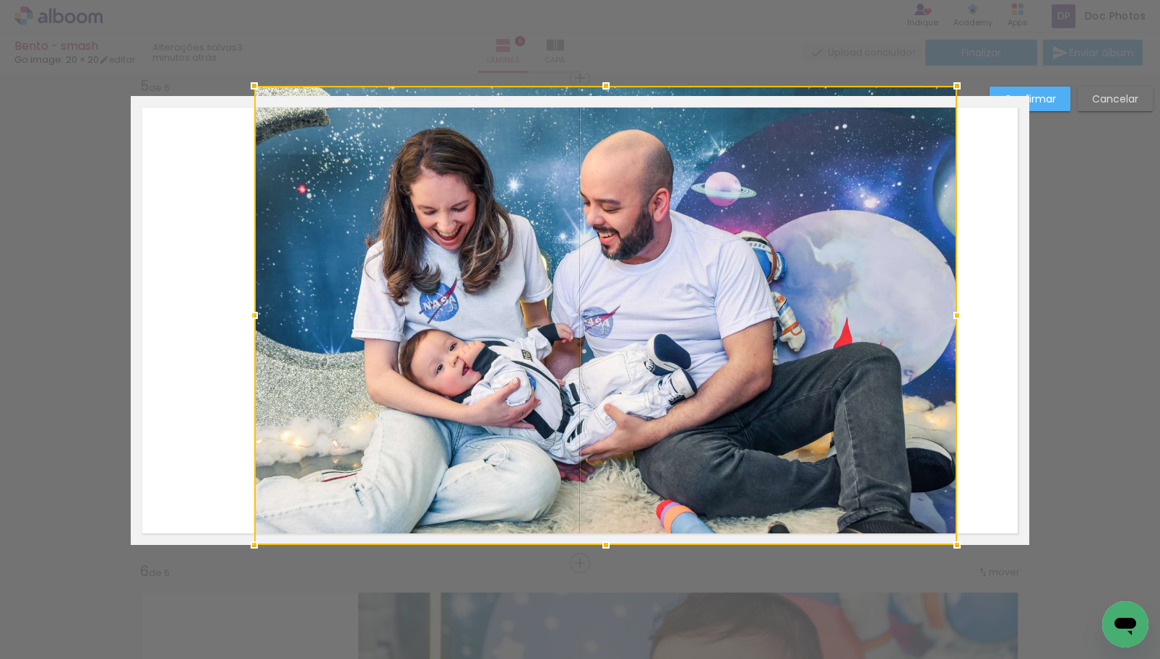
drag, startPoint x: 282, startPoint y: 96, endPoint x: 250, endPoint y: 66, distance: 43.4
click at [250, 0] on div "Bento - smash Go image: 20 × 20 editar 3 minutos atrás. Lâminas 6 Capa Finaliza…" at bounding box center [580, 0] width 1160 height 0
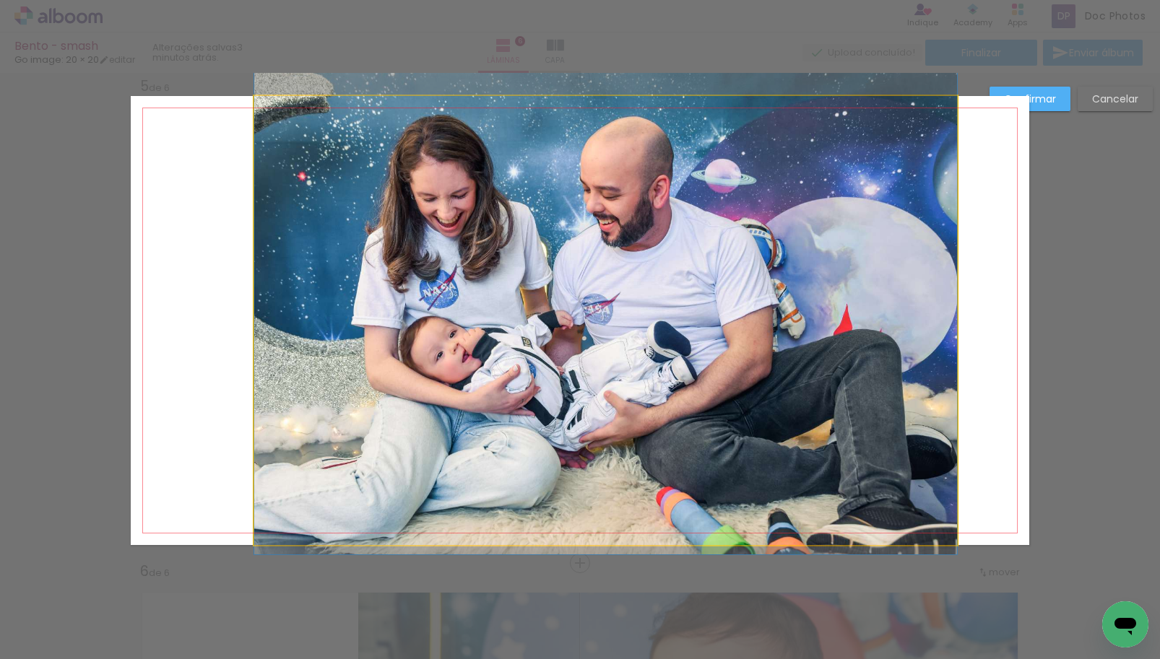
drag, startPoint x: 651, startPoint y: 326, endPoint x: 651, endPoint y: 308, distance: 18.1
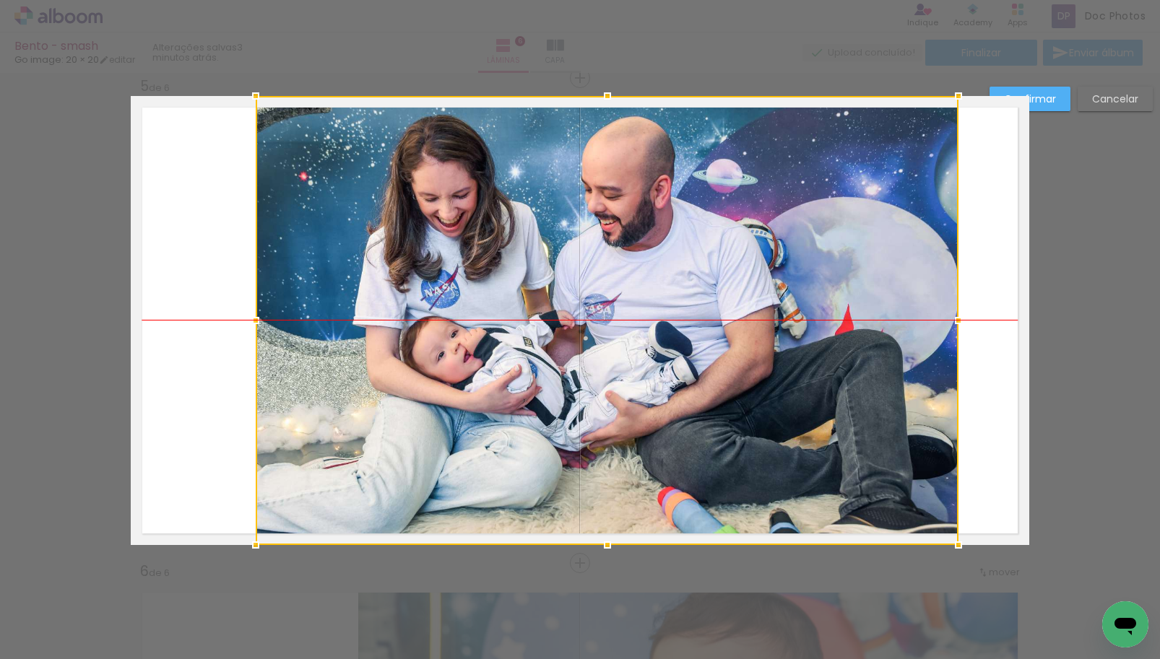
click at [660, 309] on div at bounding box center [607, 320] width 703 height 449
click at [0, 0] on slot "Confirmar" at bounding box center [0, 0] width 0 height 0
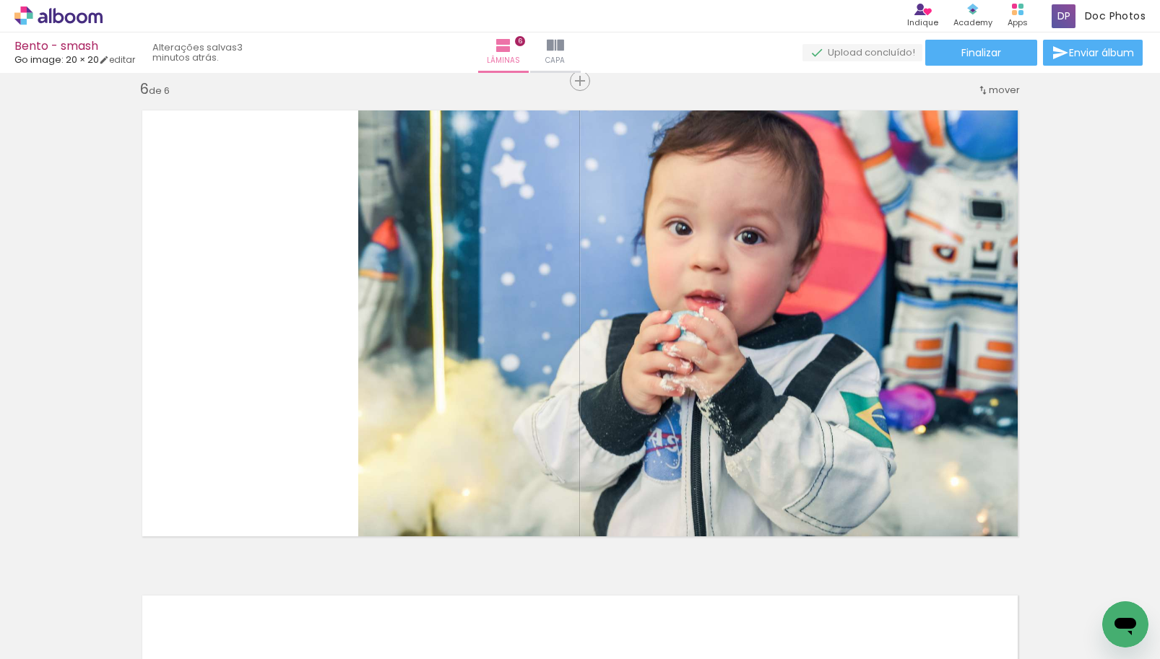
scroll to position [2538, 0]
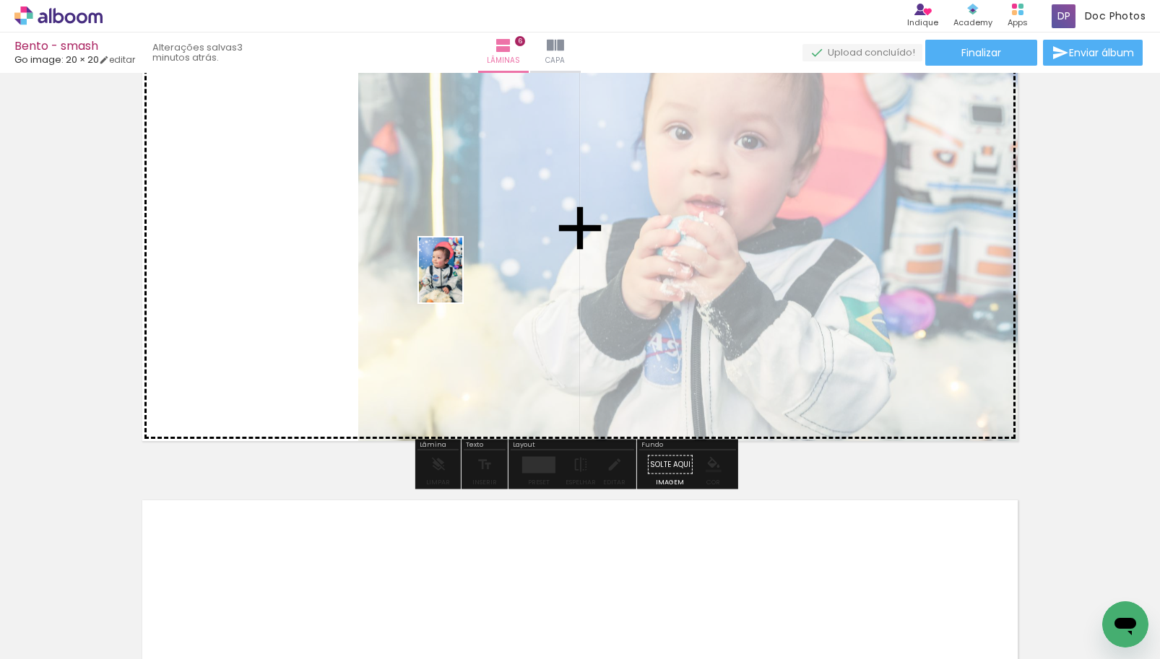
drag, startPoint x: 380, startPoint y: 623, endPoint x: 462, endPoint y: 281, distance: 351.4
click at [462, 281] on quentale-workspace at bounding box center [580, 329] width 1160 height 659
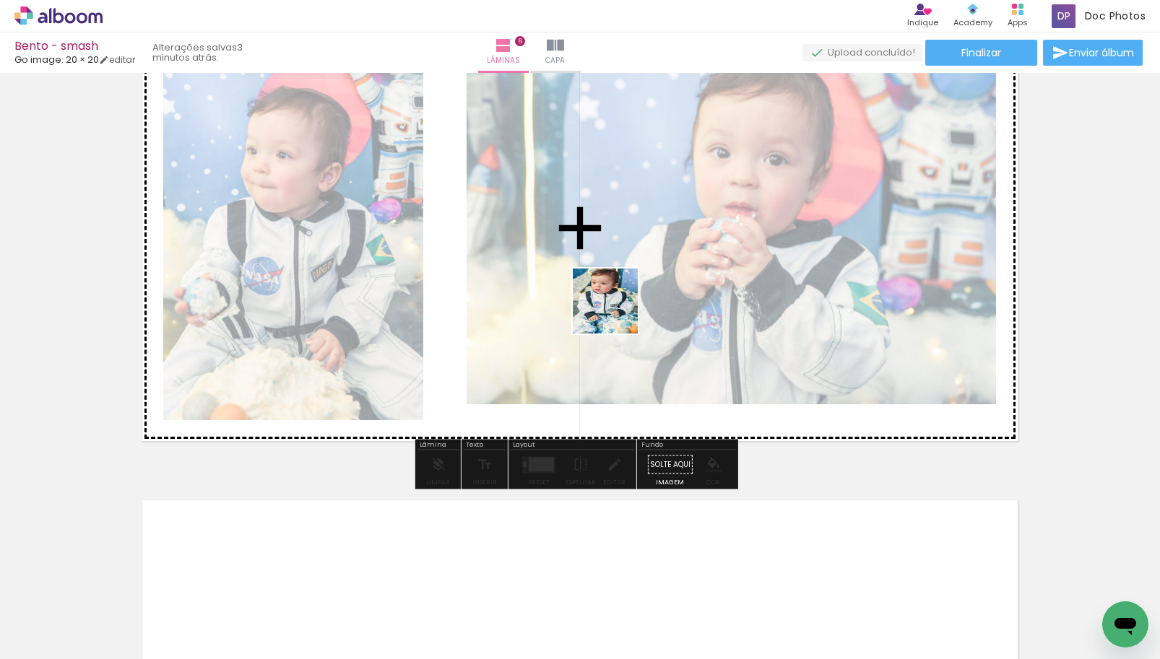
drag, startPoint x: 549, startPoint y: 615, endPoint x: 616, endPoint y: 308, distance: 314.9
click at [616, 308] on quentale-workspace at bounding box center [580, 329] width 1160 height 659
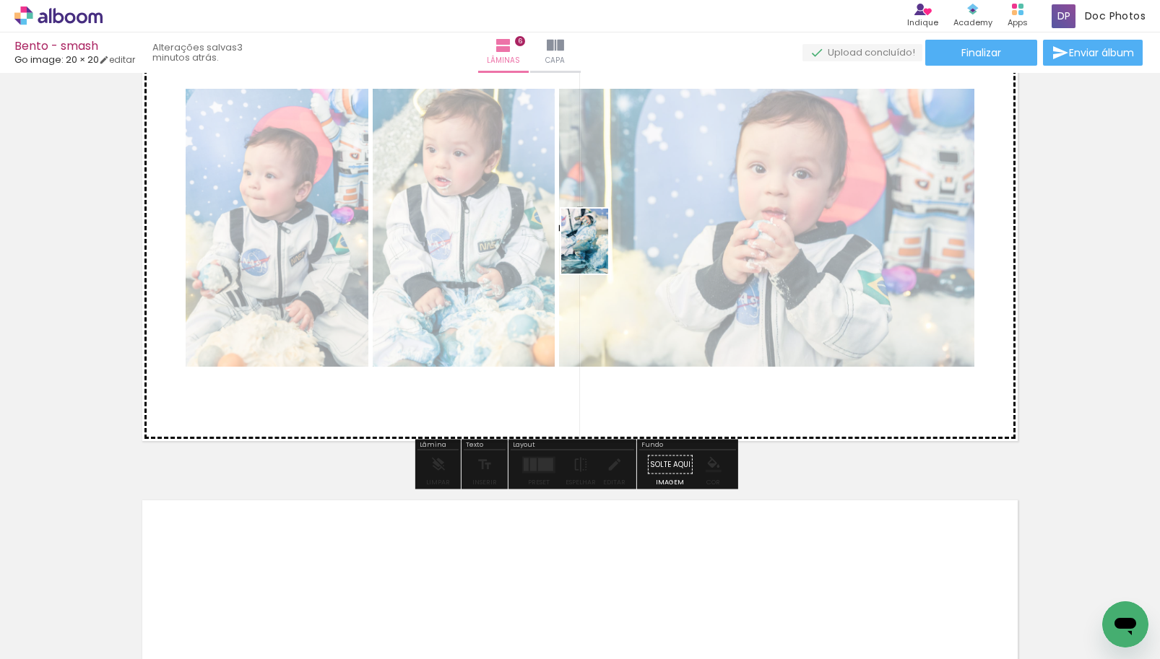
drag, startPoint x: 607, startPoint y: 631, endPoint x: 605, endPoint y: 252, distance: 378.5
click at [605, 252] on quentale-workspace at bounding box center [580, 329] width 1160 height 659
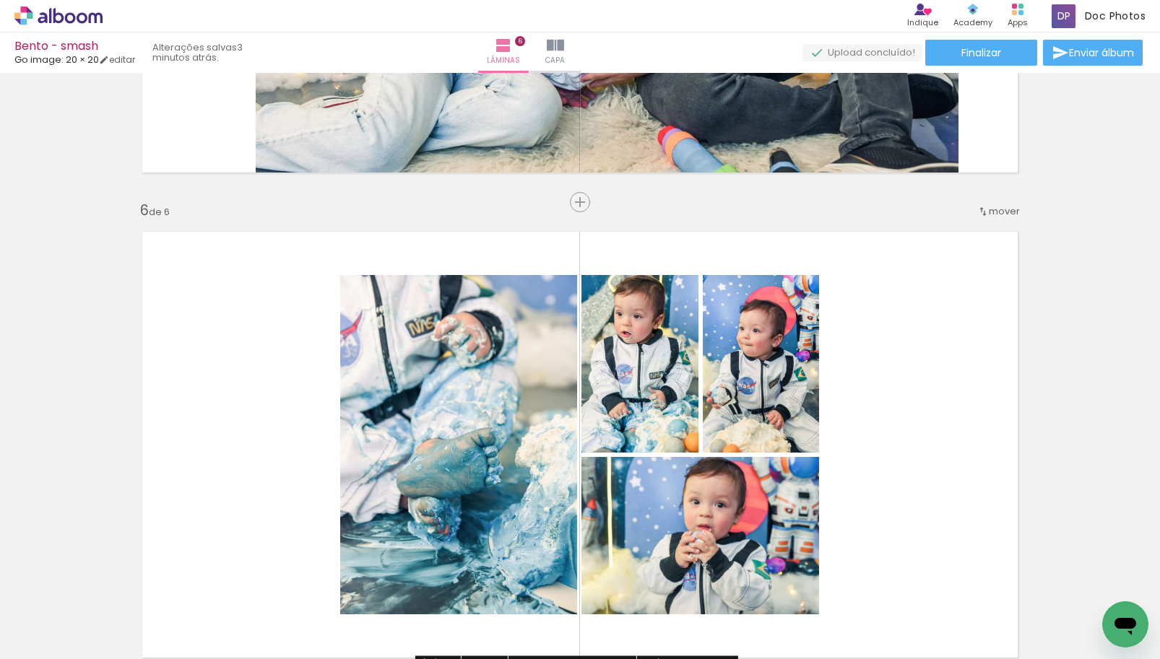
scroll to position [2394, 0]
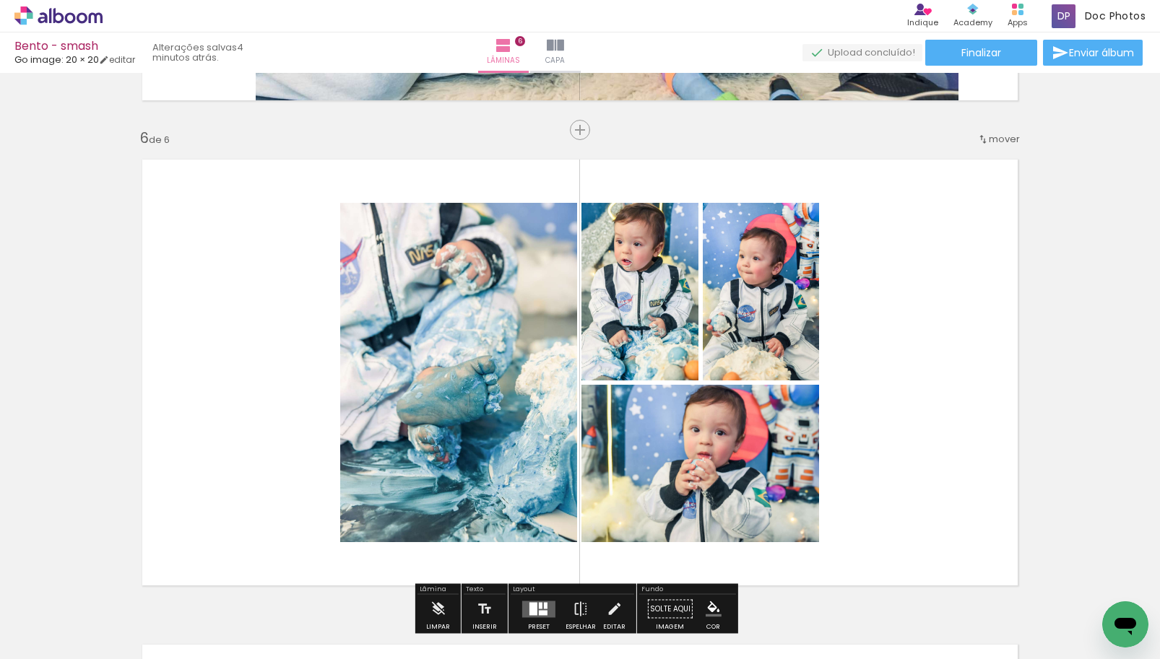
click at [876, 402] on quentale-layouter at bounding box center [580, 372] width 898 height 449
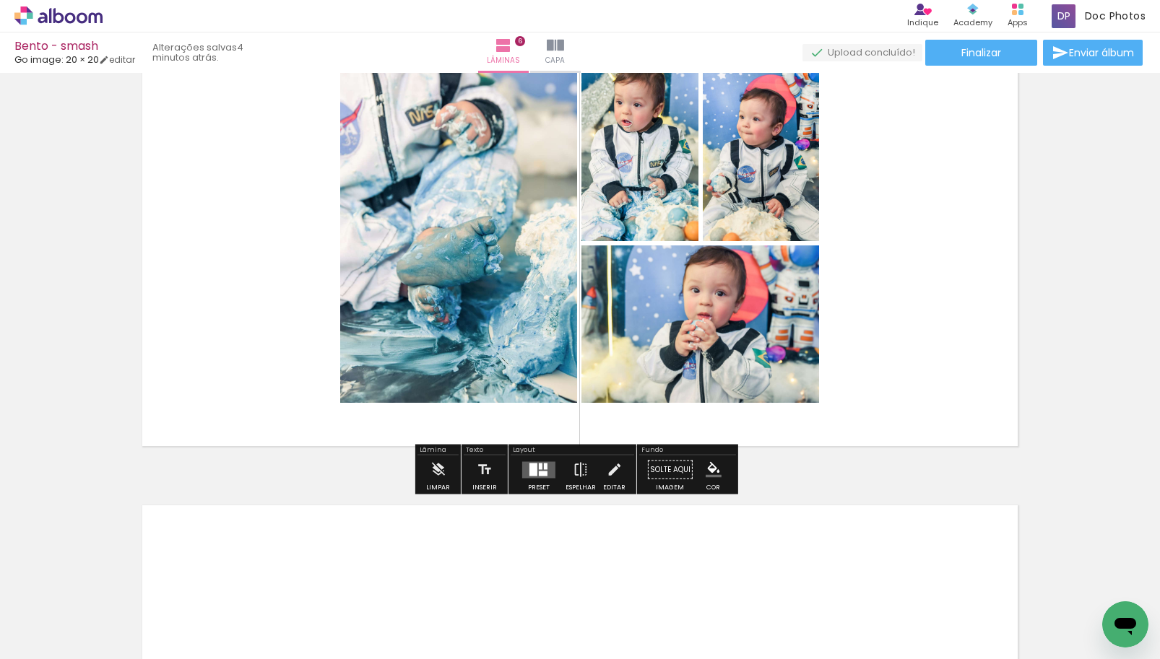
scroll to position [2538, 0]
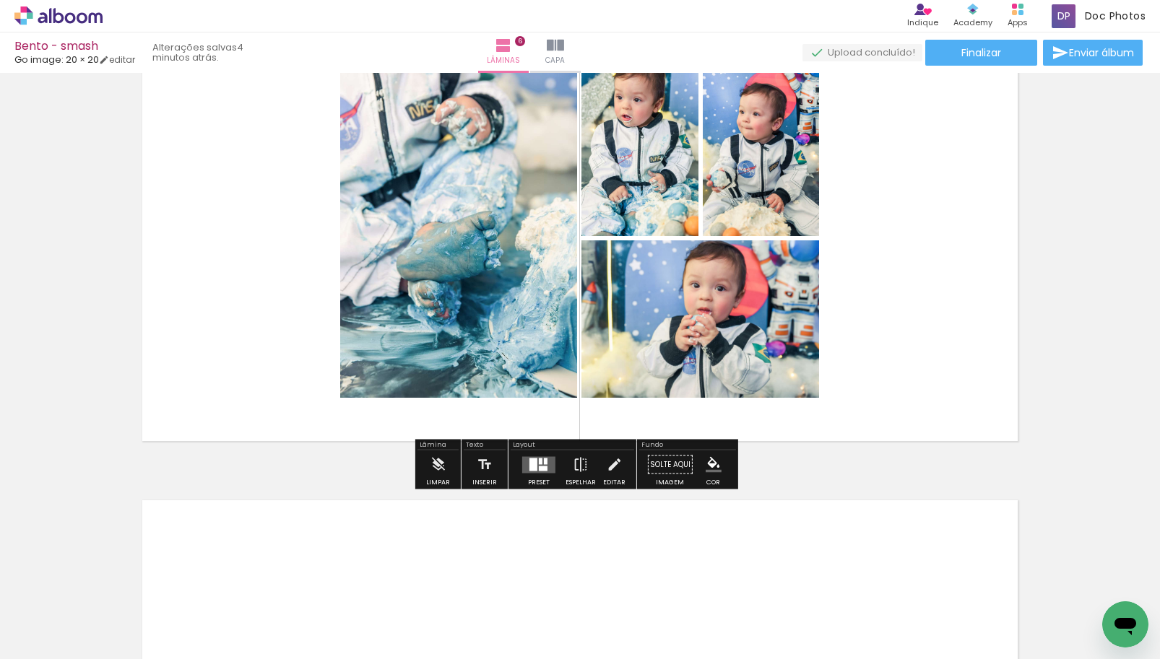
click at [540, 465] on quentale-layouter at bounding box center [538, 464] width 33 height 17
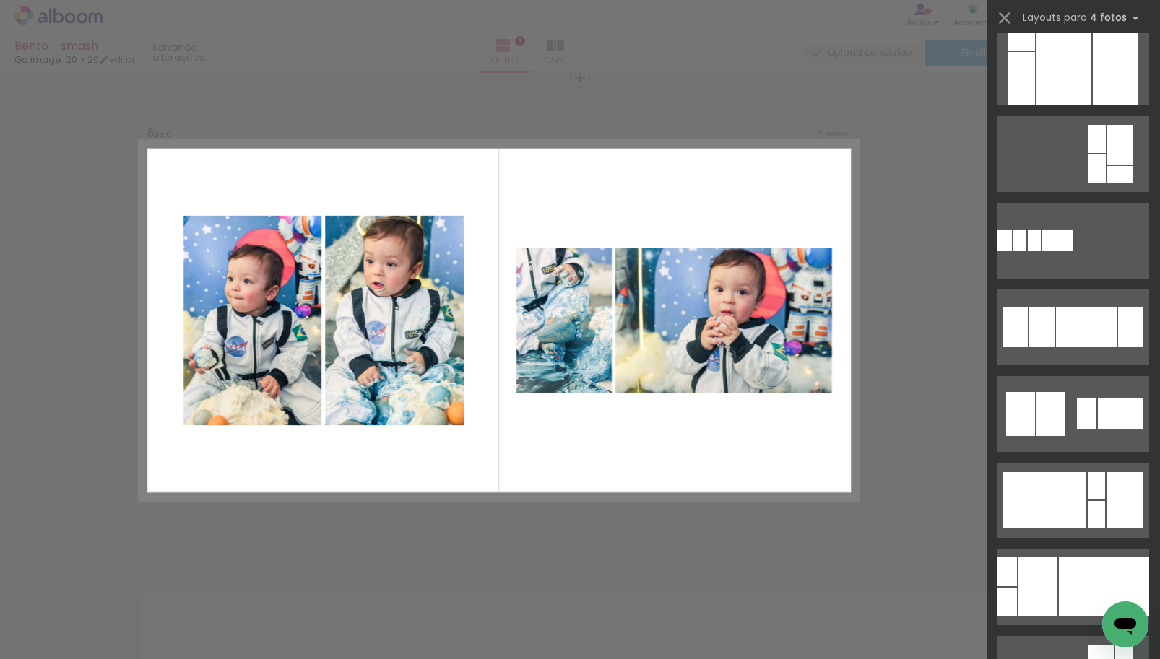
scroll to position [1364, 0]
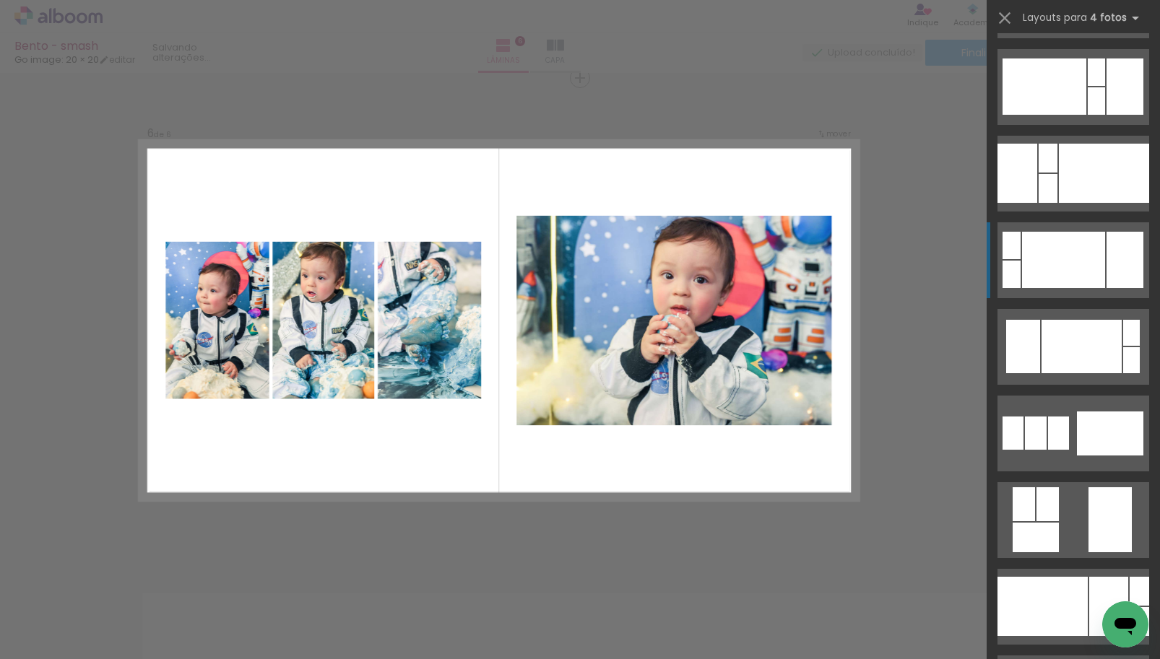
scroll to position [3611, 0]
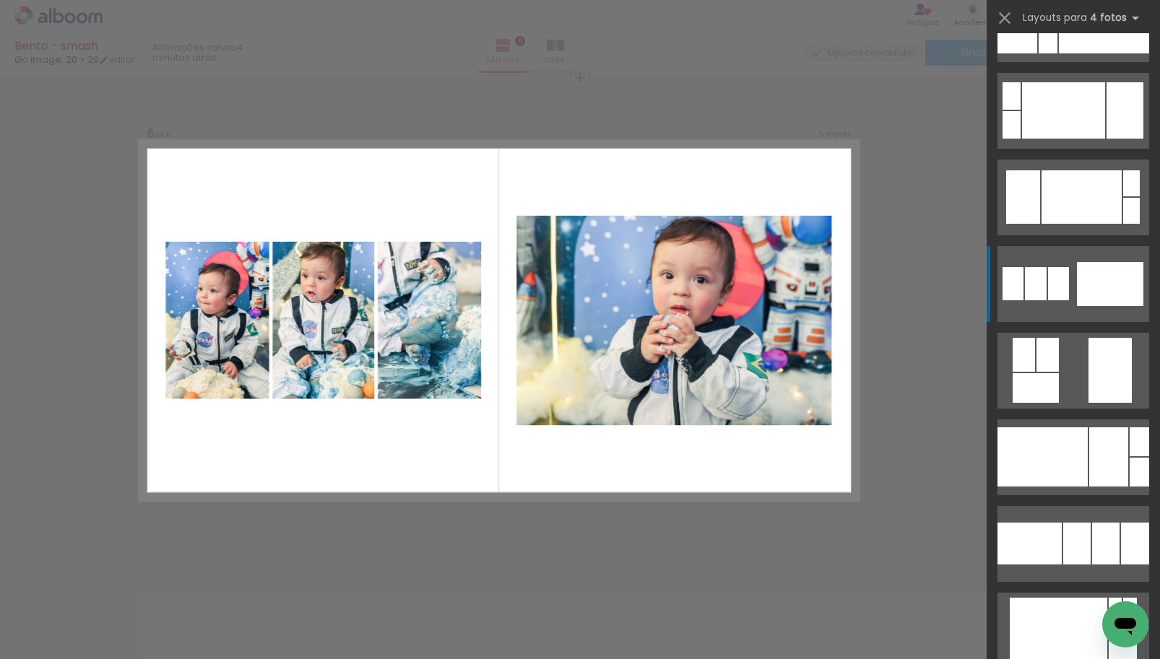
click at [1036, 299] on div at bounding box center [1036, 283] width 22 height 33
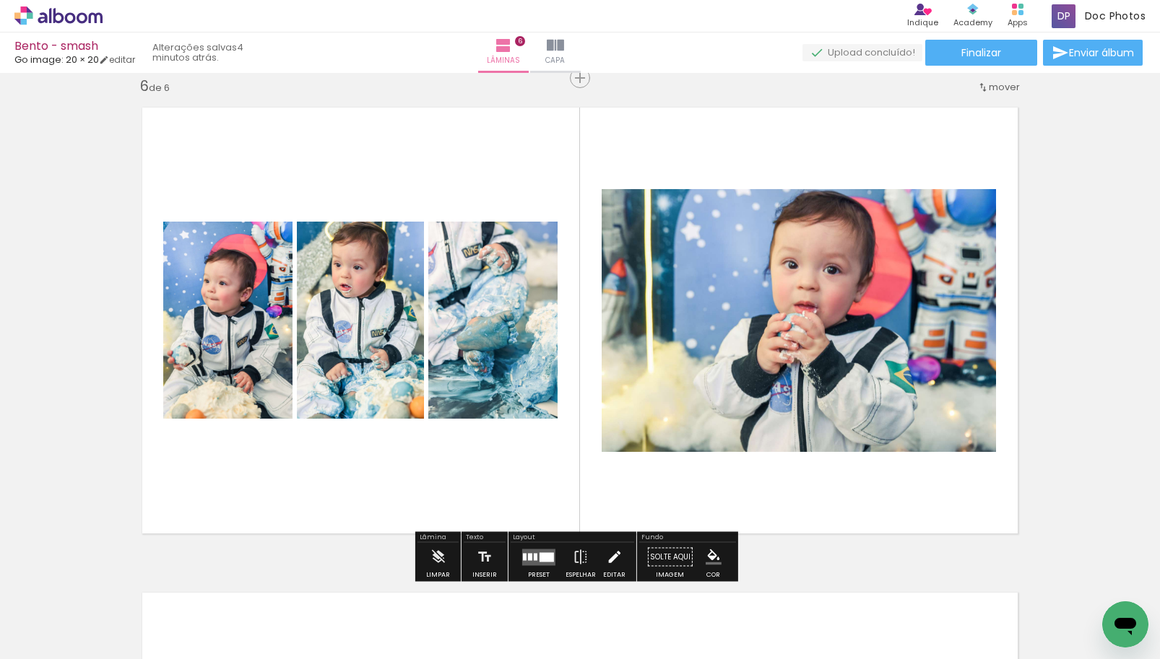
click at [600, 552] on paper-button "Editar" at bounding box center [614, 561] width 30 height 37
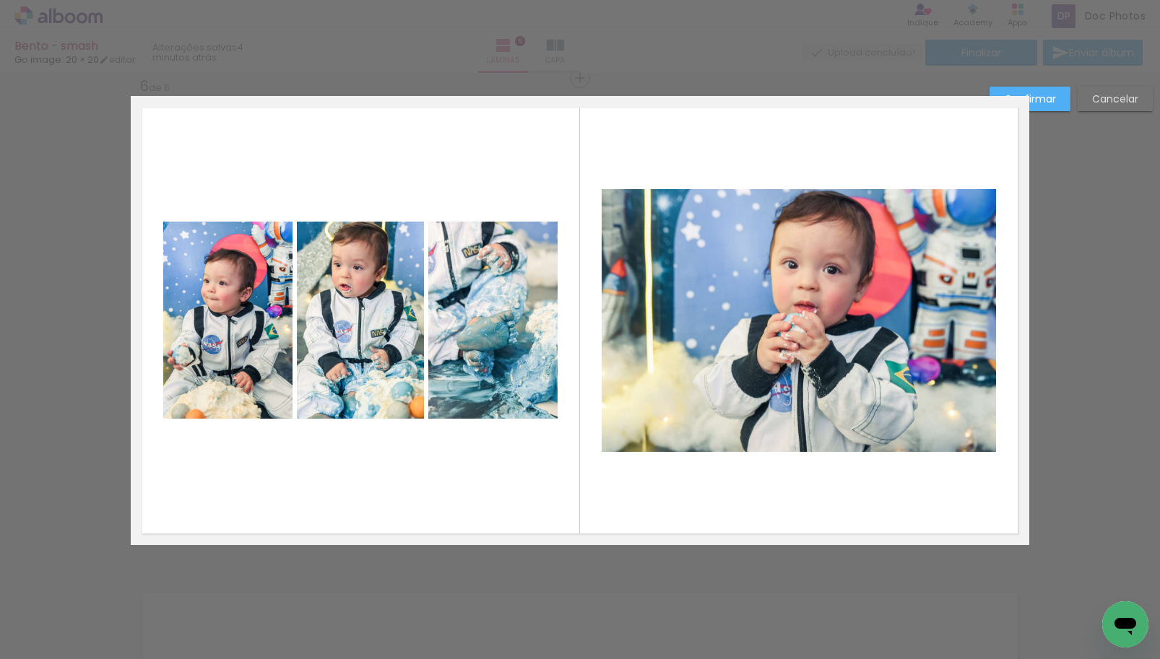
click at [805, 384] on quentale-photo at bounding box center [799, 320] width 394 height 263
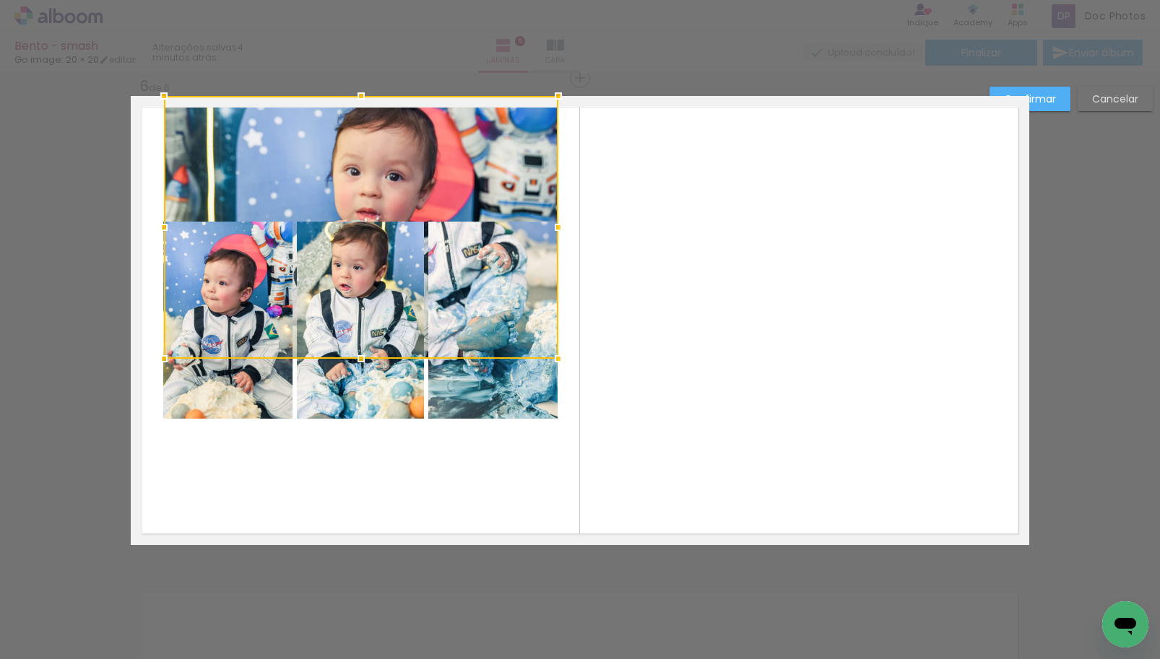
drag, startPoint x: 874, startPoint y: 343, endPoint x: 425, endPoint y: 229, distance: 463.5
click at [425, 229] on div at bounding box center [361, 227] width 394 height 263
click at [221, 322] on div at bounding box center [361, 227] width 394 height 263
drag, startPoint x: 218, startPoint y: 302, endPoint x: 216, endPoint y: 226, distance: 75.9
click at [216, 226] on div at bounding box center [360, 227] width 394 height 263
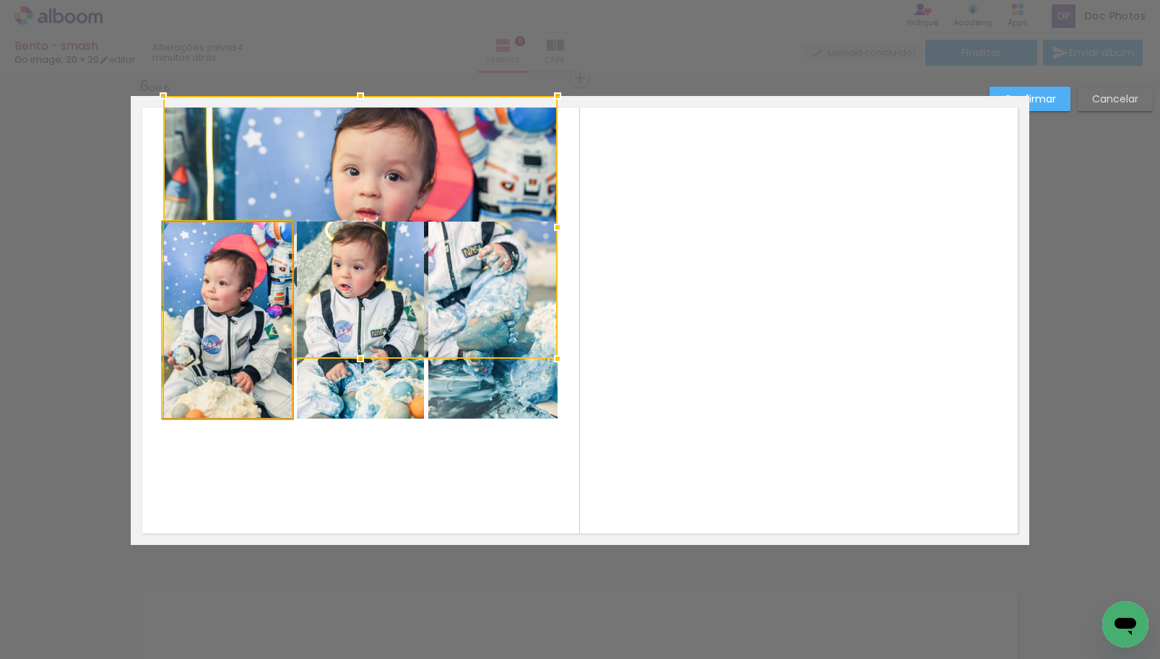
click at [223, 380] on quentale-photo at bounding box center [227, 320] width 129 height 197
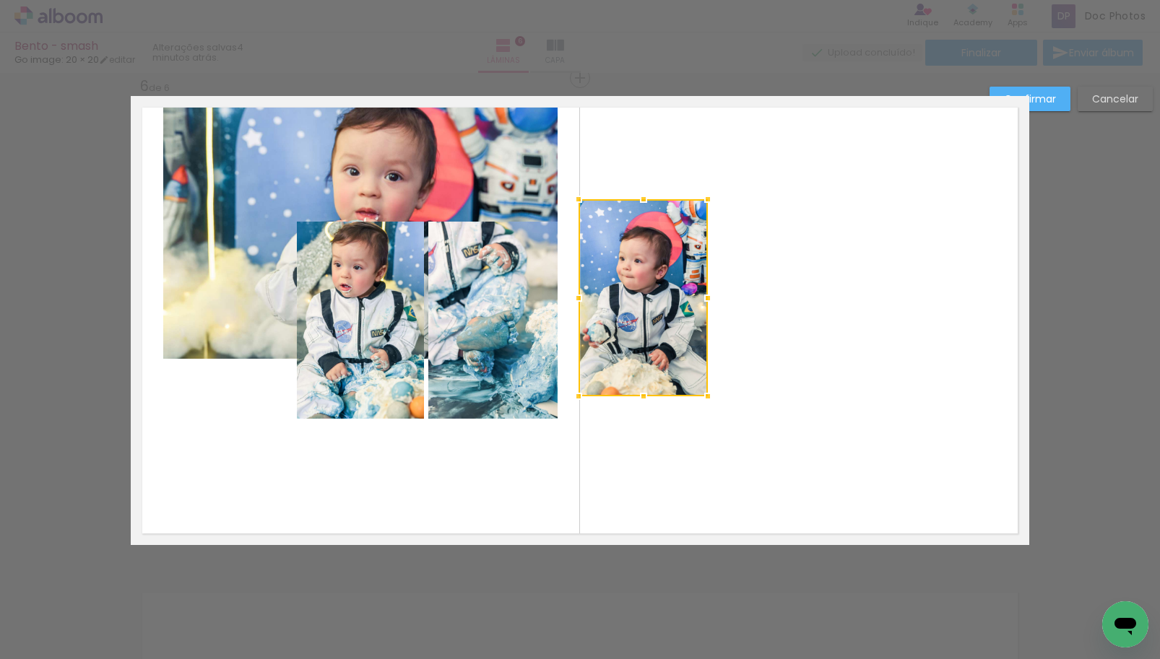
drag, startPoint x: 238, startPoint y: 401, endPoint x: 654, endPoint y: 378, distance: 415.9
click at [654, 378] on div at bounding box center [643, 297] width 129 height 197
click at [370, 402] on quentale-photo at bounding box center [360, 320] width 127 height 197
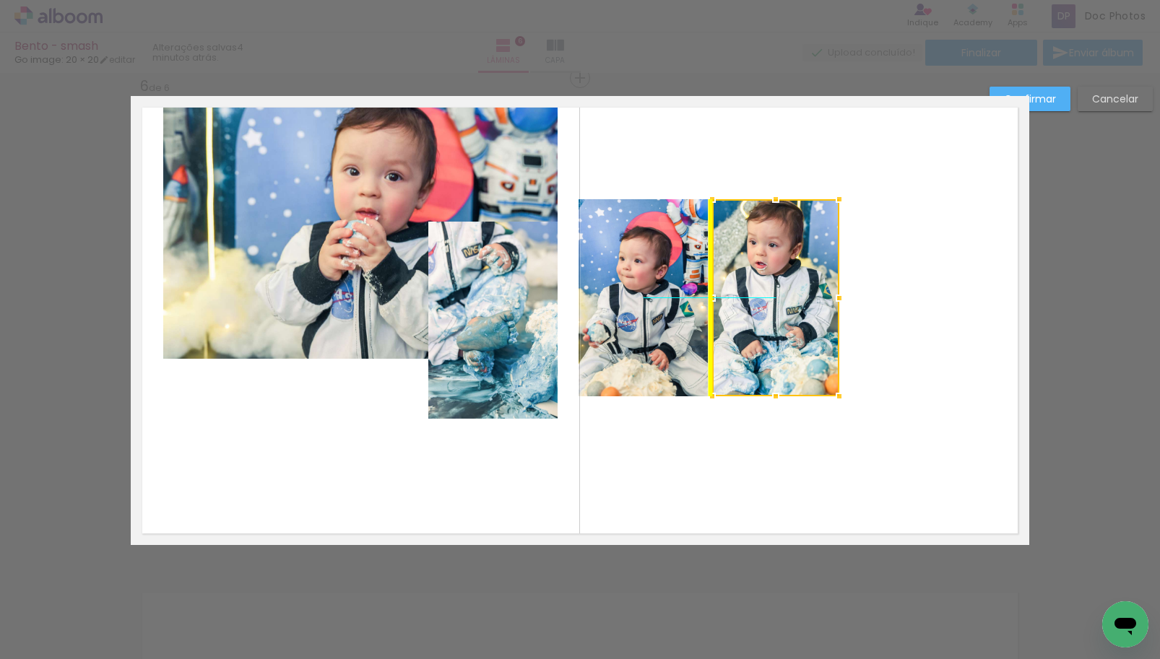
drag, startPoint x: 365, startPoint y: 402, endPoint x: 761, endPoint y: 376, distance: 396.6
click at [761, 376] on div at bounding box center [775, 297] width 127 height 197
click at [502, 383] on quentale-photo at bounding box center [492, 320] width 129 height 197
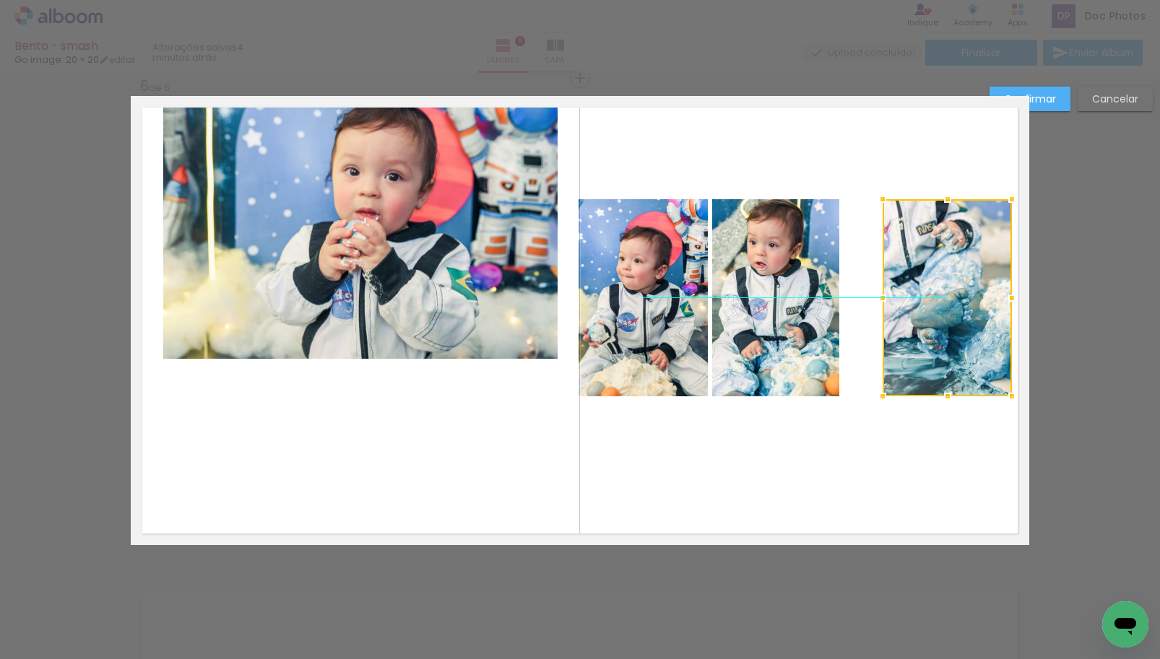
drag, startPoint x: 491, startPoint y: 386, endPoint x: 945, endPoint y: 362, distance: 454.9
click at [945, 362] on div at bounding box center [947, 297] width 129 height 197
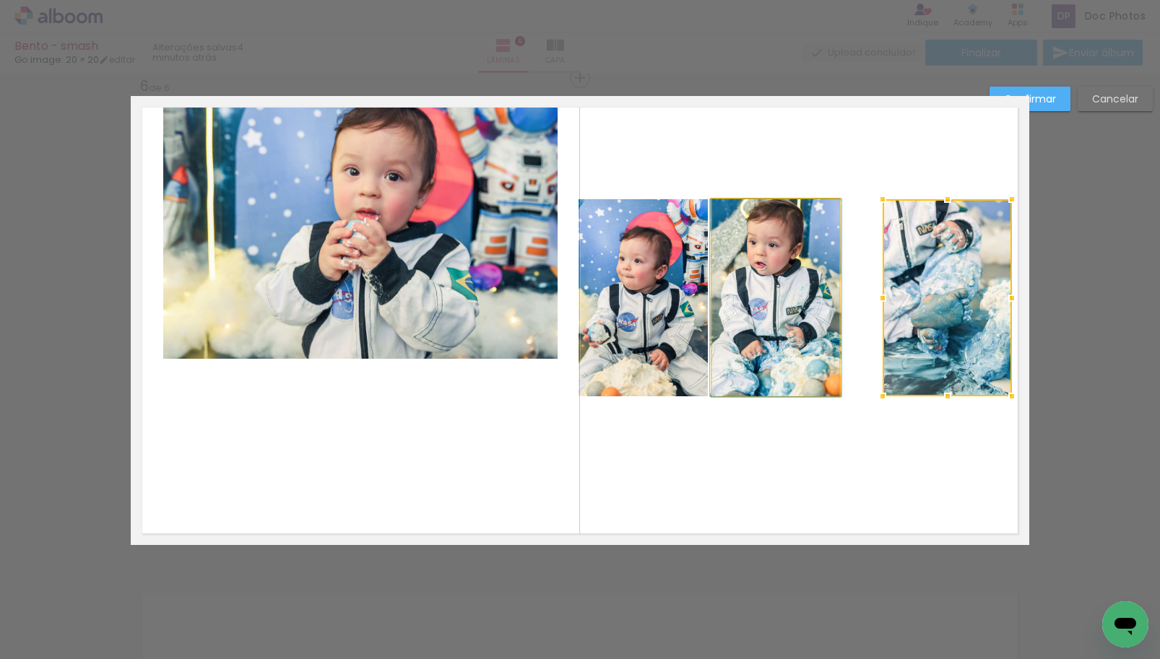
click at [763, 338] on quentale-photo at bounding box center [775, 297] width 127 height 197
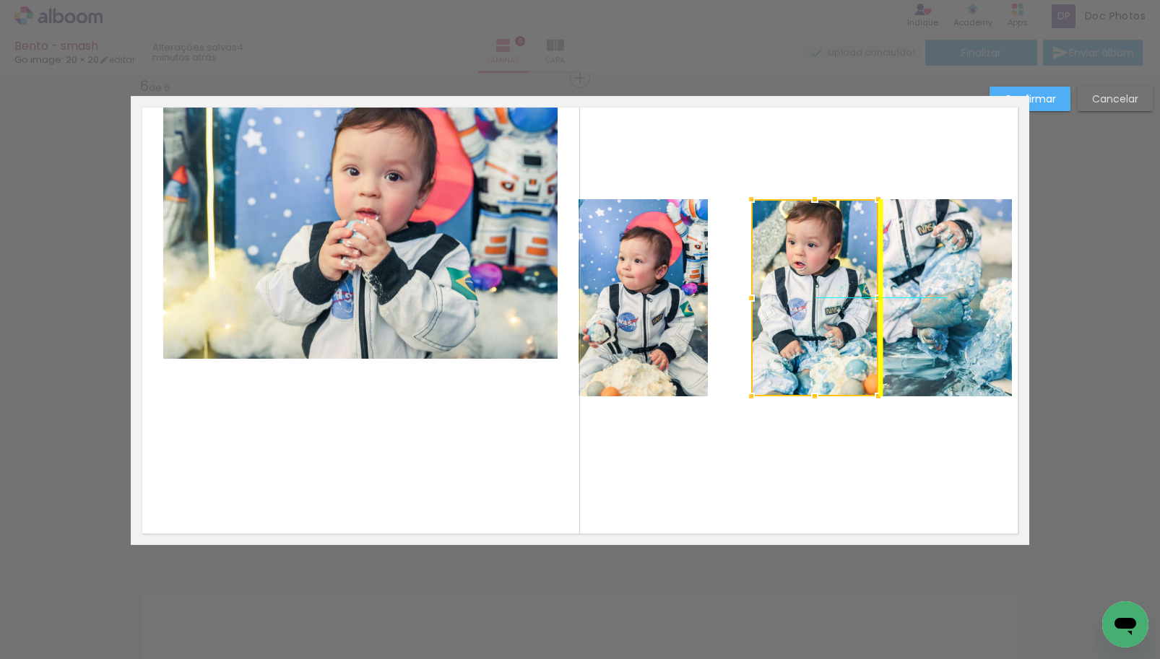
drag, startPoint x: 761, startPoint y: 338, endPoint x: 791, endPoint y: 342, distance: 30.5
click at [791, 342] on div at bounding box center [814, 297] width 127 height 197
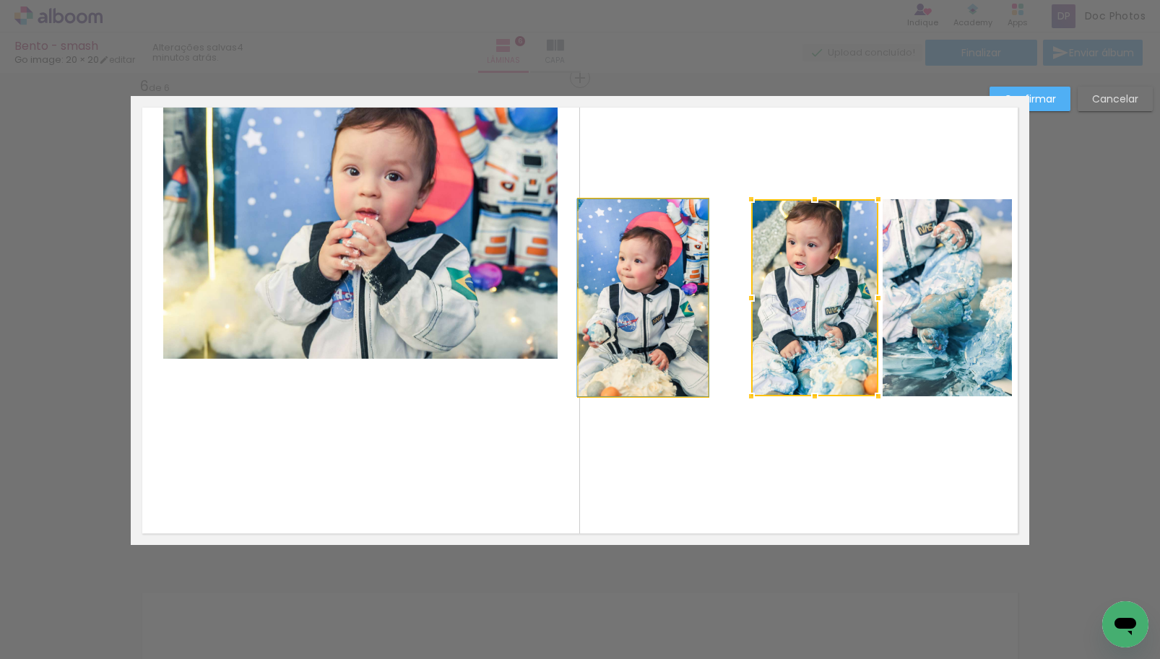
click at [619, 290] on quentale-photo at bounding box center [643, 297] width 129 height 197
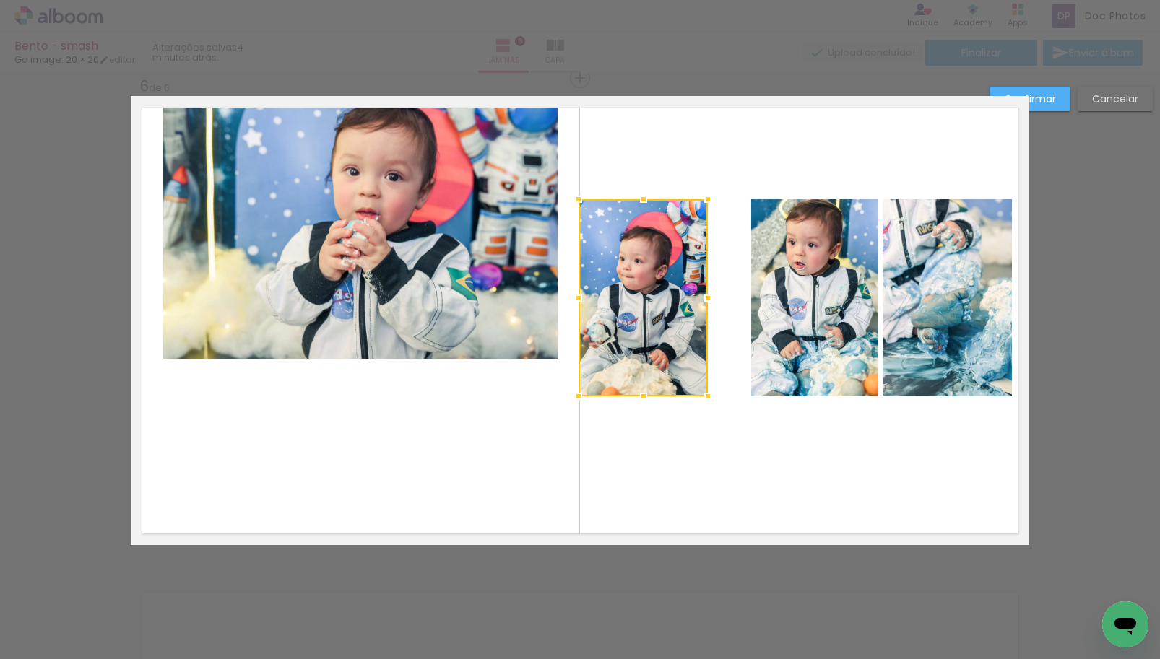
click at [407, 232] on quentale-photo at bounding box center [360, 227] width 394 height 263
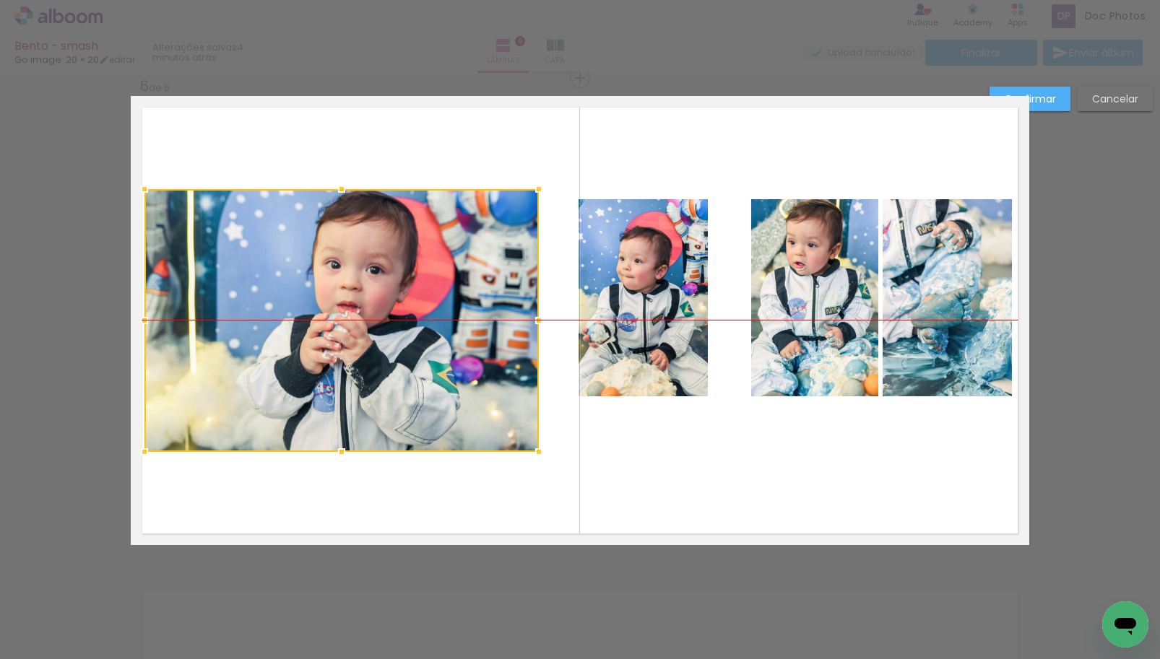
drag, startPoint x: 353, startPoint y: 223, endPoint x: 348, endPoint y: 309, distance: 86.1
click at [334, 319] on div at bounding box center [341, 320] width 394 height 263
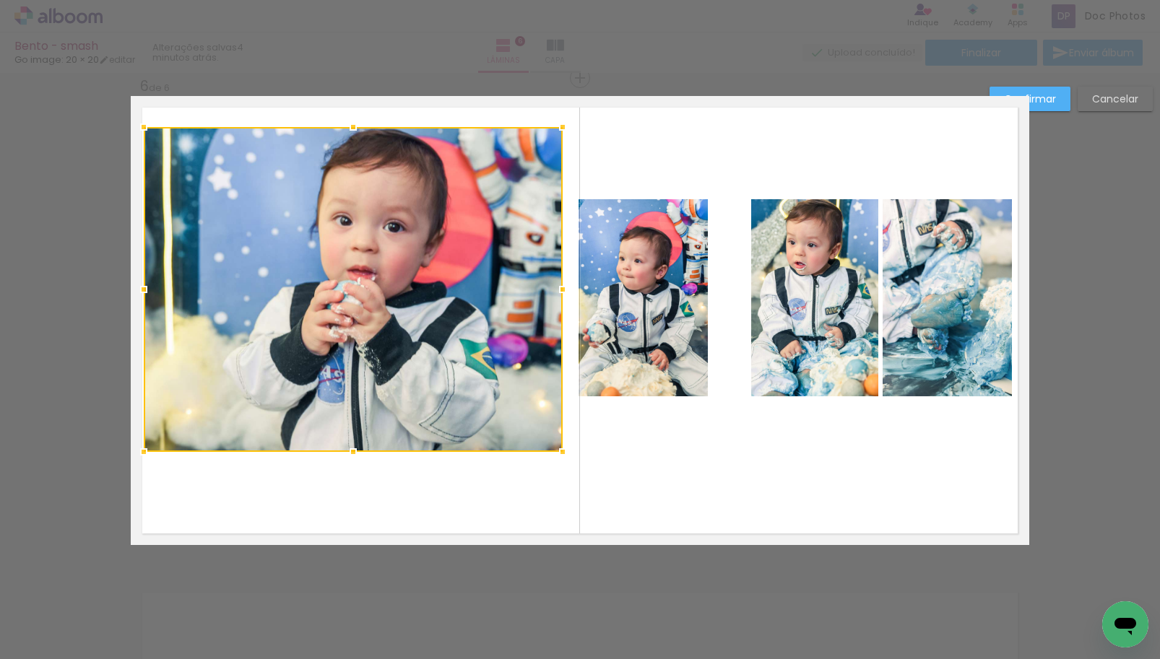
drag, startPoint x: 529, startPoint y: 191, endPoint x: 553, endPoint y: 126, distance: 68.8
click at [553, 126] on div at bounding box center [562, 127] width 29 height 29
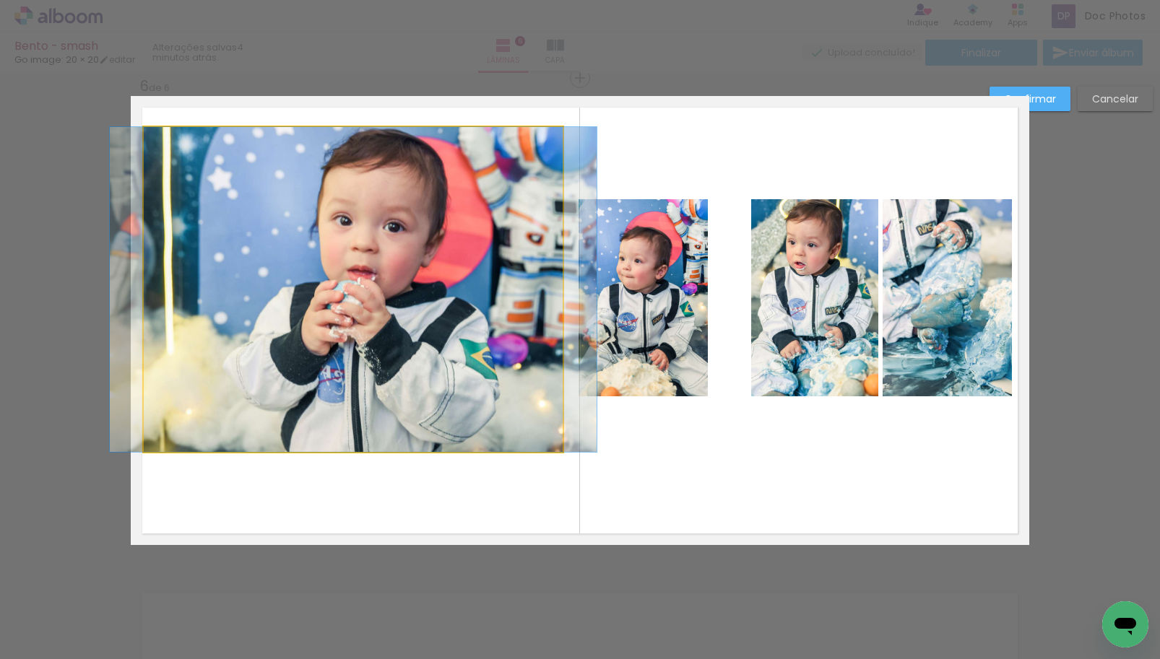
click at [373, 279] on quentale-photo at bounding box center [353, 289] width 419 height 325
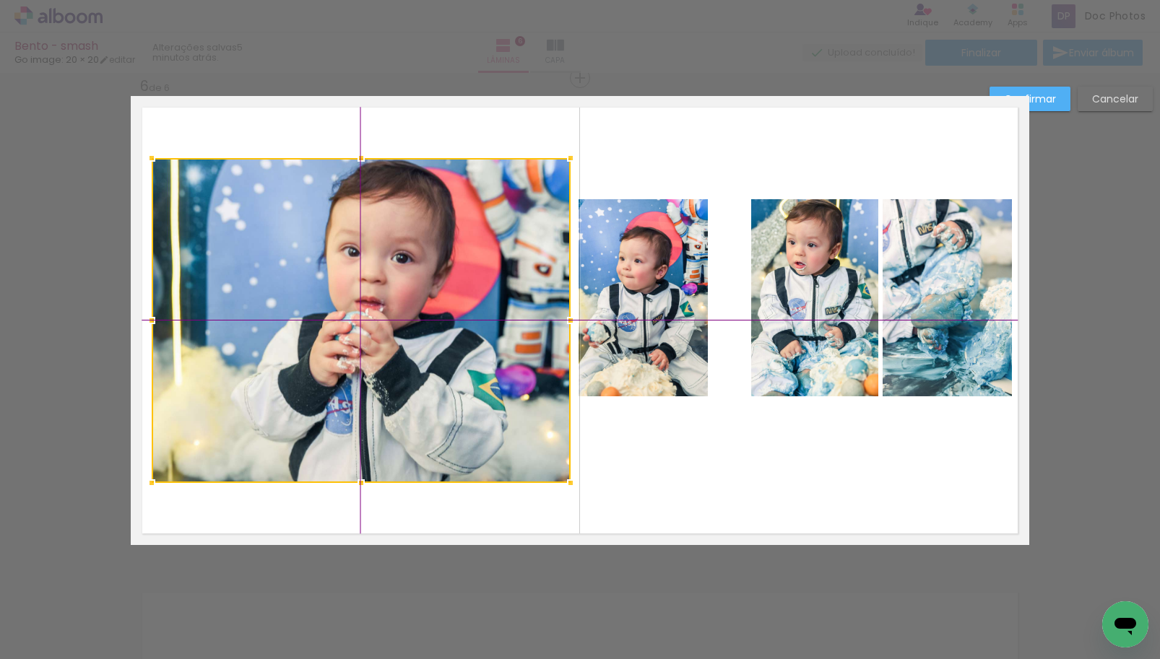
drag, startPoint x: 373, startPoint y: 279, endPoint x: 373, endPoint y: 300, distance: 20.9
click at [373, 300] on div at bounding box center [361, 320] width 419 height 325
click at [690, 295] on quentale-photo at bounding box center [643, 297] width 129 height 197
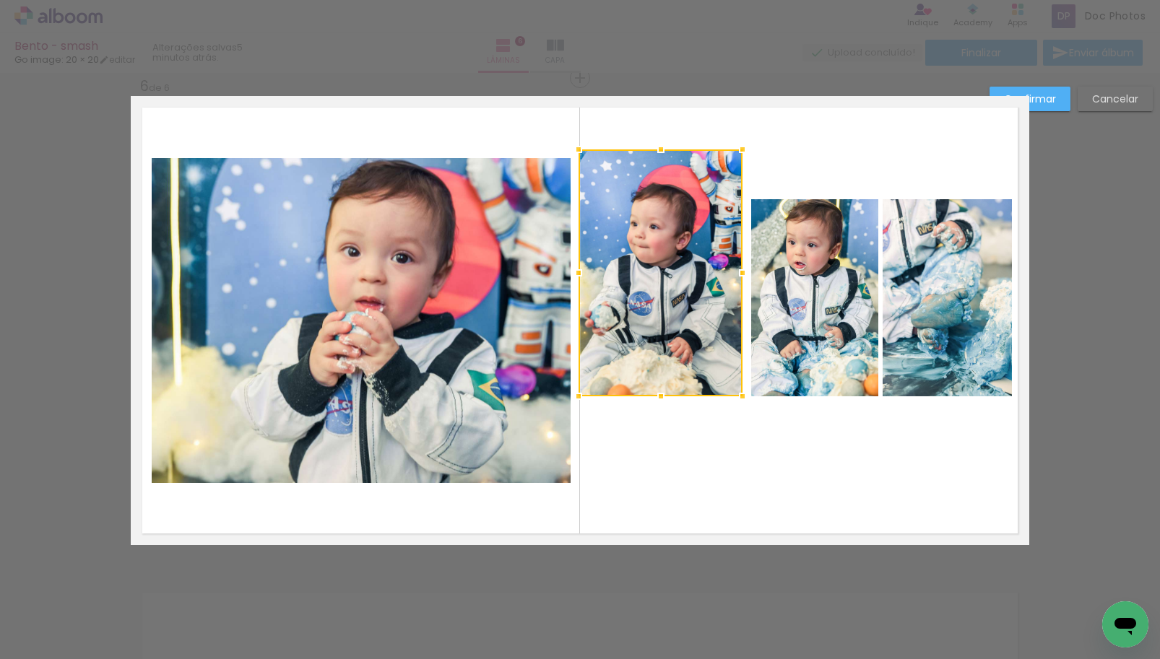
drag, startPoint x: 699, startPoint y: 202, endPoint x: 742, endPoint y: 162, distance: 58.3
click at [742, 162] on div at bounding box center [742, 149] width 29 height 29
click at [667, 241] on quentale-photo at bounding box center [661, 273] width 164 height 247
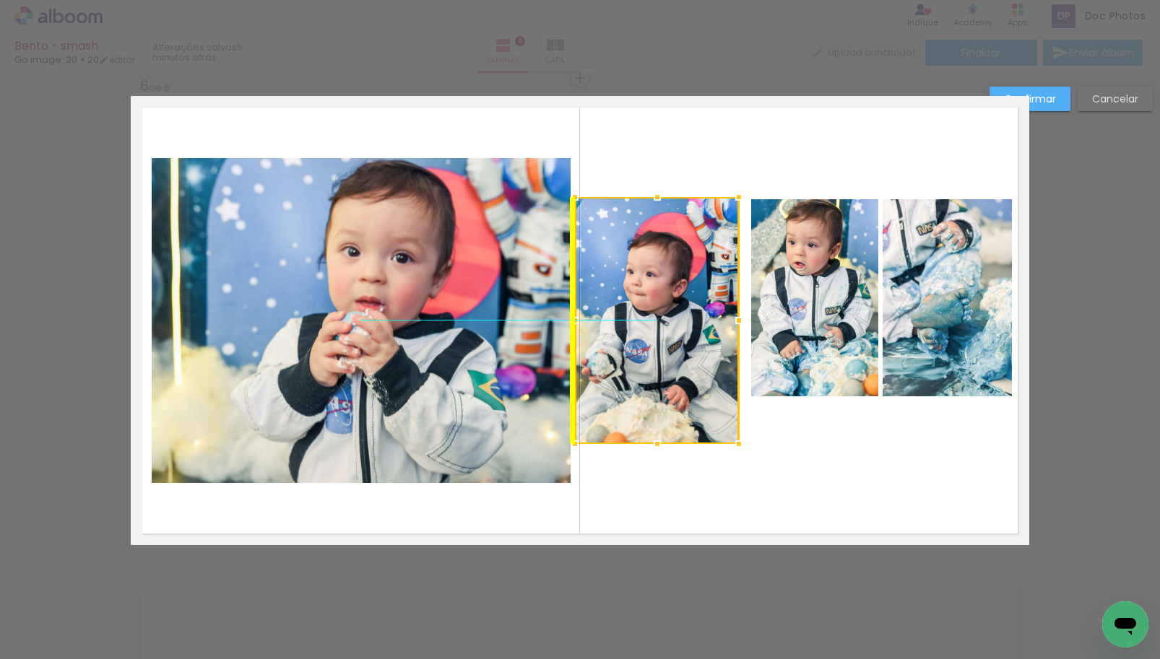
drag, startPoint x: 666, startPoint y: 246, endPoint x: 659, endPoint y: 292, distance: 46.8
click at [659, 292] on div at bounding box center [657, 320] width 164 height 247
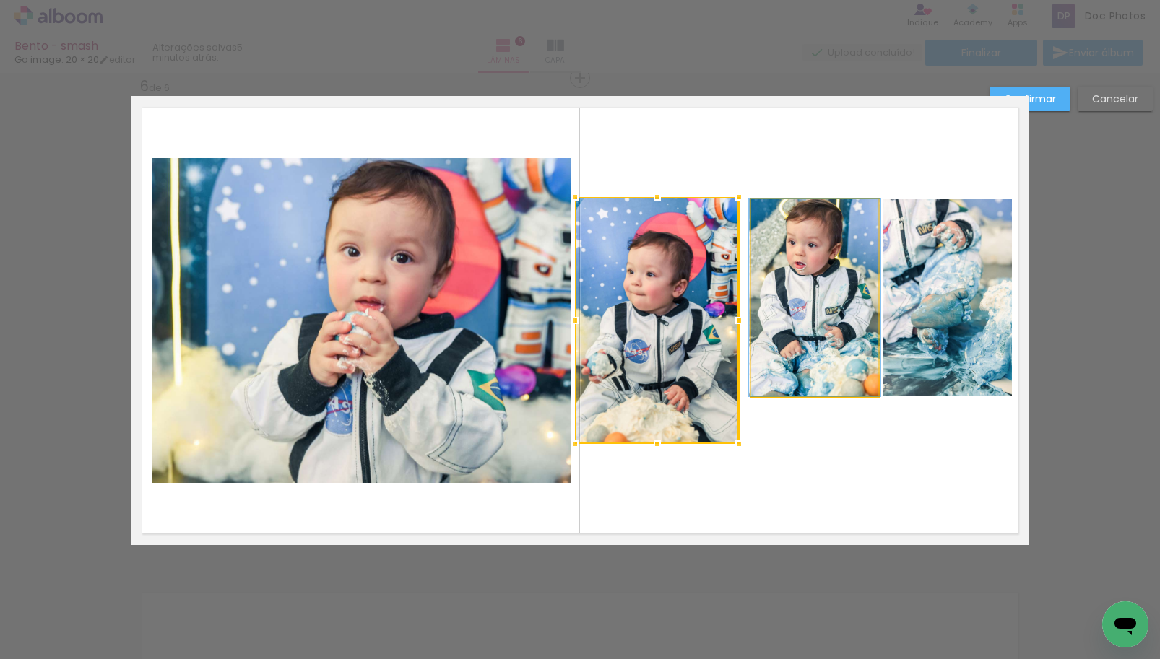
click at [852, 280] on quentale-photo at bounding box center [814, 297] width 127 height 197
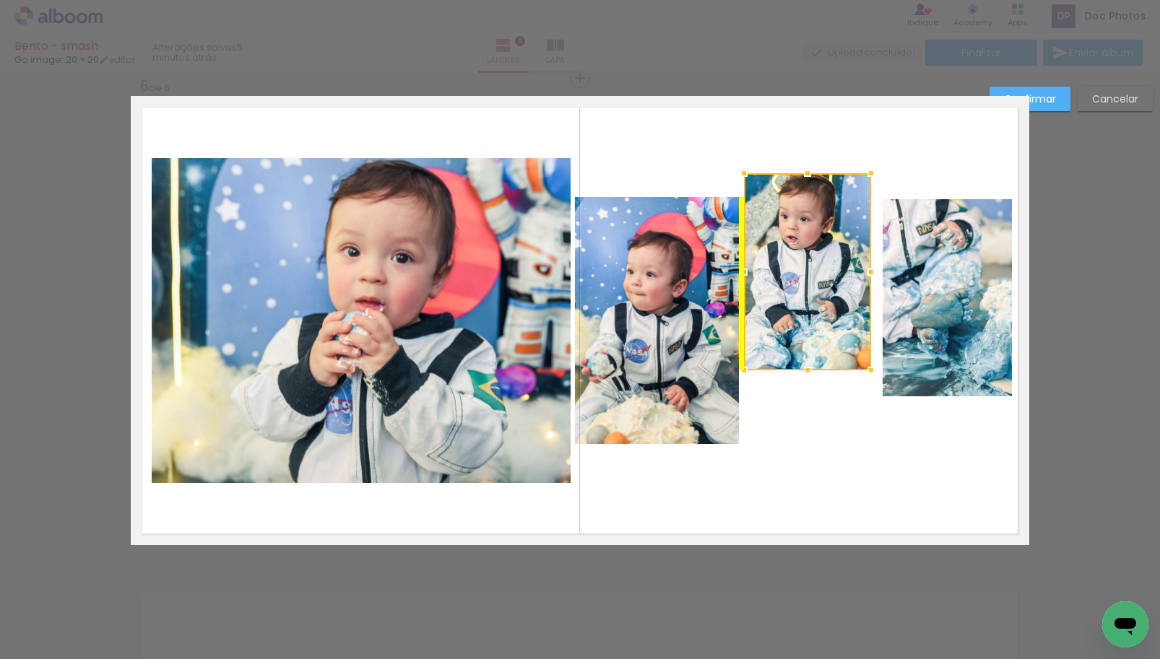
drag, startPoint x: 820, startPoint y: 276, endPoint x: 811, endPoint y: 245, distance: 32.2
click at [811, 245] on div at bounding box center [807, 271] width 127 height 197
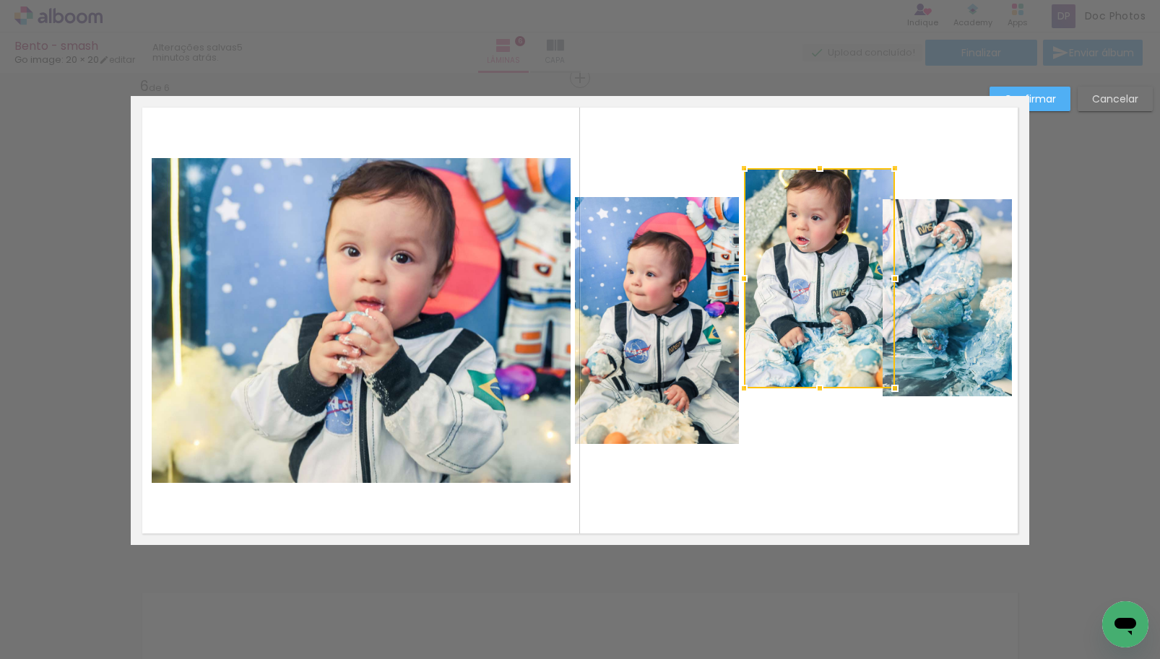
drag, startPoint x: 861, startPoint y: 362, endPoint x: 883, endPoint y: 376, distance: 26.6
click at [885, 384] on div at bounding box center [894, 388] width 29 height 29
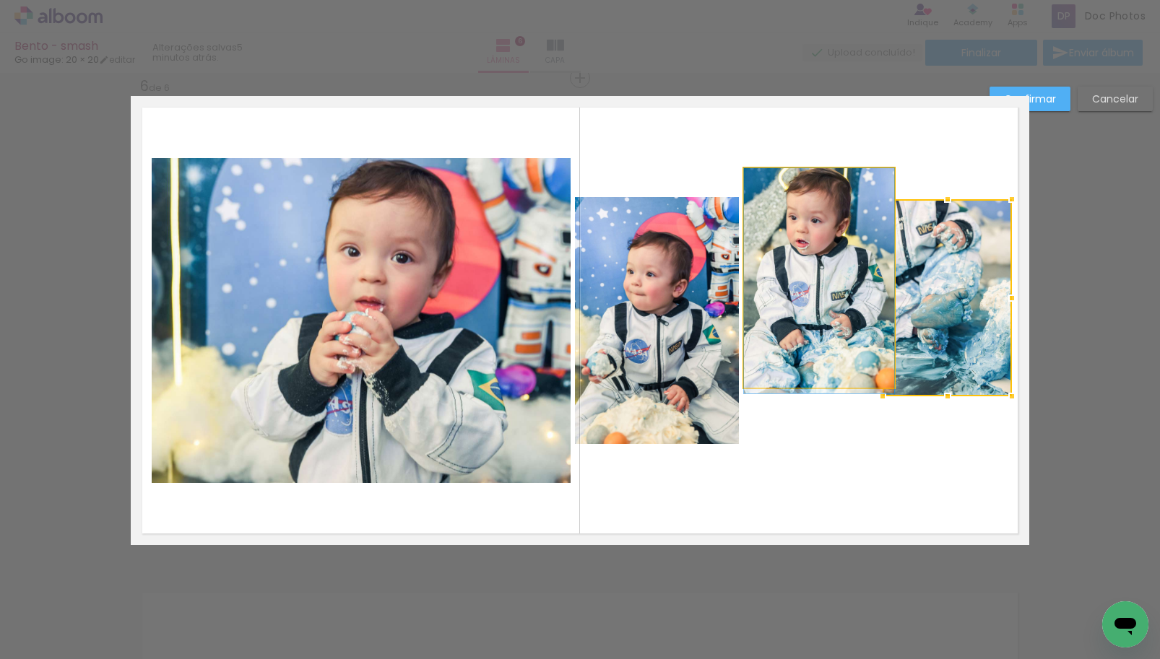
drag, startPoint x: 827, startPoint y: 233, endPoint x: 828, endPoint y: 307, distance: 74.4
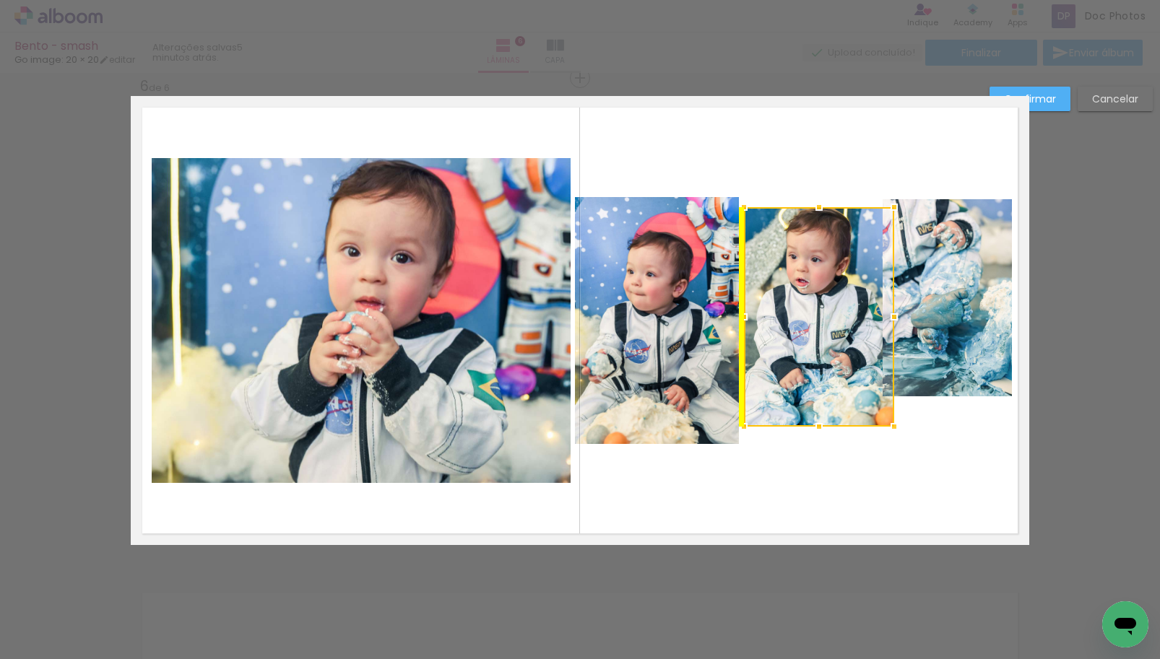
drag, startPoint x: 818, startPoint y: 240, endPoint x: 818, endPoint y: 279, distance: 39.0
click at [818, 279] on div at bounding box center [819, 317] width 150 height 220
click at [671, 326] on quentale-photo at bounding box center [657, 320] width 164 height 247
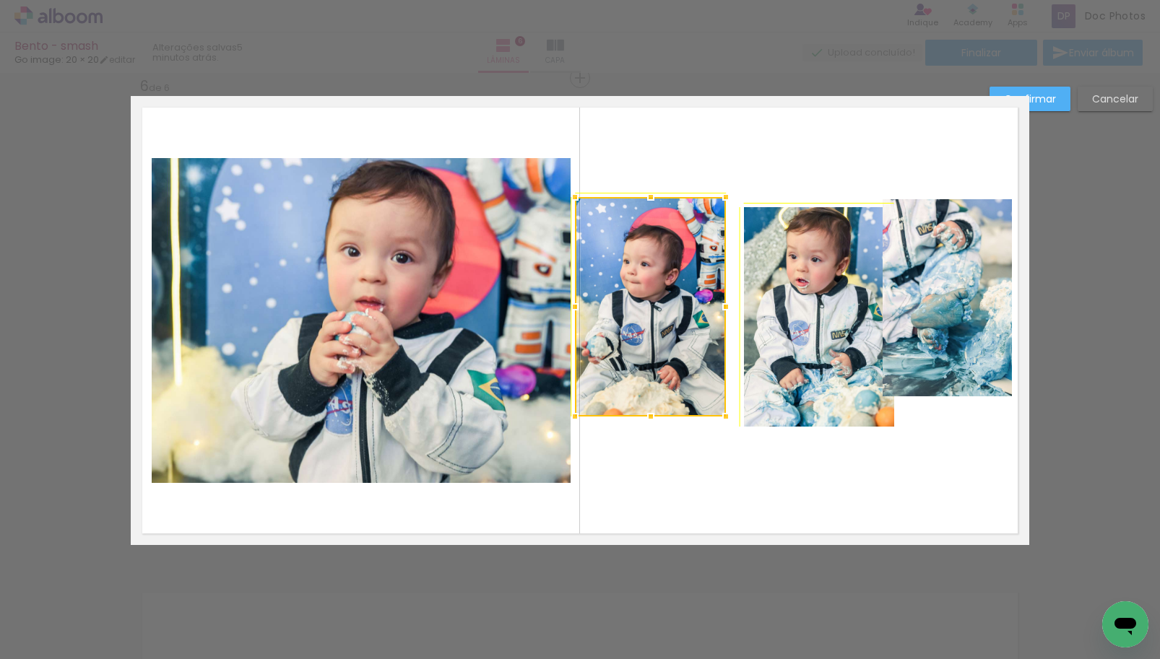
drag, startPoint x: 730, startPoint y: 443, endPoint x: 724, endPoint y: 423, distance: 21.0
click at [724, 423] on div at bounding box center [725, 416] width 29 height 29
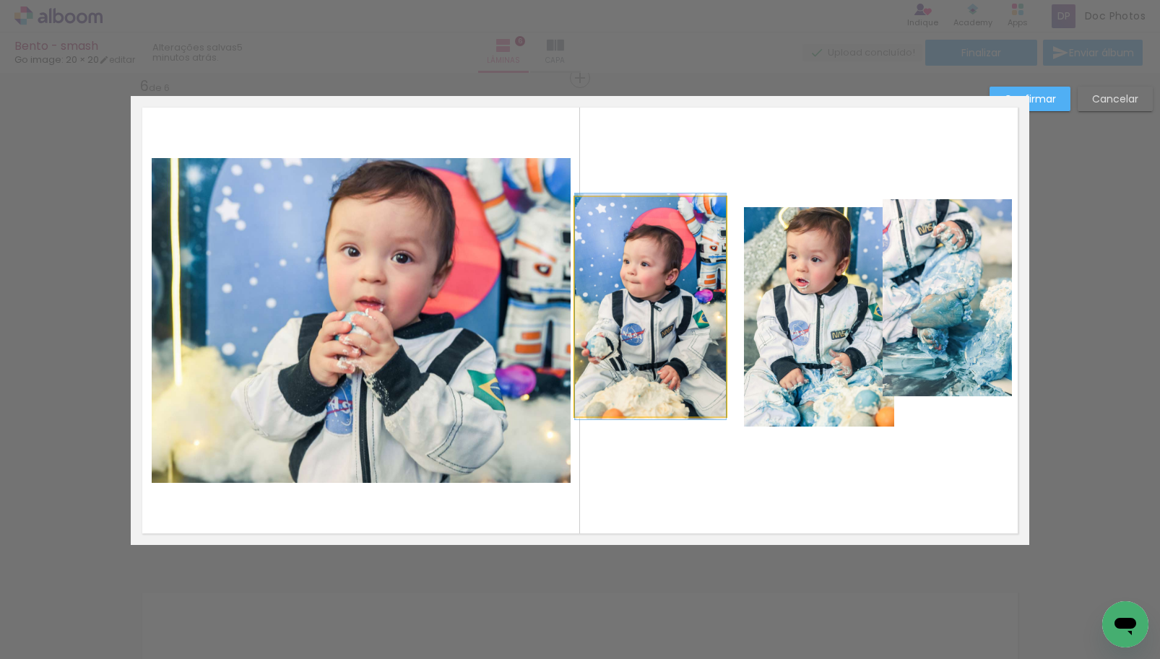
click at [675, 316] on quentale-photo at bounding box center [650, 307] width 151 height 220
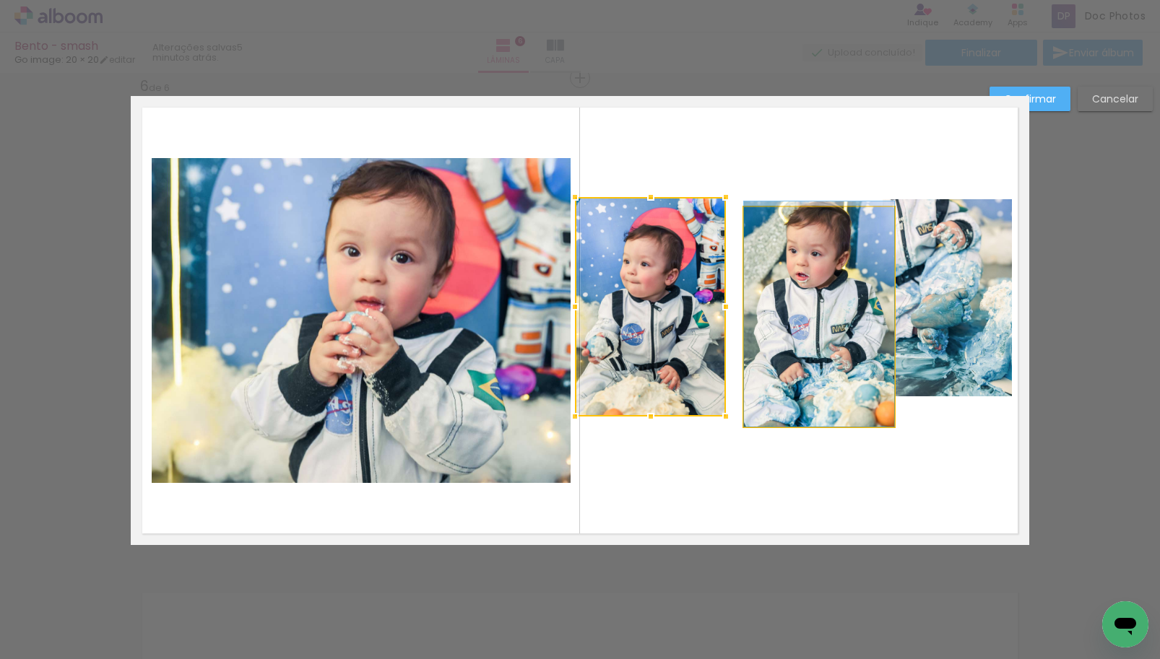
drag, startPoint x: 811, startPoint y: 311, endPoint x: 806, endPoint y: 294, distance: 17.4
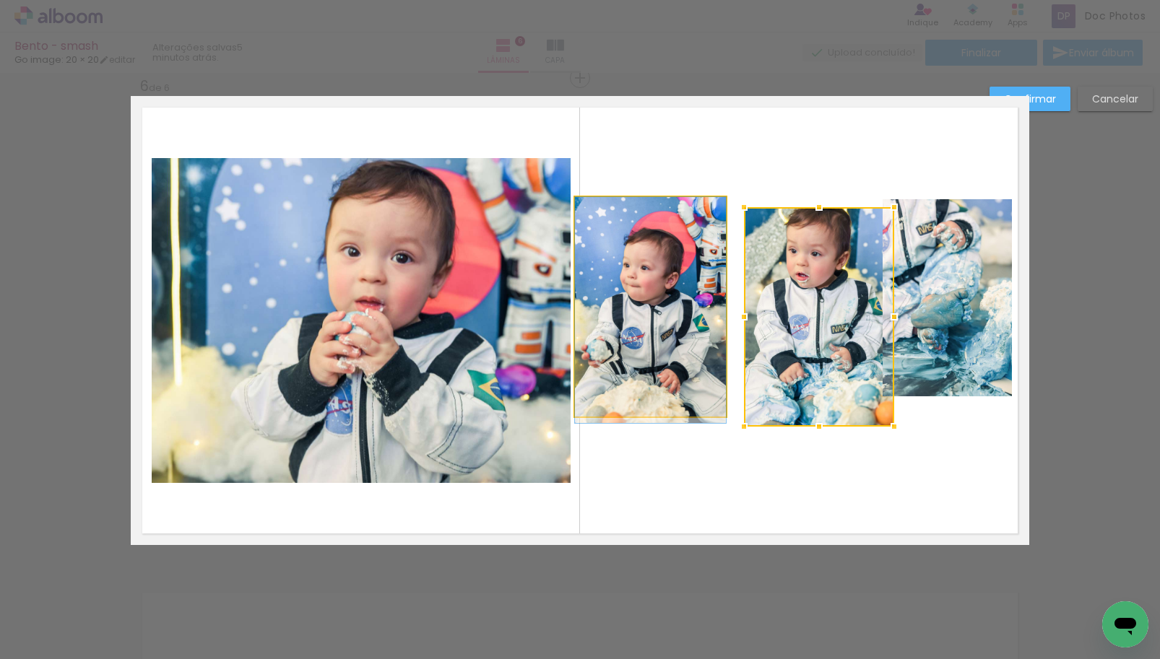
drag, startPoint x: 653, startPoint y: 299, endPoint x: 652, endPoint y: 324, distance: 25.3
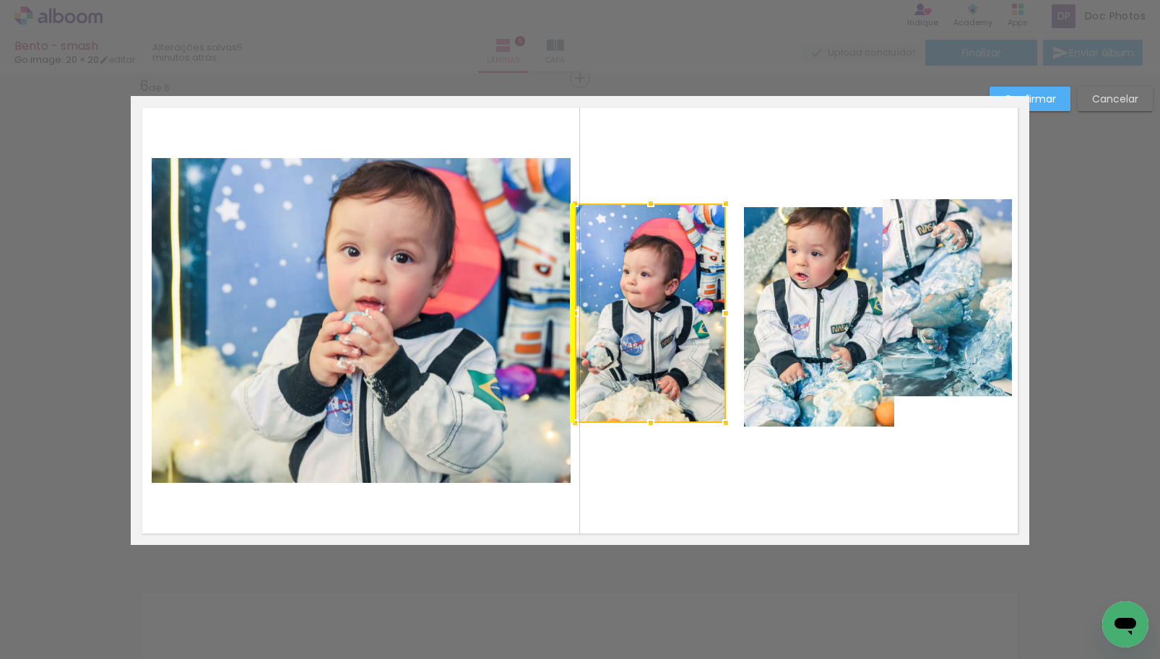
click at [626, 310] on div at bounding box center [650, 314] width 151 height 220
click at [674, 174] on quentale-layouter at bounding box center [580, 320] width 898 height 449
click at [404, 324] on quentale-photo at bounding box center [361, 320] width 419 height 325
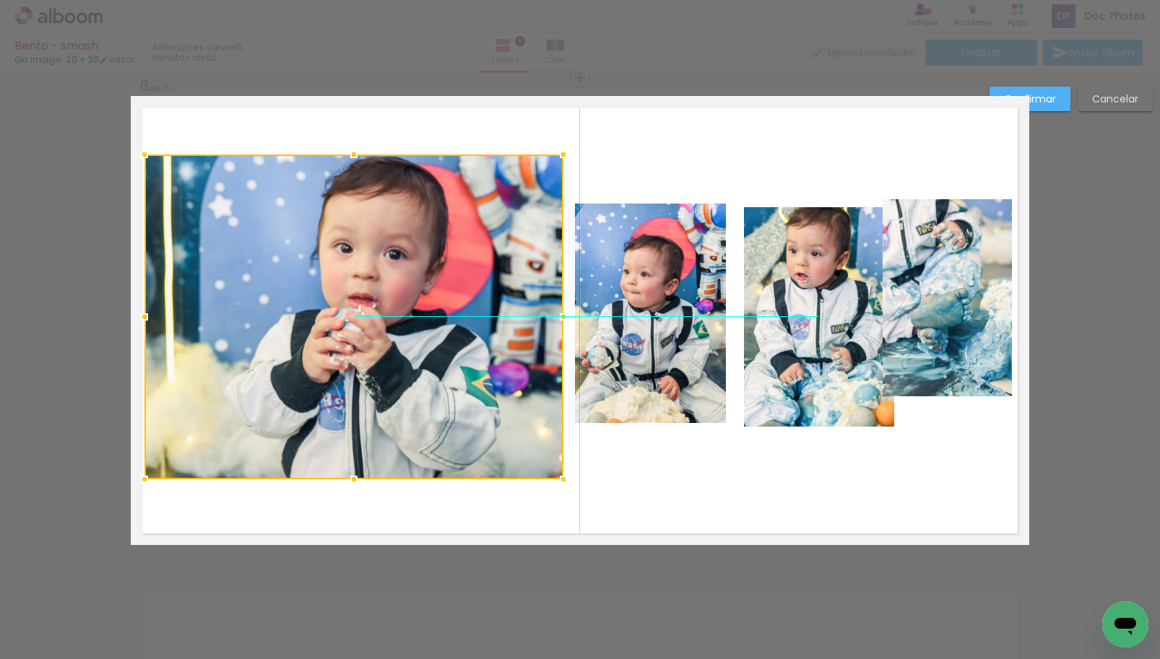
drag, startPoint x: 407, startPoint y: 322, endPoint x: 400, endPoint y: 319, distance: 8.1
click at [400, 319] on div at bounding box center [353, 317] width 419 height 325
click at [631, 313] on quentale-photo at bounding box center [650, 314] width 151 height 220
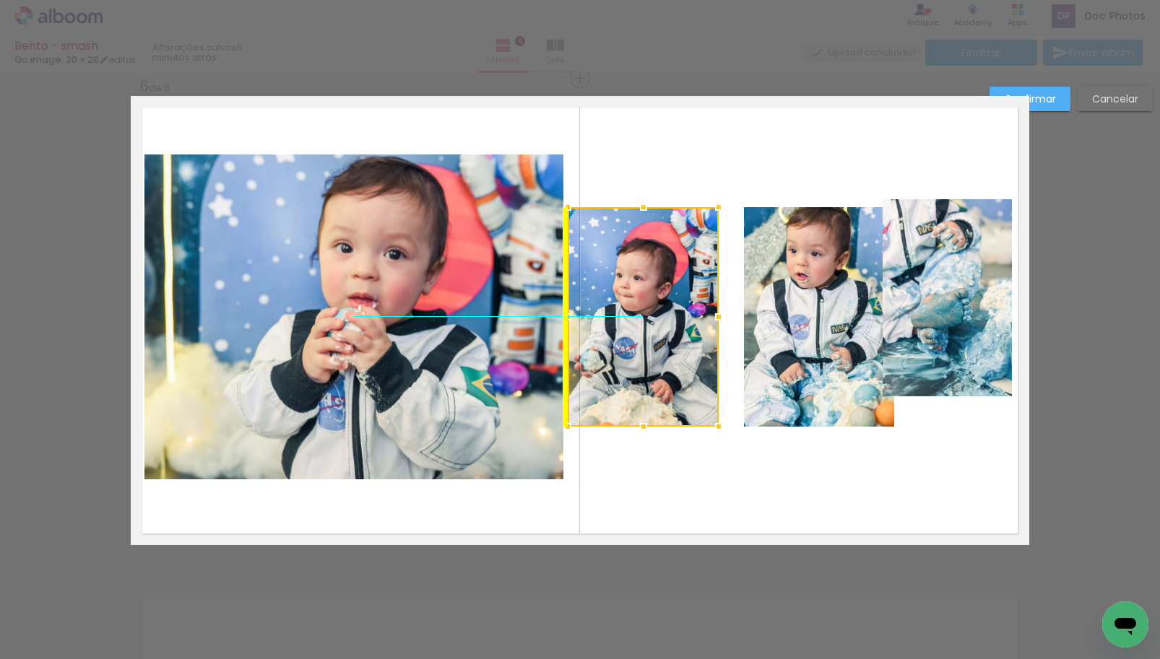
drag, startPoint x: 654, startPoint y: 314, endPoint x: 644, endPoint y: 311, distance: 11.2
click at [644, 311] on div at bounding box center [643, 317] width 151 height 220
click at [826, 311] on quentale-photo at bounding box center [819, 317] width 150 height 220
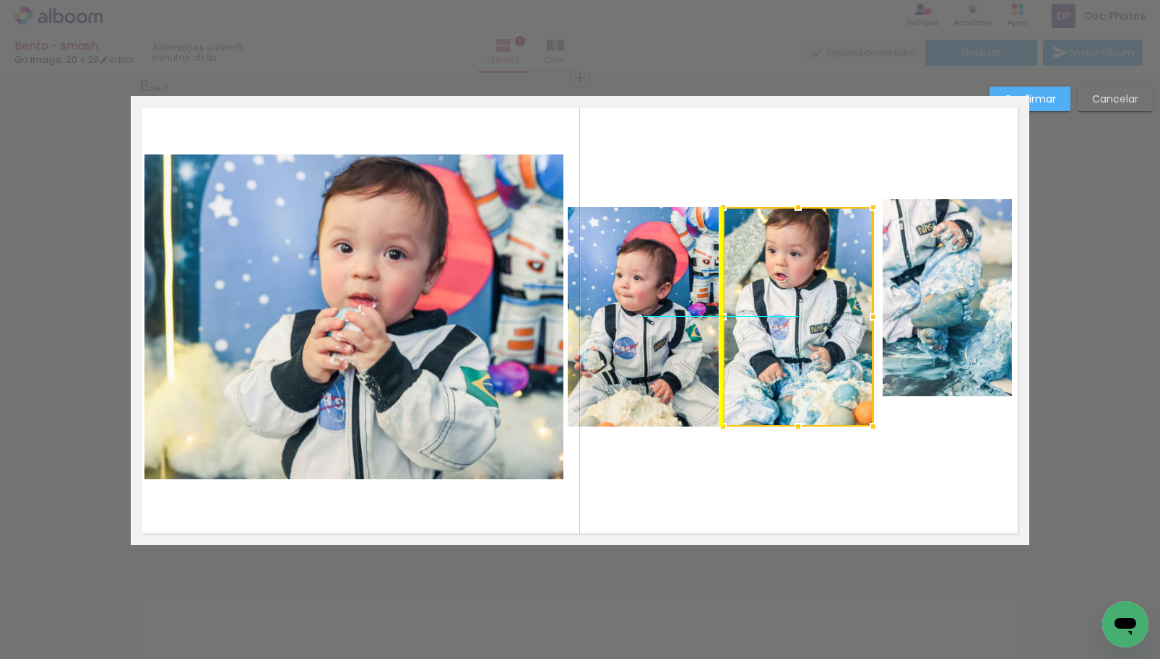
drag, startPoint x: 826, startPoint y: 311, endPoint x: 803, endPoint y: 310, distance: 22.4
click at [803, 310] on div at bounding box center [798, 317] width 150 height 220
click at [933, 435] on quentale-layouter at bounding box center [580, 320] width 898 height 449
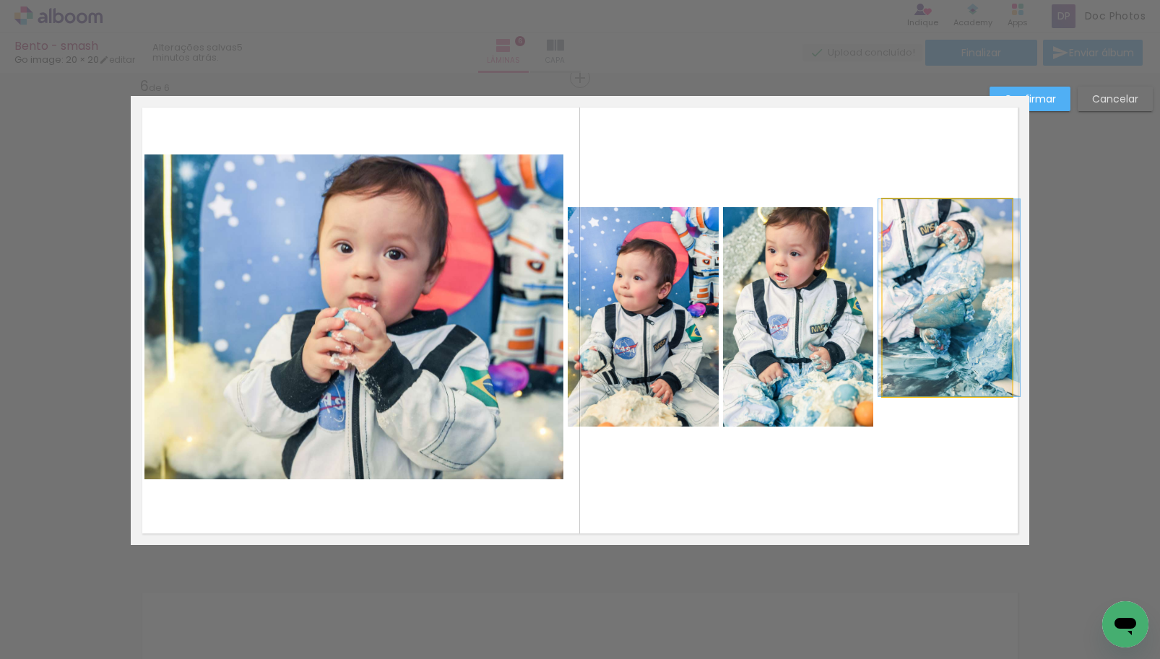
drag, startPoint x: 930, startPoint y: 327, endPoint x: 932, endPoint y: 346, distance: 18.8
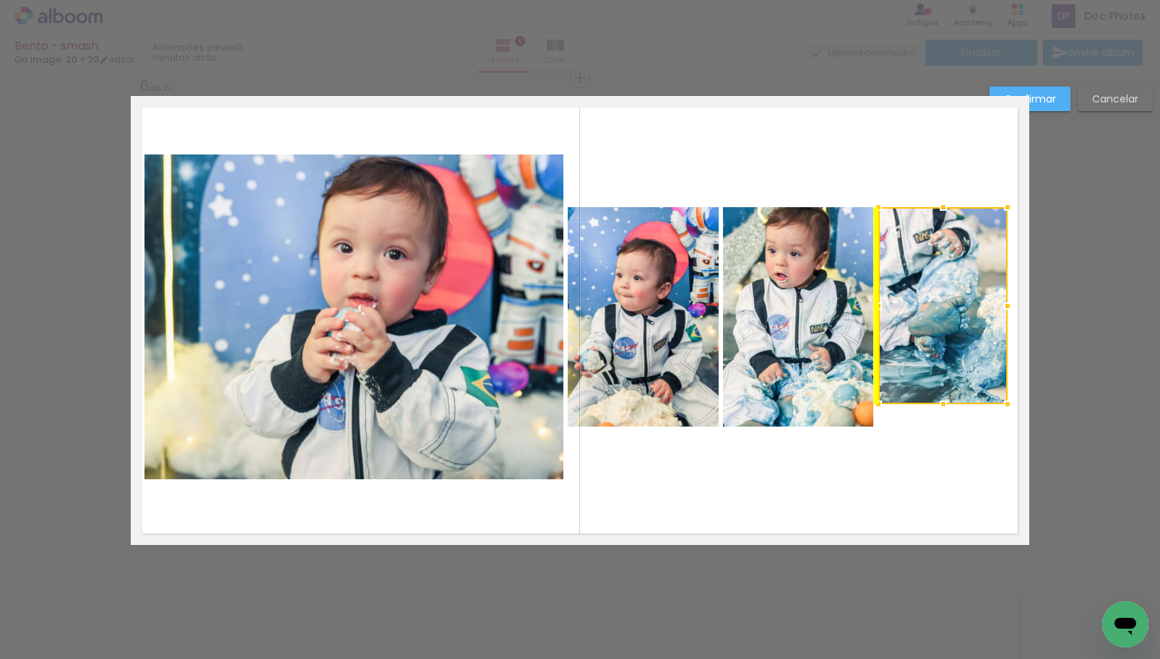
drag, startPoint x: 936, startPoint y: 280, endPoint x: 936, endPoint y: 287, distance: 7.9
click at [936, 287] on div at bounding box center [942, 305] width 129 height 197
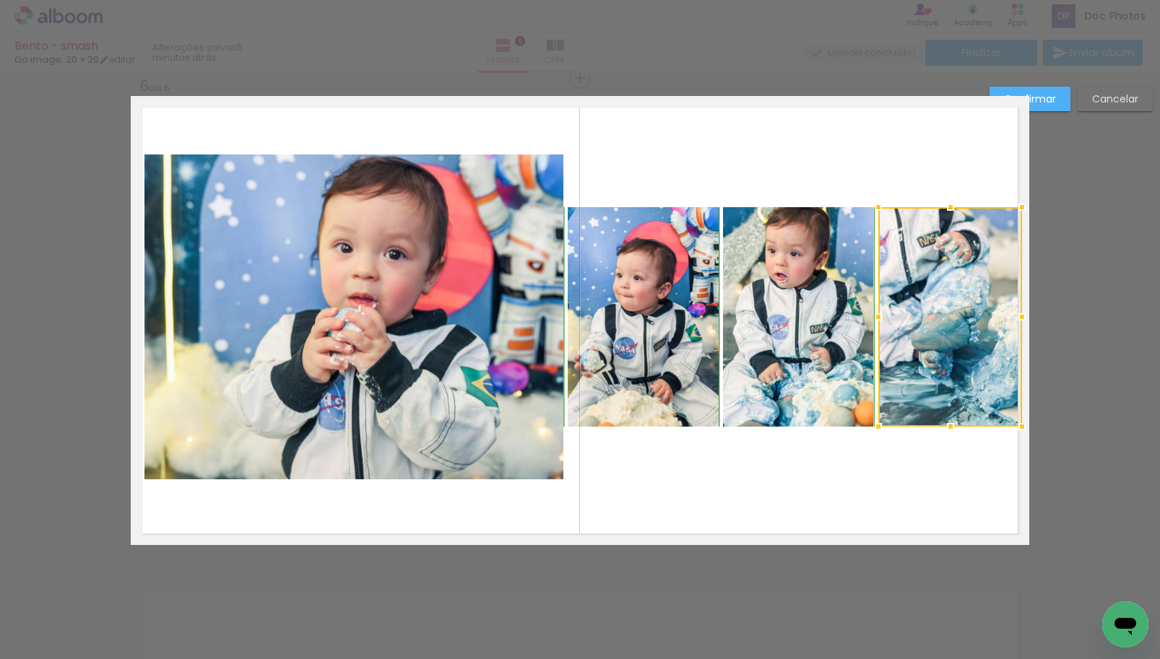
drag, startPoint x: 1002, startPoint y: 404, endPoint x: 1012, endPoint y: 423, distance: 22.0
click at [1012, 423] on div at bounding box center [1022, 426] width 29 height 29
click at [962, 501] on quentale-layouter at bounding box center [580, 320] width 898 height 449
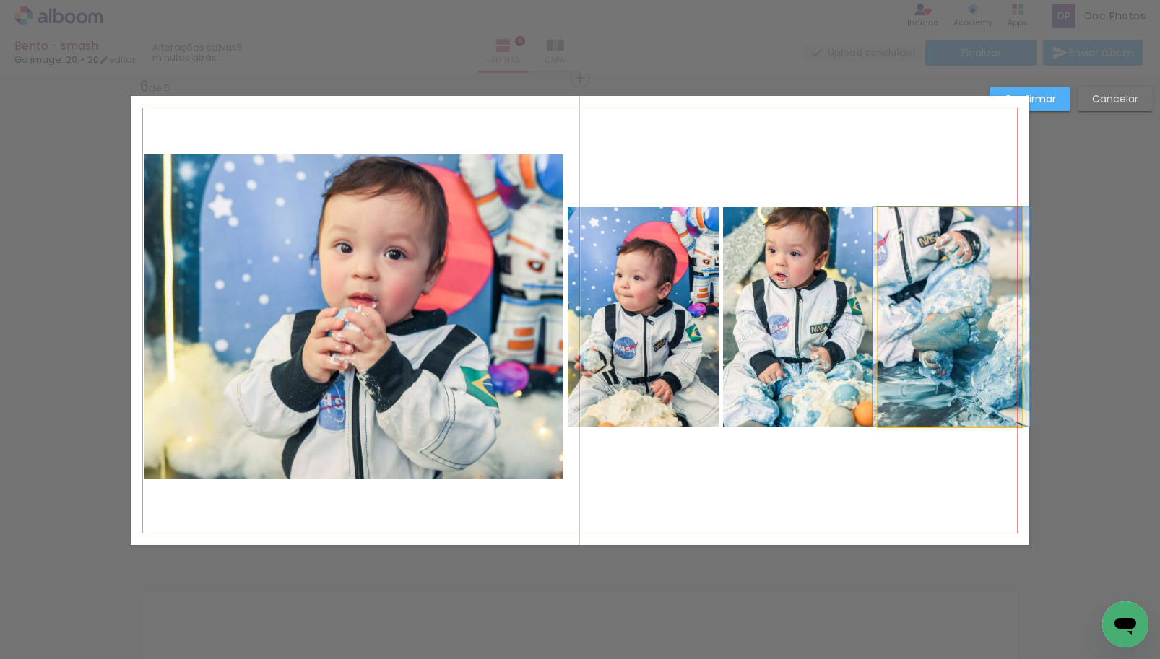
click at [979, 355] on quentale-photo at bounding box center [950, 317] width 144 height 220
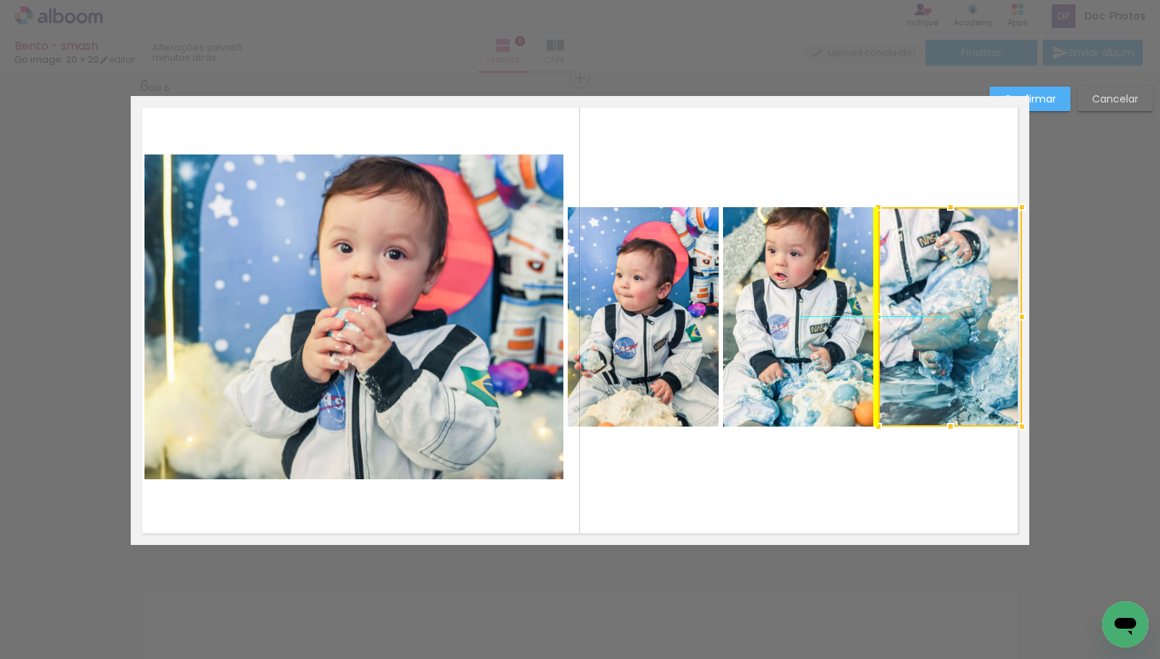
click at [966, 337] on div at bounding box center [950, 317] width 144 height 220
click at [809, 473] on quentale-layouter at bounding box center [580, 320] width 898 height 449
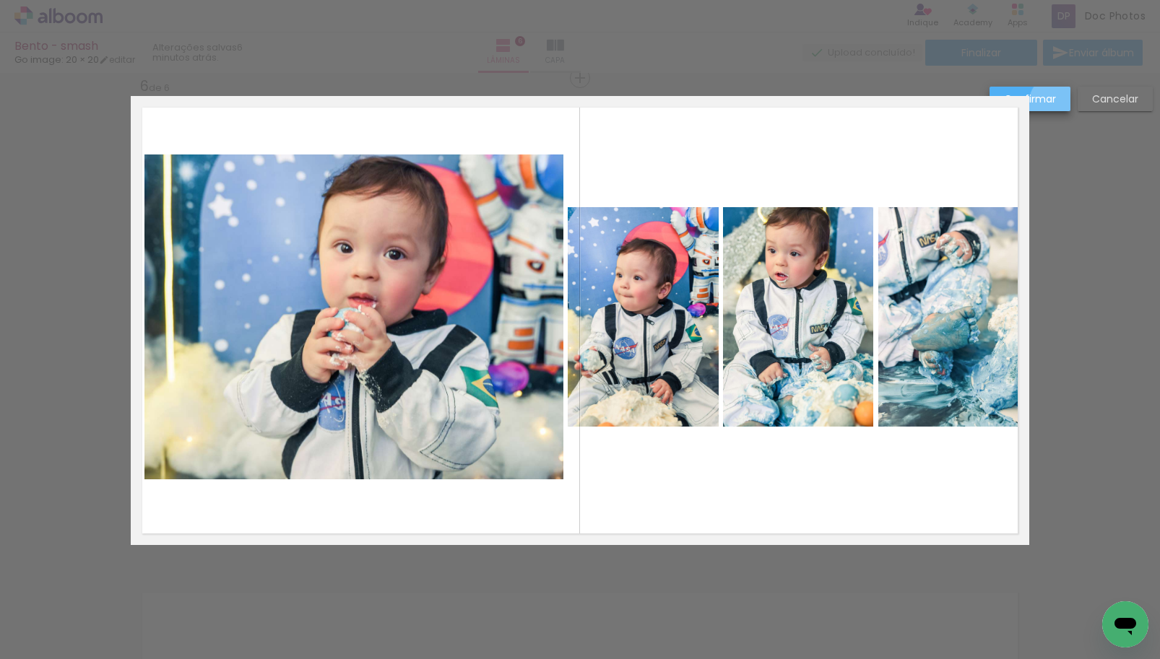
click at [1060, 105] on paper-button "Confirmar" at bounding box center [1029, 99] width 81 height 25
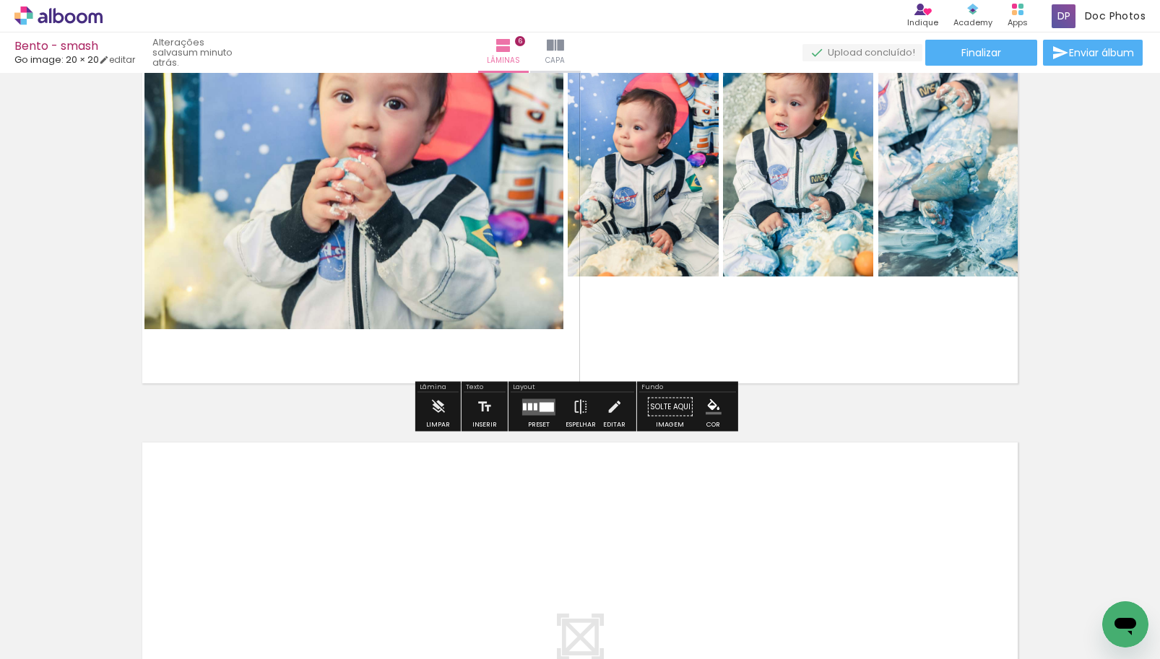
scroll to position [2596, 0]
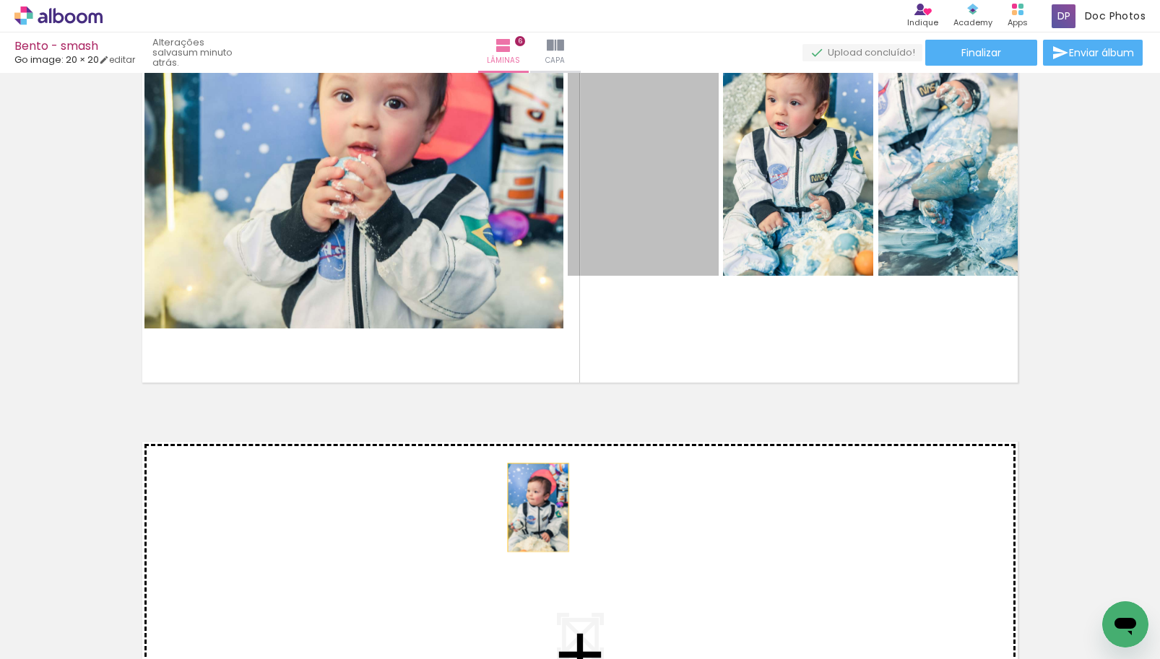
drag, startPoint x: 674, startPoint y: 176, endPoint x: 533, endPoint y: 508, distance: 360.8
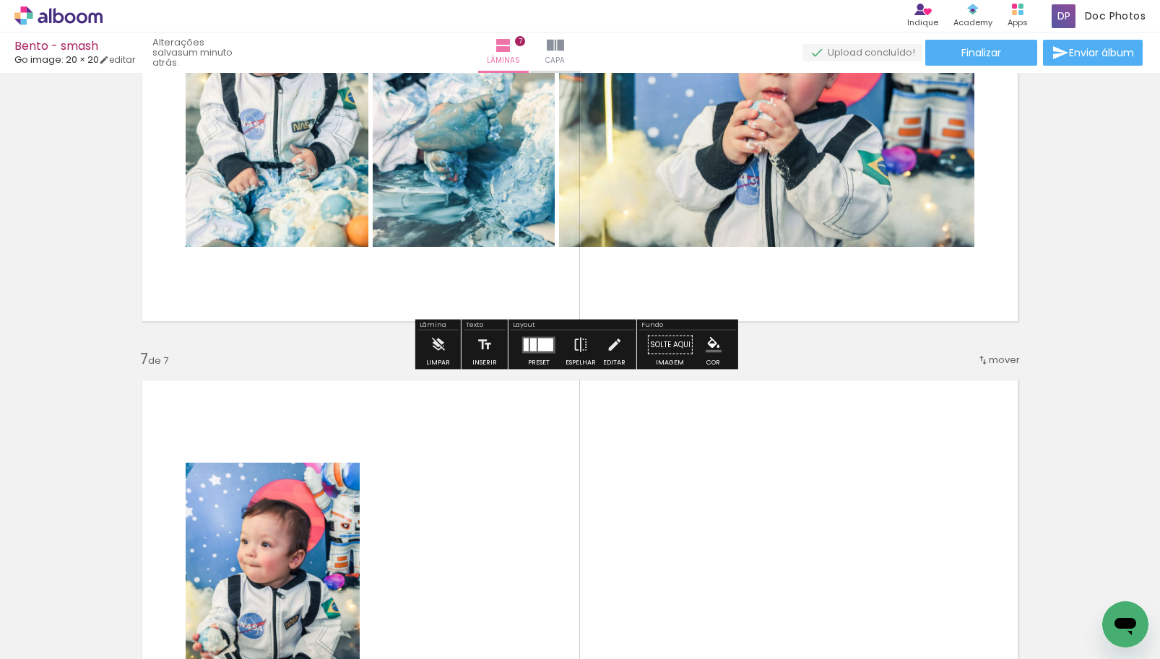
scroll to position [2570, 0]
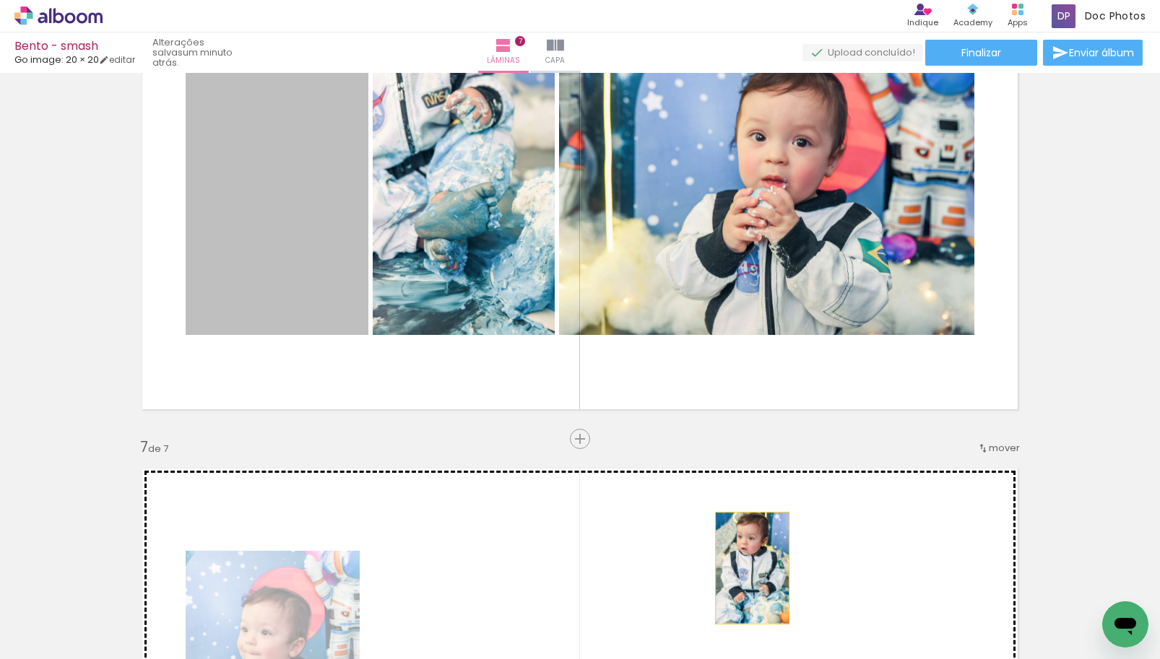
drag, startPoint x: 267, startPoint y: 176, endPoint x: 747, endPoint y: 568, distance: 620.5
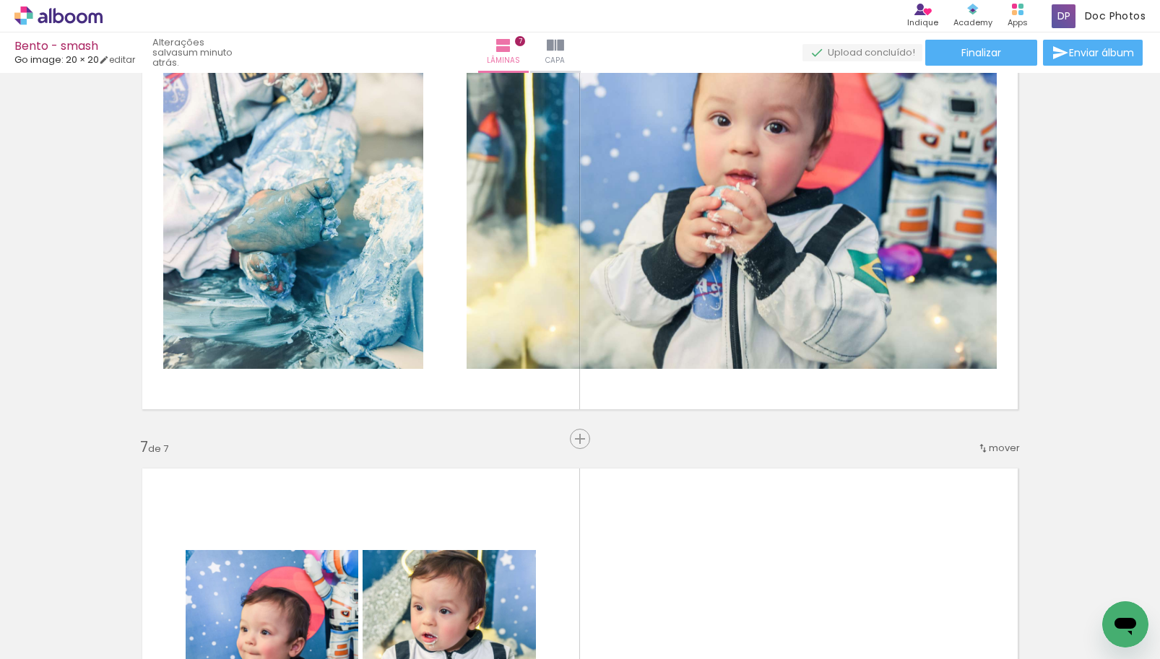
scroll to position [2498, 0]
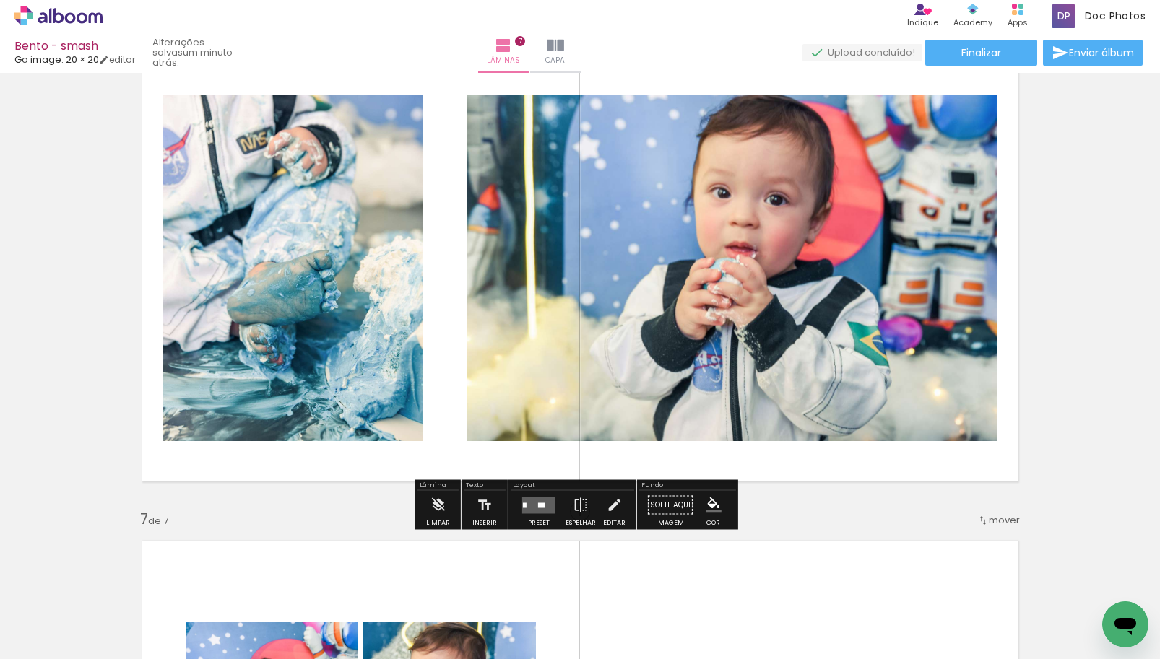
click at [532, 501] on quentale-layouter at bounding box center [538, 505] width 33 height 17
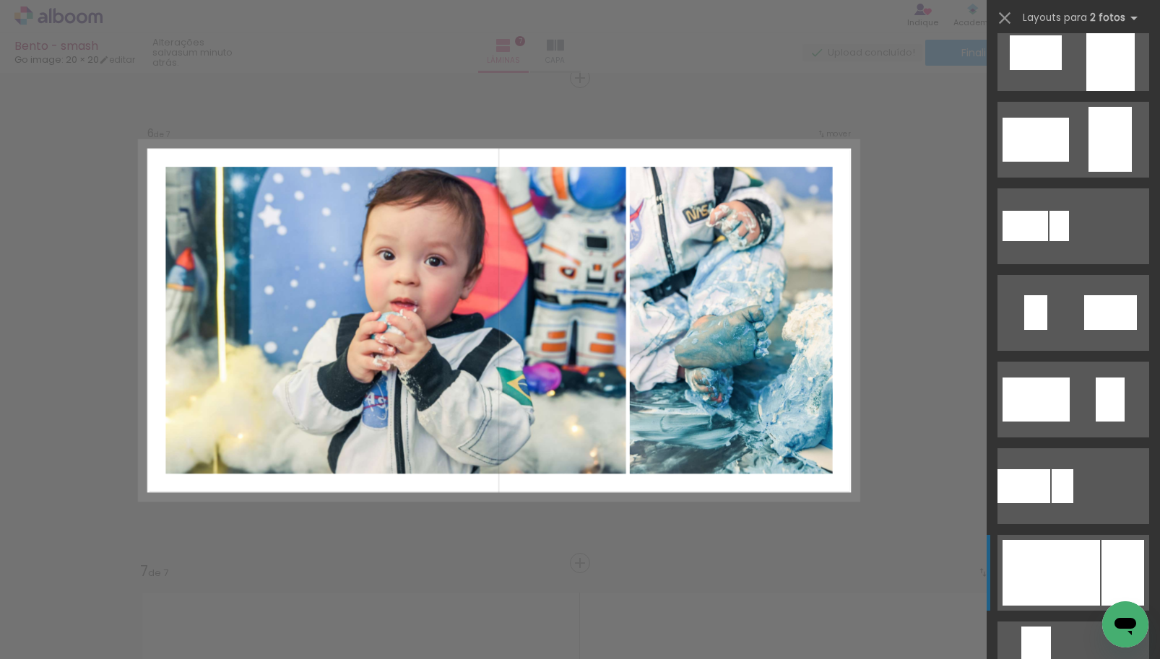
scroll to position [433, 0]
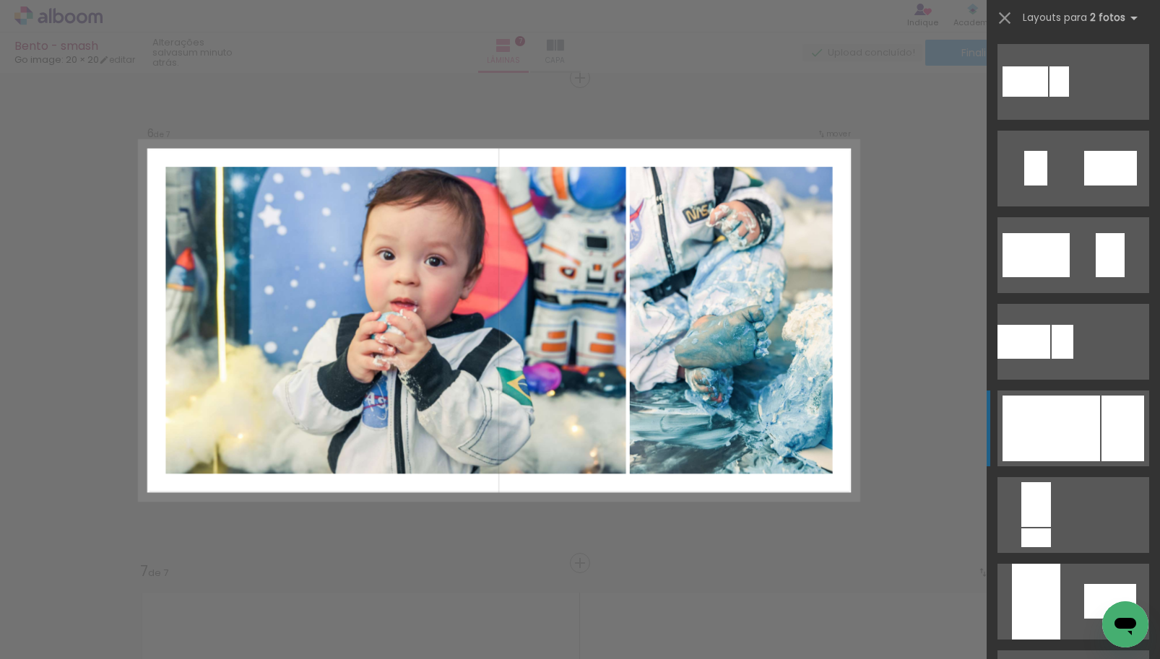
click at [1043, 425] on div at bounding box center [1051, 429] width 98 height 66
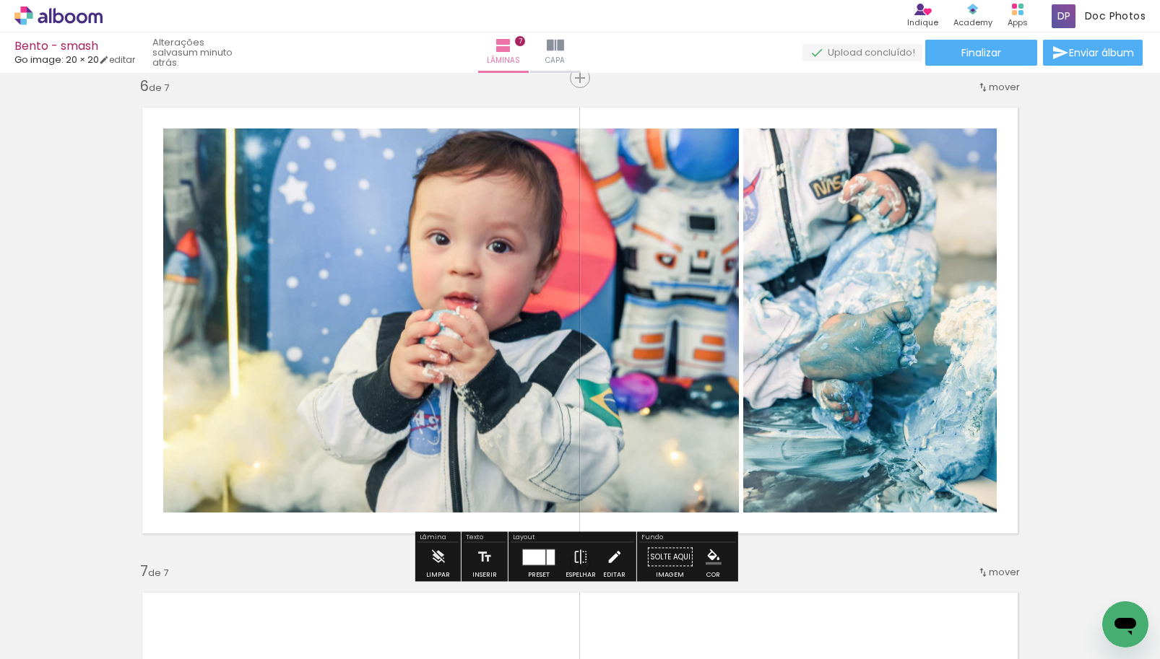
click at [606, 555] on iron-icon at bounding box center [614, 557] width 16 height 29
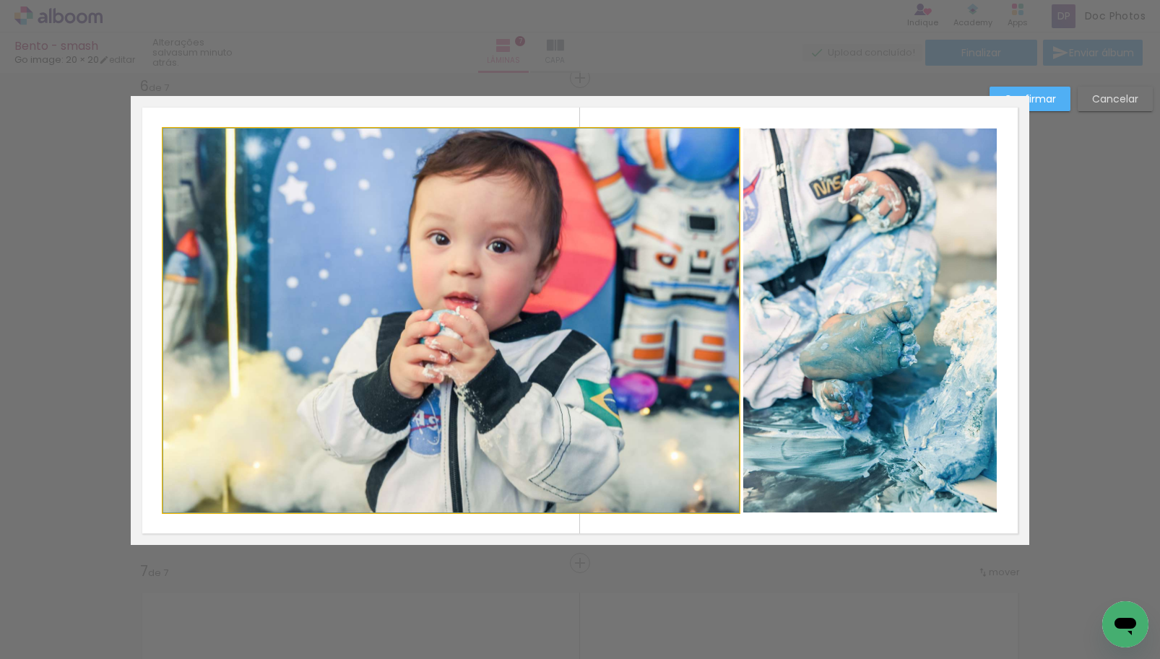
click at [612, 394] on quentale-photo at bounding box center [451, 321] width 576 height 384
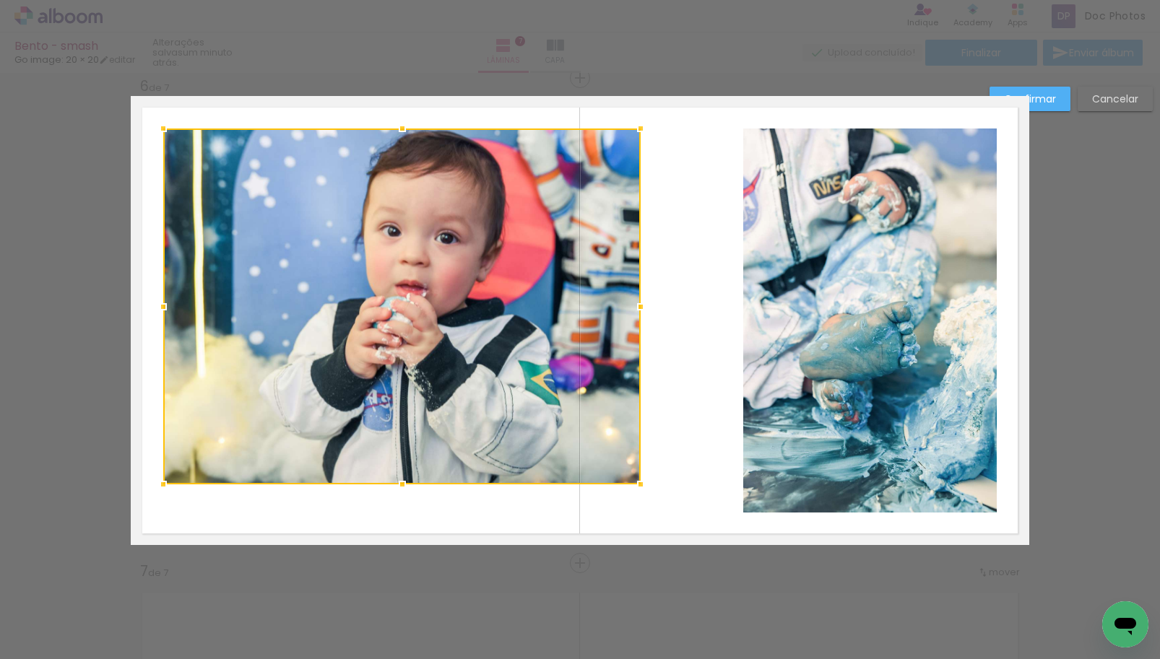
drag, startPoint x: 734, startPoint y: 516, endPoint x: 639, endPoint y: 488, distance: 98.9
click at [639, 488] on div at bounding box center [640, 484] width 29 height 29
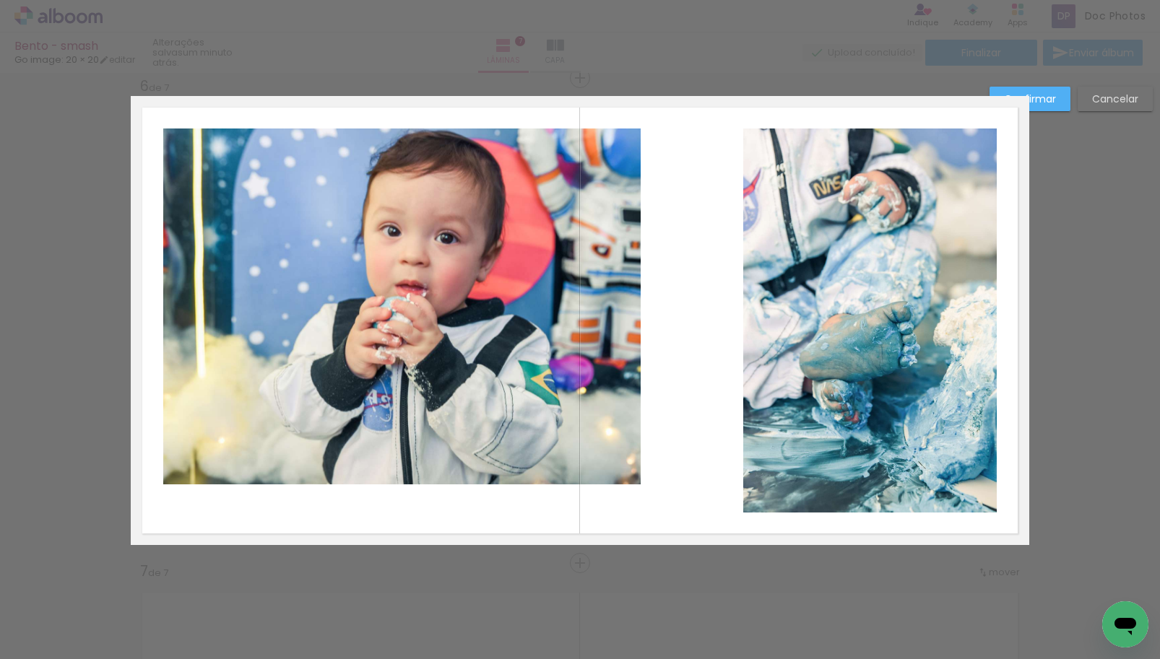
click at [474, 264] on quentale-photo at bounding box center [401, 307] width 477 height 356
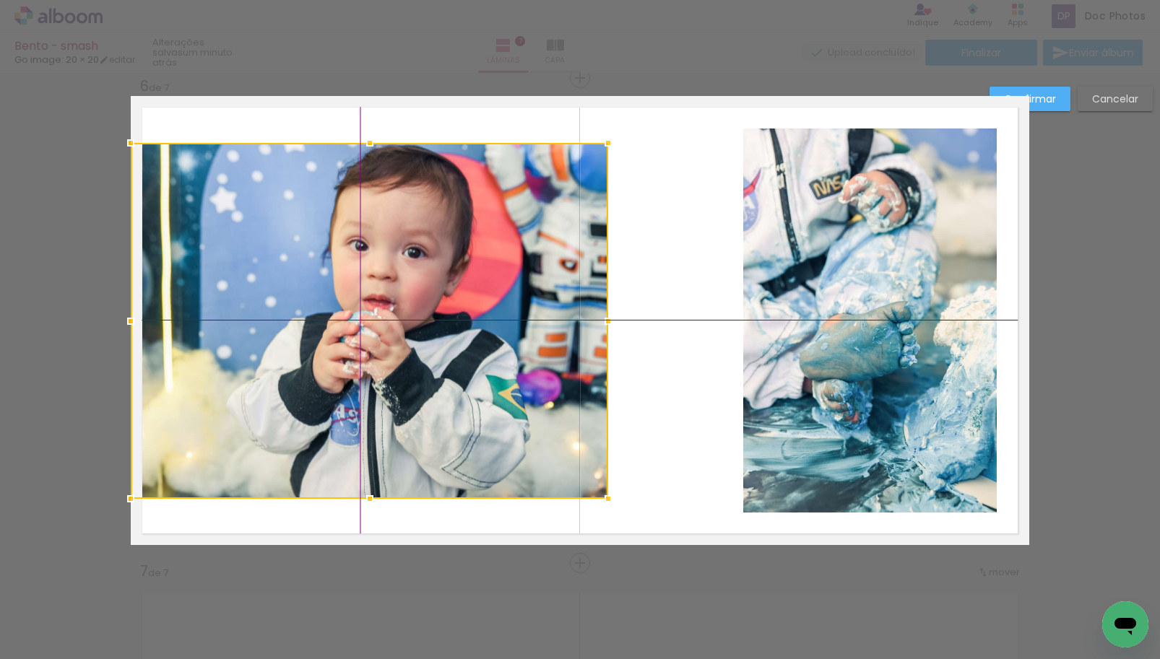
drag, startPoint x: 469, startPoint y: 264, endPoint x: 459, endPoint y: 288, distance: 25.9
click at [459, 288] on div at bounding box center [369, 321] width 477 height 356
click at [869, 316] on quentale-photo at bounding box center [870, 321] width 254 height 384
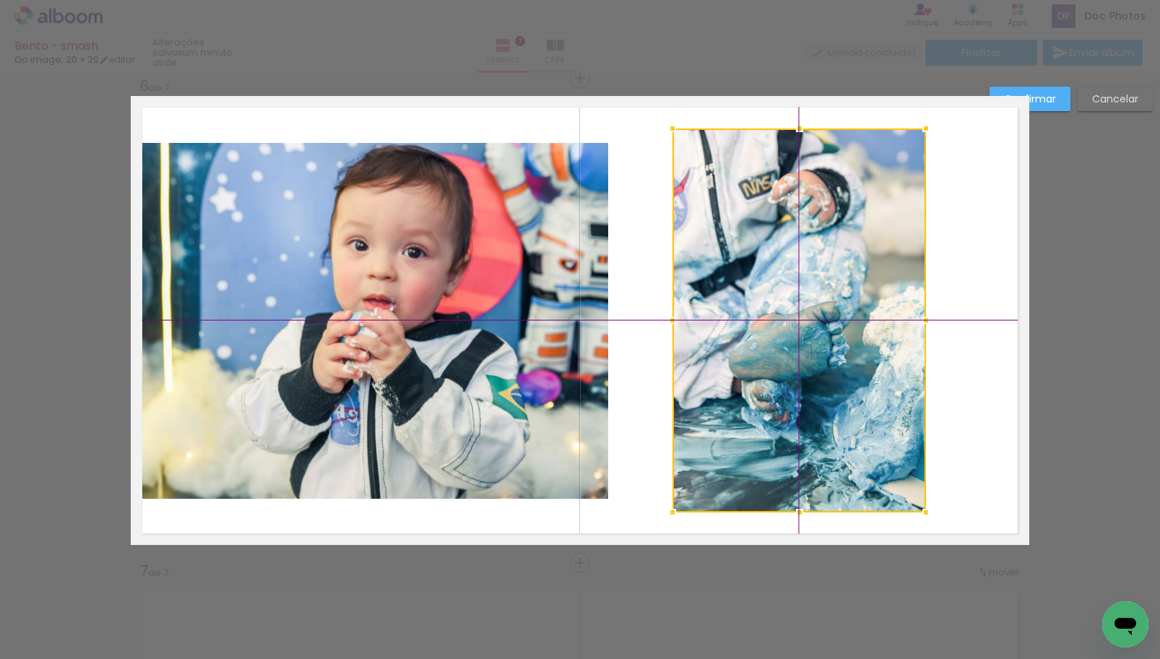
drag, startPoint x: 849, startPoint y: 313, endPoint x: 784, endPoint y: 306, distance: 64.8
click at [784, 306] on div at bounding box center [799, 321] width 254 height 384
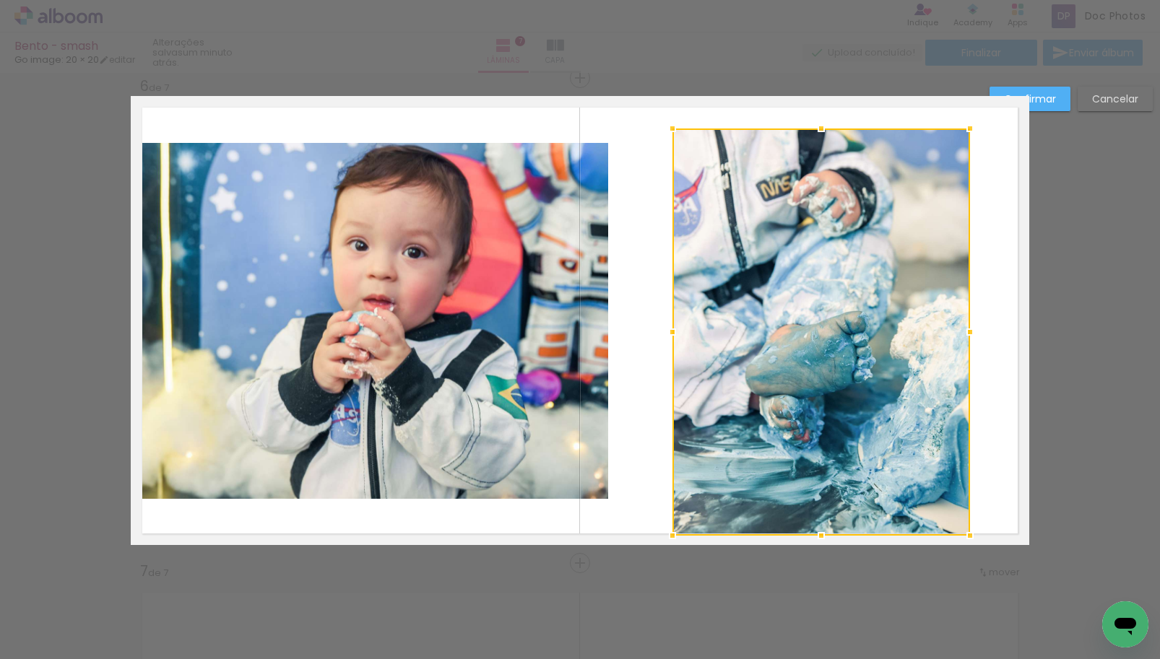
drag, startPoint x: 915, startPoint y: 513, endPoint x: 972, endPoint y: 553, distance: 69.5
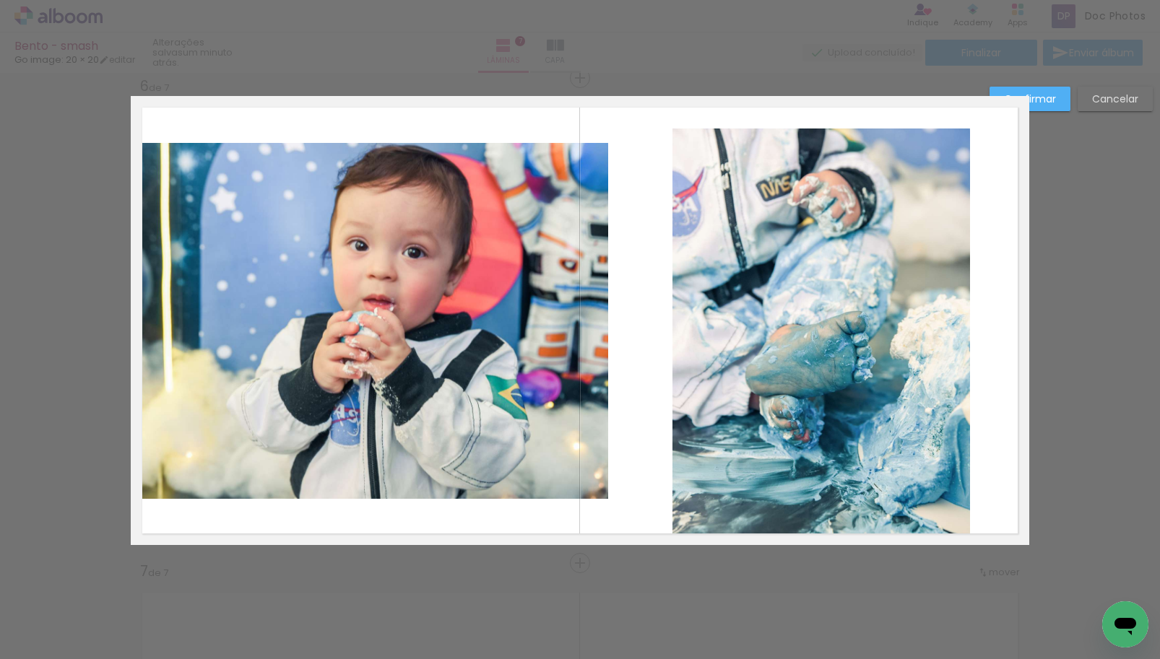
click at [875, 371] on quentale-photo at bounding box center [821, 332] width 298 height 407
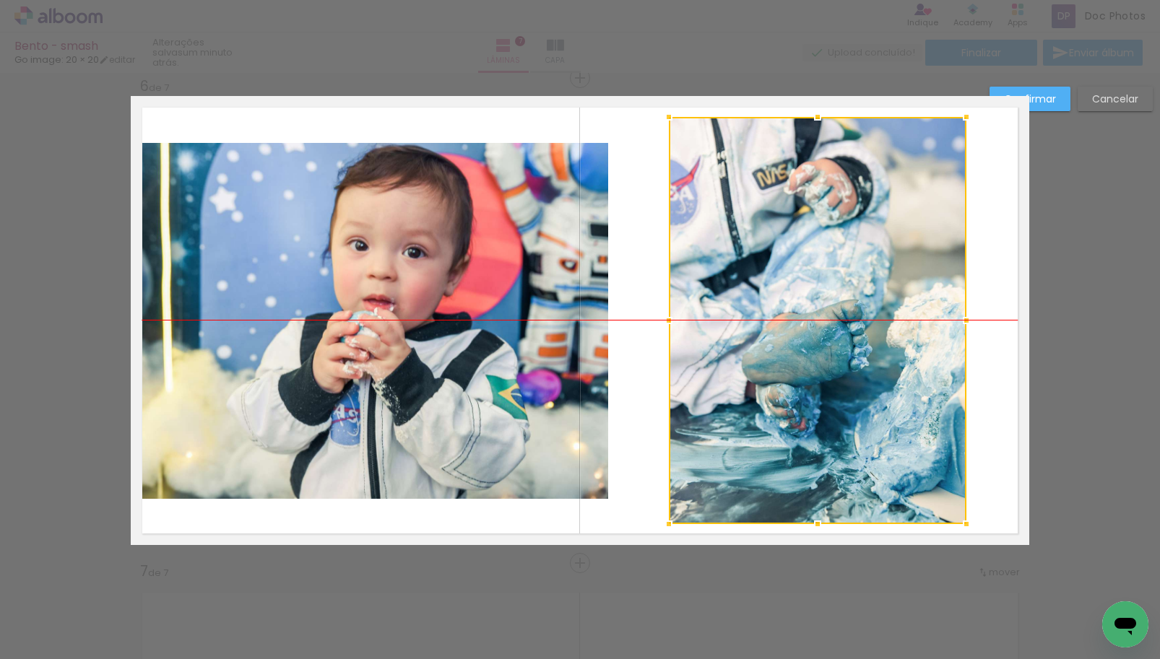
drag, startPoint x: 876, startPoint y: 371, endPoint x: 872, endPoint y: 363, distance: 8.1
click at [872, 363] on div at bounding box center [818, 320] width 298 height 407
click at [0, 0] on slot "Confirmar" at bounding box center [0, 0] width 0 height 0
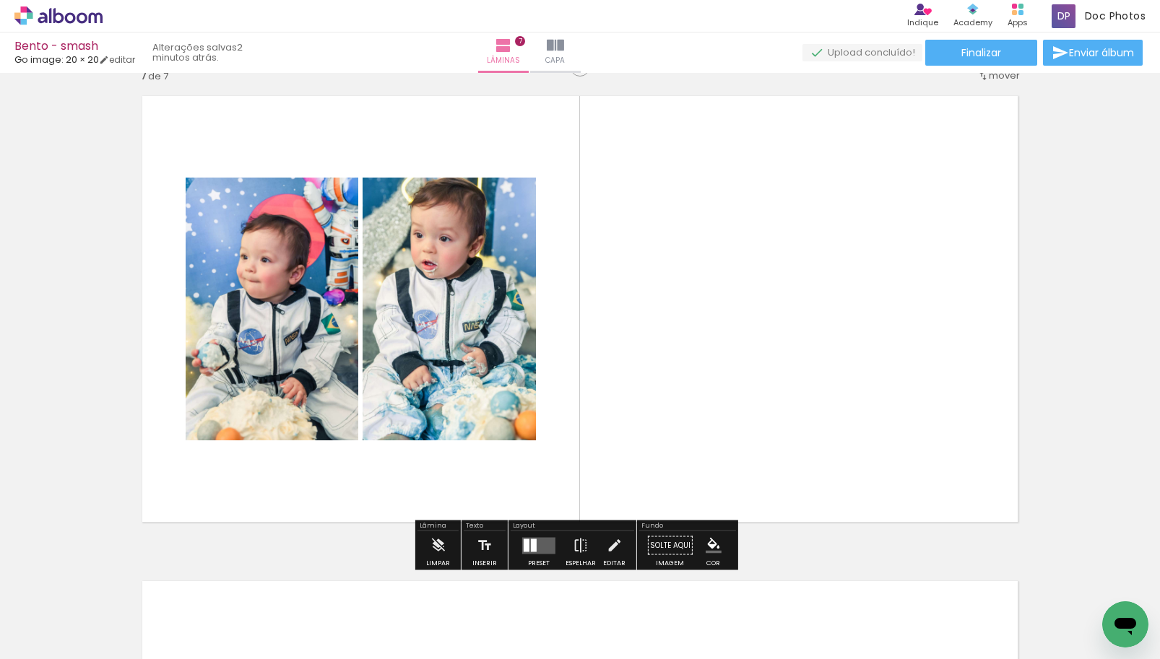
scroll to position [2951, 0]
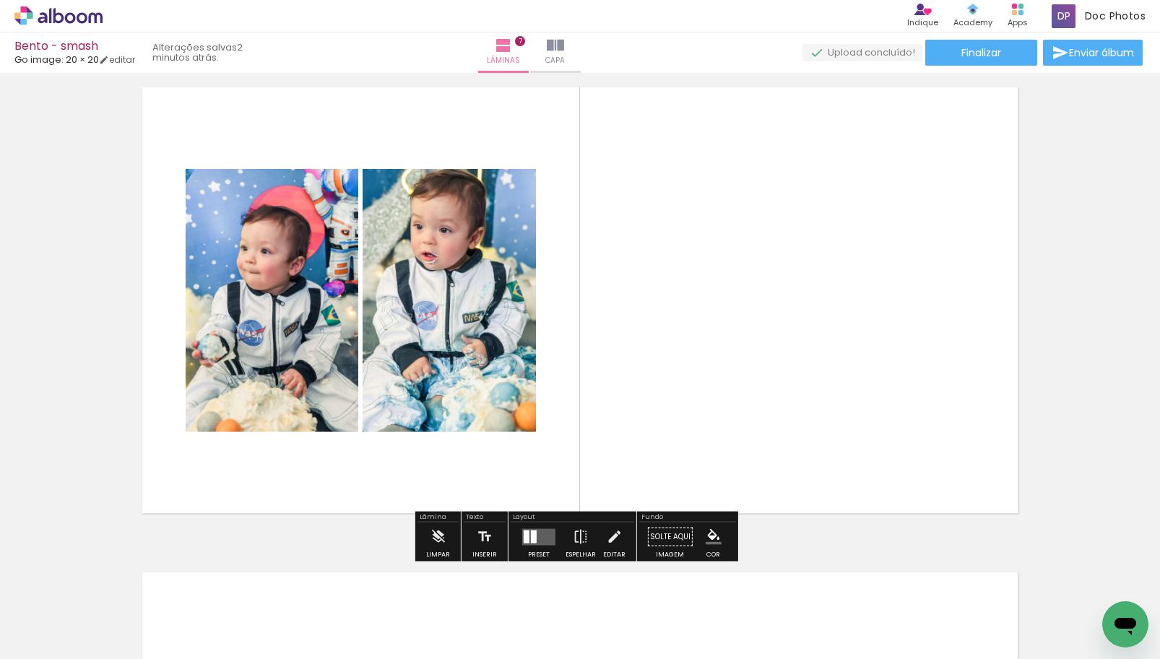
click at [535, 534] on quentale-layouter at bounding box center [538, 537] width 33 height 17
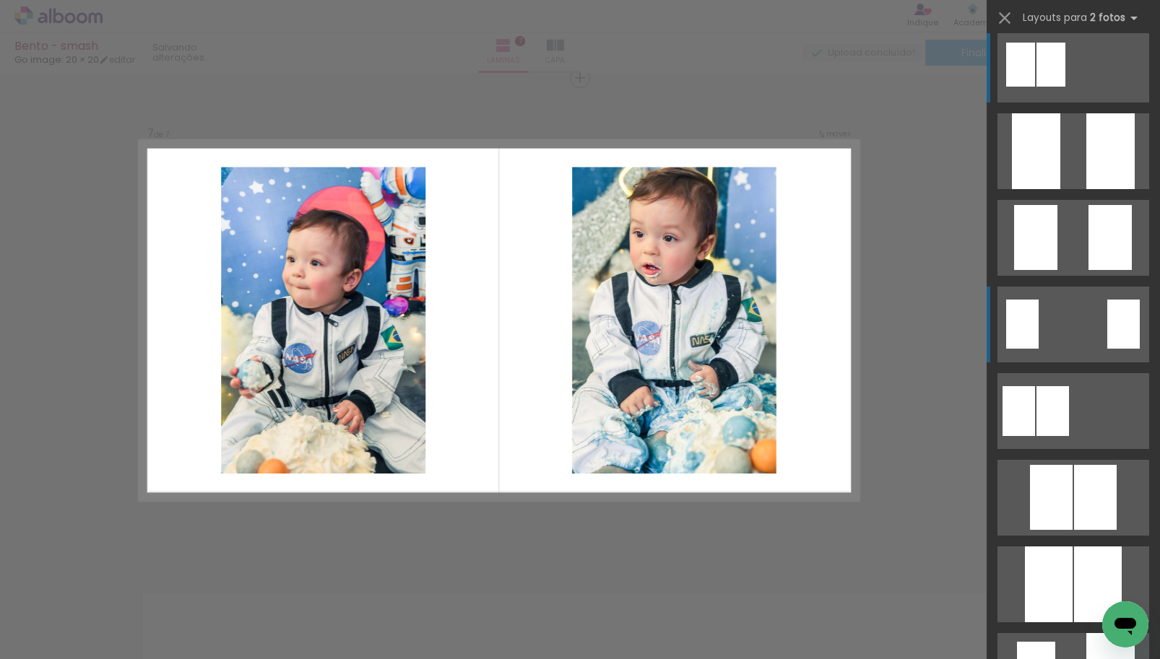
scroll to position [0, 0]
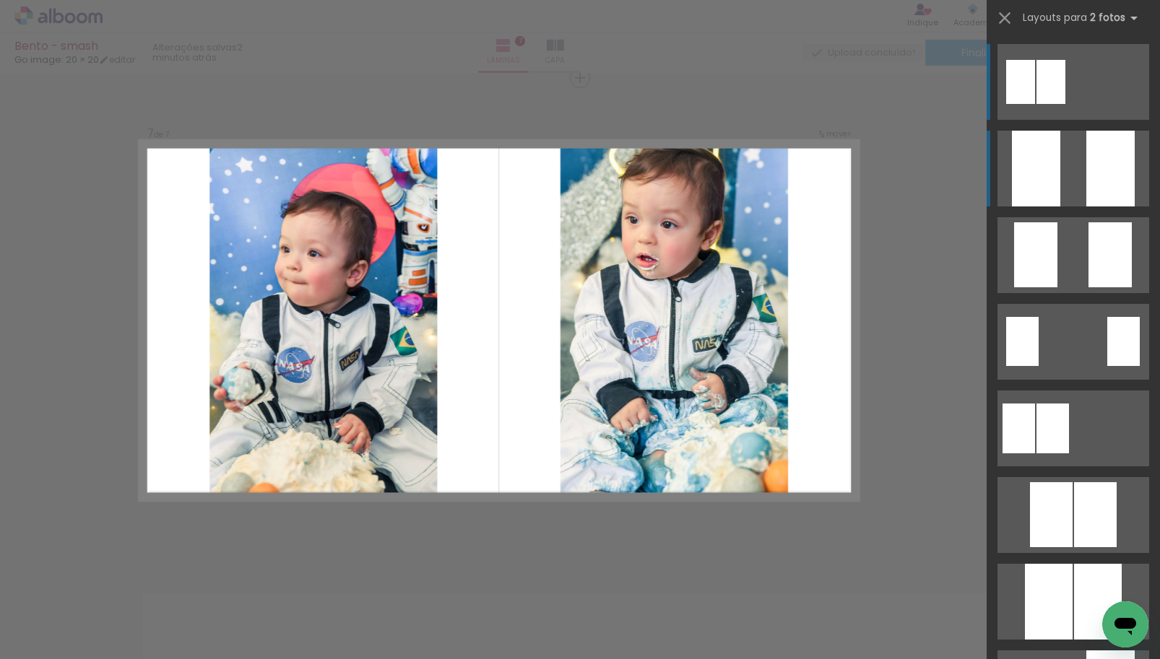
click at [1073, 183] on quentale-layouter at bounding box center [1073, 169] width 152 height 76
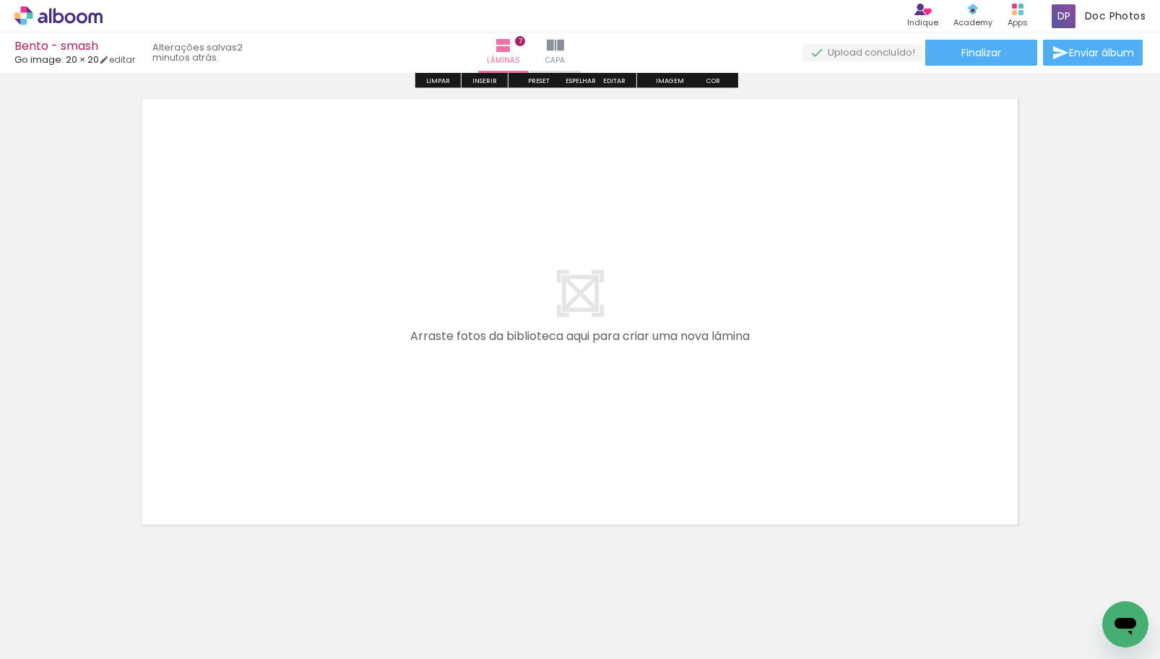
scroll to position [3436, 0]
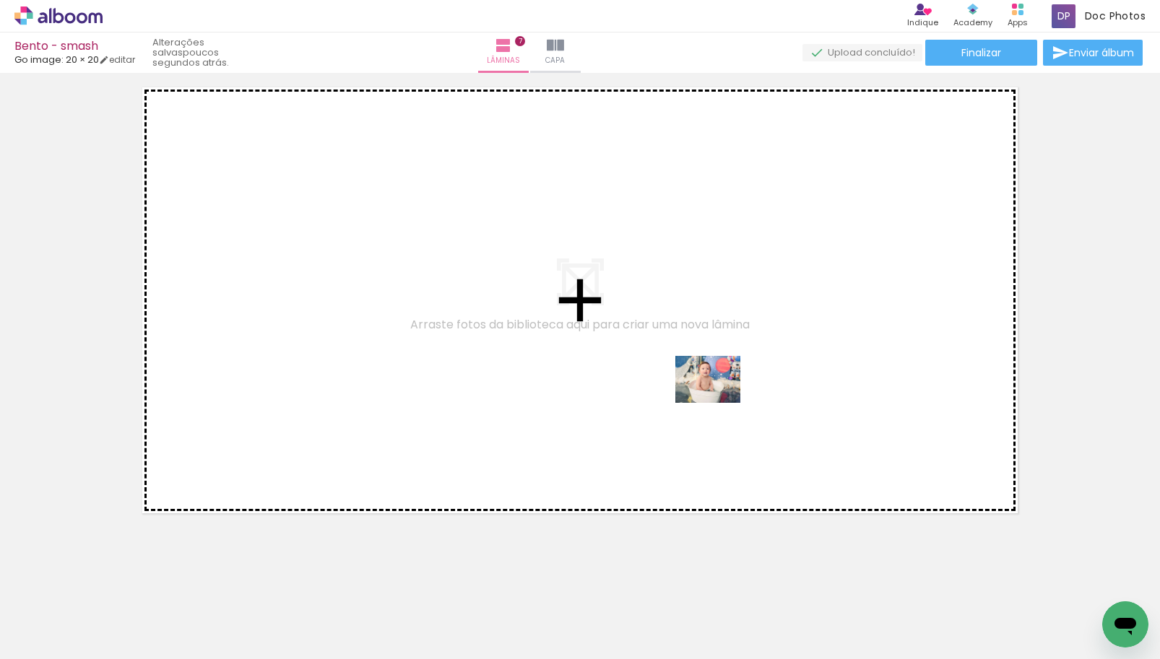
drag, startPoint x: 704, startPoint y: 633, endPoint x: 719, endPoint y: 399, distance: 234.5
click at [719, 399] on quentale-workspace at bounding box center [580, 329] width 1160 height 659
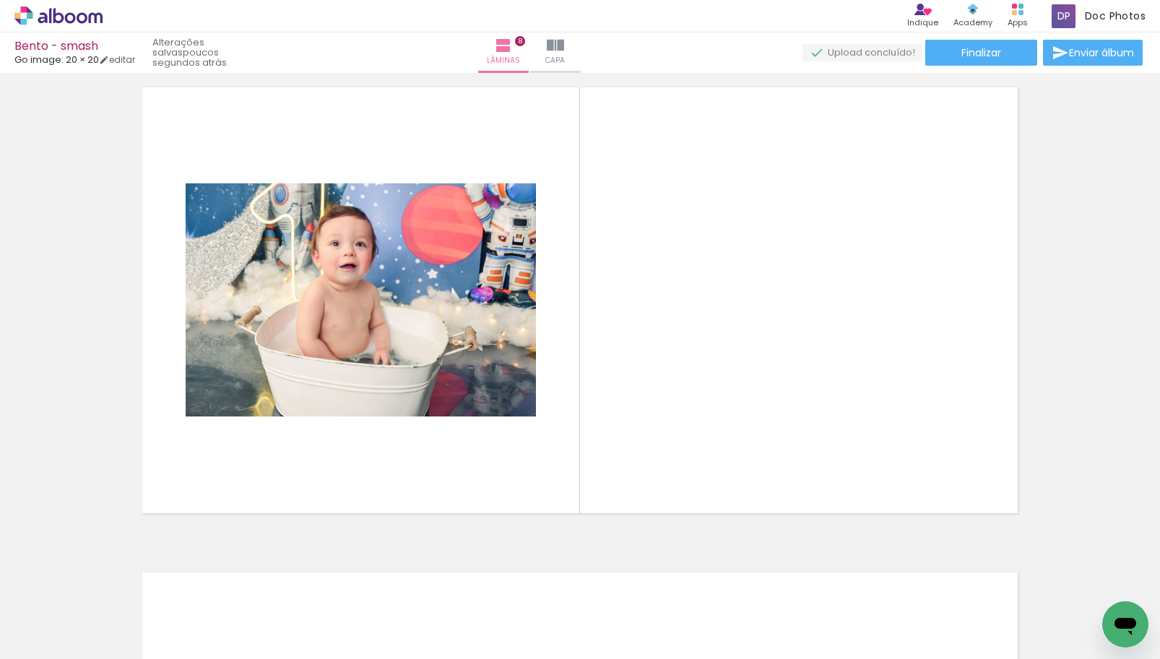
scroll to position [3416, 0]
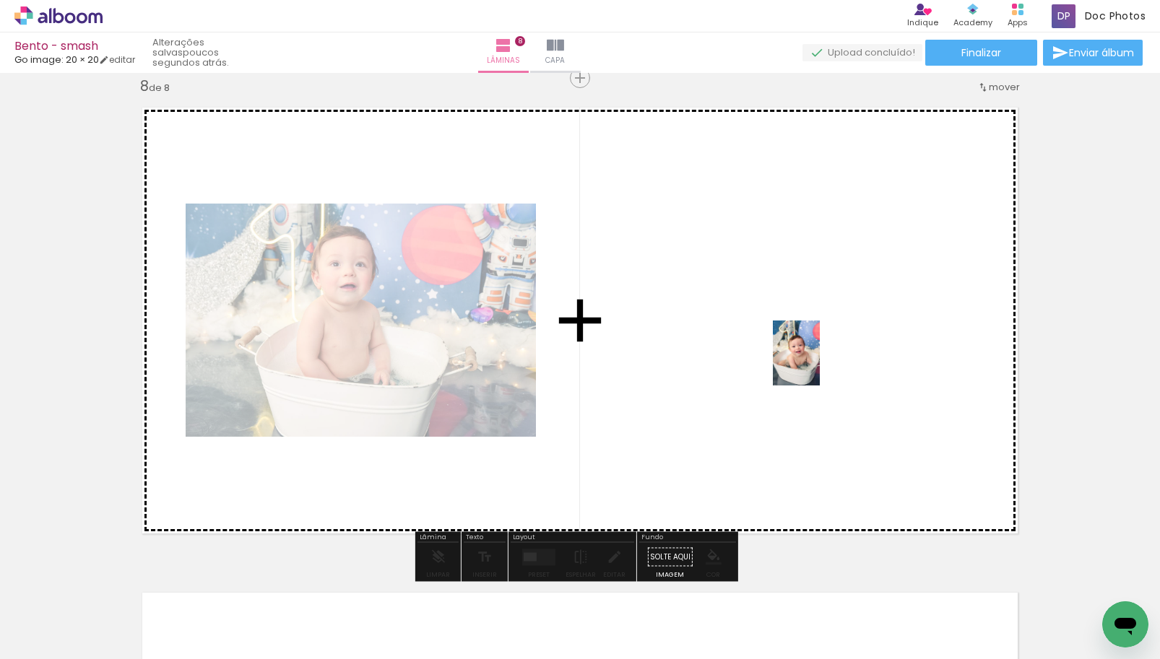
drag, startPoint x: 864, startPoint y: 592, endPoint x: 816, endPoint y: 364, distance: 233.2
click at [816, 364] on quentale-workspace at bounding box center [580, 329] width 1160 height 659
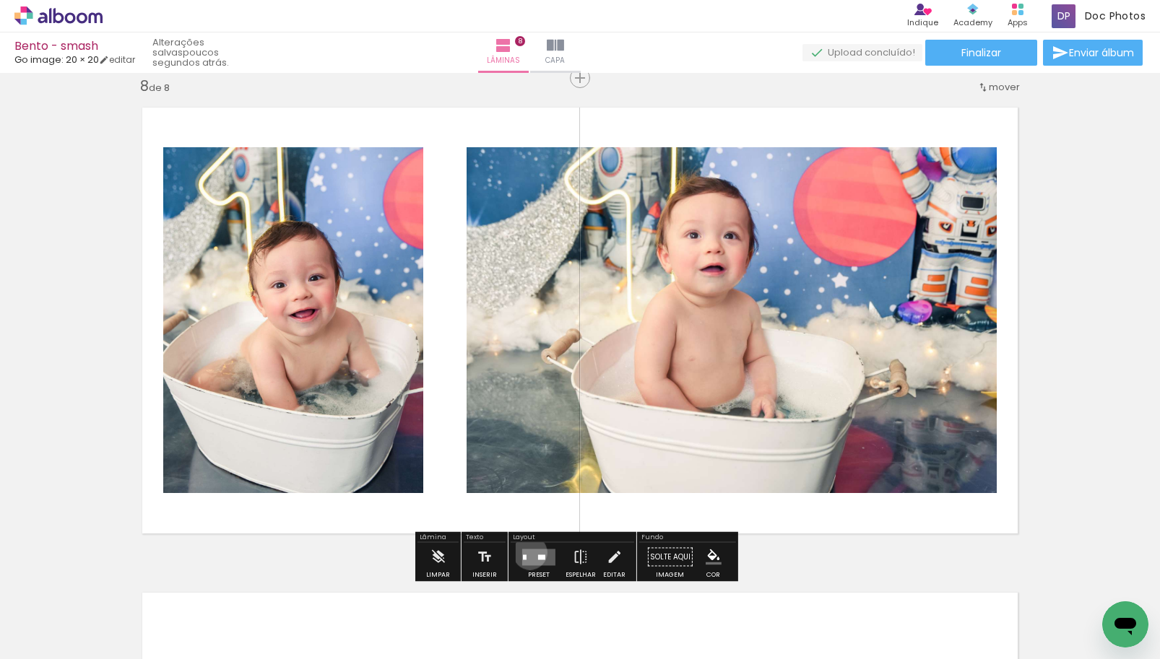
click at [527, 553] on quentale-layouter at bounding box center [538, 557] width 33 height 17
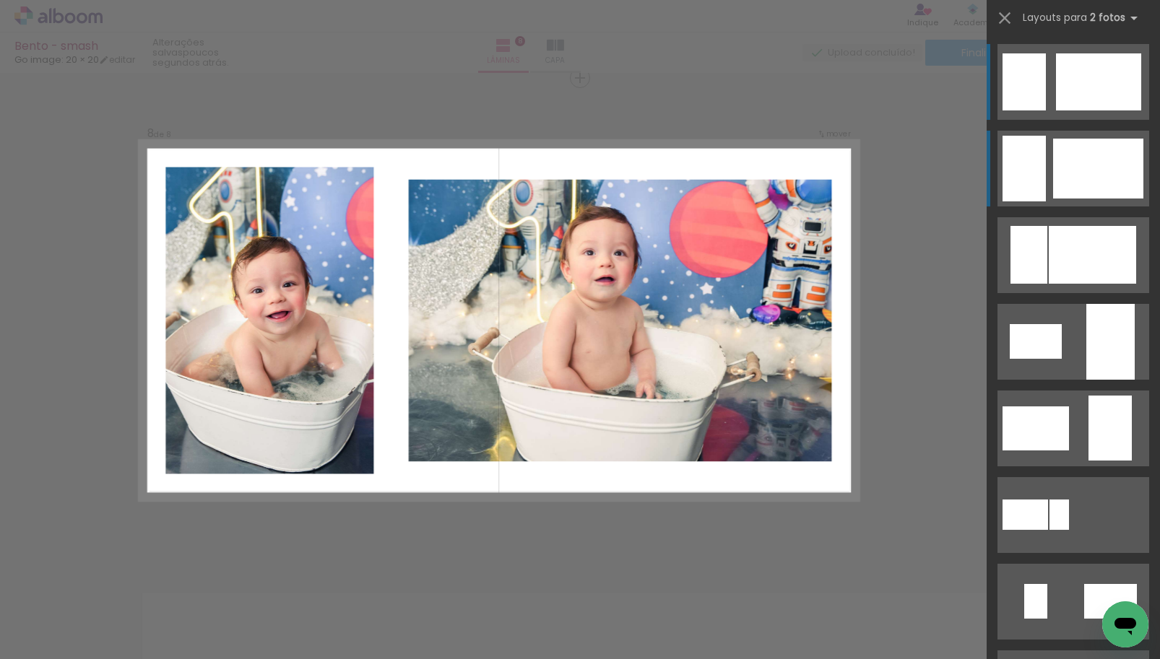
click at [1035, 155] on div at bounding box center [1023, 169] width 43 height 66
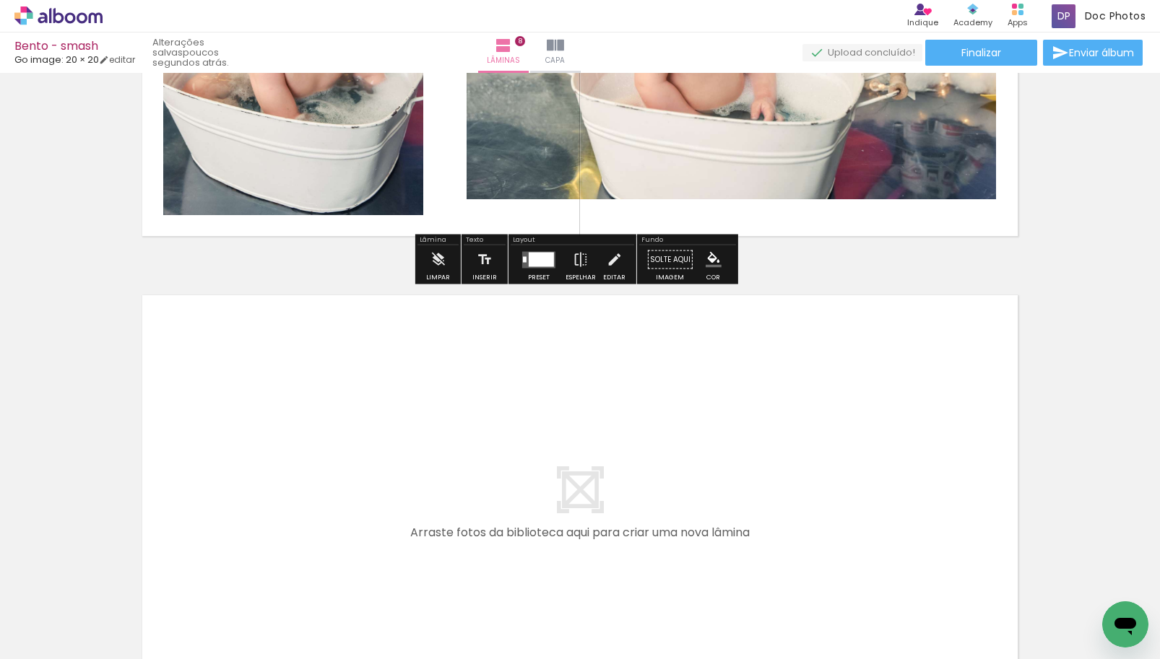
scroll to position [3850, 0]
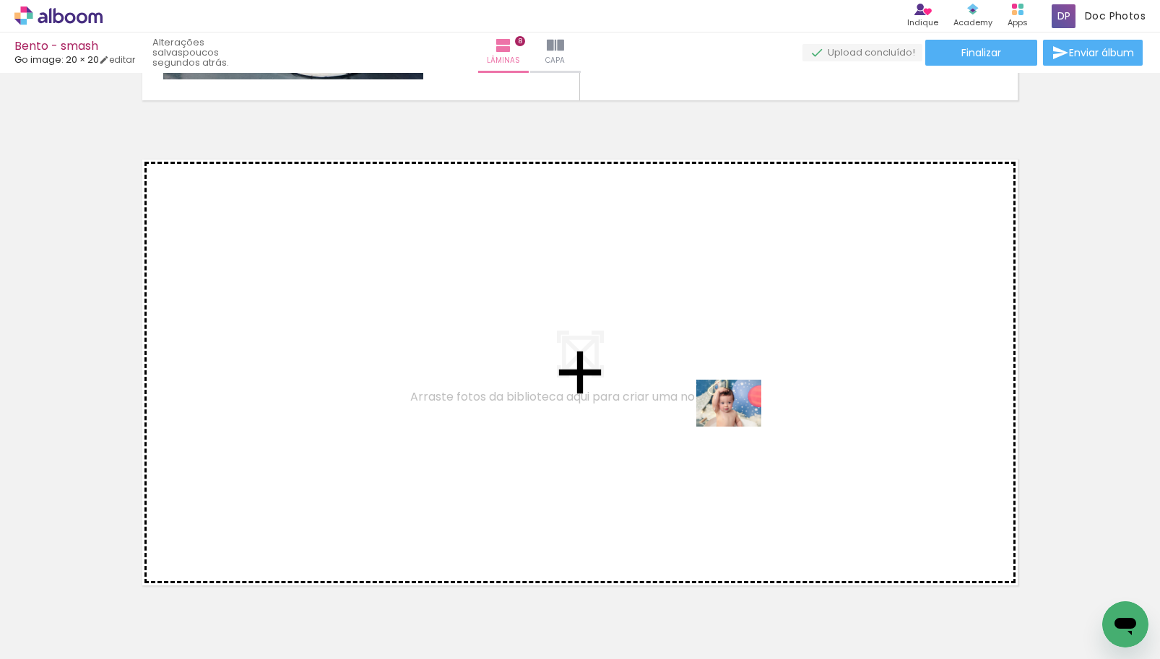
drag, startPoint x: 776, startPoint y: 620, endPoint x: 740, endPoint y: 423, distance: 200.6
click at [740, 423] on quentale-workspace at bounding box center [580, 329] width 1160 height 659
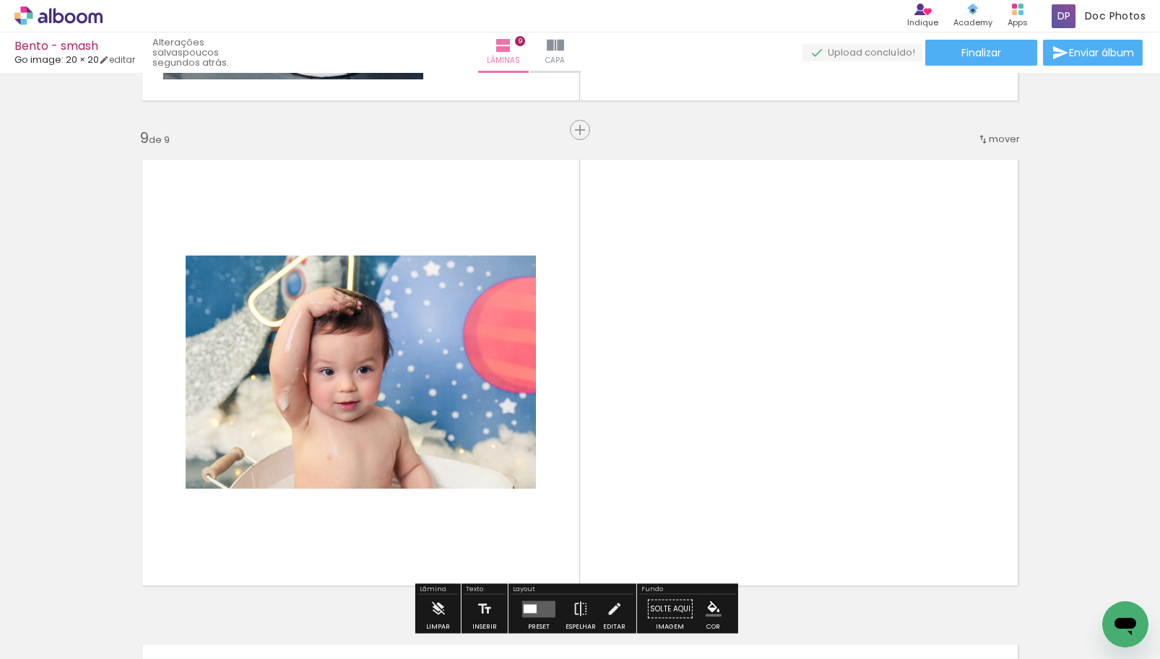
scroll to position [3902, 0]
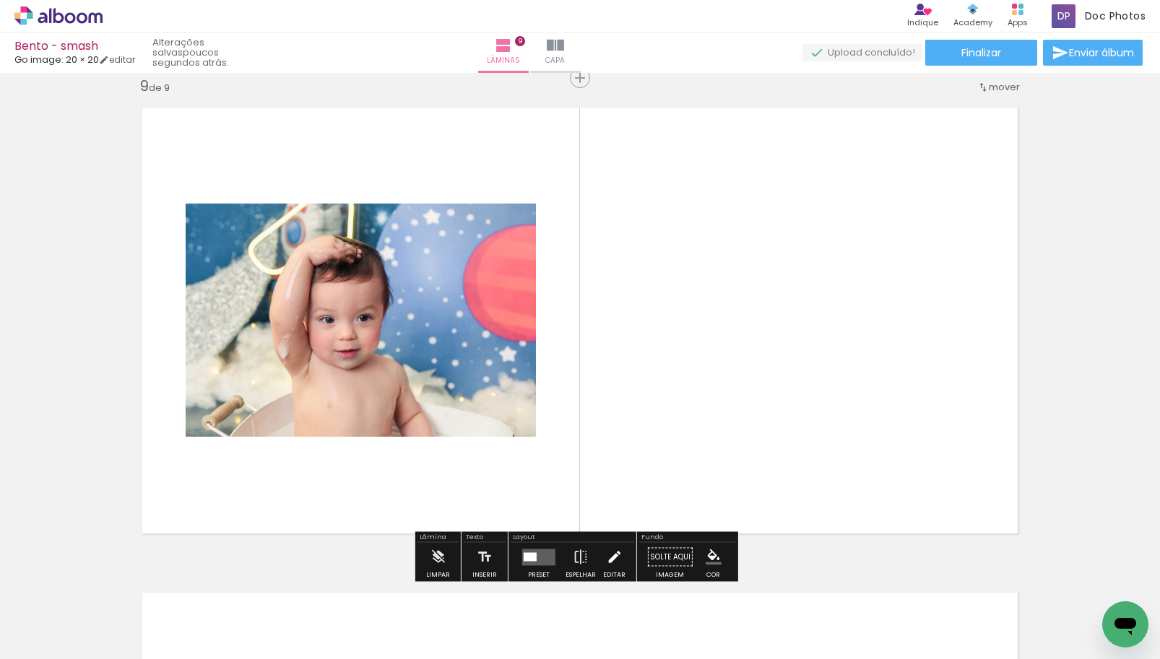
click at [606, 555] on iron-icon at bounding box center [614, 557] width 16 height 29
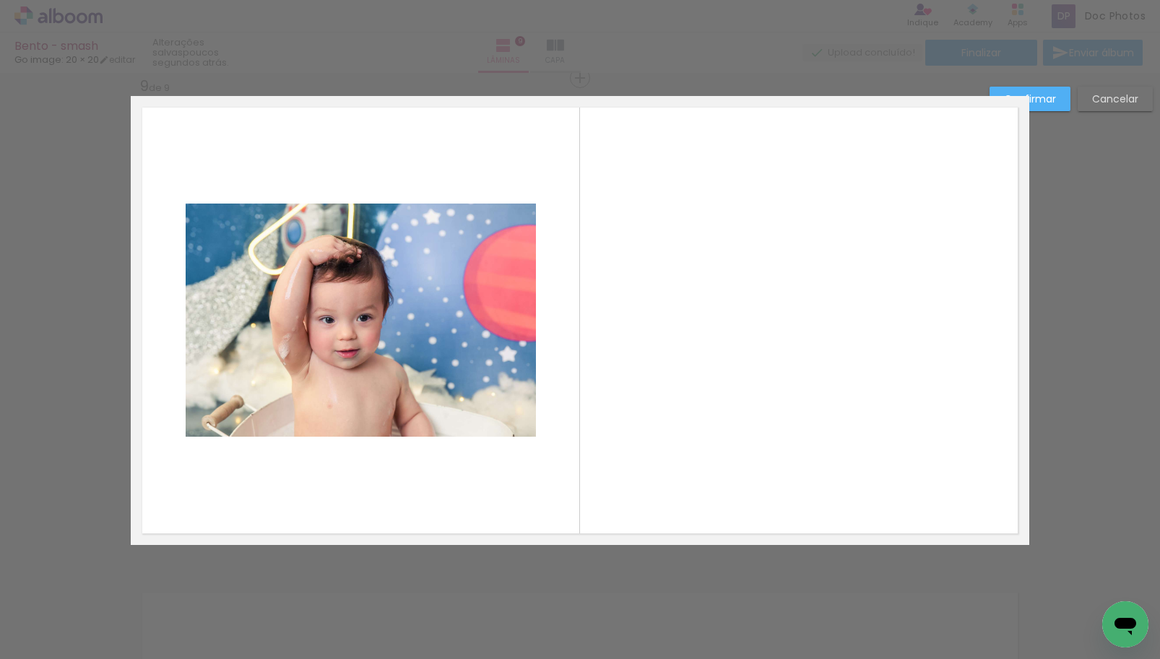
click at [498, 346] on quentale-photo at bounding box center [361, 320] width 350 height 233
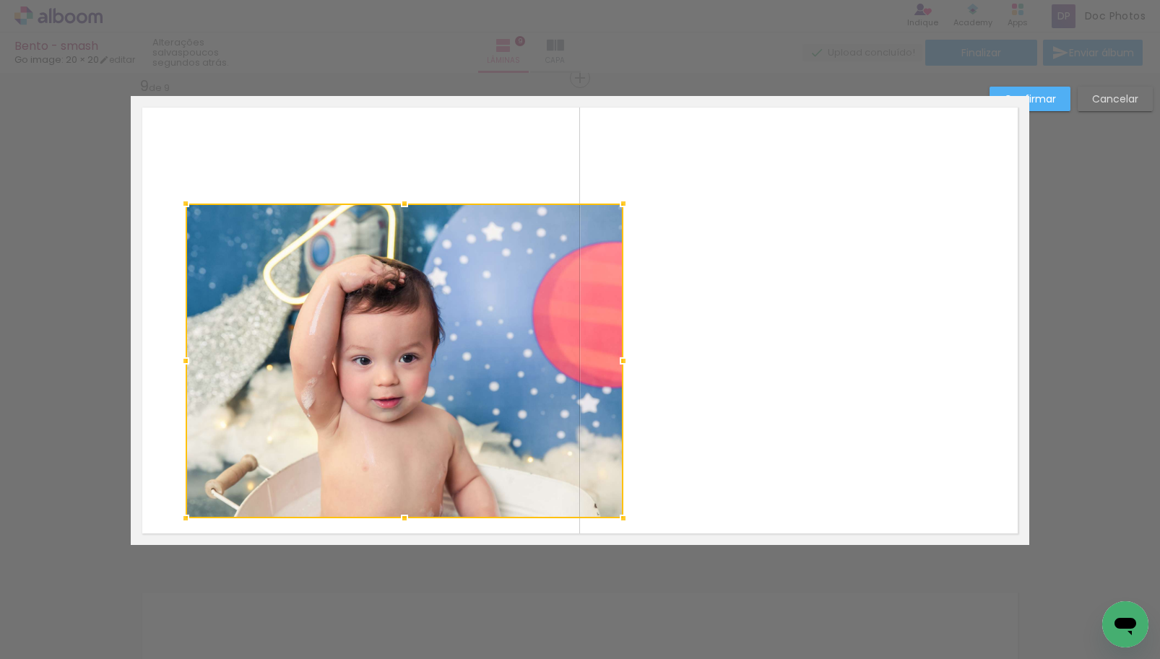
drag, startPoint x: 527, startPoint y: 438, endPoint x: 625, endPoint y: 519, distance: 127.7
click at [625, 519] on div at bounding box center [623, 518] width 29 height 29
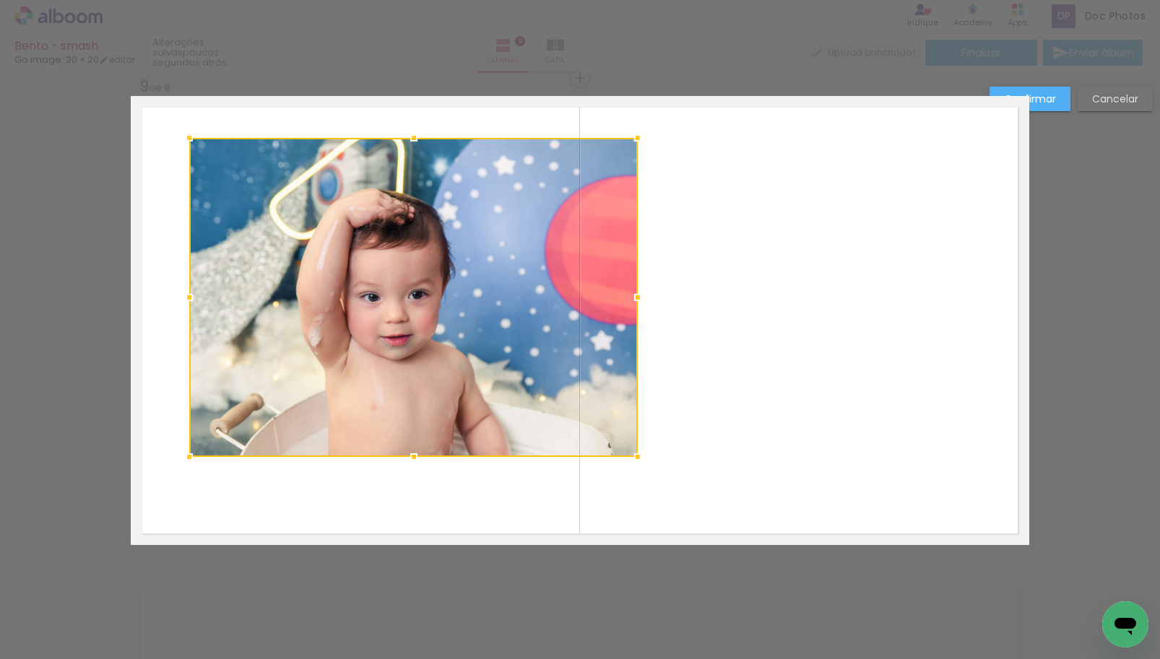
drag, startPoint x: 483, startPoint y: 389, endPoint x: 487, endPoint y: 324, distance: 65.8
click at [487, 324] on div at bounding box center [413, 297] width 449 height 319
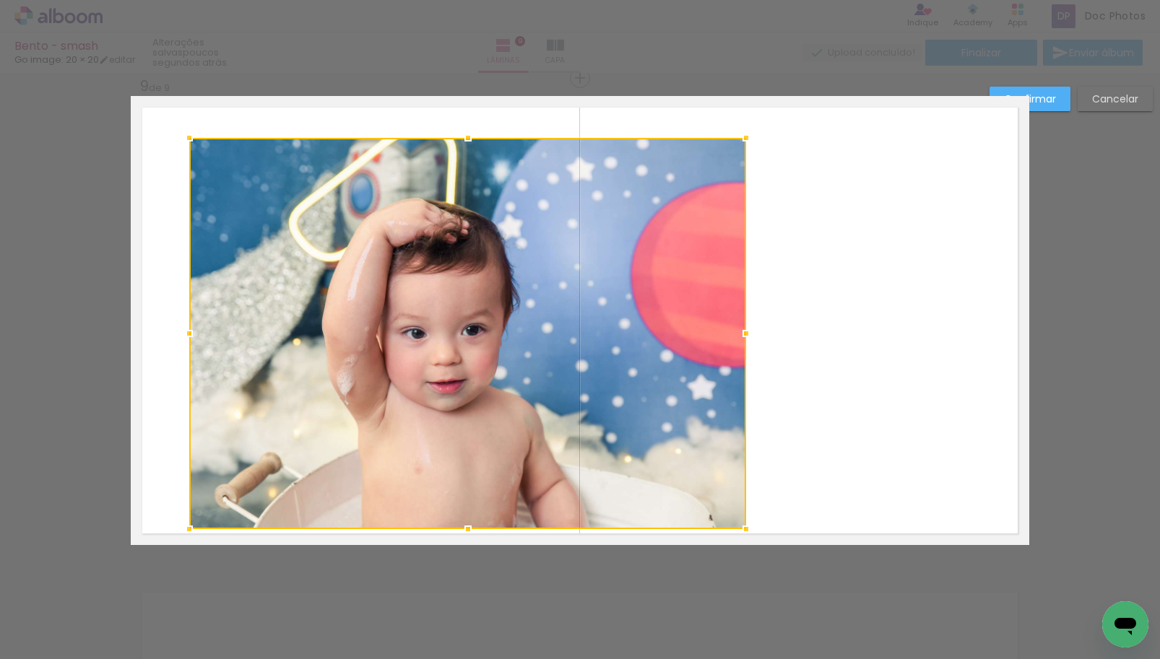
drag, startPoint x: 638, startPoint y: 459, endPoint x: 746, endPoint y: 532, distance: 130.2
click at [746, 532] on div at bounding box center [746, 529] width 29 height 29
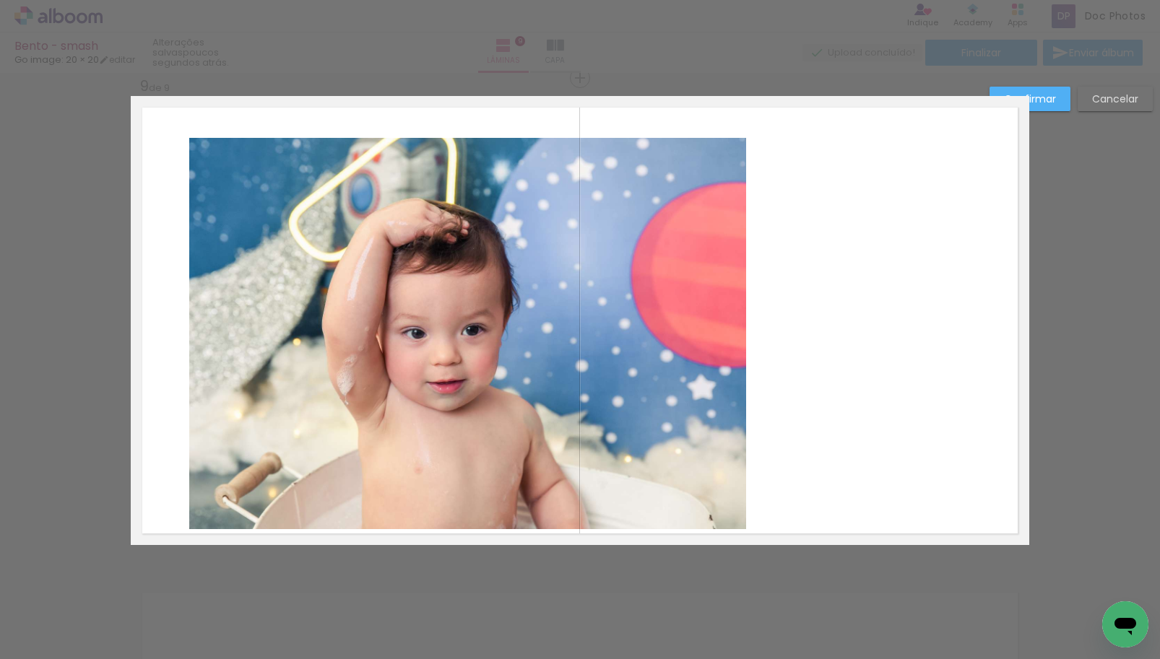
click at [679, 387] on quentale-photo at bounding box center [467, 333] width 557 height 391
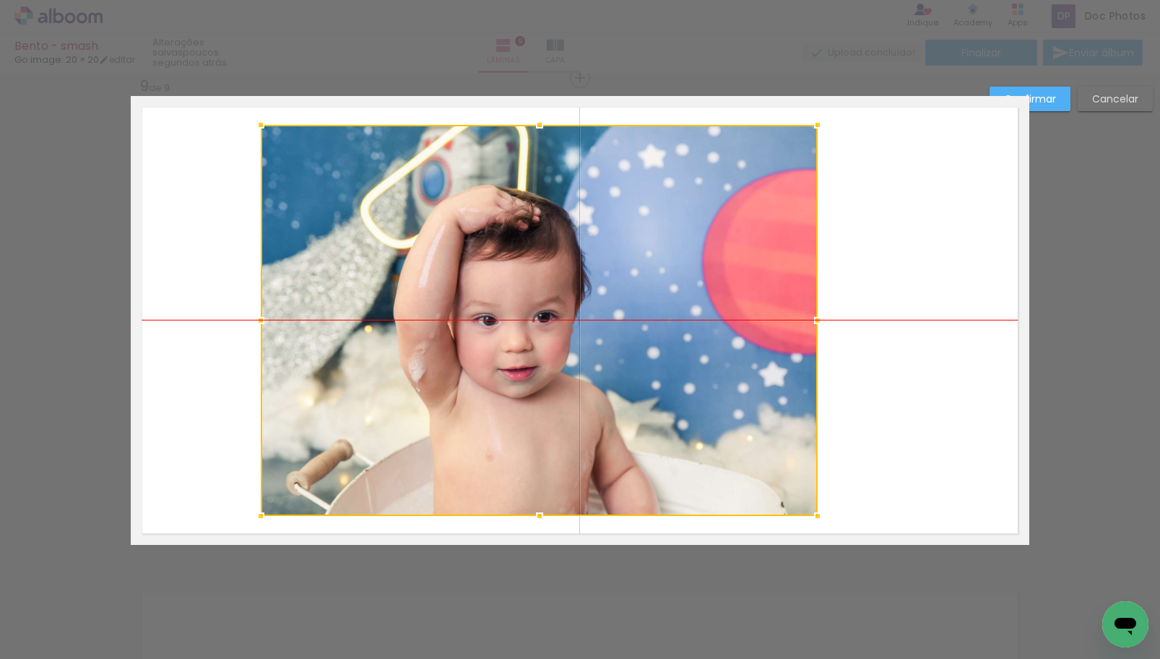
drag, startPoint x: 610, startPoint y: 359, endPoint x: 681, endPoint y: 349, distance: 72.2
click at [681, 349] on div at bounding box center [539, 320] width 557 height 391
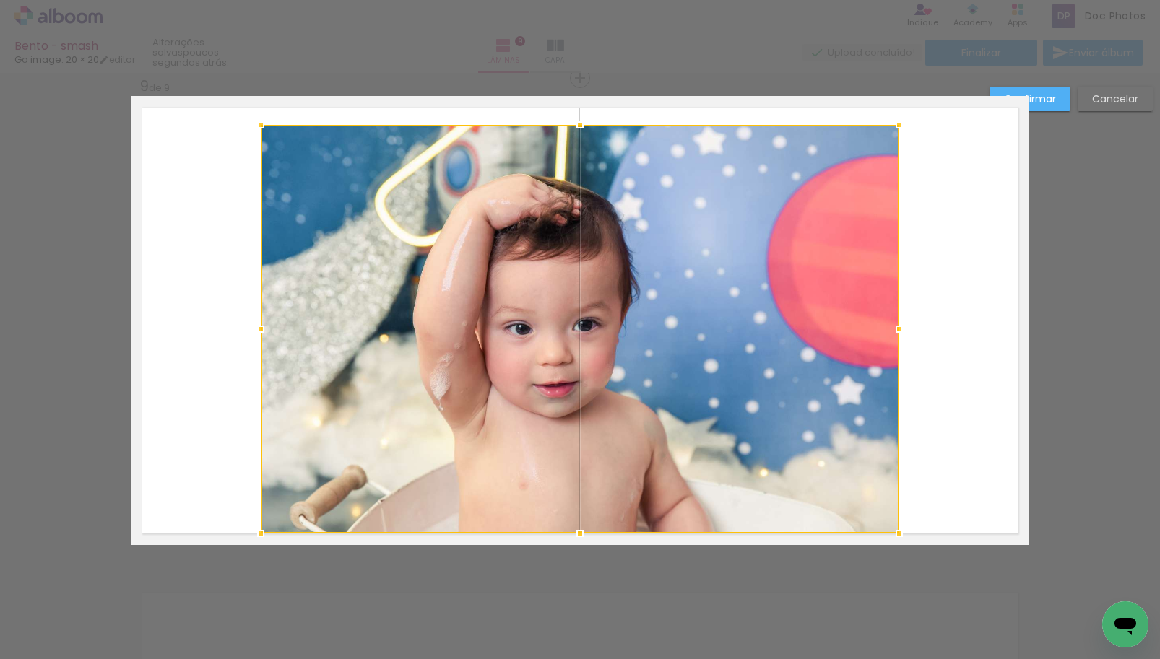
drag, startPoint x: 820, startPoint y: 519, endPoint x: 885, endPoint y: 530, distance: 66.0
click at [885, 530] on div at bounding box center [899, 533] width 29 height 29
click at [686, 385] on div at bounding box center [580, 329] width 638 height 409
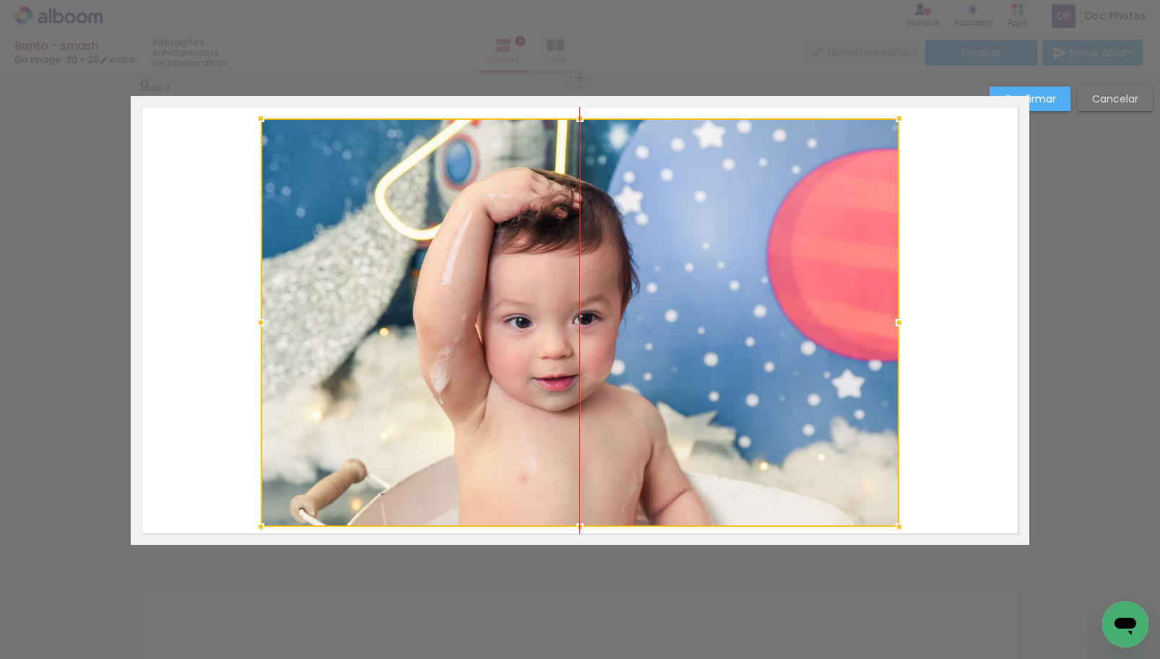
click at [686, 378] on div at bounding box center [580, 322] width 638 height 409
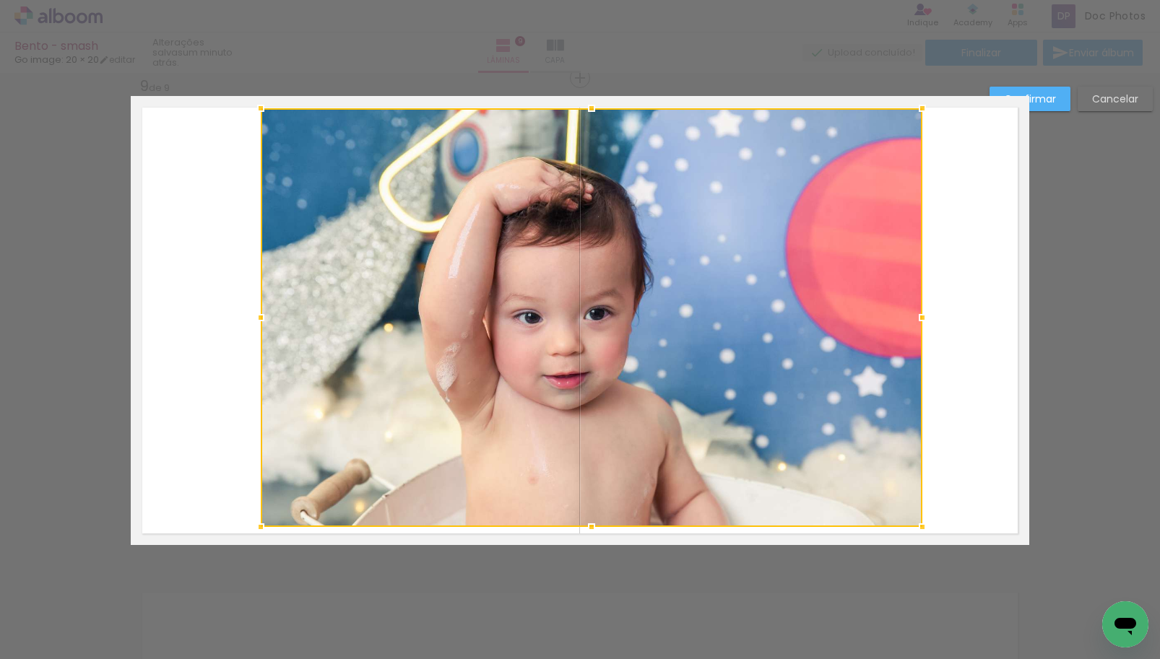
drag, startPoint x: 891, startPoint y: 123, endPoint x: 914, endPoint y: 113, distance: 25.9
click at [914, 113] on div at bounding box center [922, 108] width 29 height 29
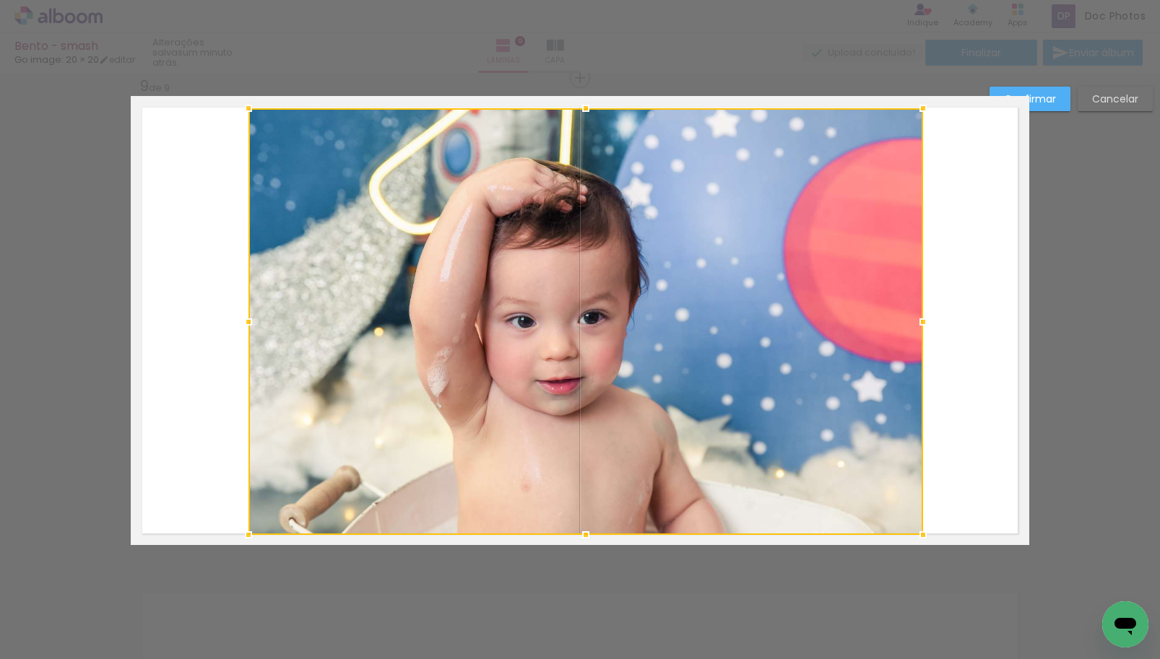
drag, startPoint x: 258, startPoint y: 524, endPoint x: 246, endPoint y: 532, distance: 14.6
click at [246, 532] on div at bounding box center [248, 535] width 29 height 29
click at [722, 316] on div at bounding box center [585, 321] width 675 height 427
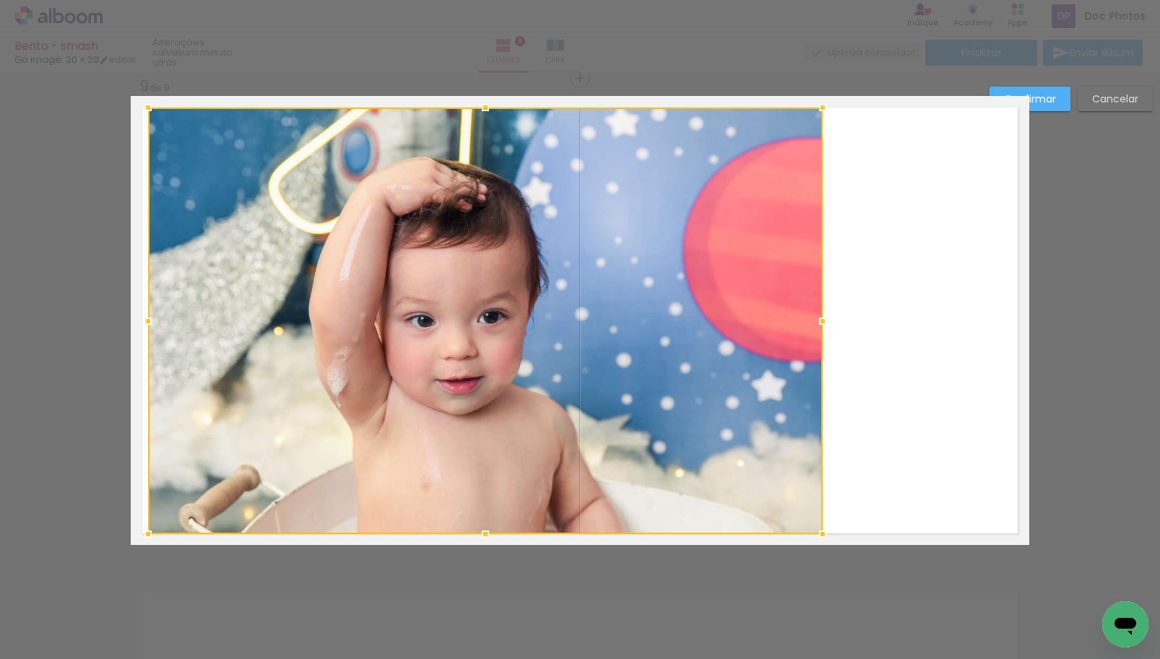
drag, startPoint x: 819, startPoint y: 339, endPoint x: 719, endPoint y: 338, distance: 100.4
click at [719, 338] on div at bounding box center [485, 321] width 675 height 427
click at [0, 0] on slot "Confirmar" at bounding box center [0, 0] width 0 height 0
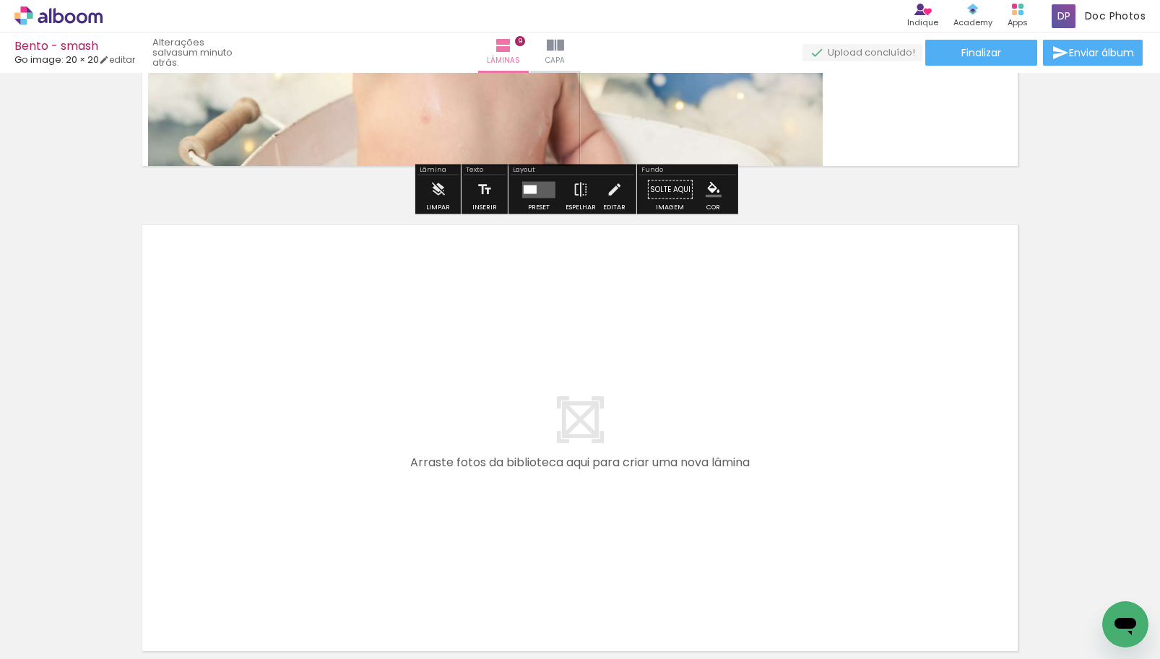
scroll to position [4414, 0]
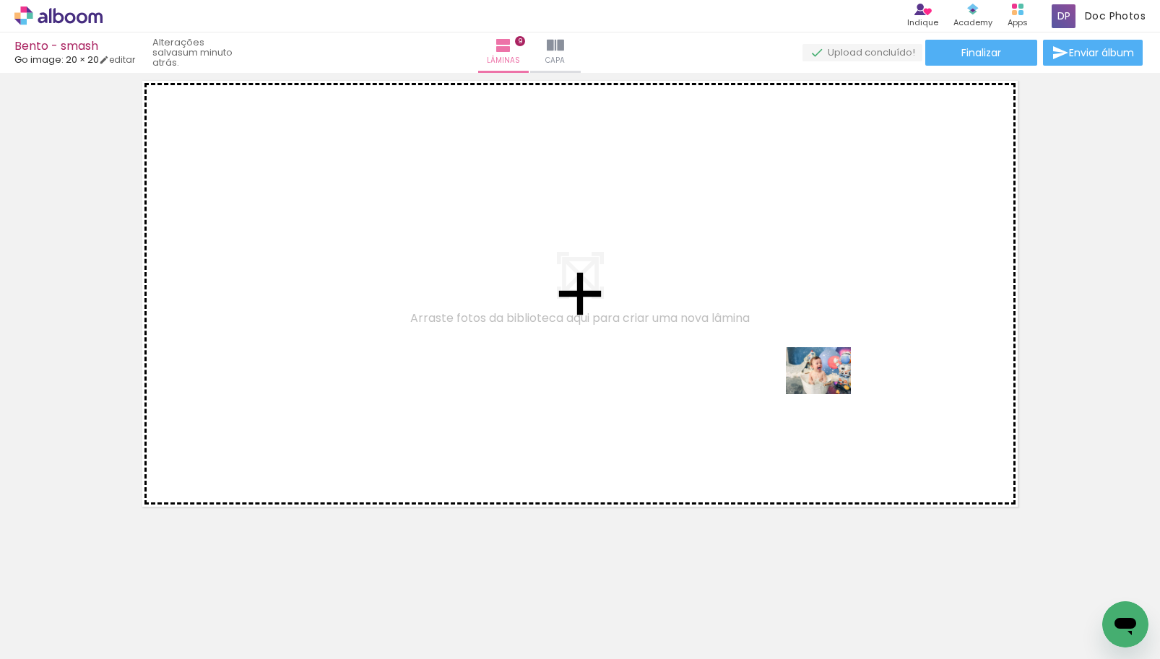
drag, startPoint x: 937, startPoint y: 628, endPoint x: 826, endPoint y: 384, distance: 267.6
click at [826, 384] on quentale-workspace at bounding box center [580, 329] width 1160 height 659
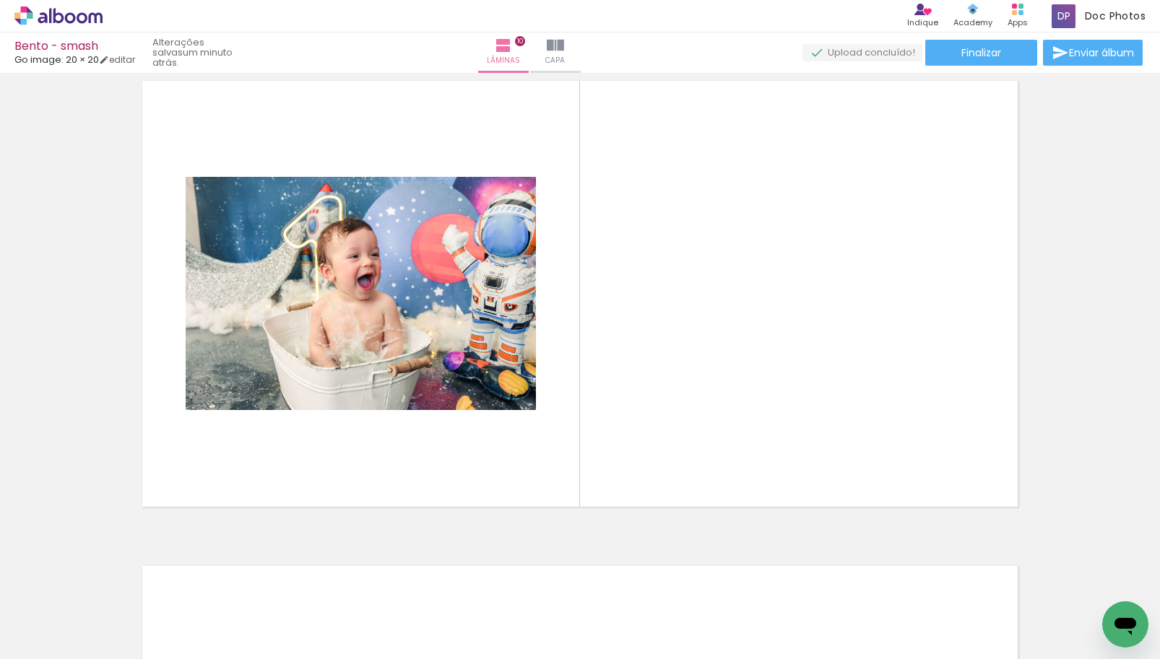
scroll to position [4387, 0]
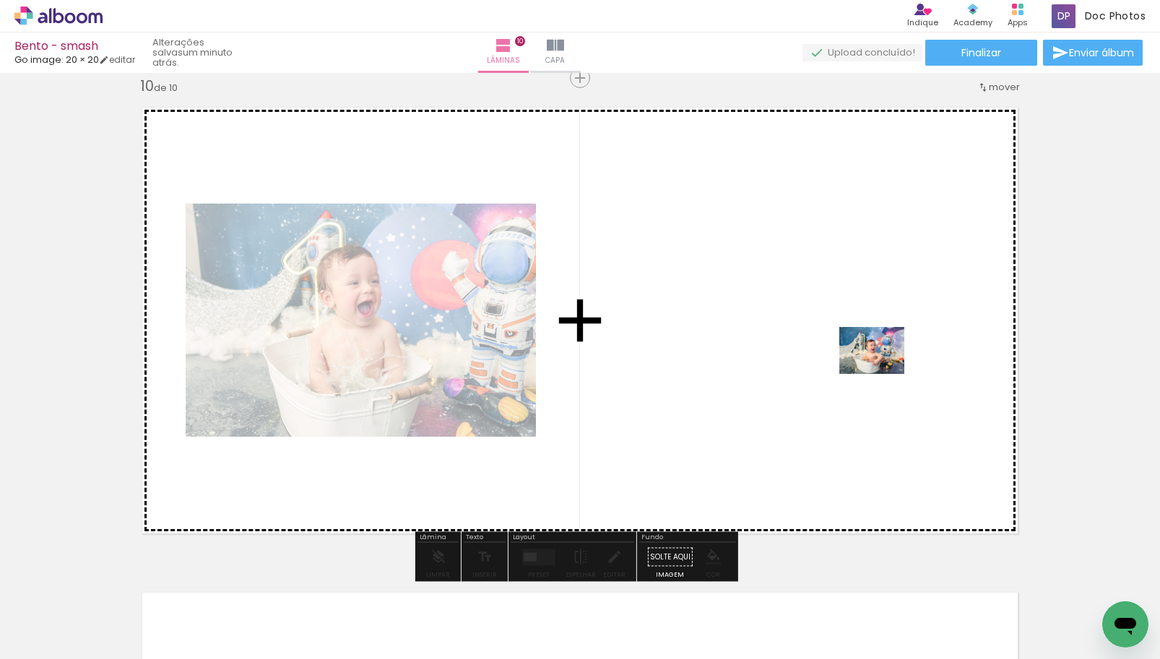
drag, startPoint x: 1048, startPoint y: 619, endPoint x: 883, endPoint y: 371, distance: 298.5
click at [883, 371] on quentale-workspace at bounding box center [580, 329] width 1160 height 659
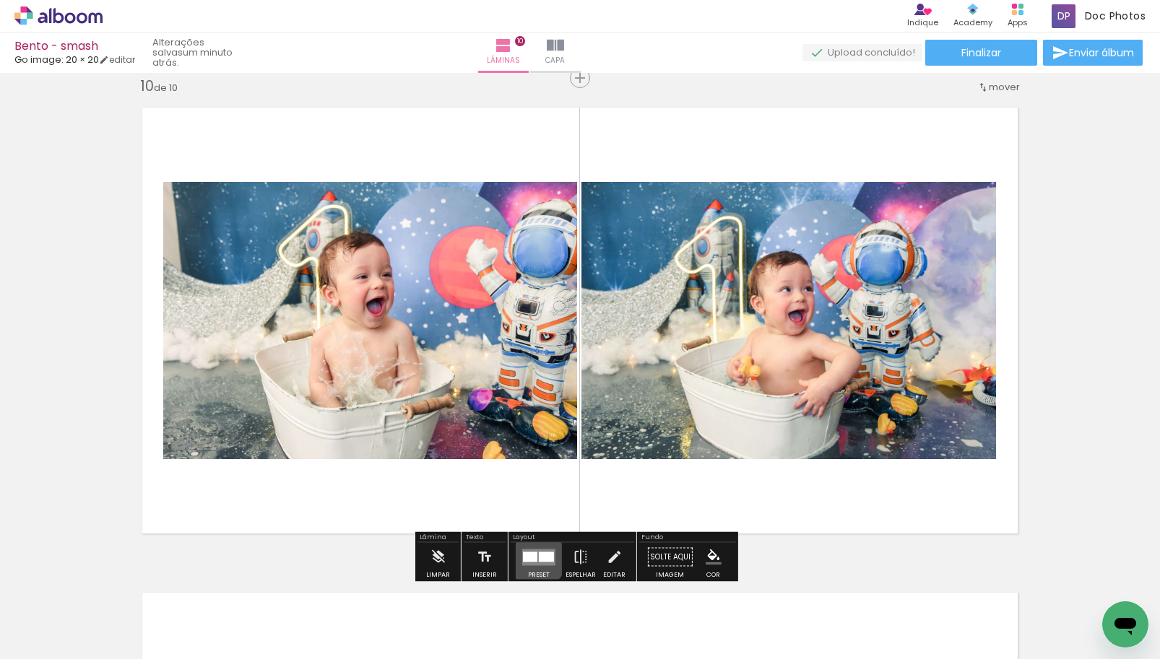
click at [534, 559] on div at bounding box center [530, 557] width 14 height 10
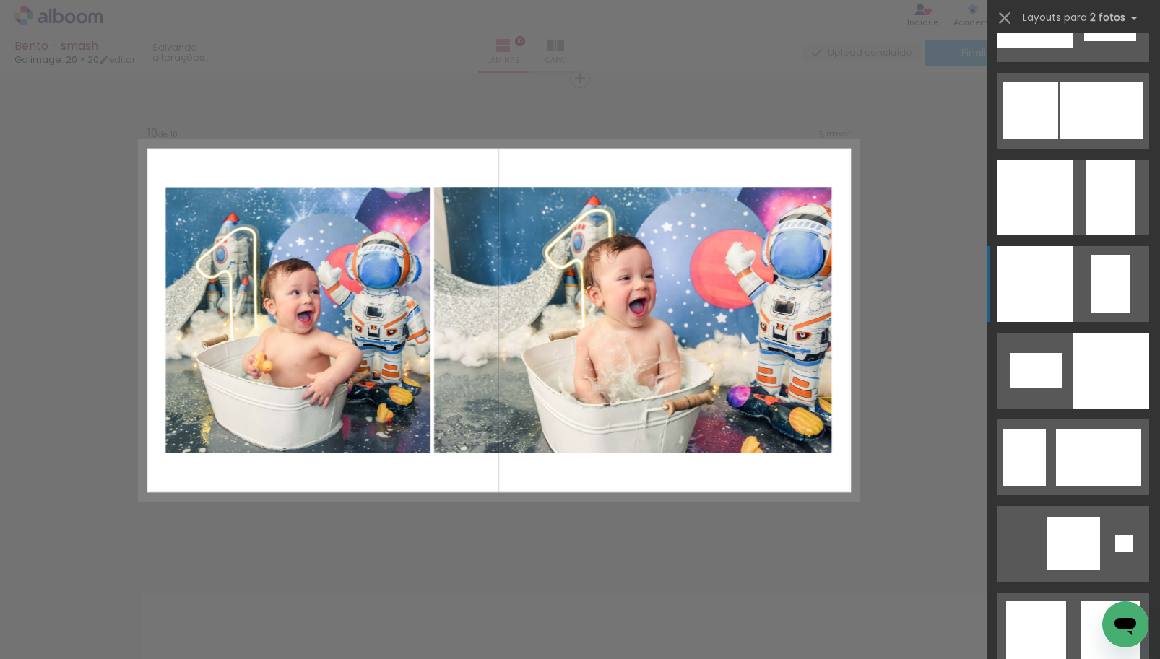
scroll to position [1661, 0]
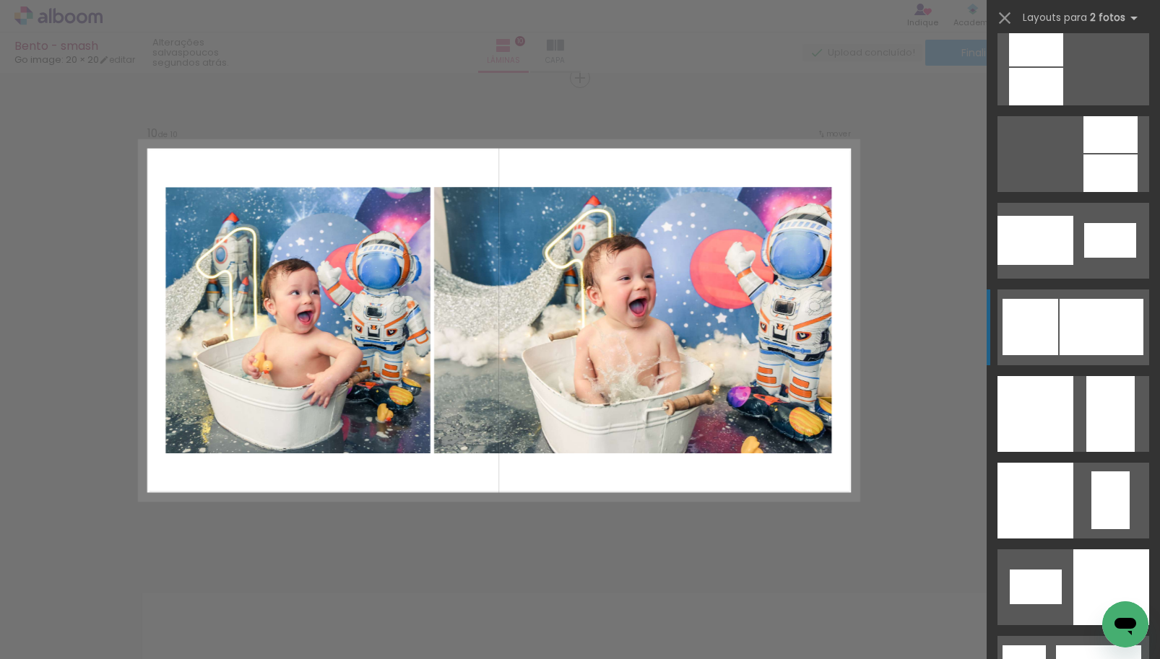
click at [1052, 308] on div at bounding box center [1030, 327] width 56 height 56
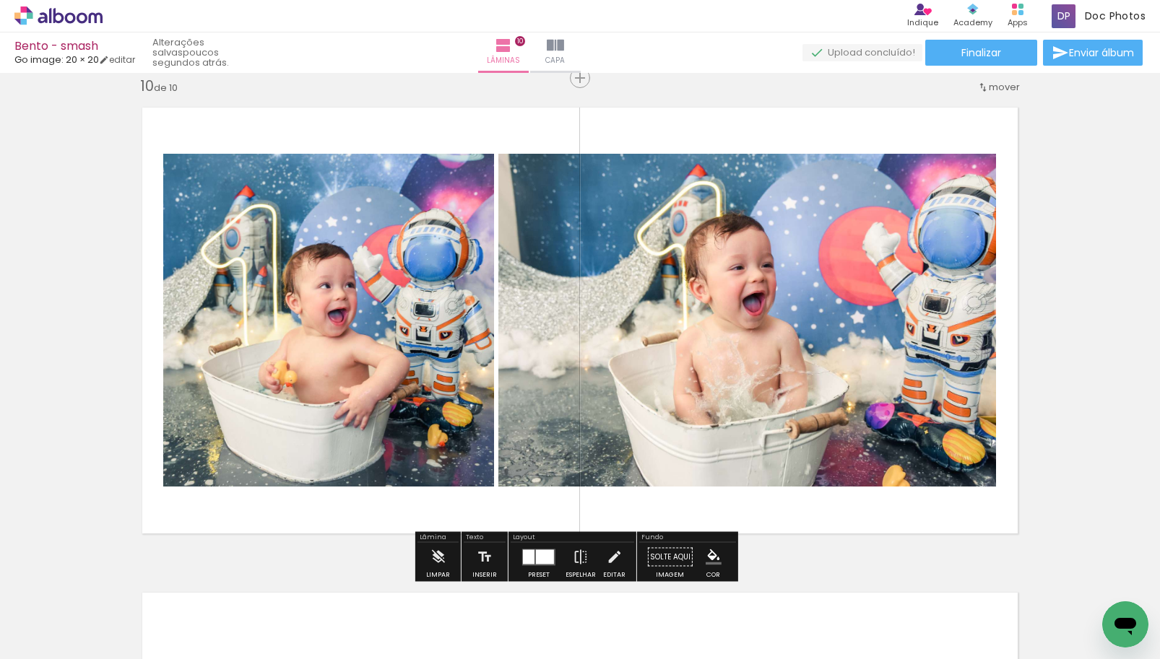
click at [964, 315] on quentale-photo at bounding box center [747, 320] width 498 height 333
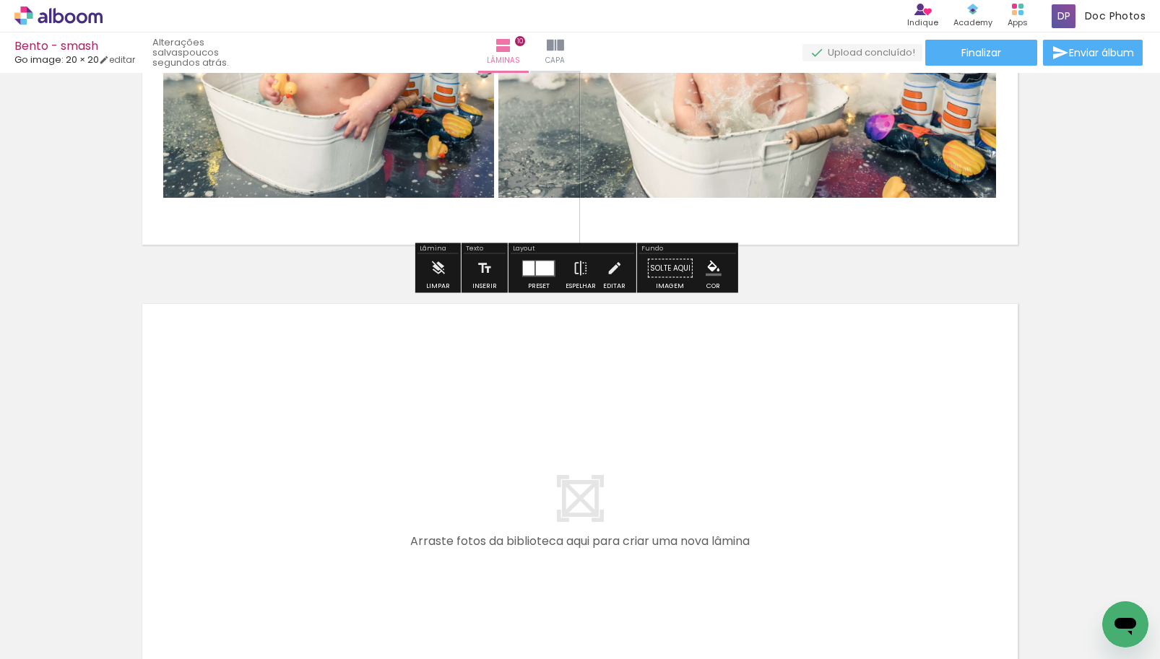
click at [852, 444] on quentale-layouter at bounding box center [580, 517] width 898 height 449
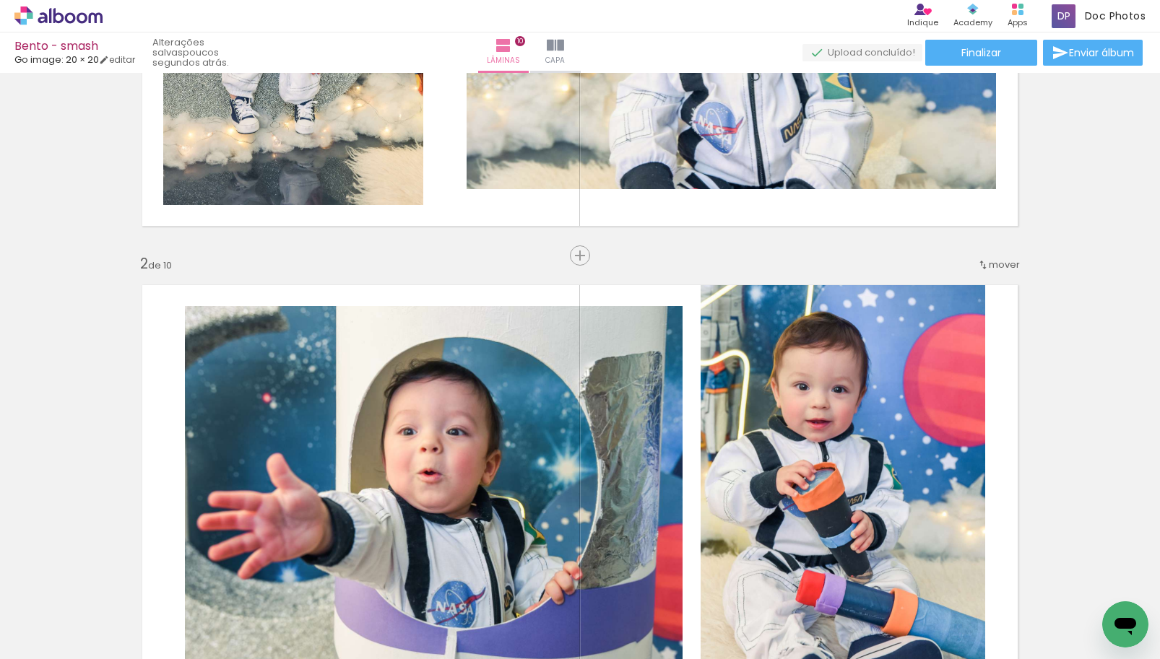
scroll to position [0, 0]
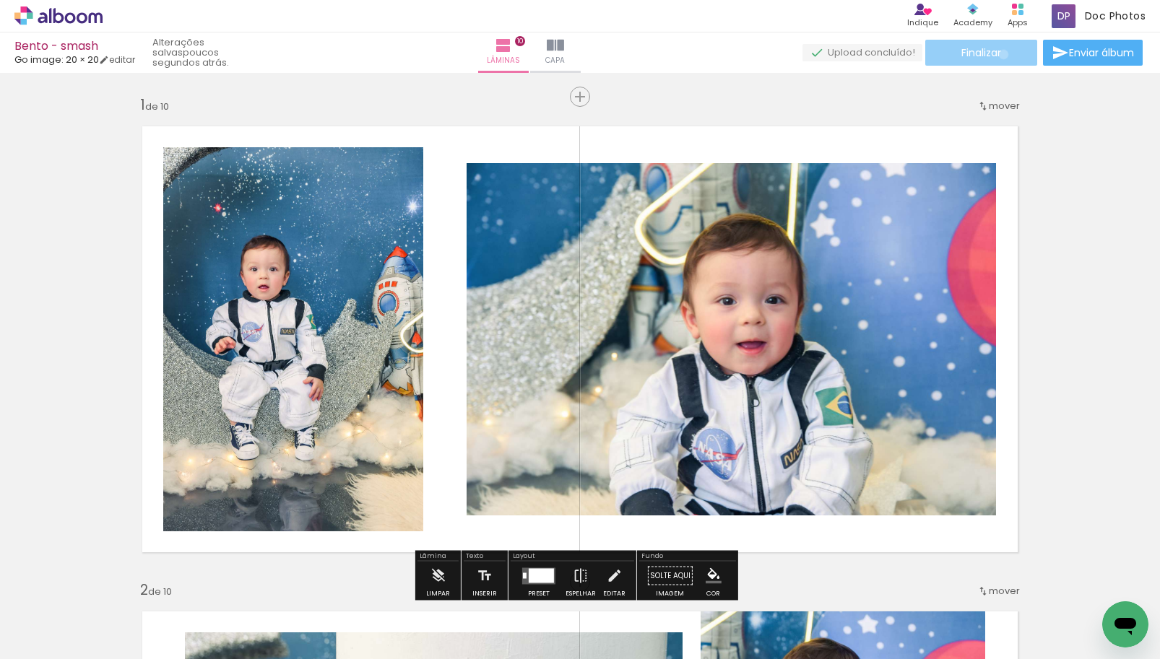
click at [998, 54] on paper-button "Finalizar" at bounding box center [981, 53] width 112 height 26
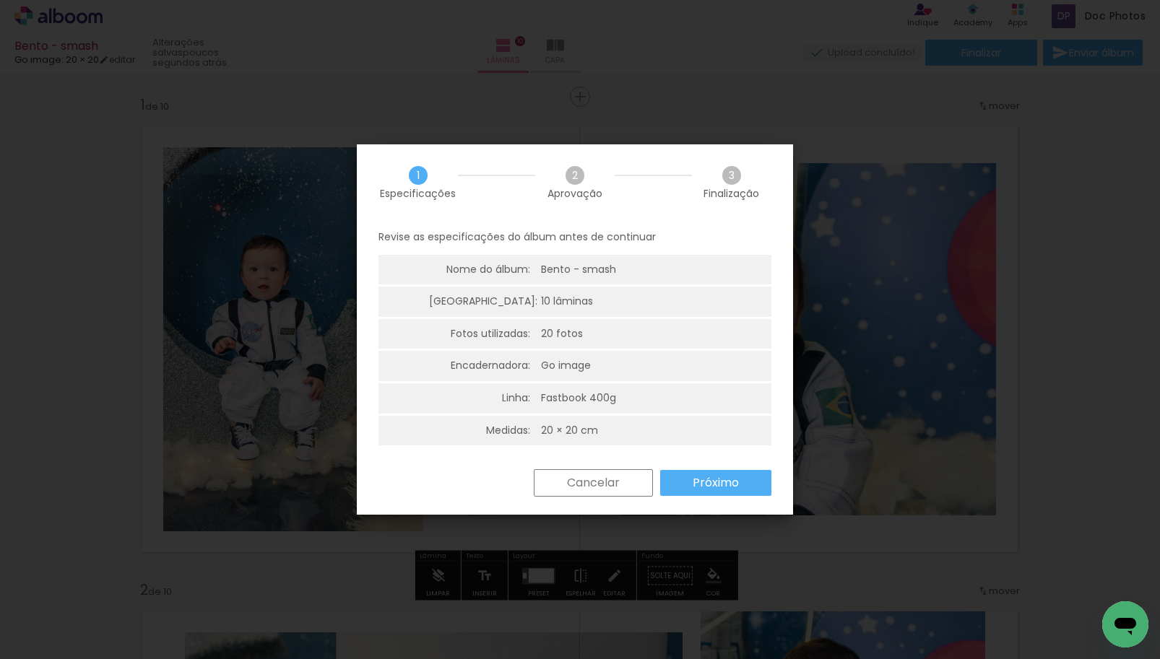
click at [696, 468] on div "Revise as especificações do álbum antes de continuar Nome do álbum: Bento - sma…" at bounding box center [575, 344] width 436 height 249
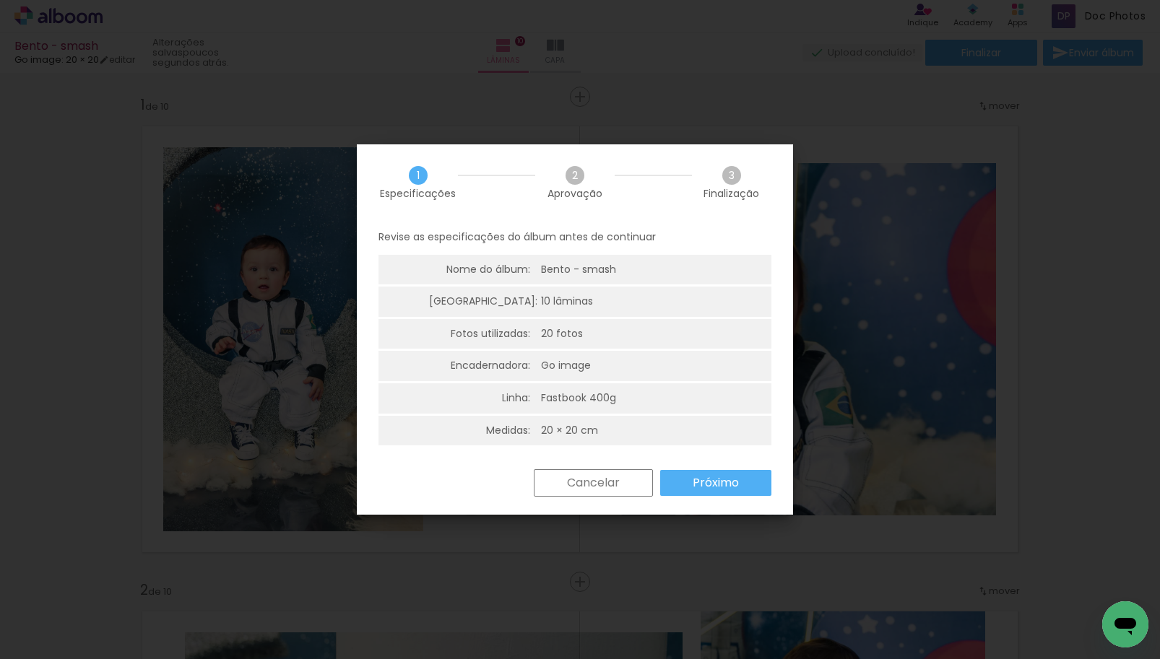
click at [0, 0] on slot "Próximo" at bounding box center [0, 0] width 0 height 0
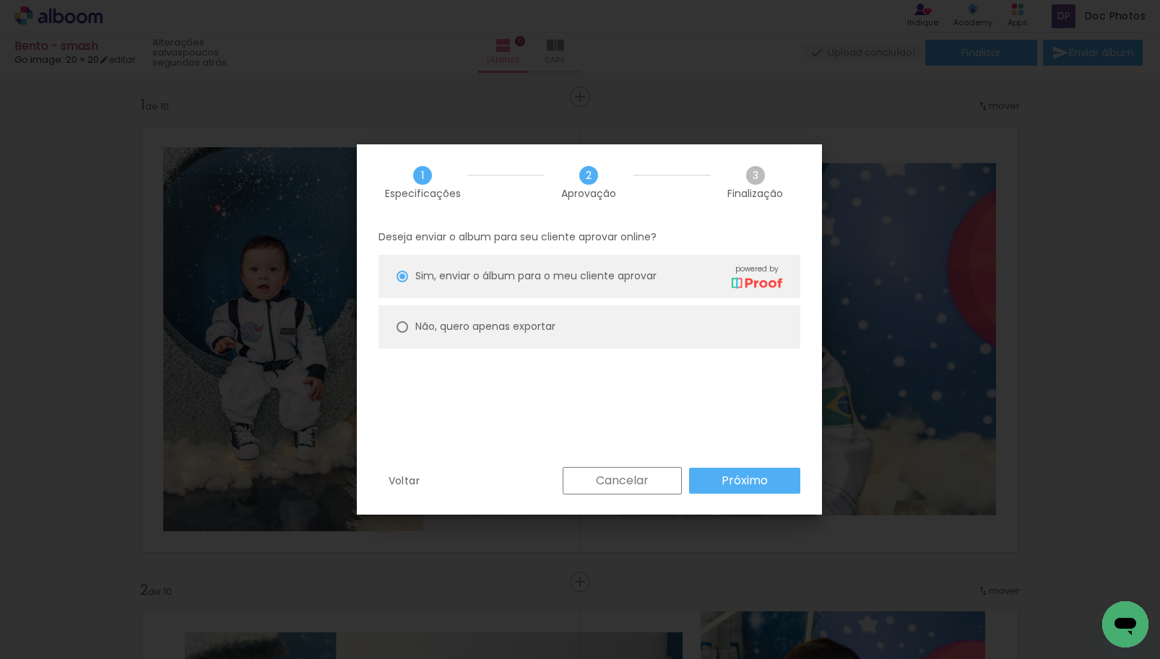
click at [558, 309] on paper-radio-button "Não, quero apenas exportar" at bounding box center [589, 327] width 422 height 43
type paper-radio-button "on"
click at [0, 0] on slot "Próximo" at bounding box center [0, 0] width 0 height 0
type input "Alta, 300 DPI"
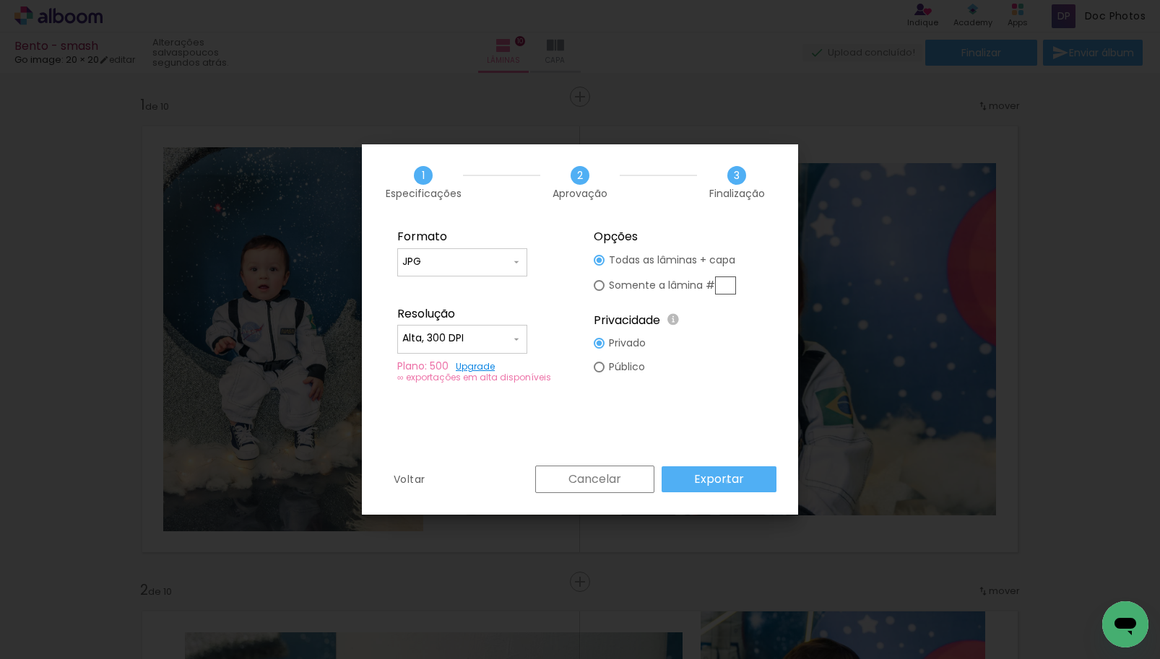
click at [0, 0] on slot "Exportar" at bounding box center [0, 0] width 0 height 0
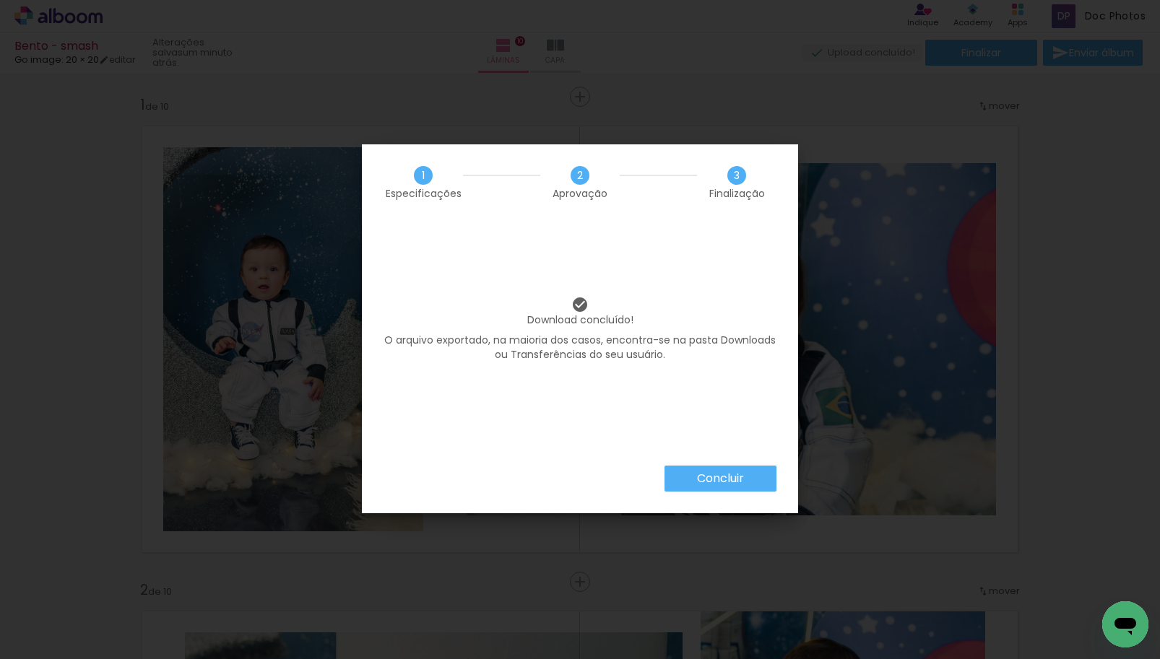
click at [0, 0] on slot "Concluir" at bounding box center [0, 0] width 0 height 0
